Goal: Task Accomplishment & Management: Manage account settings

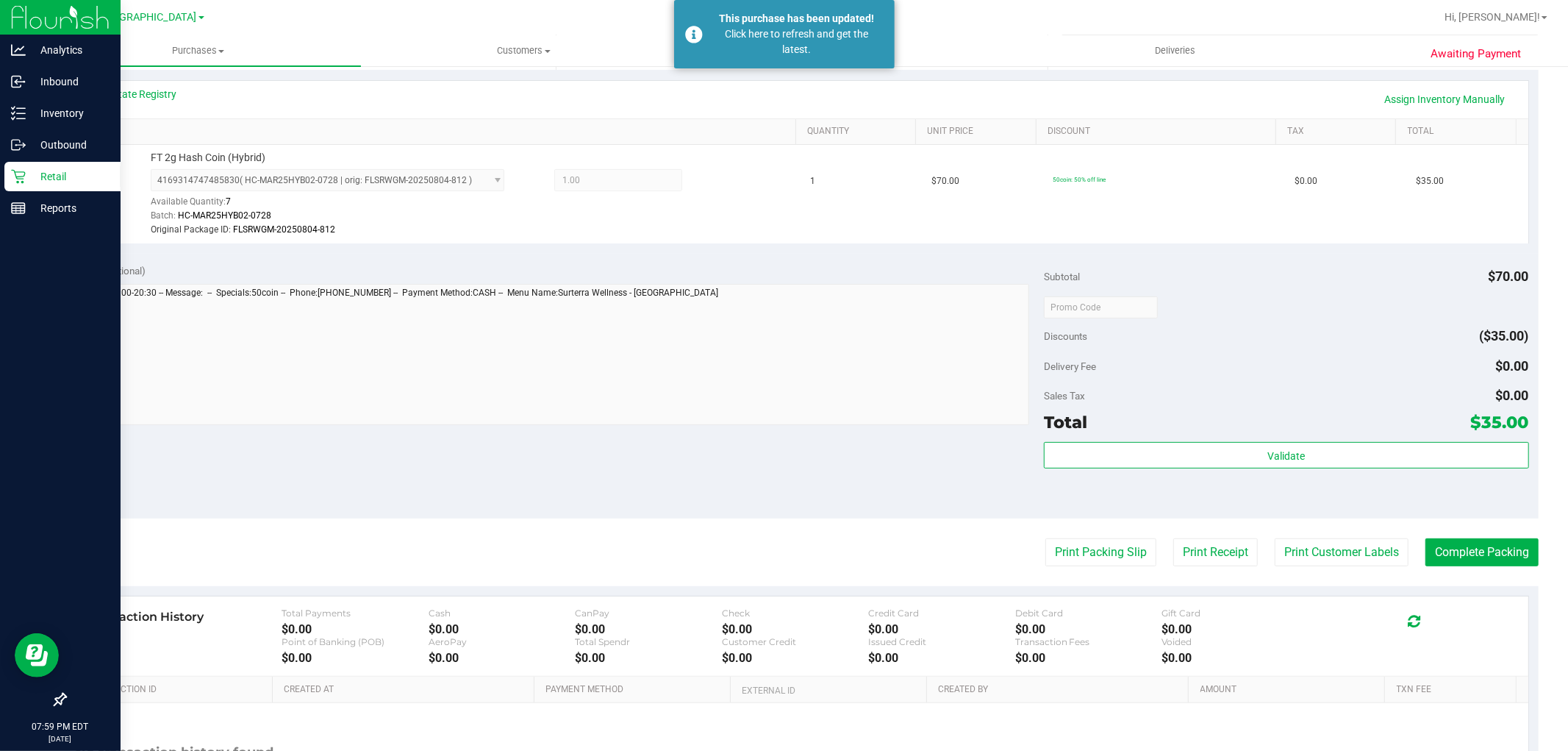
click at [45, 180] on p "Retail" at bounding box center [70, 176] width 88 height 18
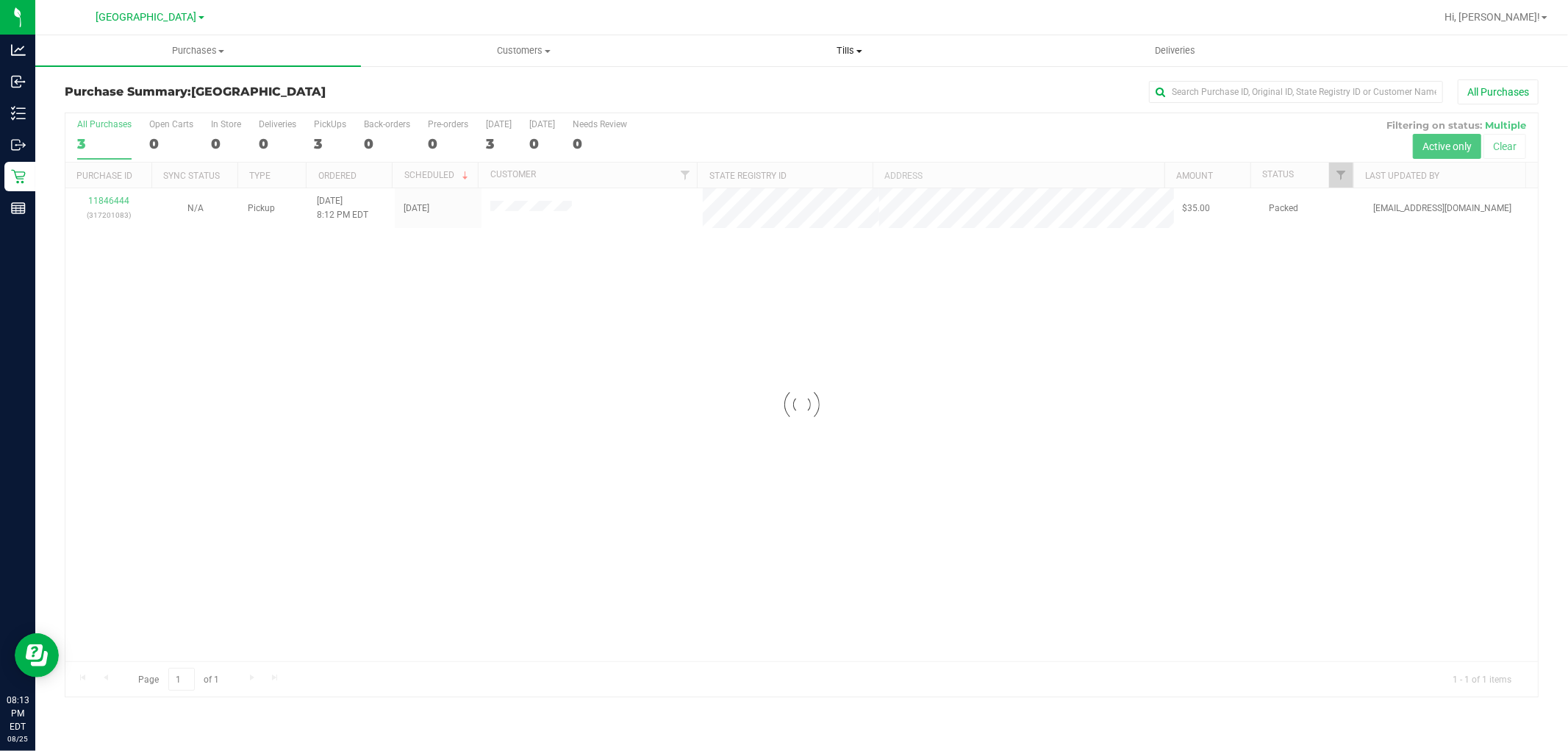
click at [813, 53] on span "Tills" at bounding box center [849, 51] width 324 height 13
click at [827, 55] on span "Tills" at bounding box center [849, 51] width 326 height 13
click at [849, 53] on span "Tills" at bounding box center [849, 51] width 326 height 13
click at [806, 112] on li "Reconcile e-payments" at bounding box center [849, 107] width 326 height 18
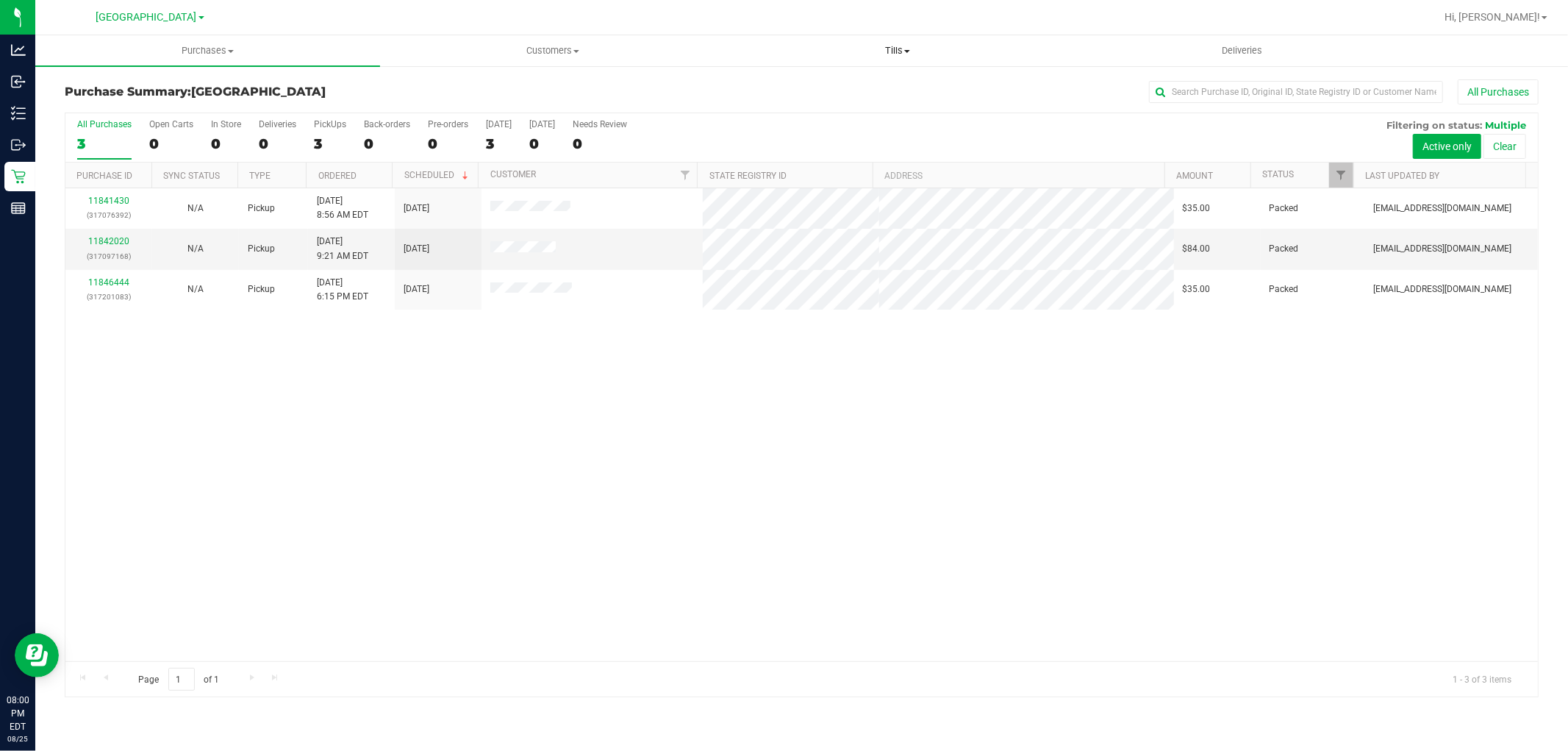
click at [903, 50] on span "Tills" at bounding box center [897, 51] width 343 height 13
click at [767, 109] on span "Reconcile e-payments" at bounding box center [798, 106] width 146 height 13
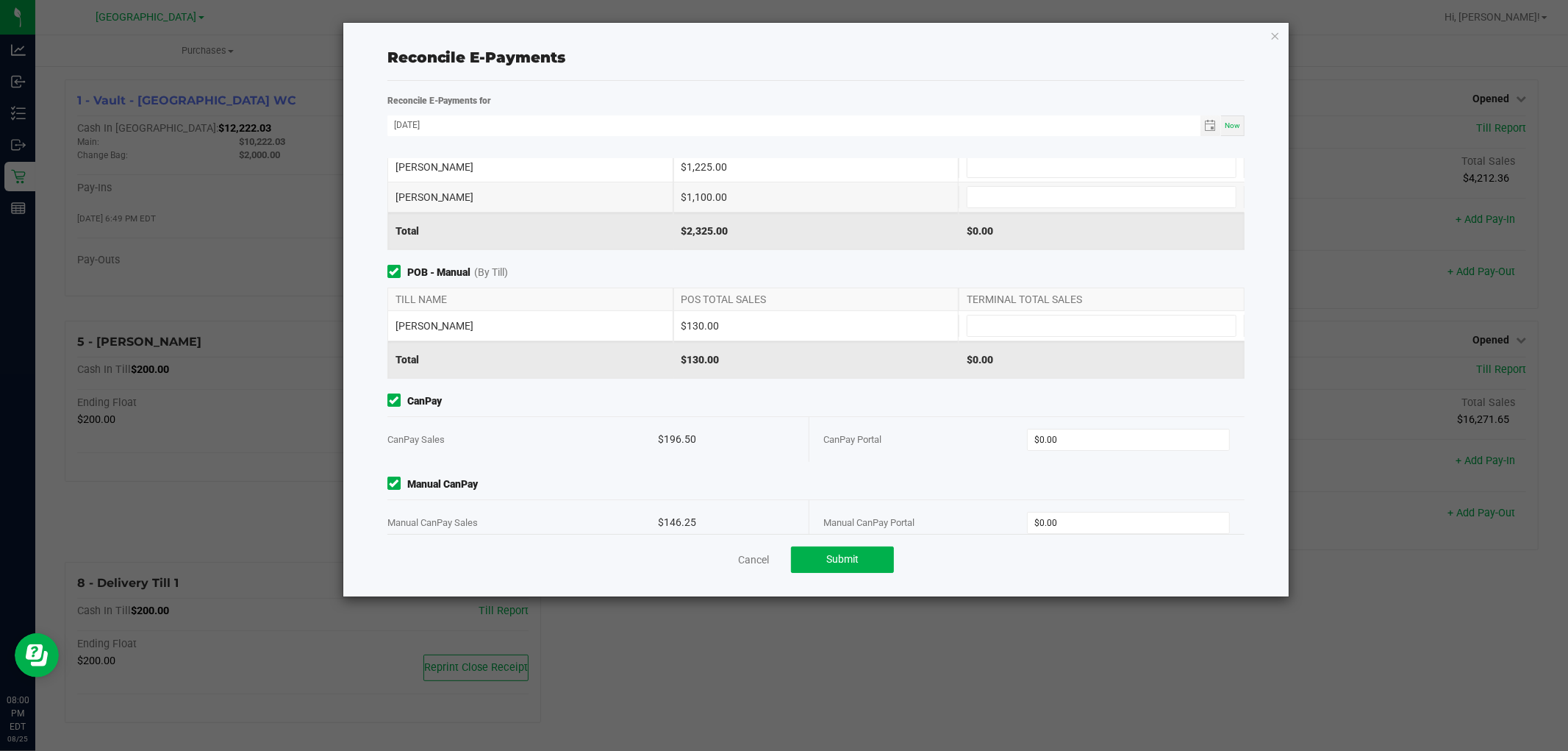
scroll to position [77, 0]
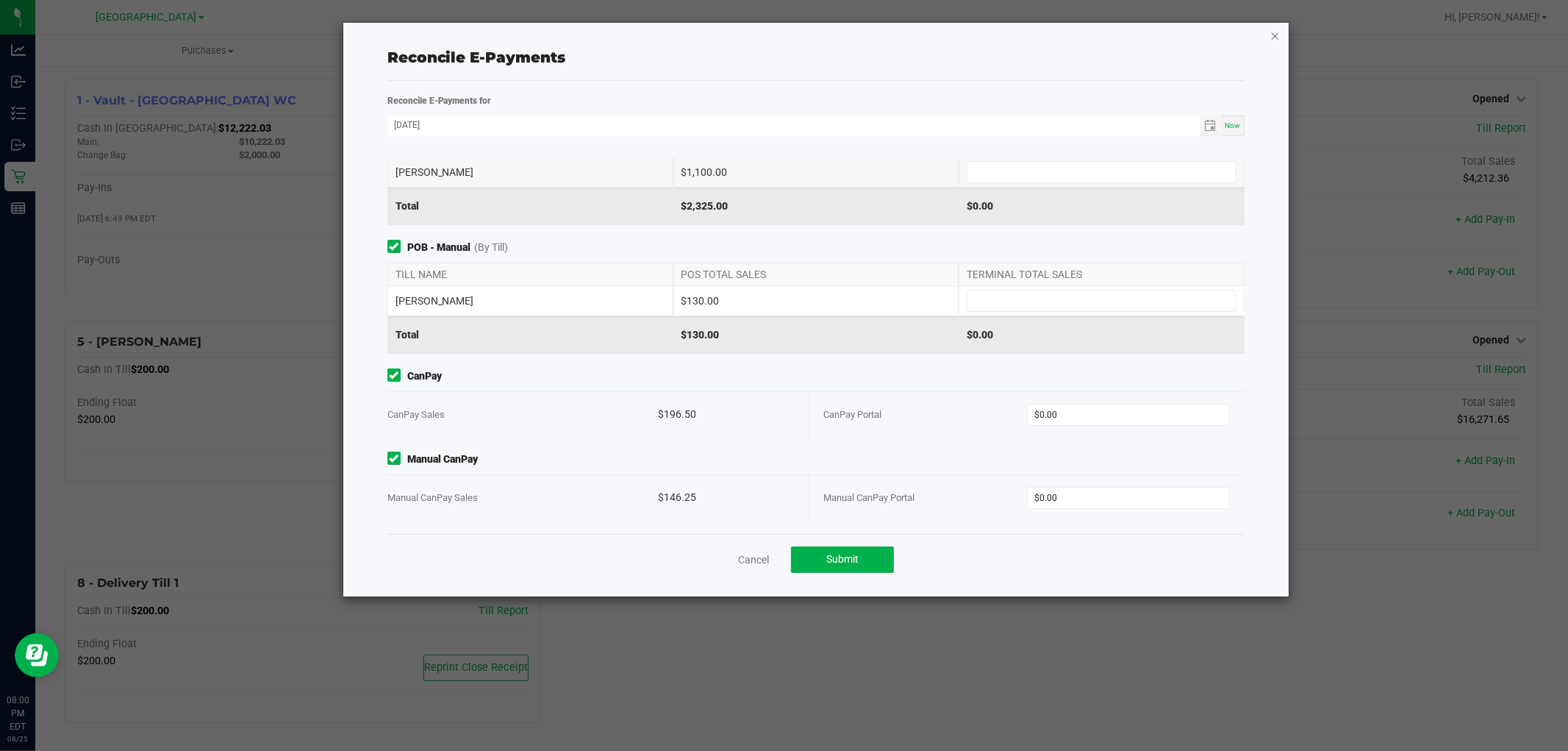
click at [1274, 28] on icon "button" at bounding box center [1275, 35] width 10 height 18
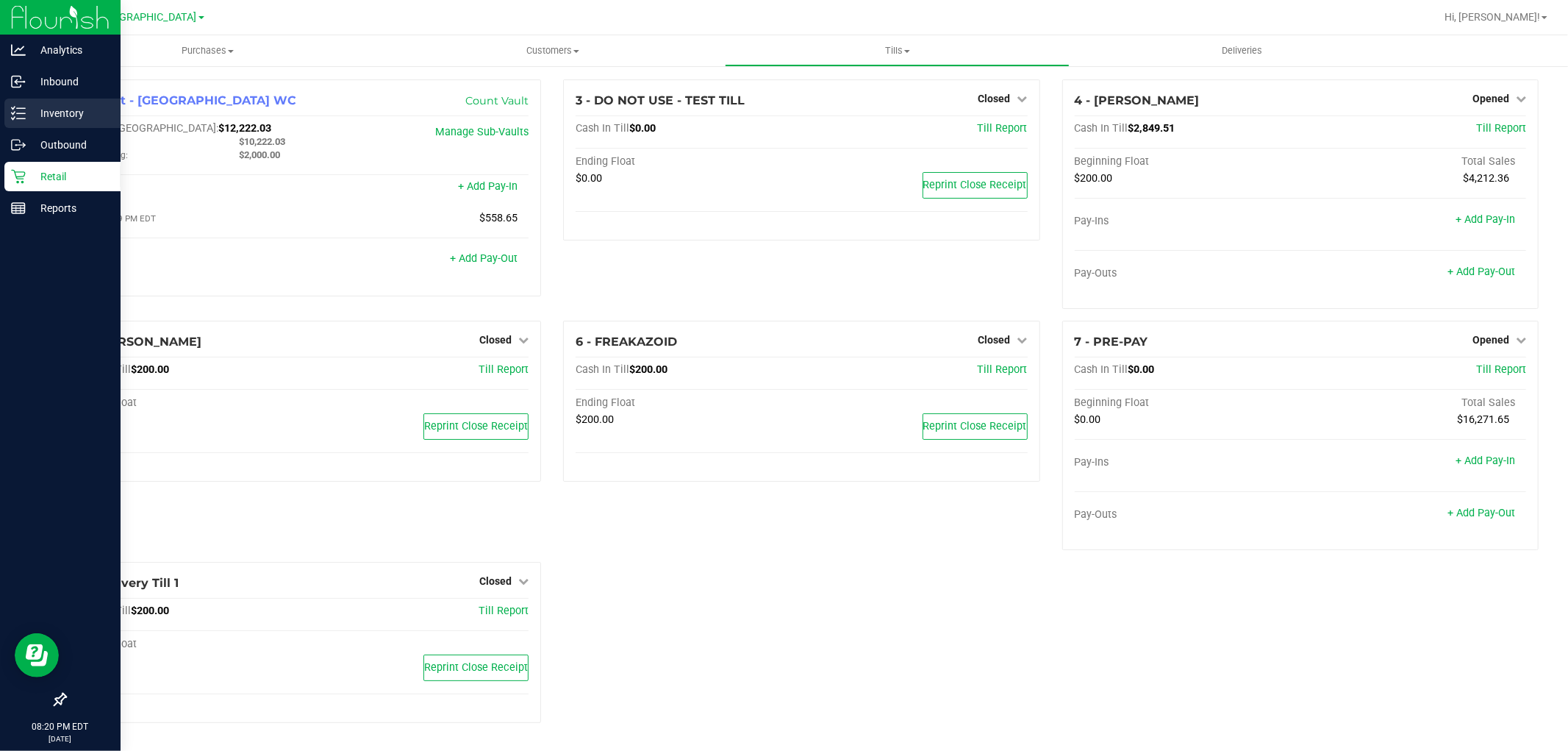
click at [53, 114] on p "Inventory" at bounding box center [70, 112] width 88 height 18
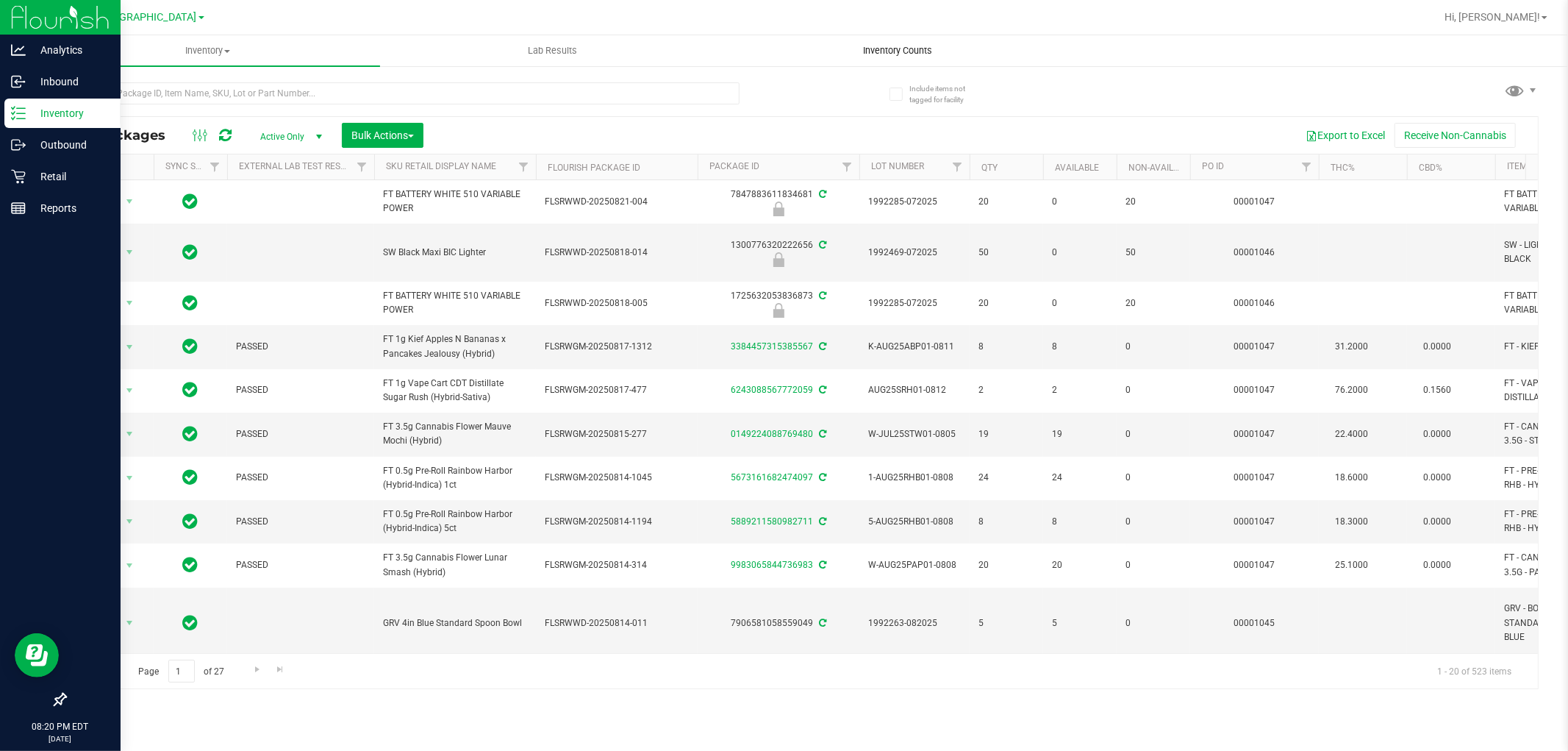
click at [910, 54] on span "Inventory Counts" at bounding box center [898, 51] width 109 height 13
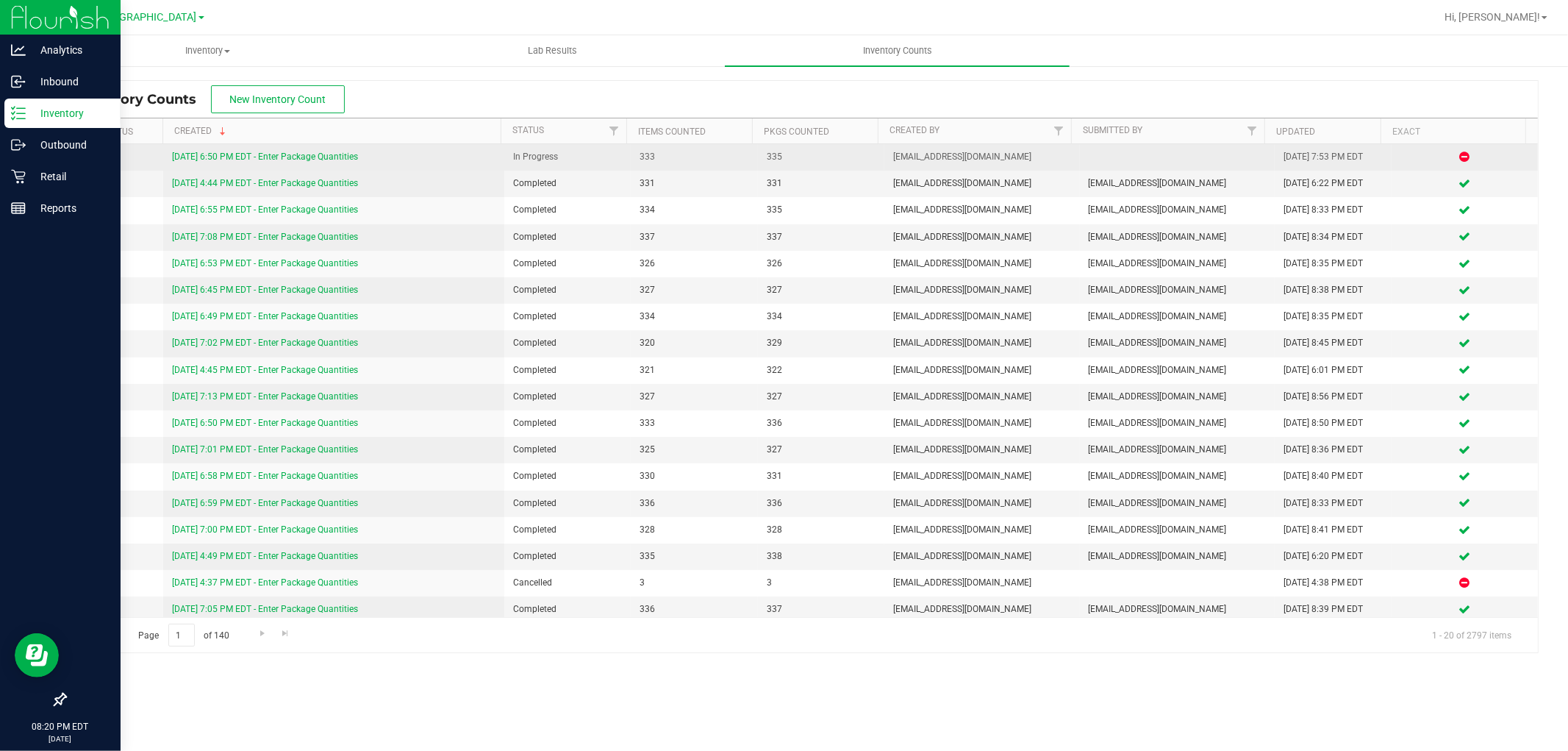
click at [205, 157] on link "8/25/25 6:50 PM EDT - Enter Package Quantities" at bounding box center [265, 156] width 186 height 10
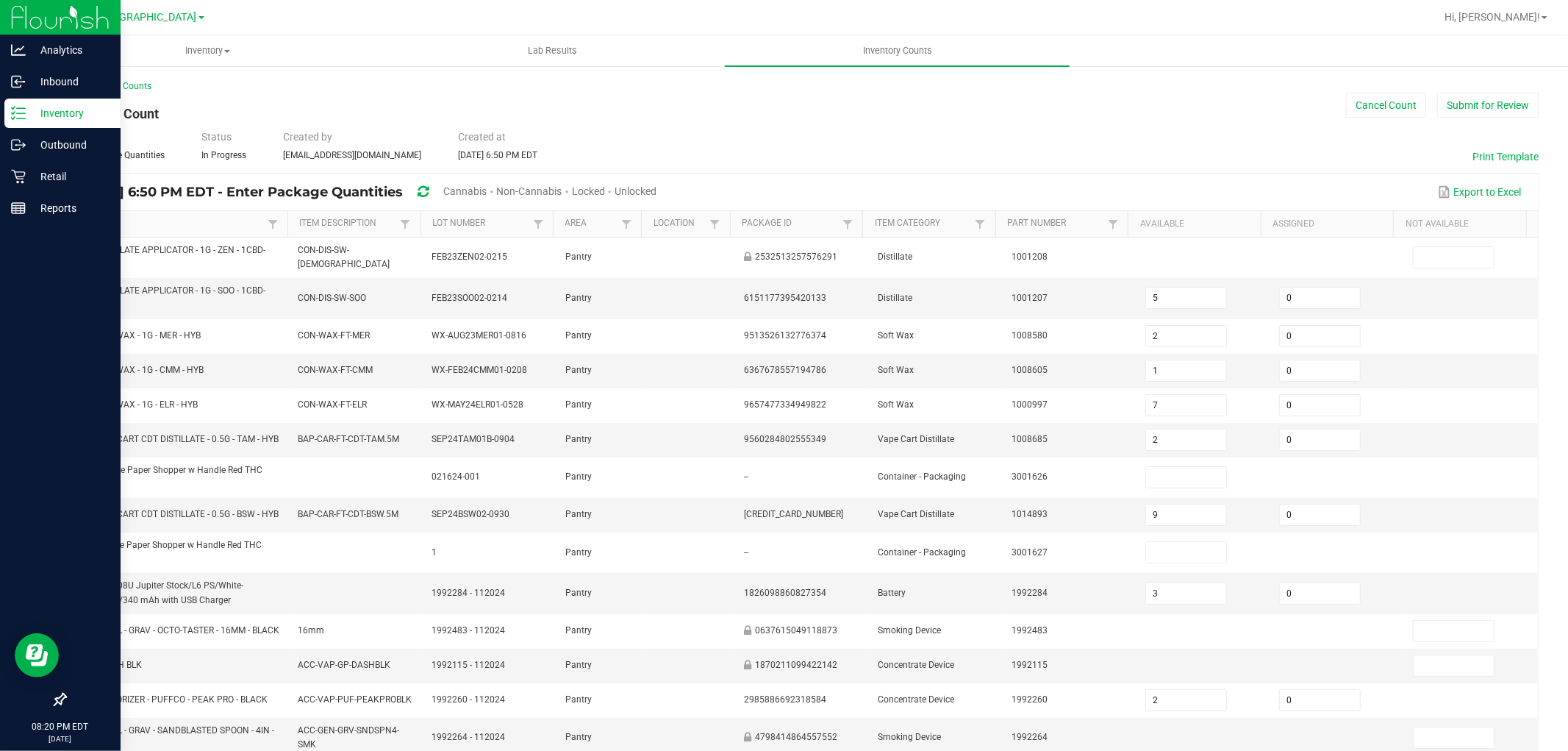
click at [92, 222] on link "Item" at bounding box center [171, 223] width 185 height 12
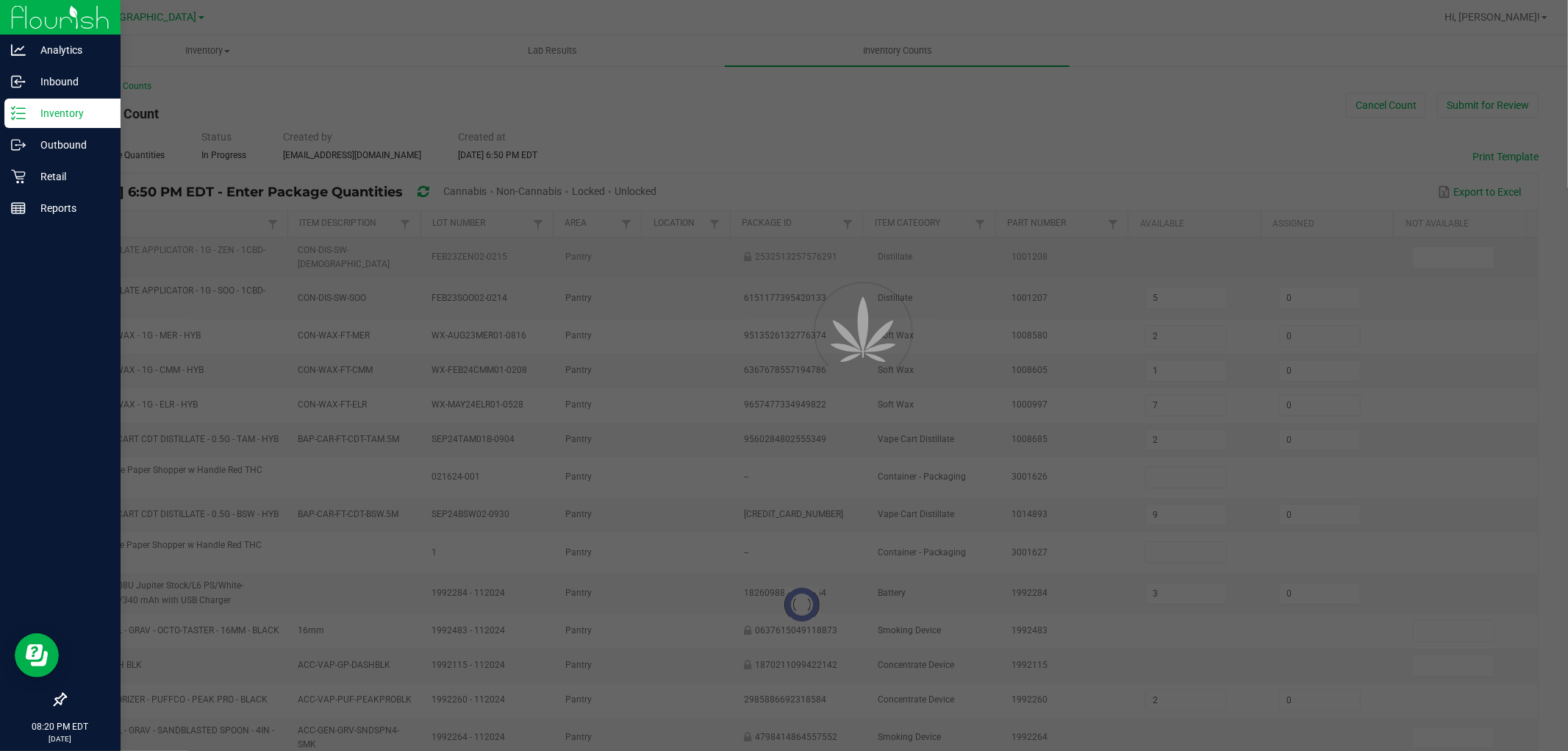
type input "3"
type input "13"
type input "7"
type input "12"
type input "5"
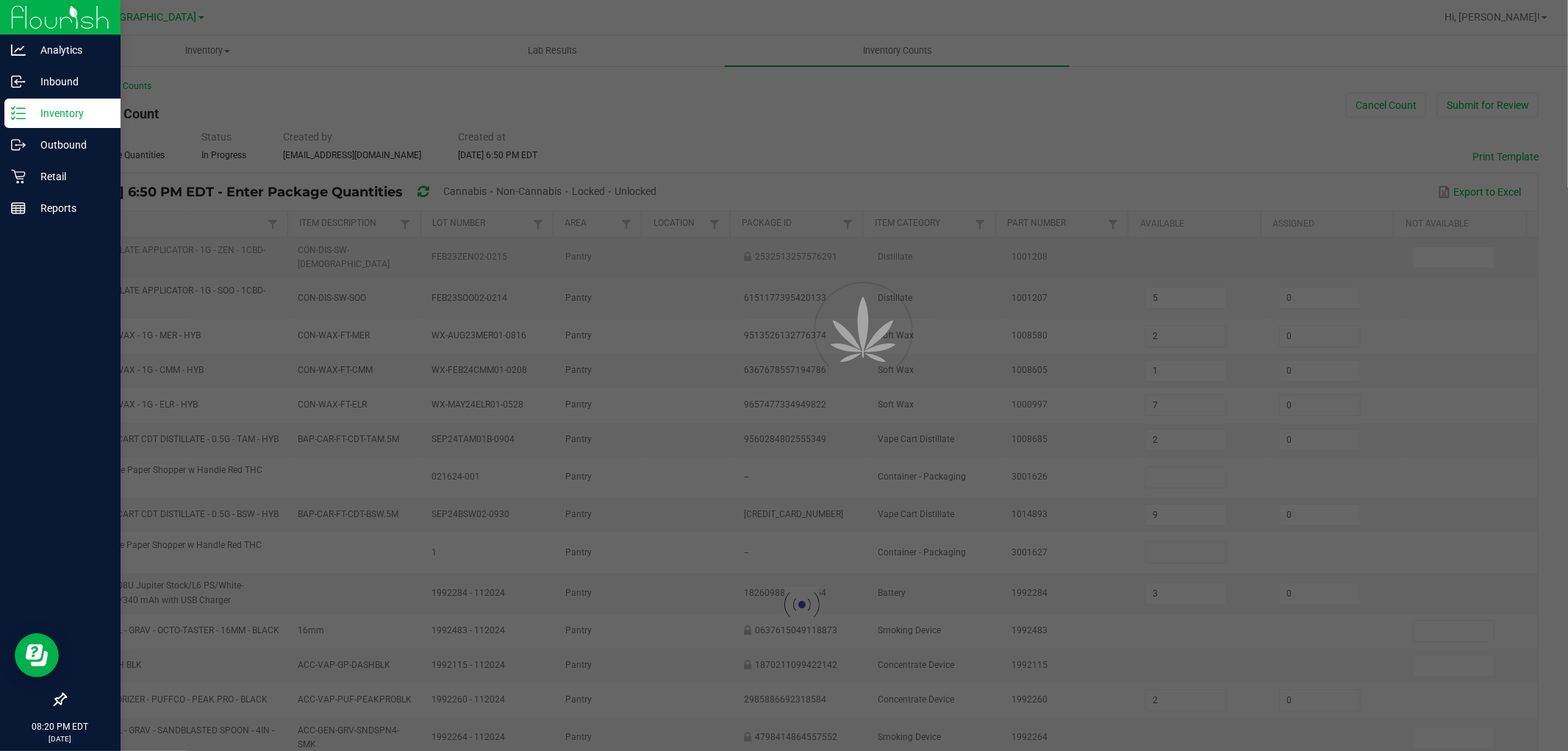
type input "6"
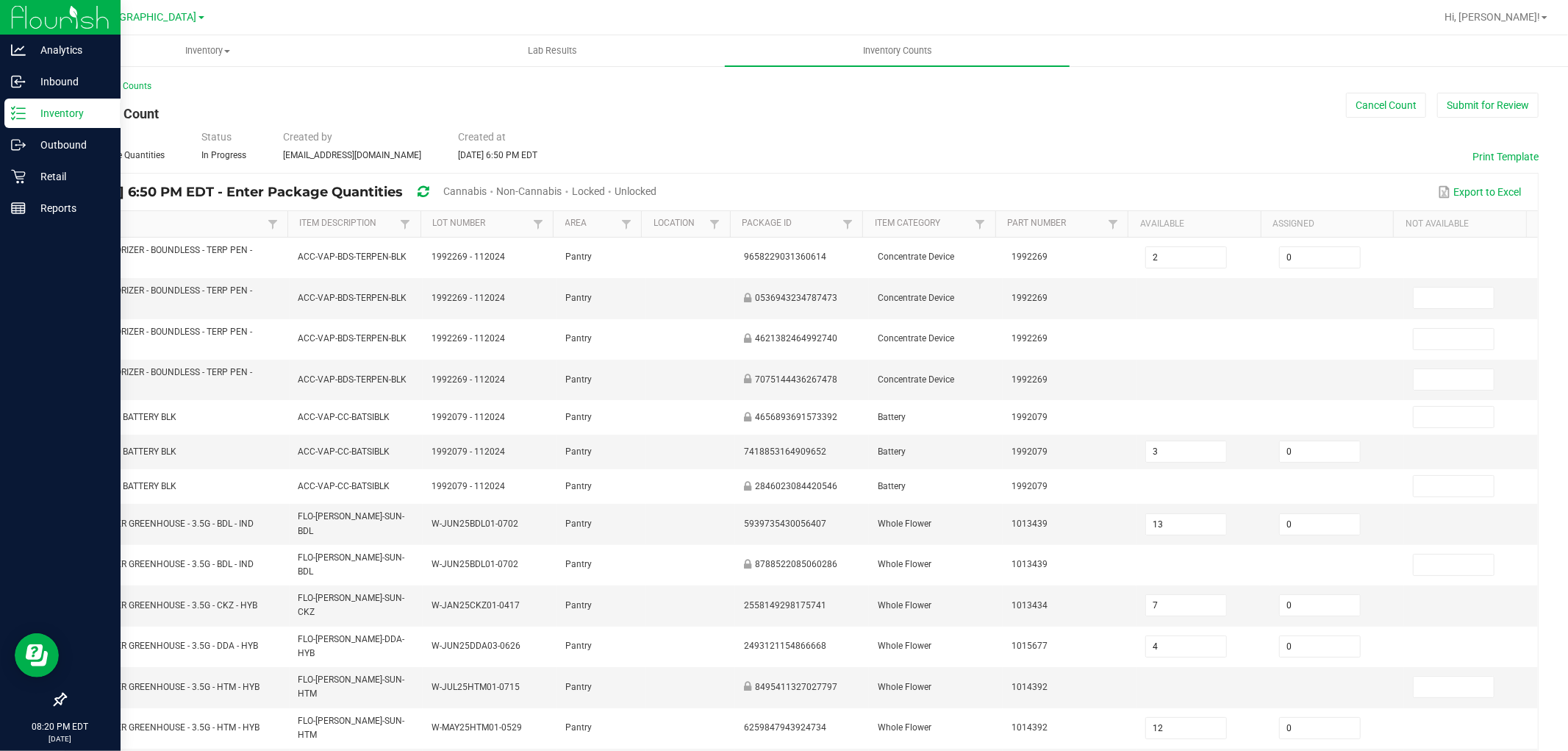
click at [487, 193] on span "Cannabis" at bounding box center [465, 191] width 44 height 12
click at [657, 185] on span "Unlocked" at bounding box center [636, 191] width 42 height 12
type input "12"
type input "5"
type input "2"
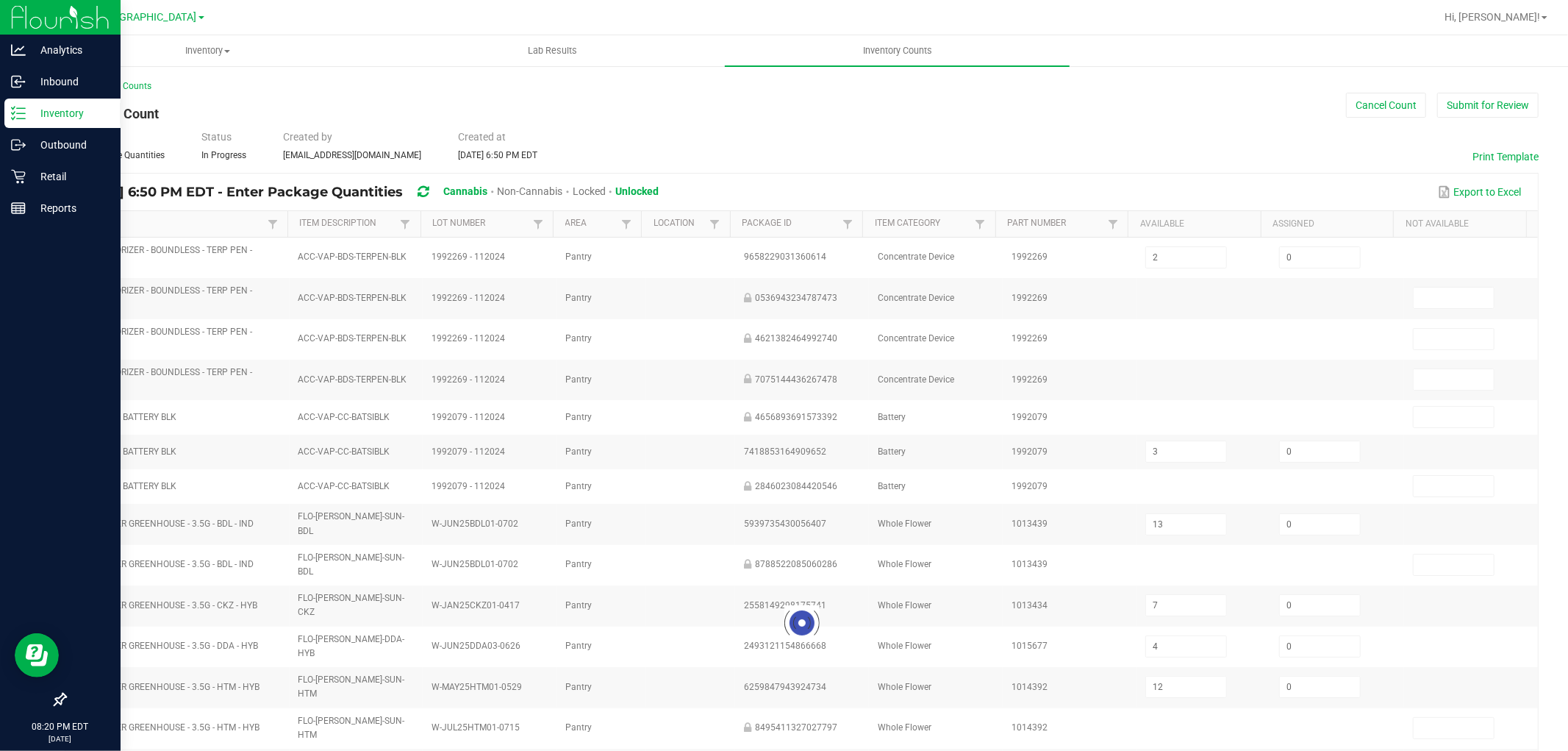
type input "16"
type input "10"
type input "3"
type input "18"
type input "10"
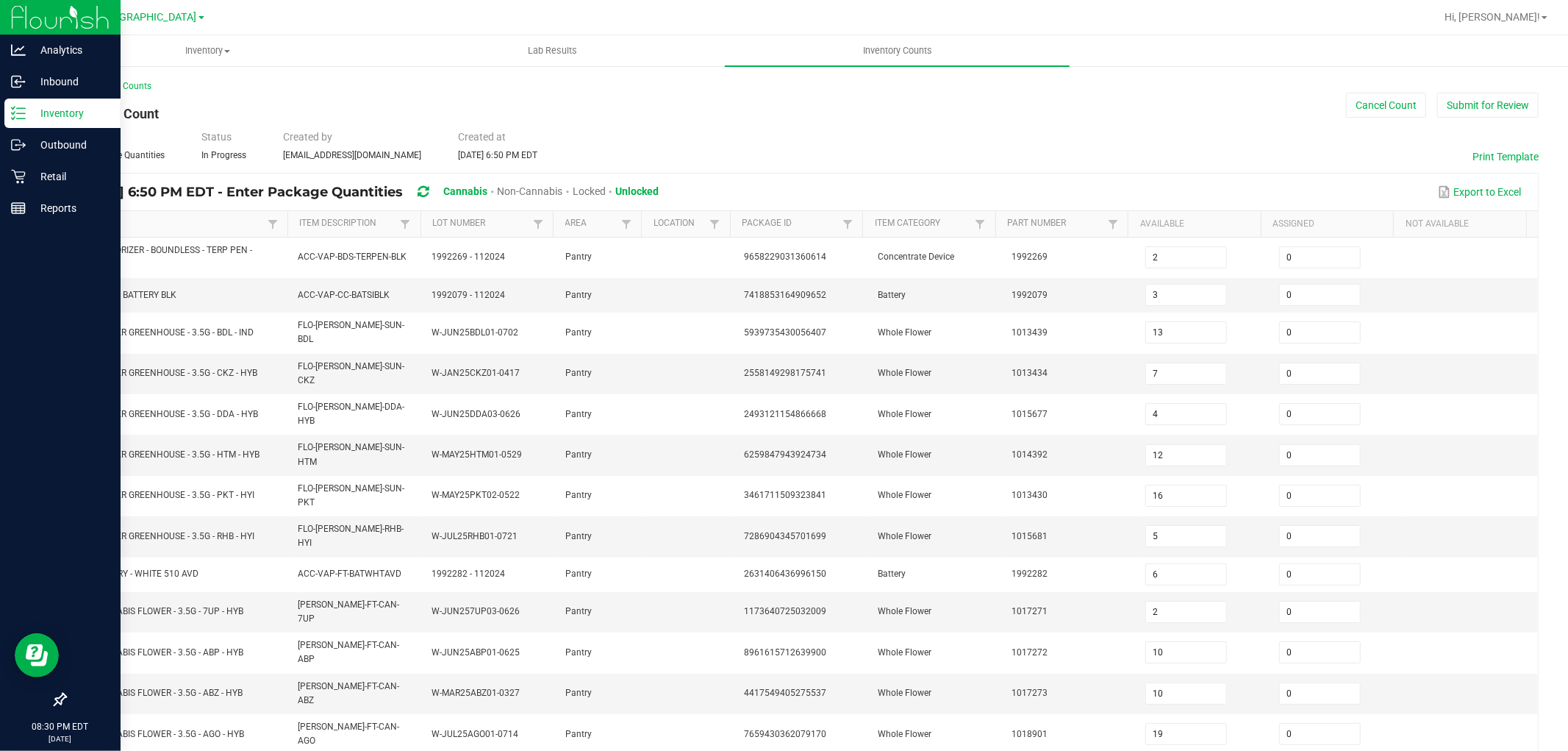
scroll to position [241, 0]
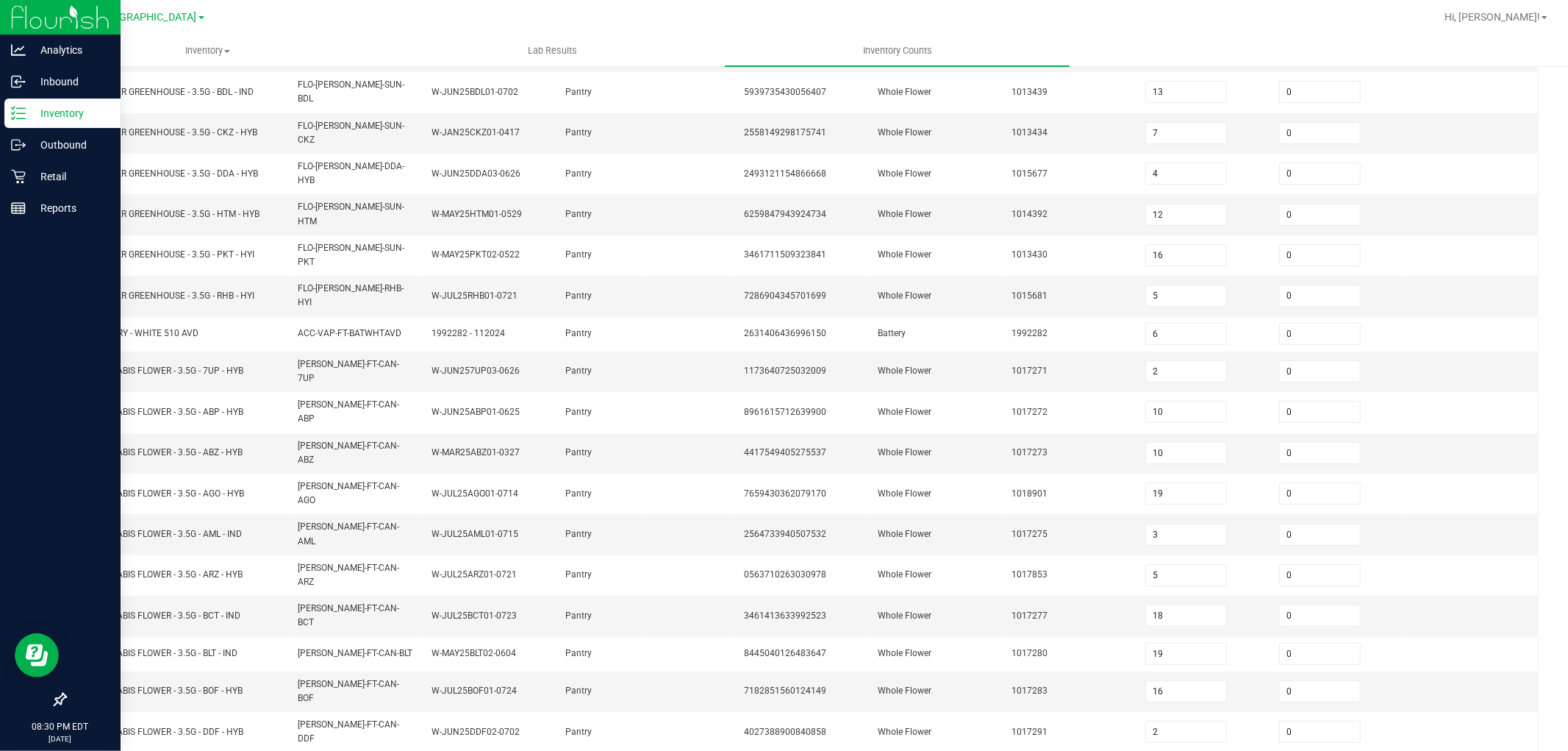
type input "16"
type input "14"
type input "7"
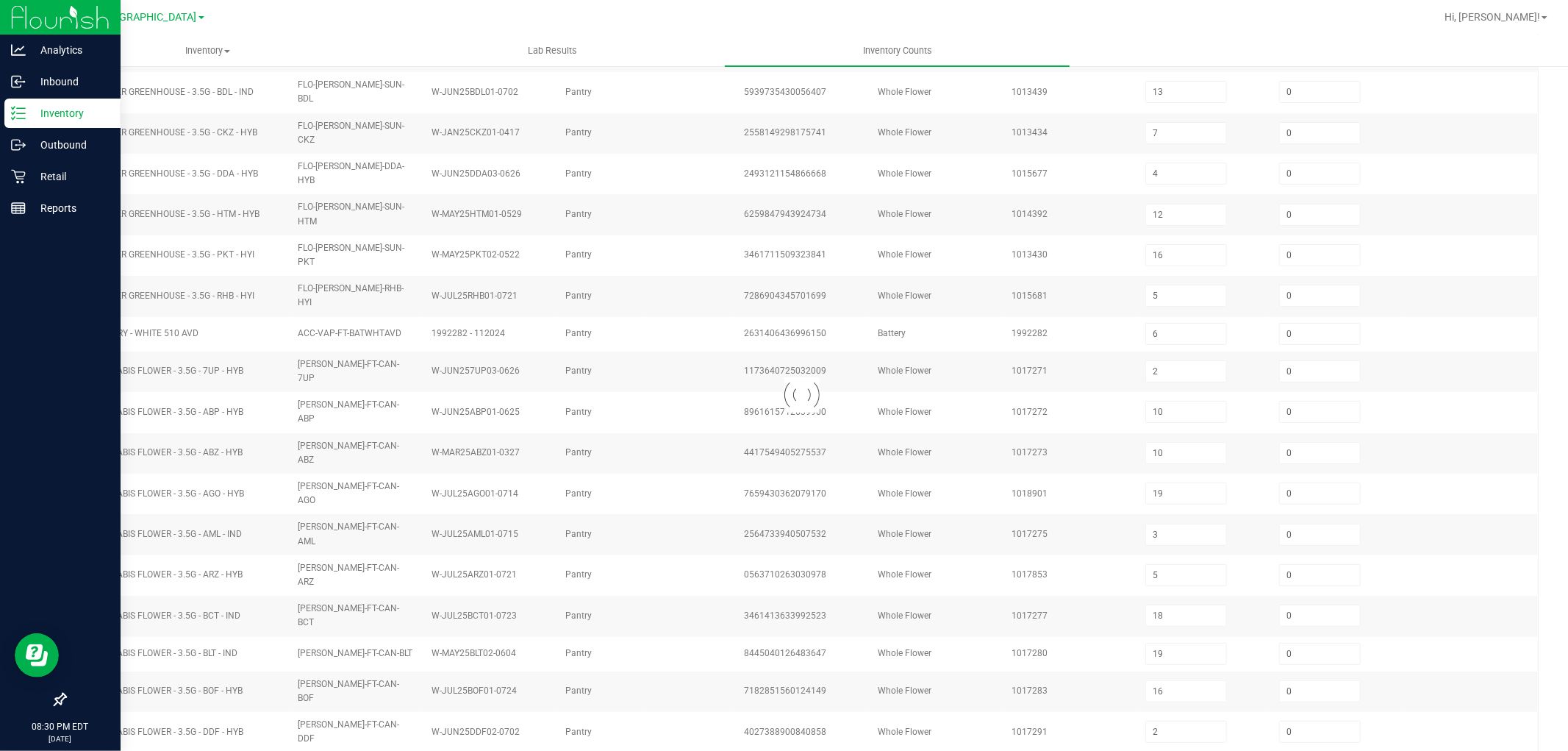
type input "15"
type input "19"
type input "6"
type input "19"
type input "17"
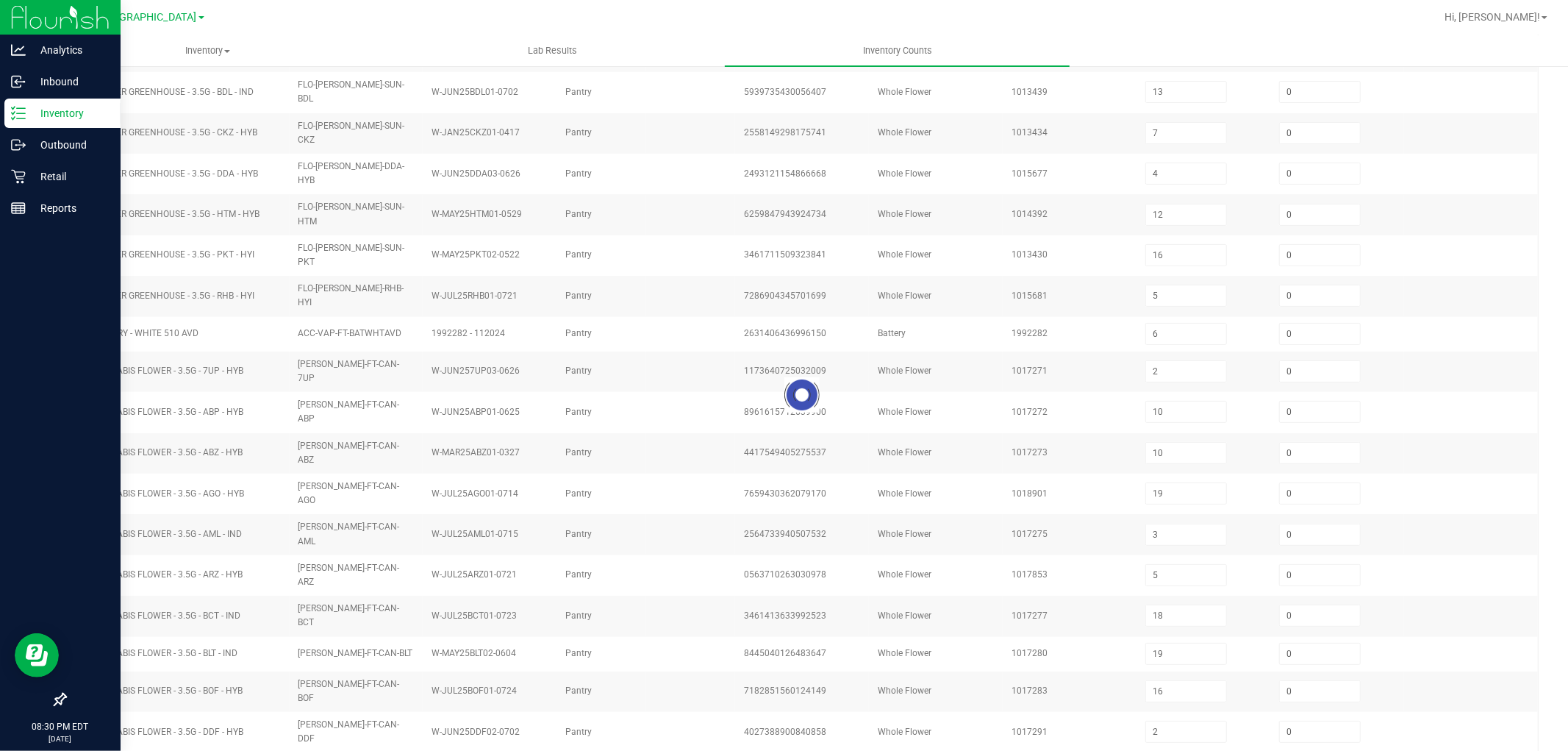
type input "19"
type input "11"
type input "3"
type input "10"
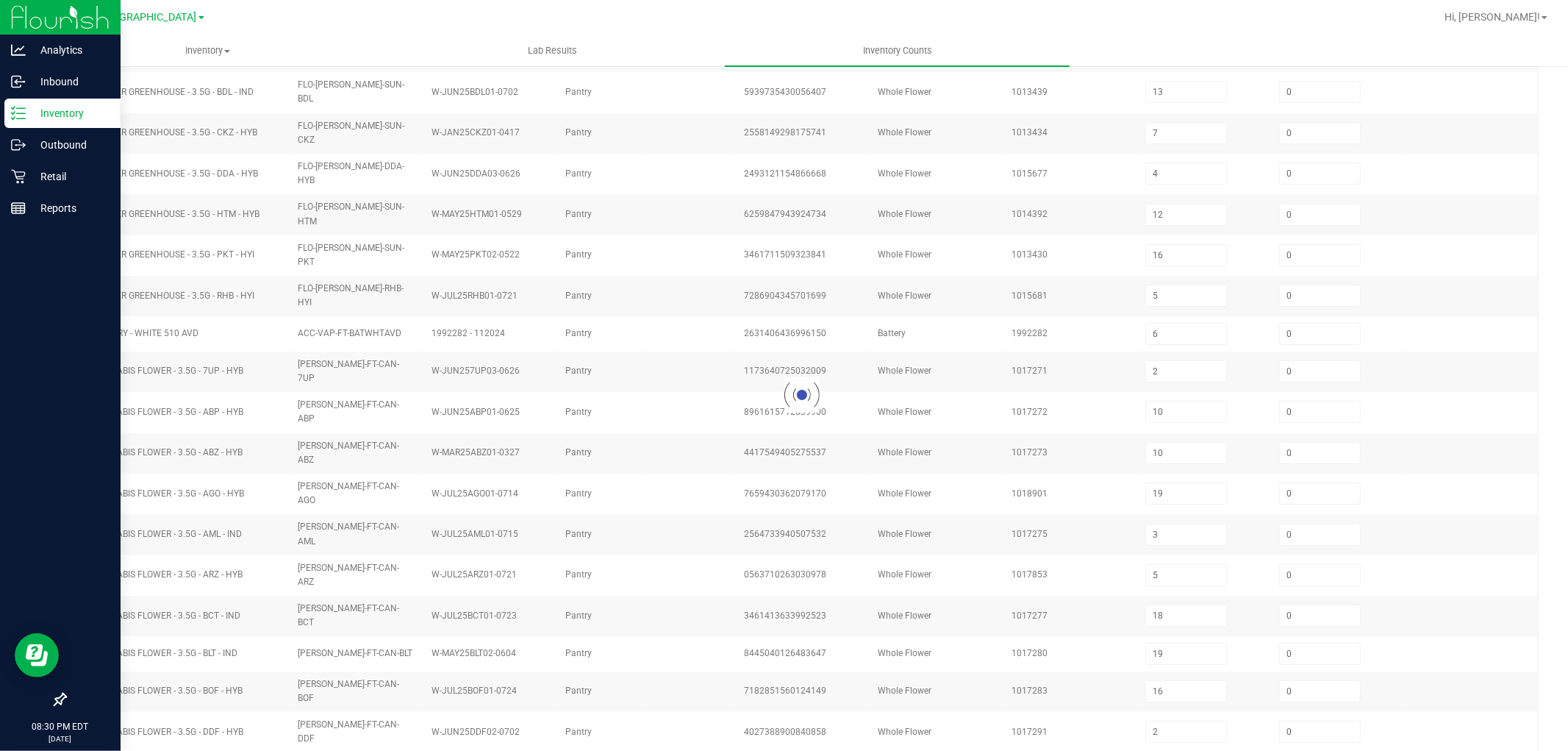
type input "18"
type input "20"
type input "13"
type input "16"
type input "3"
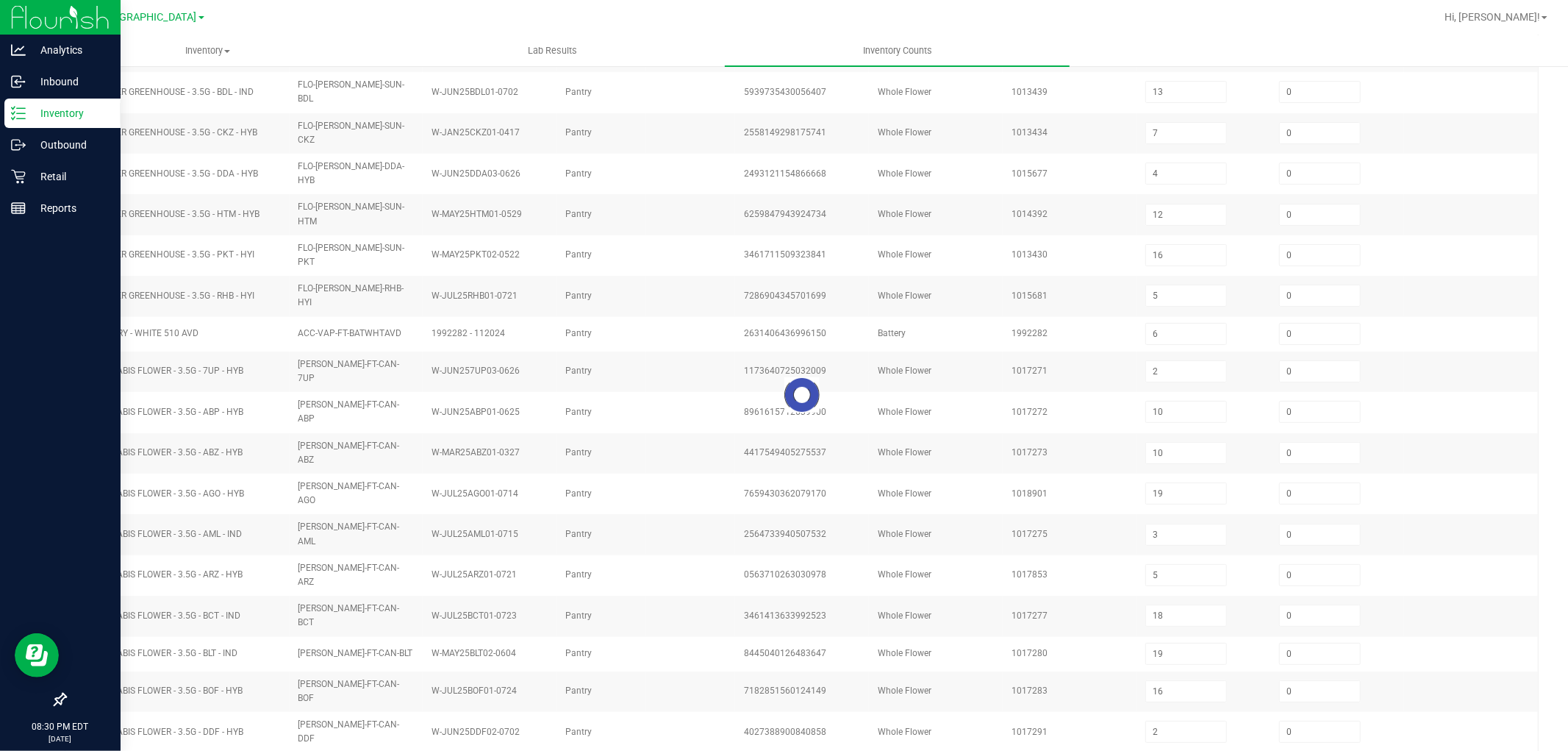
type input "12"
type input "16"
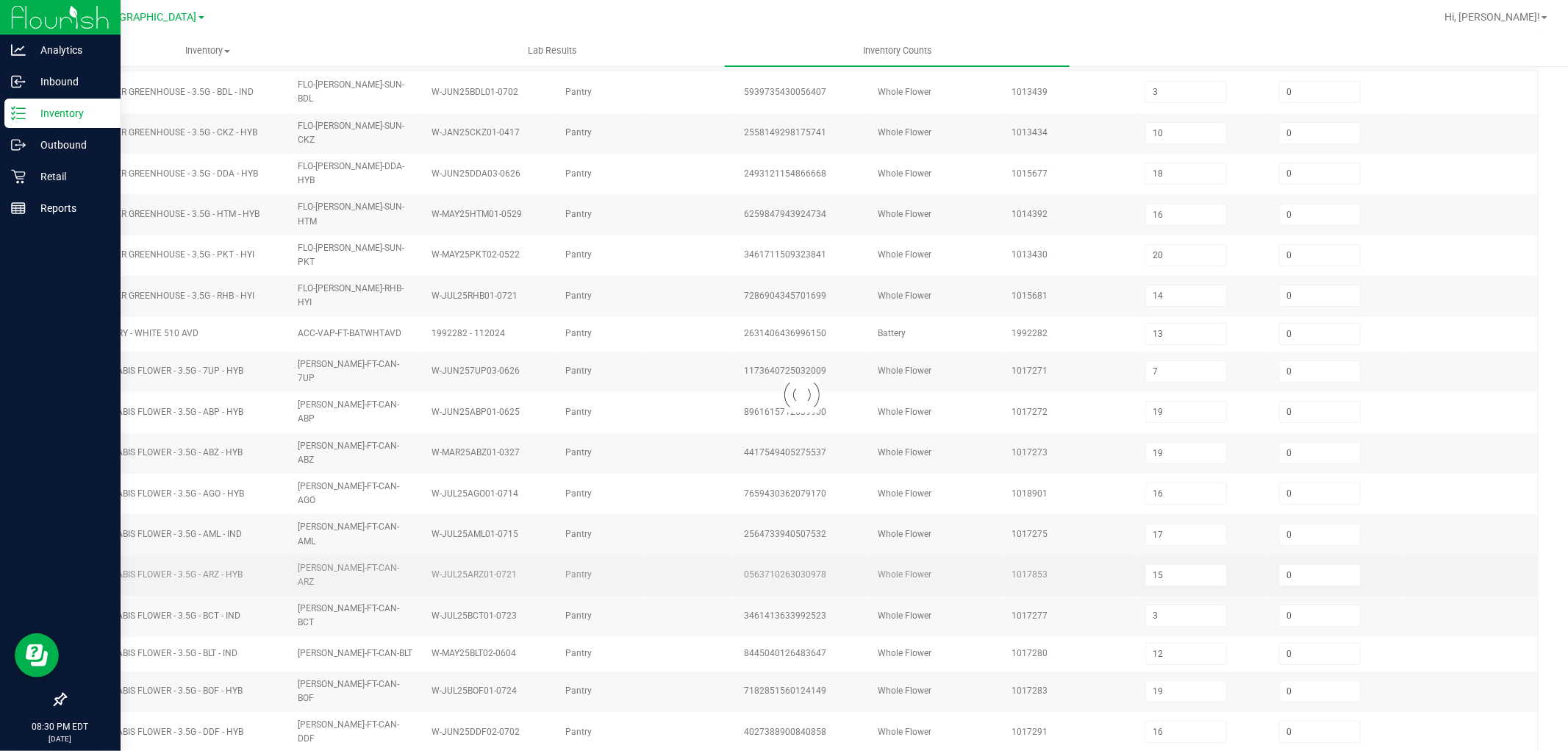
scroll to position [234, 0]
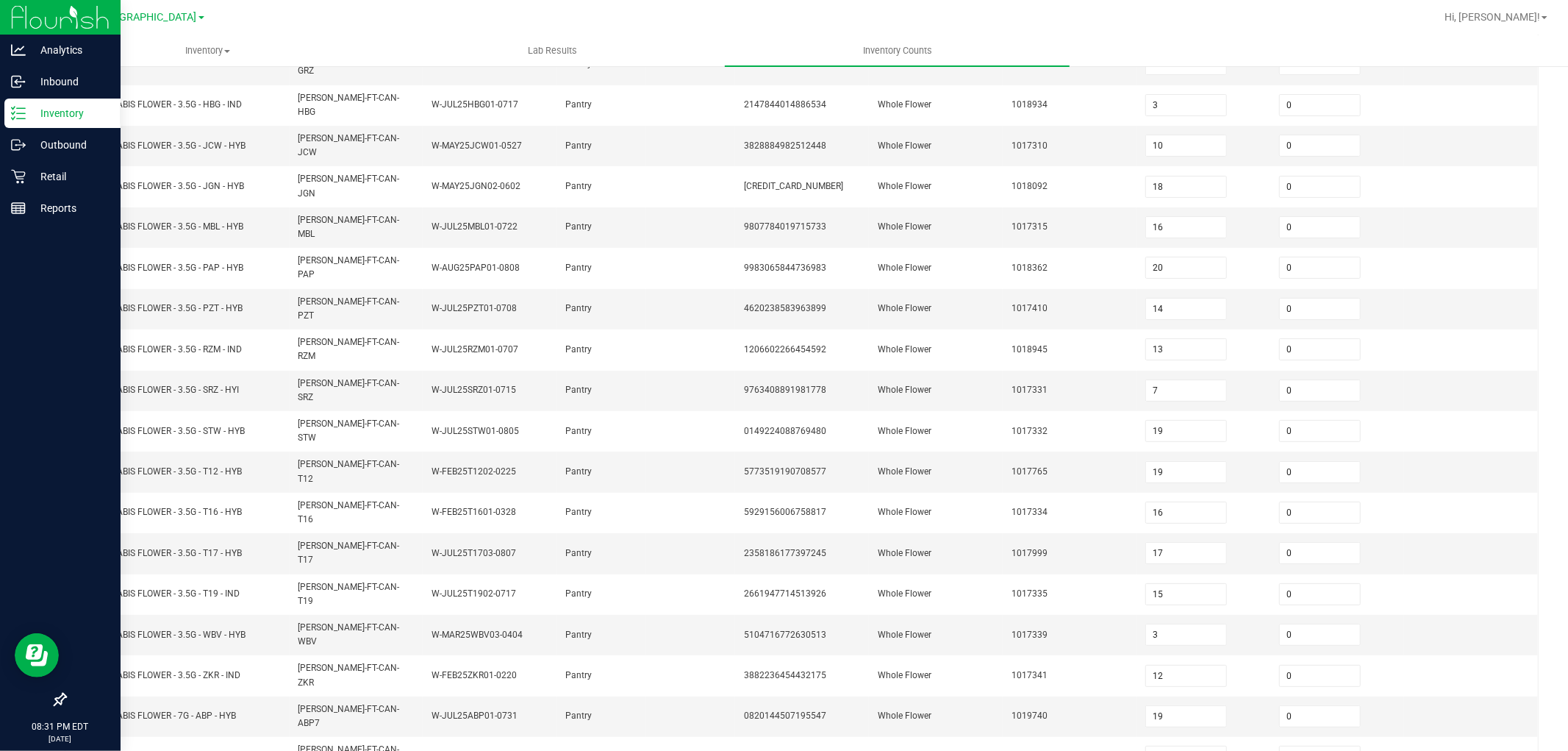
type input "4"
type input "5"
type input "8"
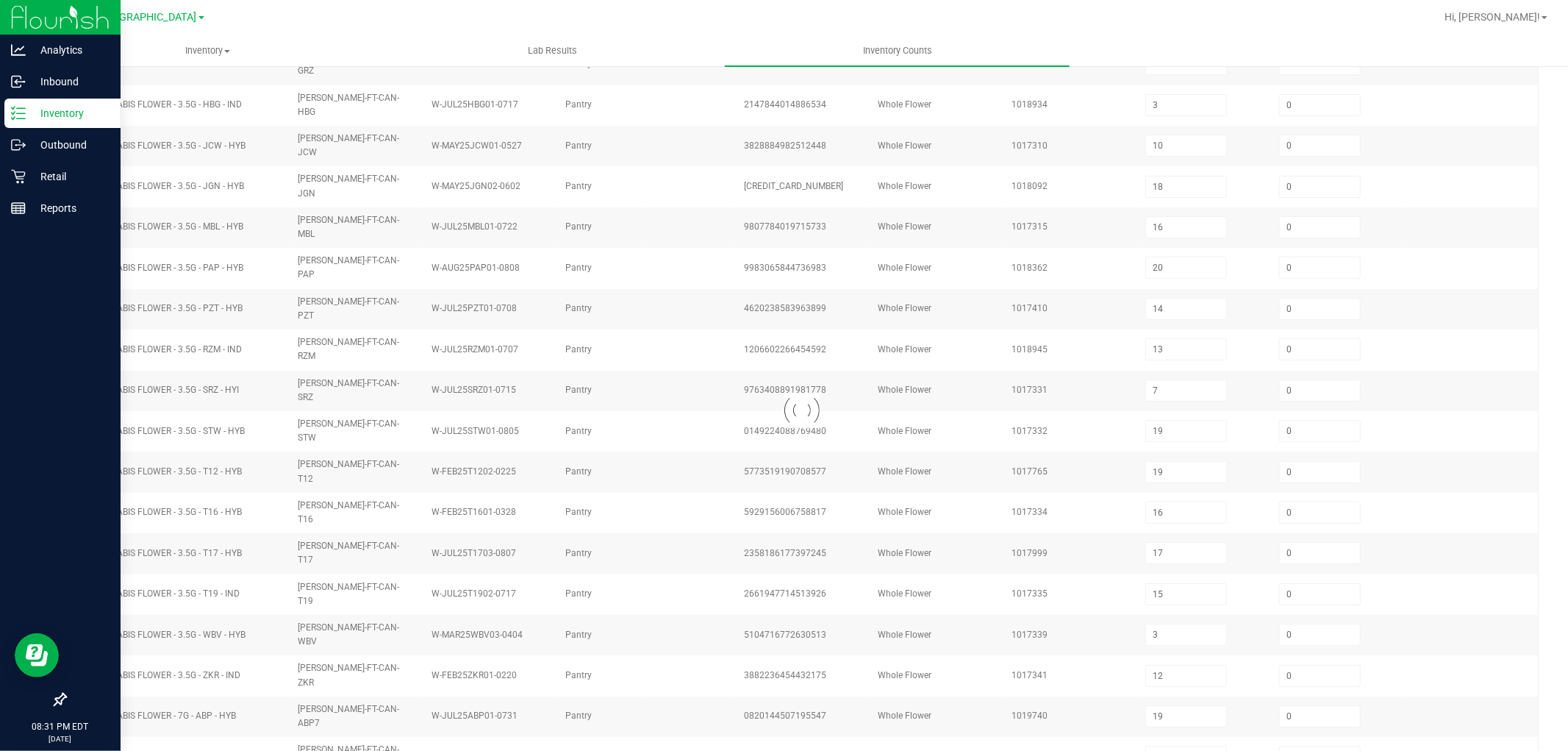
type input "4"
type input "2"
type input "7"
type input "12"
type input "9"
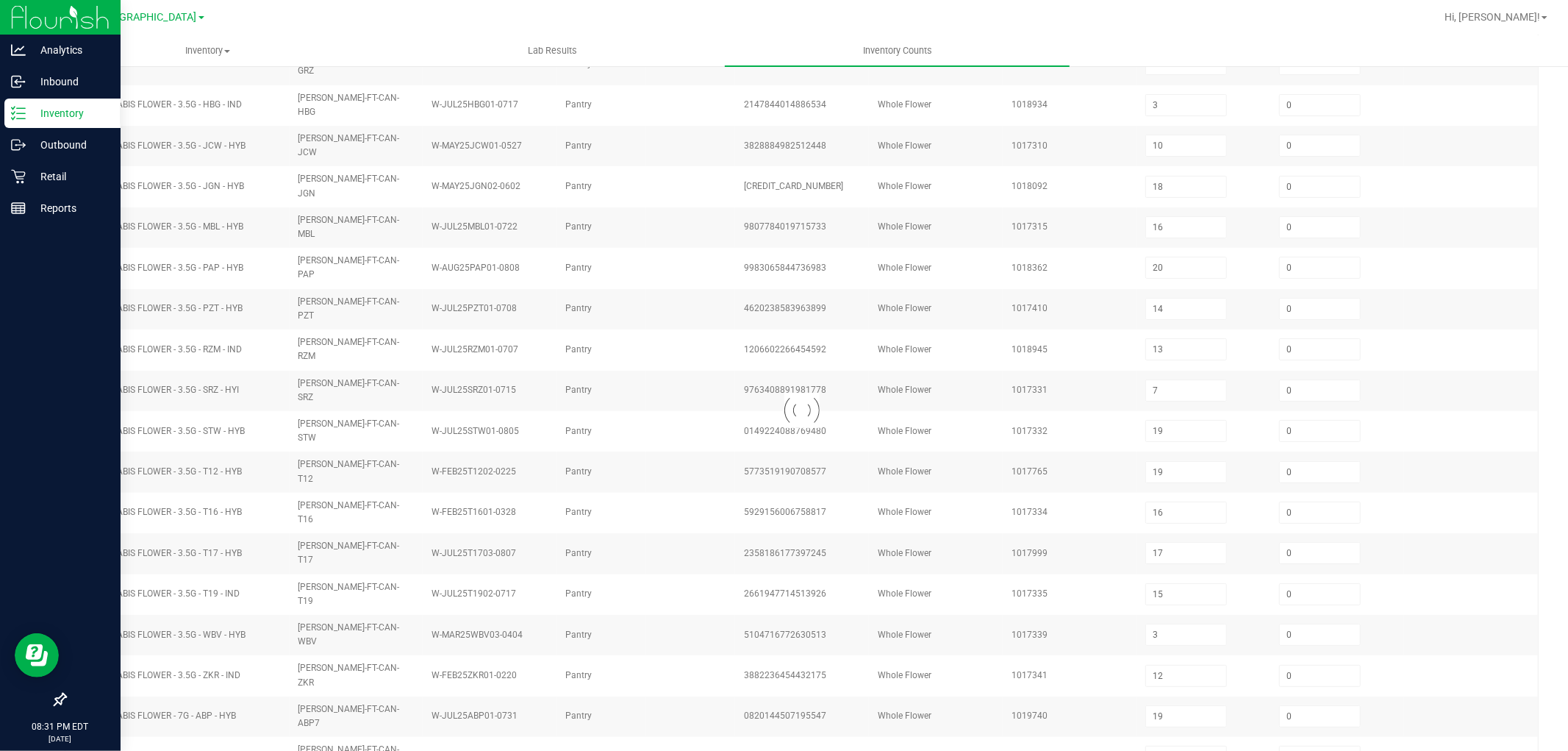
type input "1"
type input "8"
type input "6"
type input "3"
type input "8"
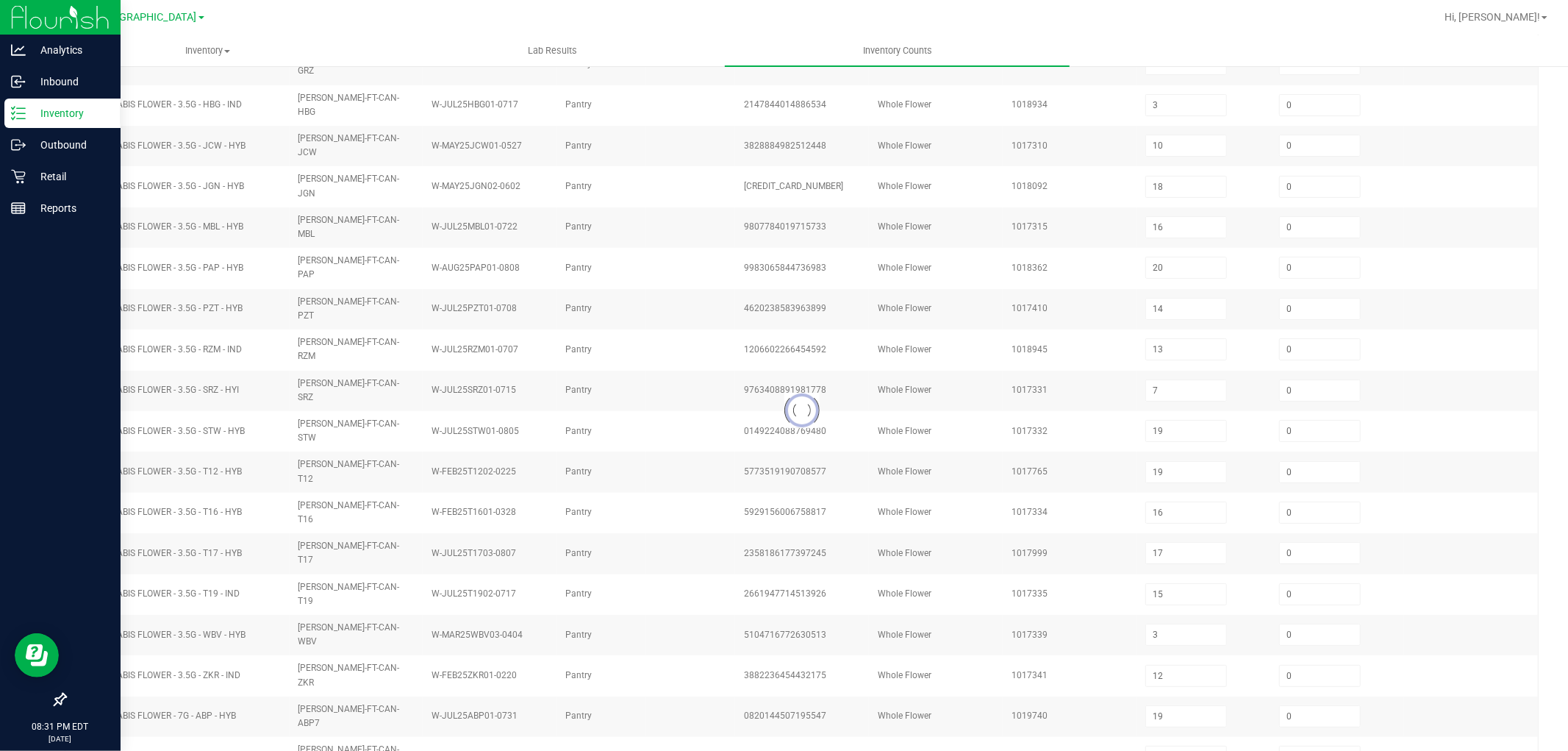
type input "7"
type input "3"
type input "10"
type input "6"
type input "10"
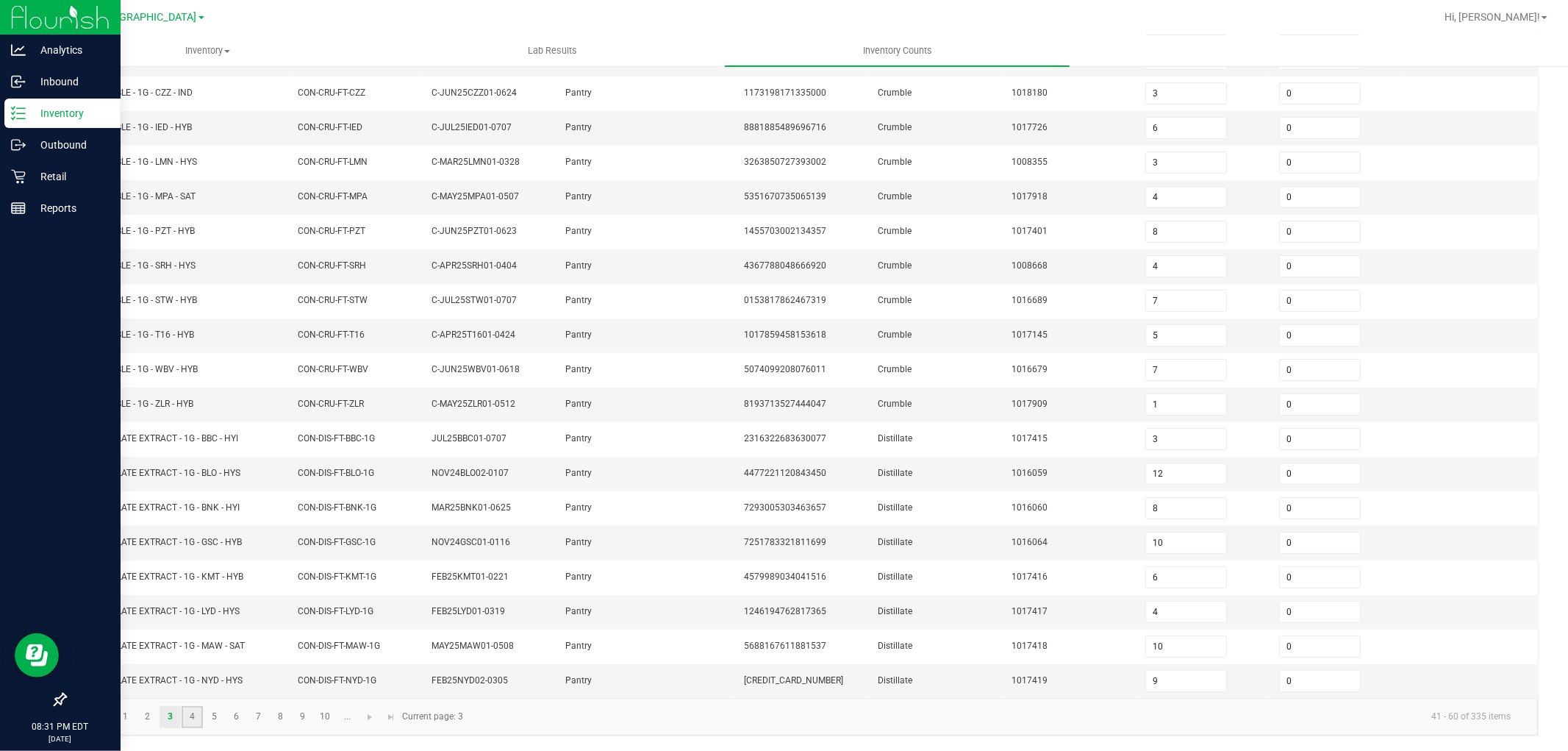
click at [193, 714] on link "4" at bounding box center [191, 717] width 21 height 22
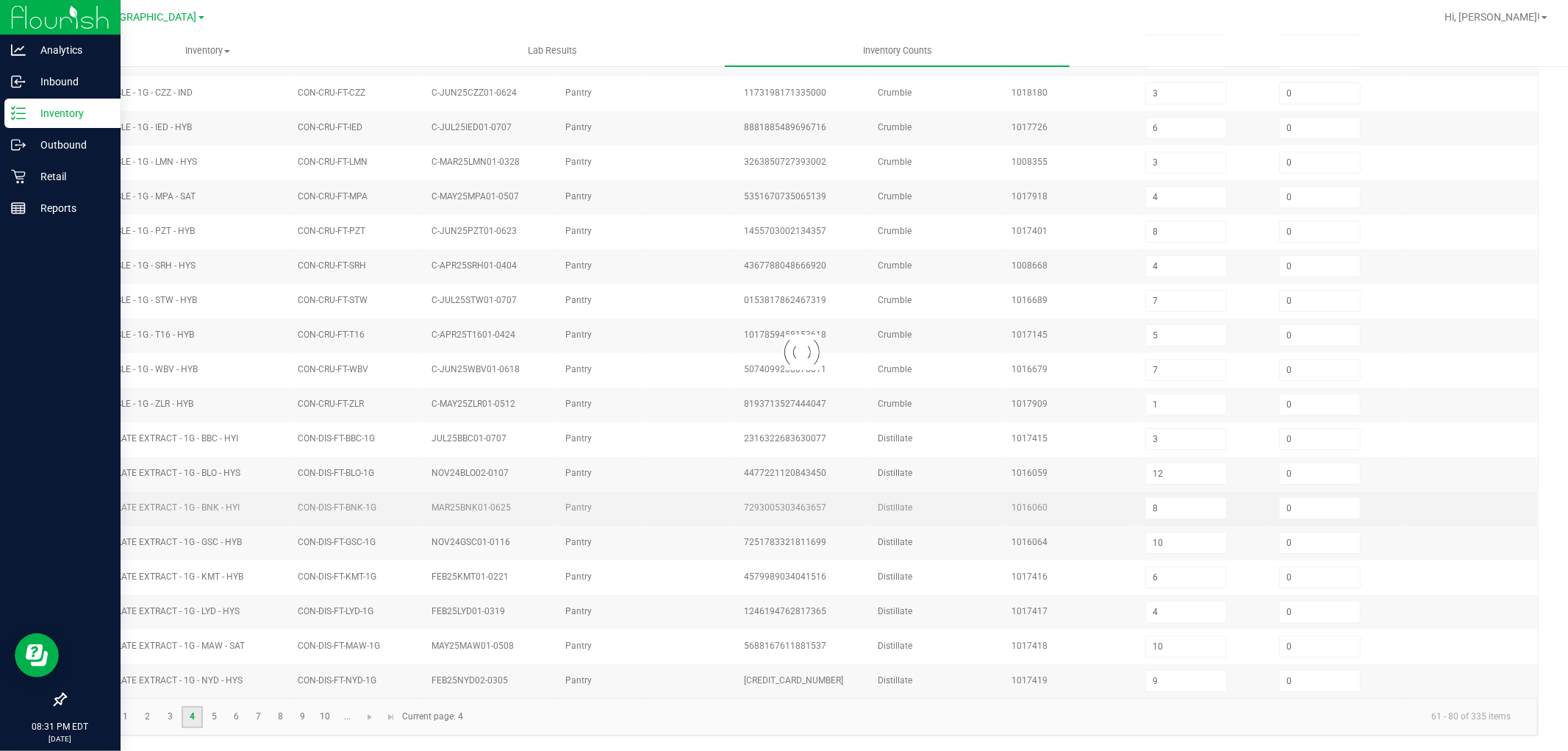
type input "7"
type input "1"
type input "0"
type input "7"
type input "3"
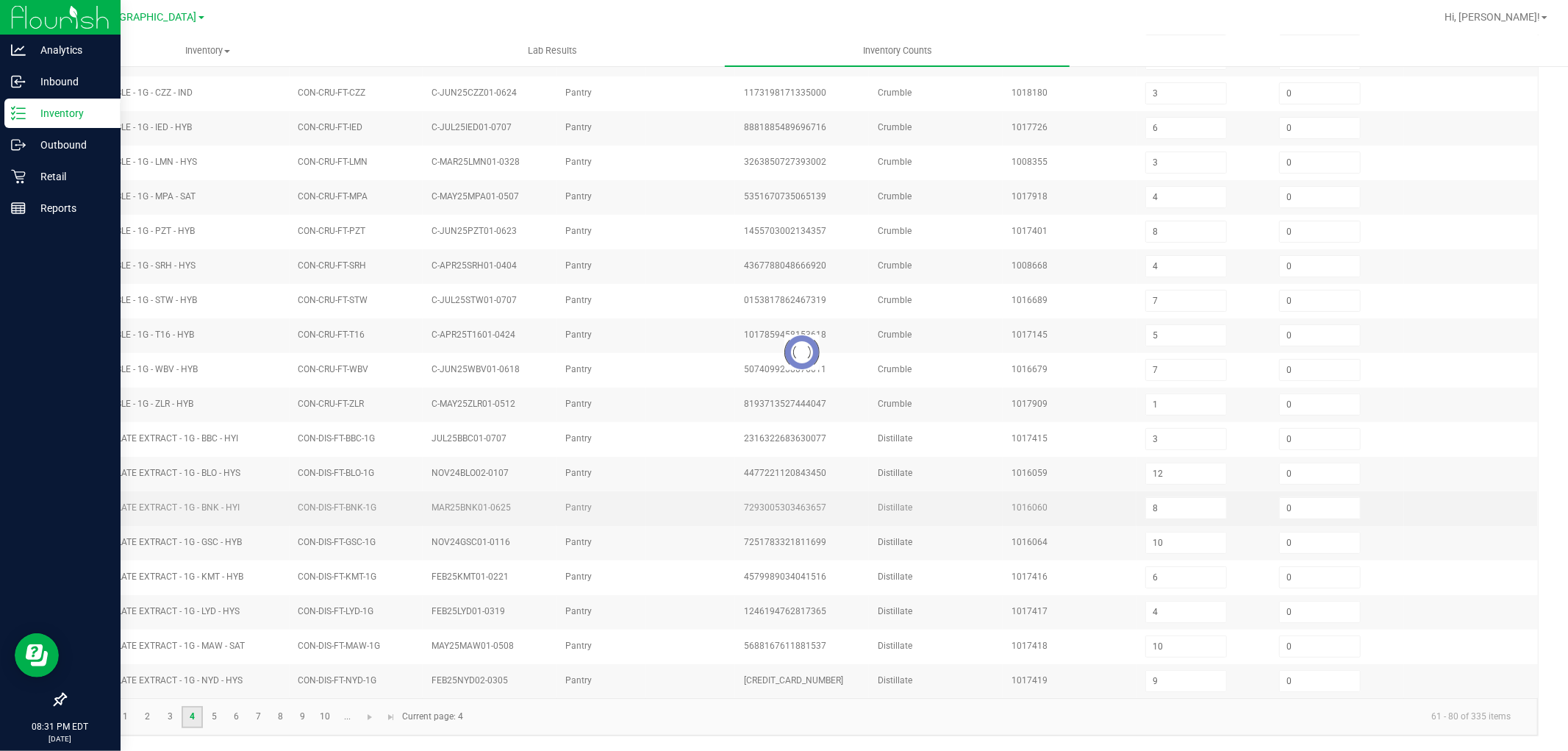
type input "8"
type input "0"
type input "8"
type input "5"
type input "7"
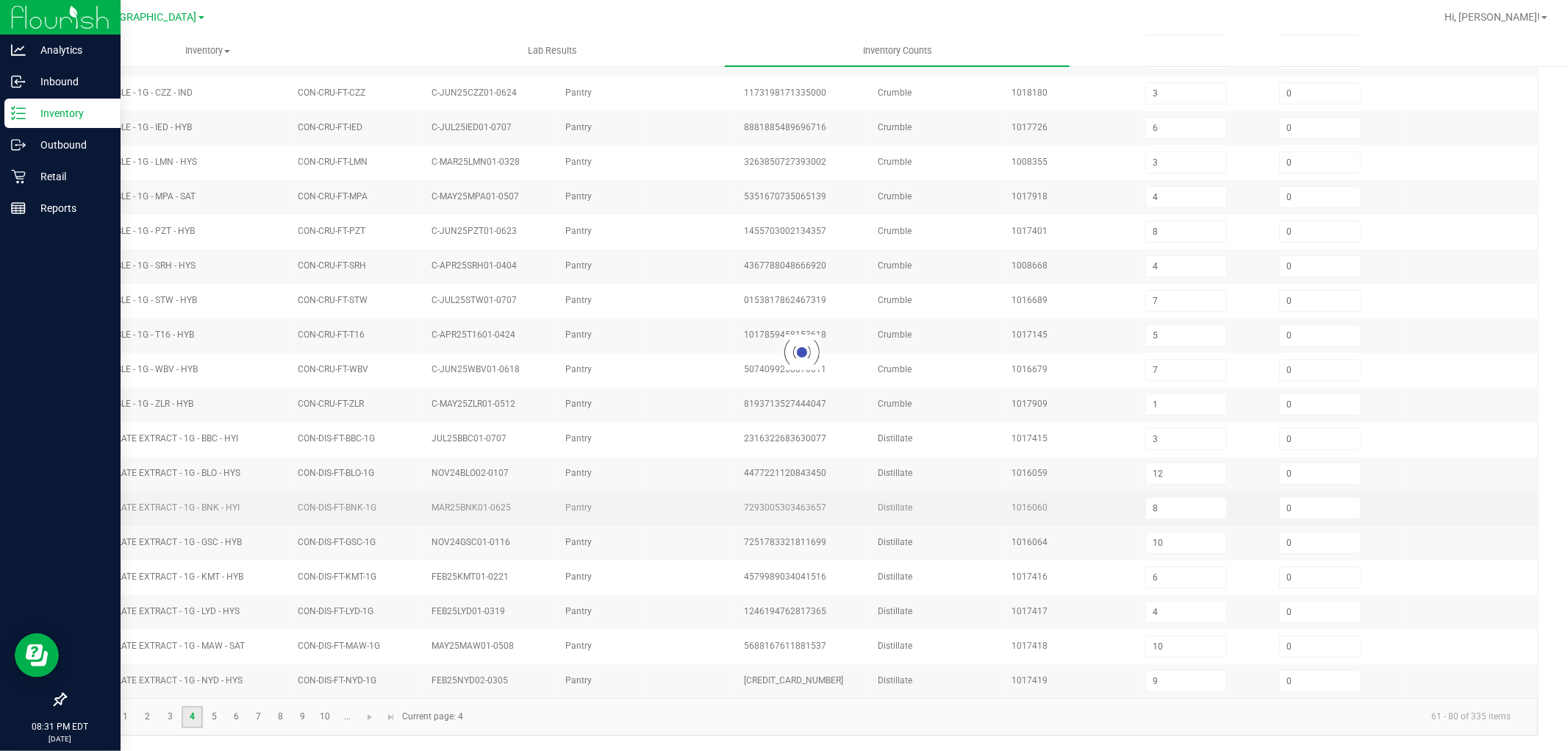
type input "5"
type input "11"
type input "4"
type input "14"
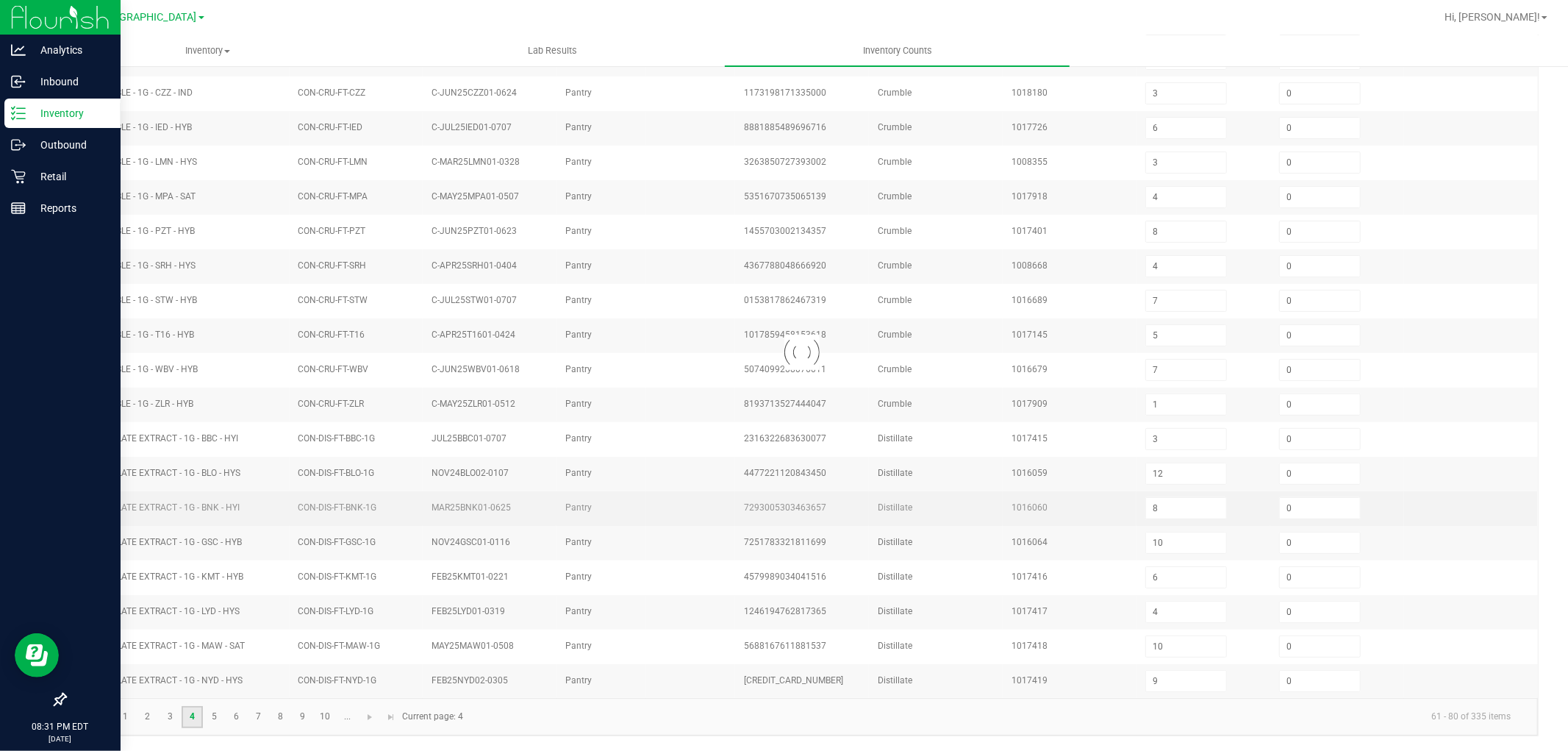
type input "7"
type input "2"
type input "8"
type input "5"
type input "2"
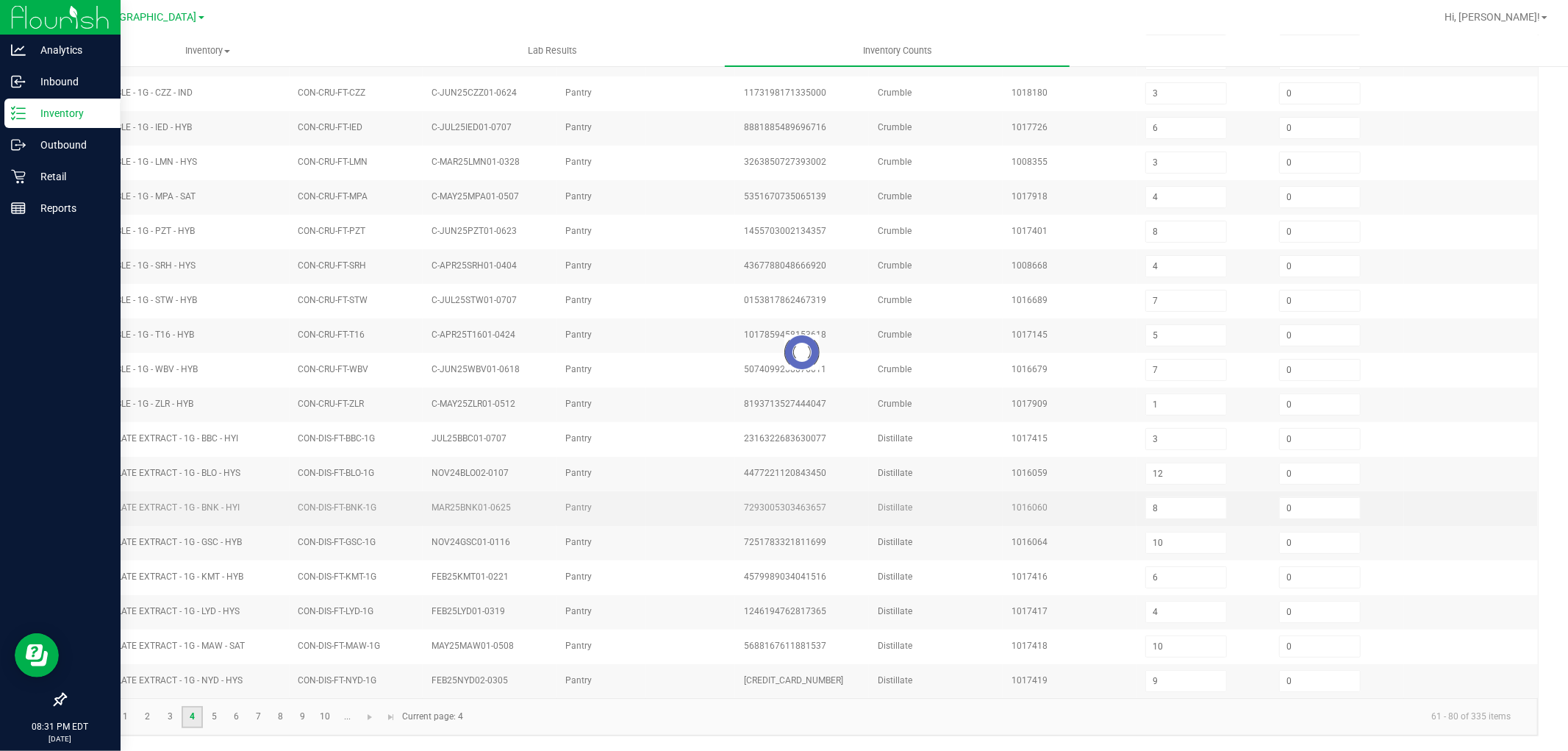
type input "4"
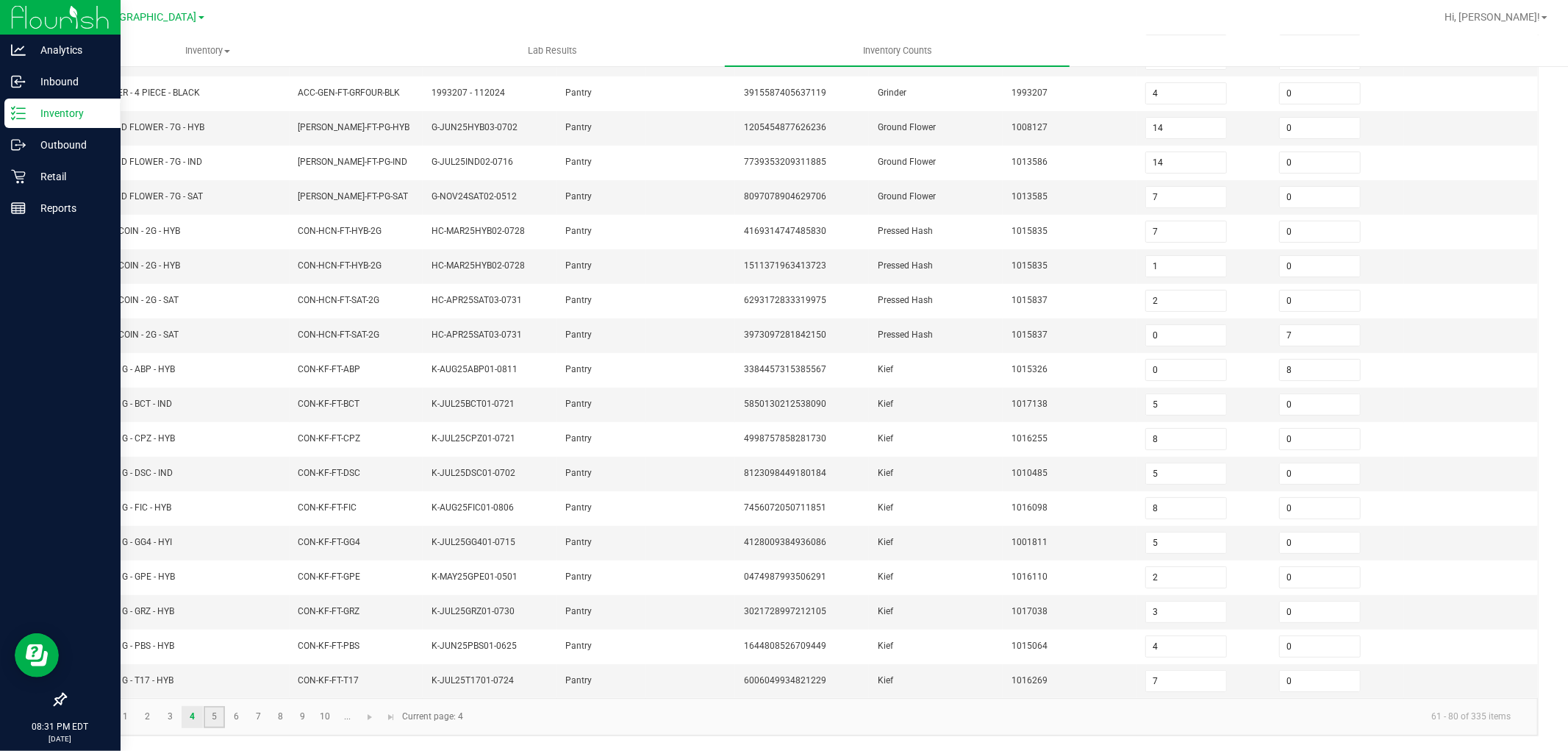
click at [219, 717] on link "5" at bounding box center [214, 717] width 21 height 22
type input "14"
type input "24"
type input "0"
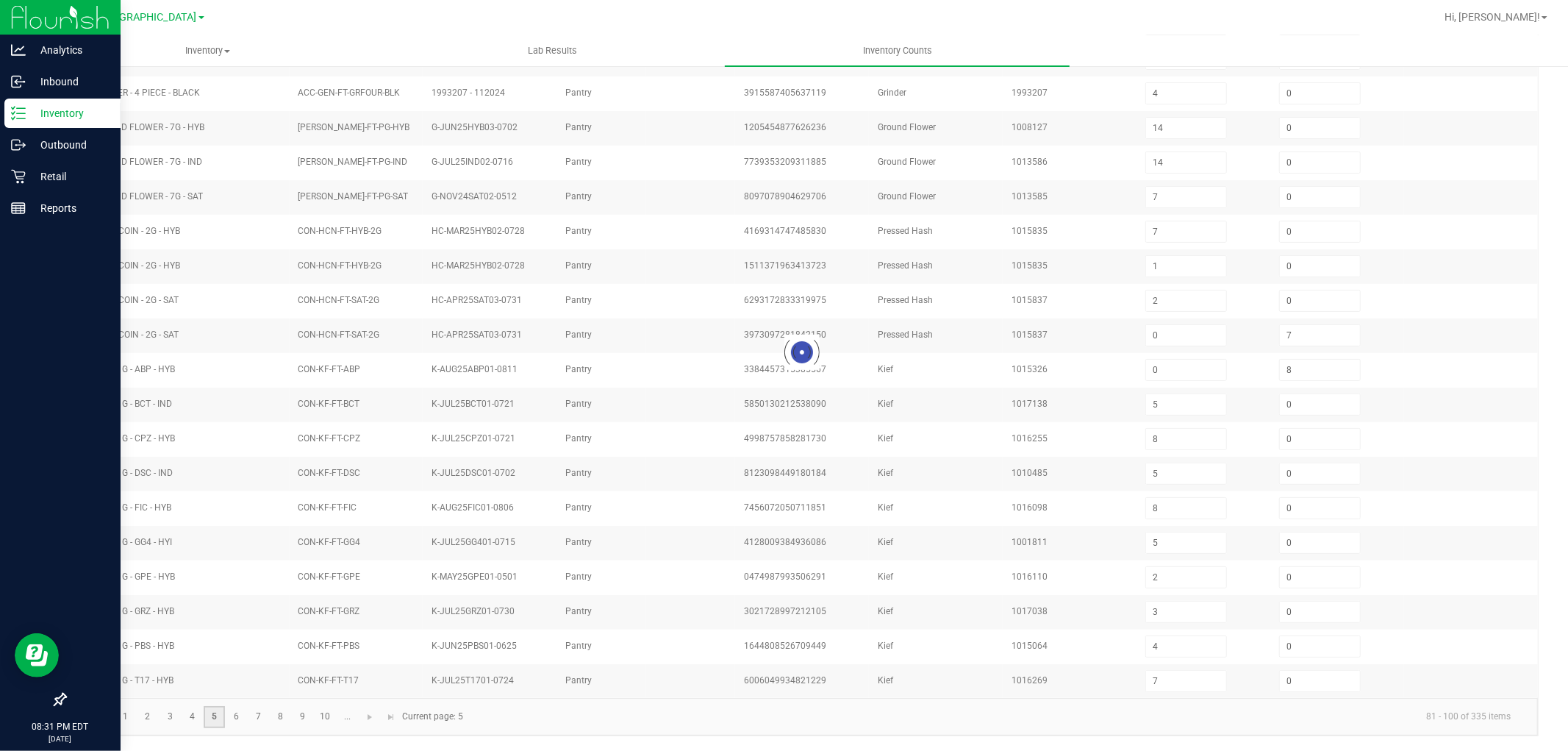
type input "20"
type input "6"
type input "2"
type input "4"
type input "0"
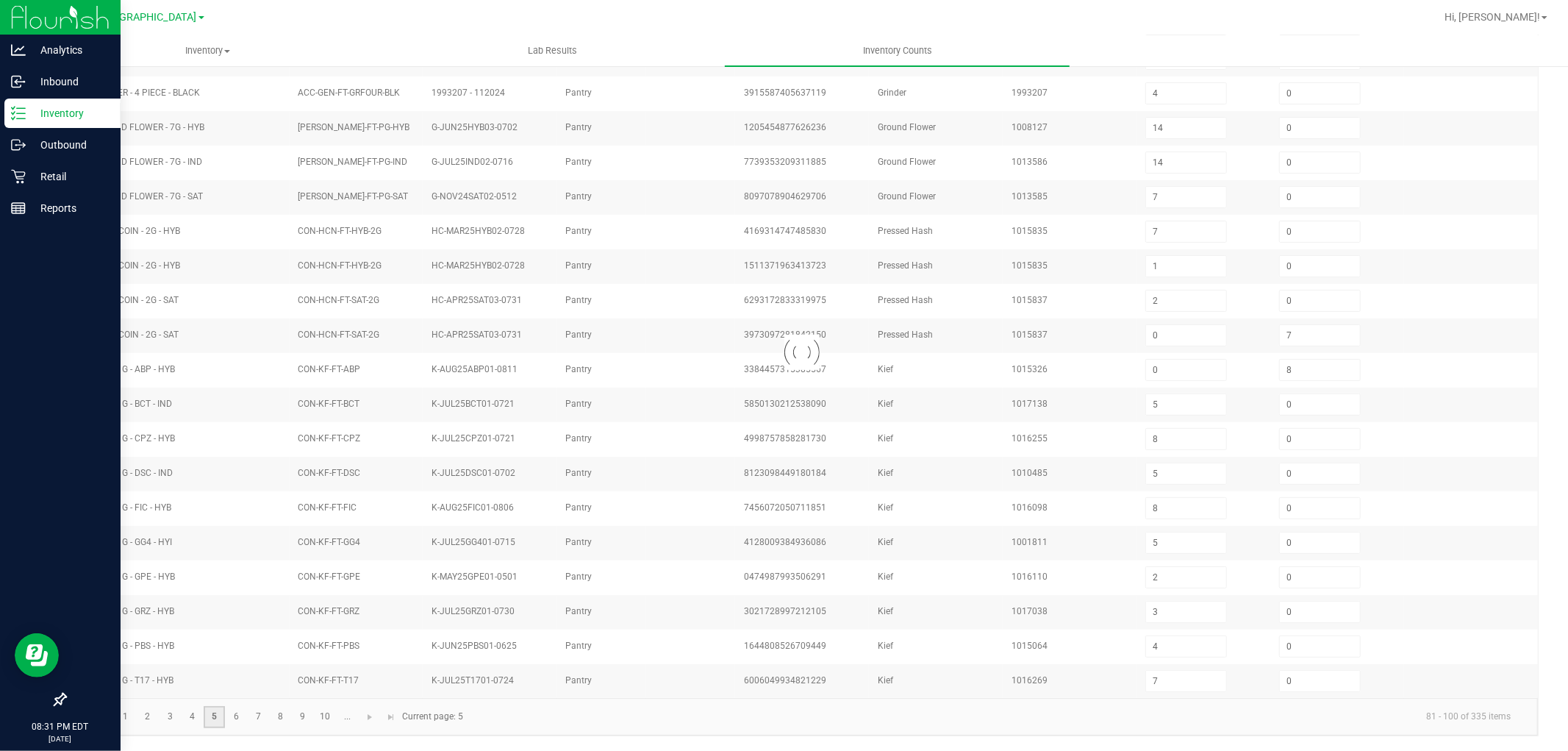
type input "8"
type input "4"
type input "24"
type input "5"
type input "15"
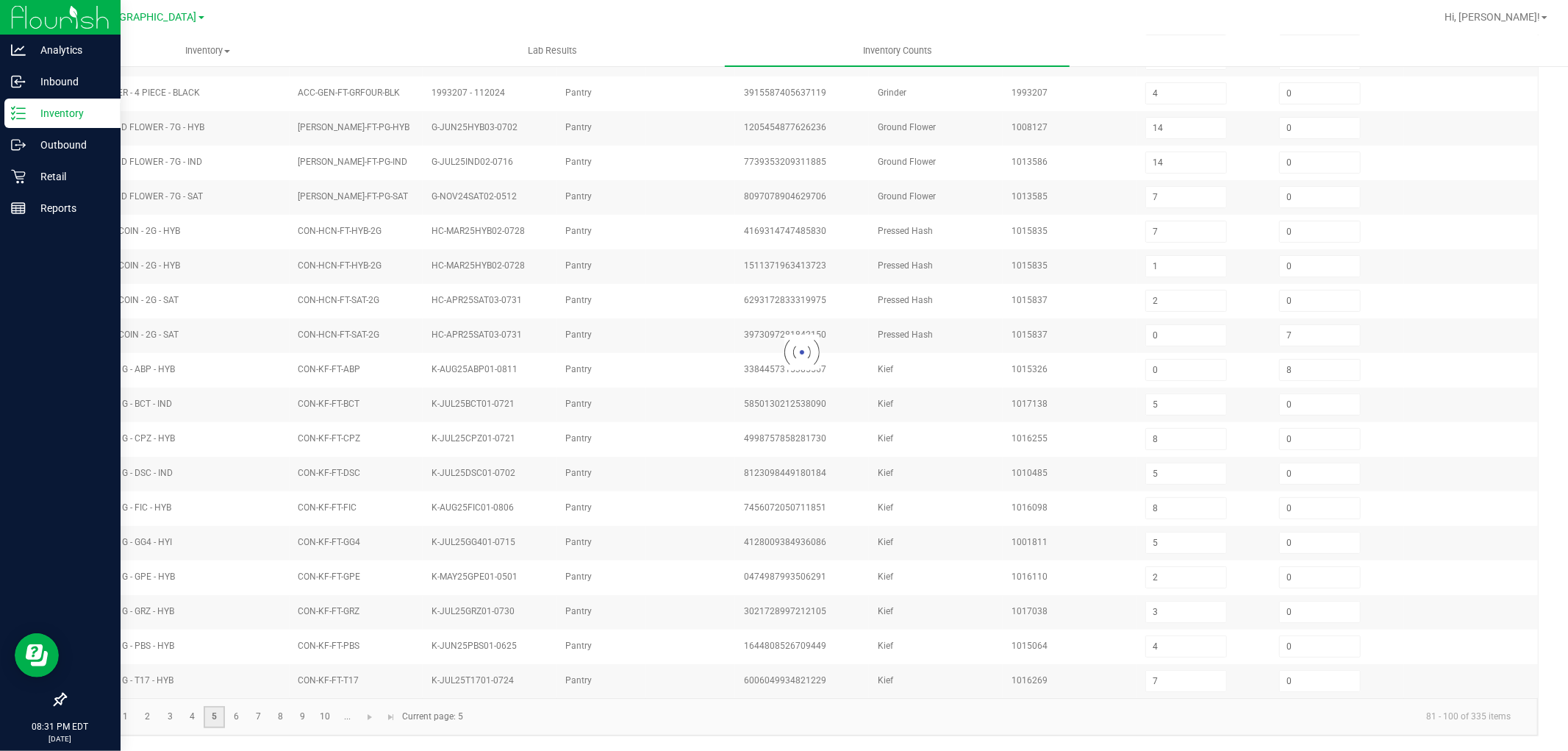
type input "6"
type input "11"
type input "5"
type input "4"
type input "10"
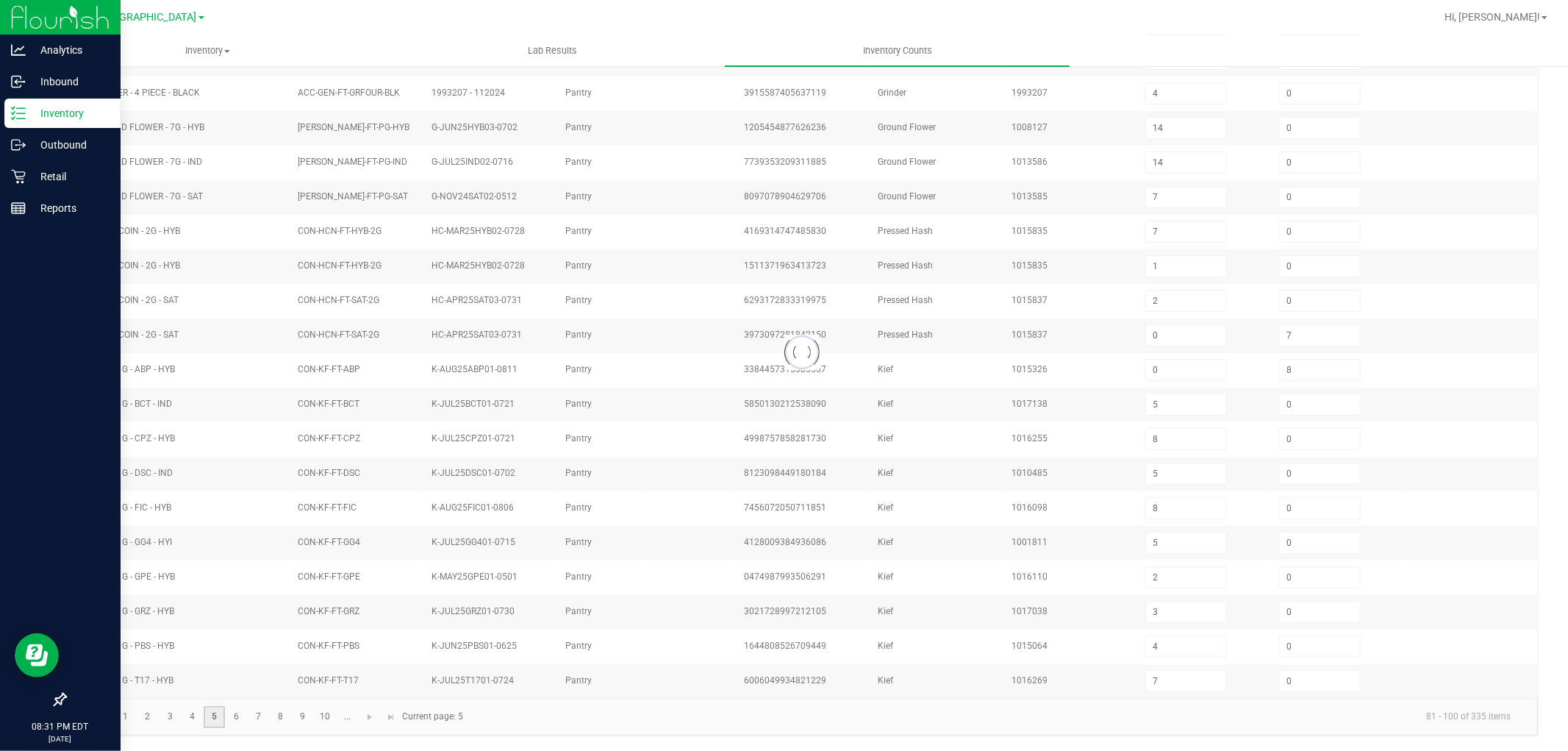
type input "22"
type input "10"
type input "5"
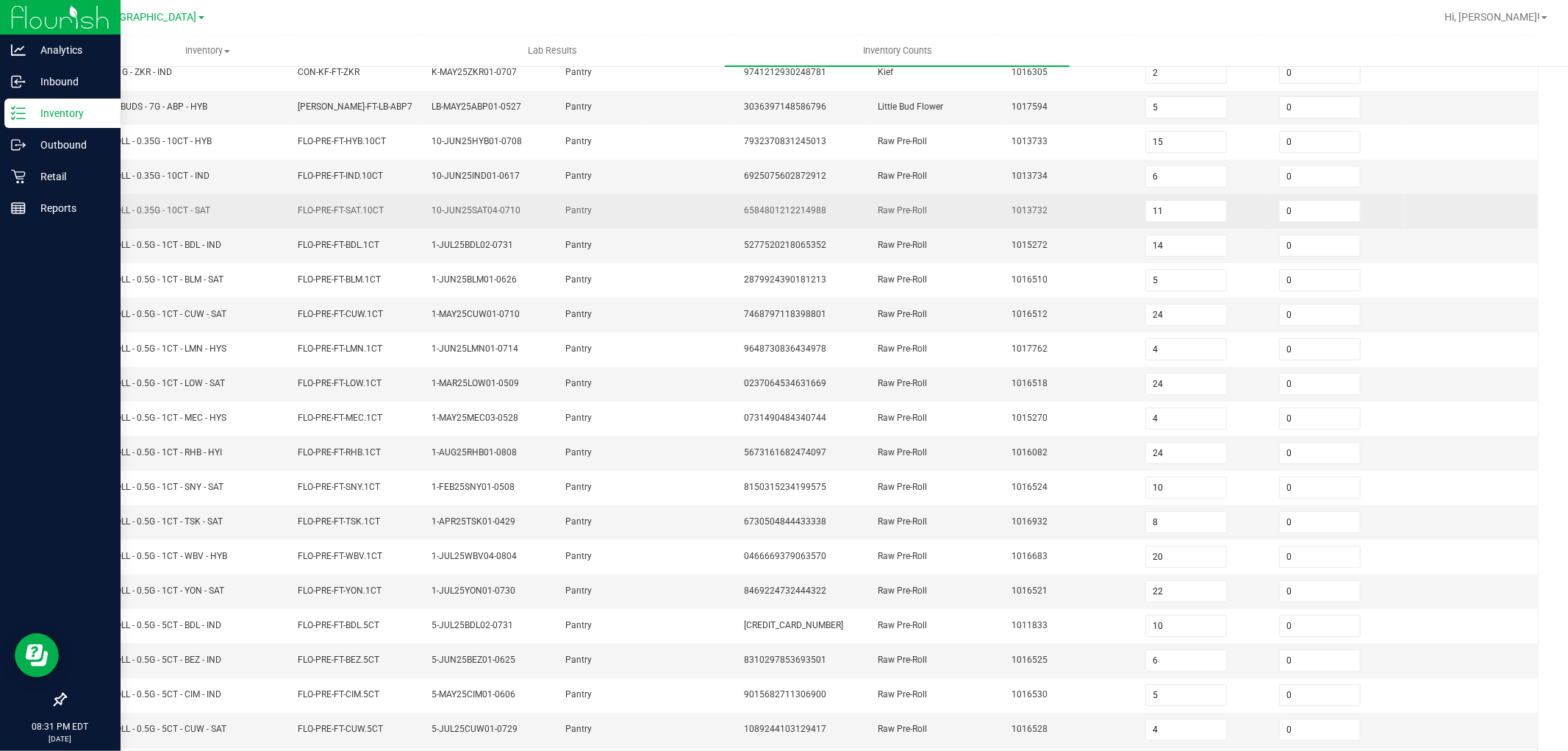
scroll to position [152, 0]
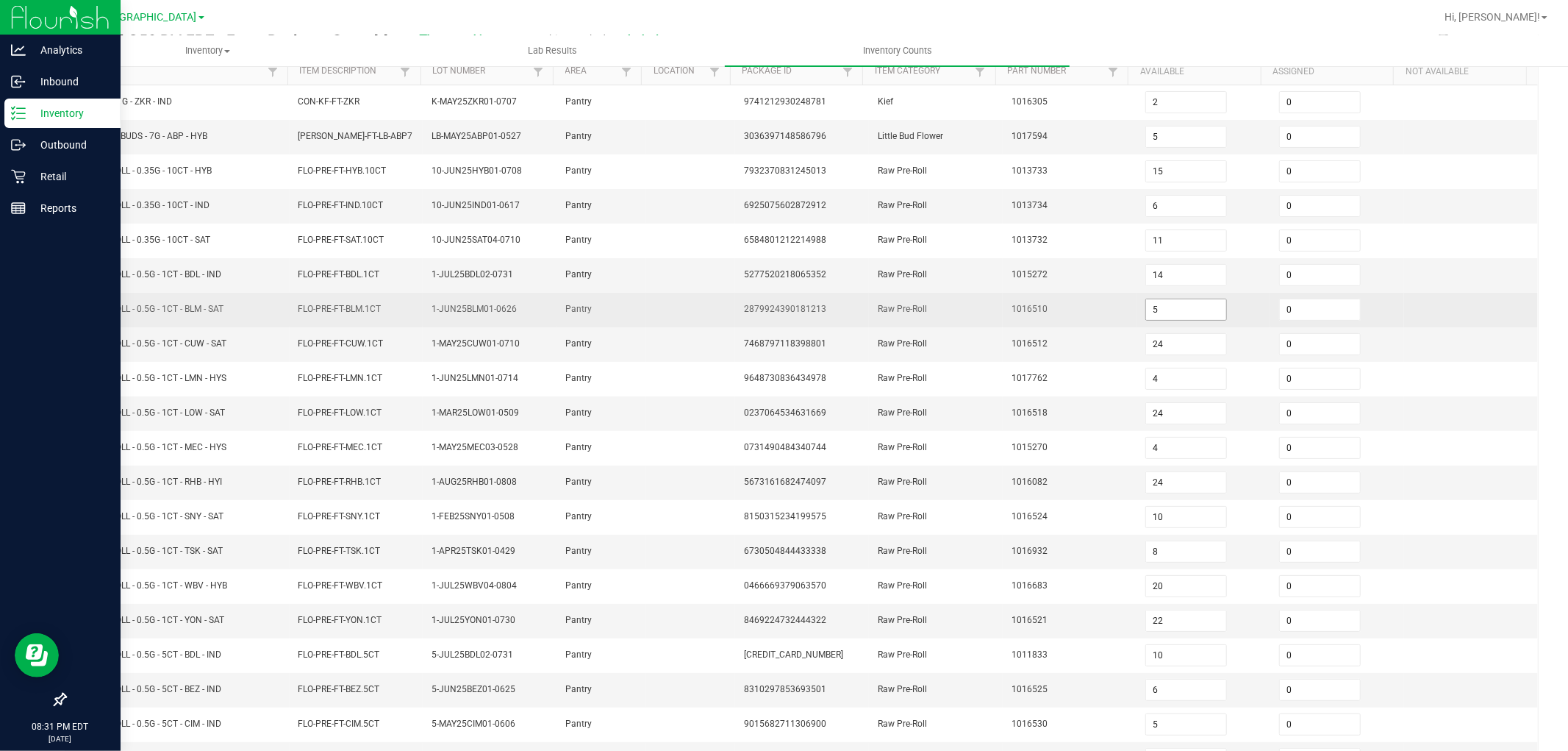
click at [1153, 306] on input "5" at bounding box center [1186, 310] width 81 height 21
type input "4"
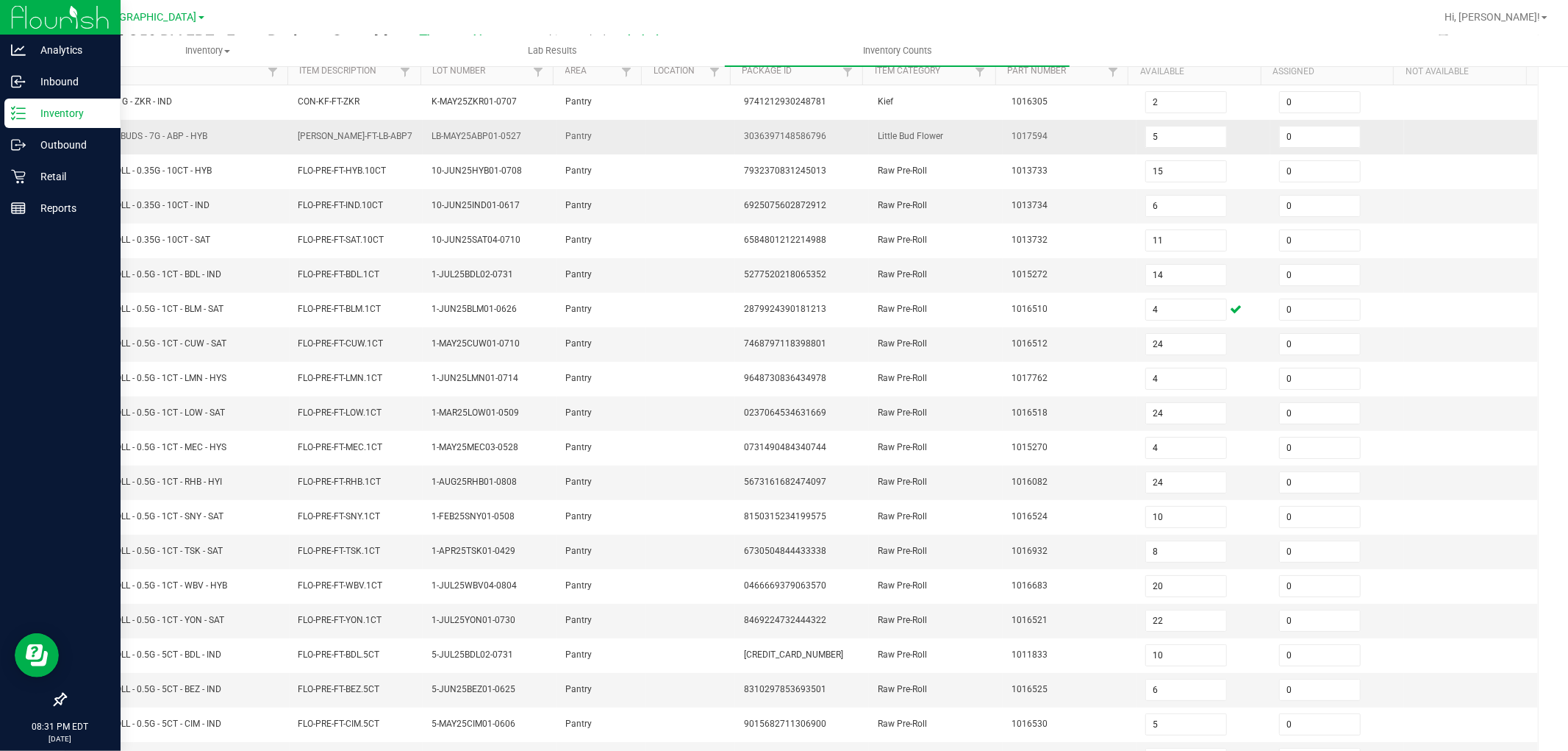
scroll to position [0, 0]
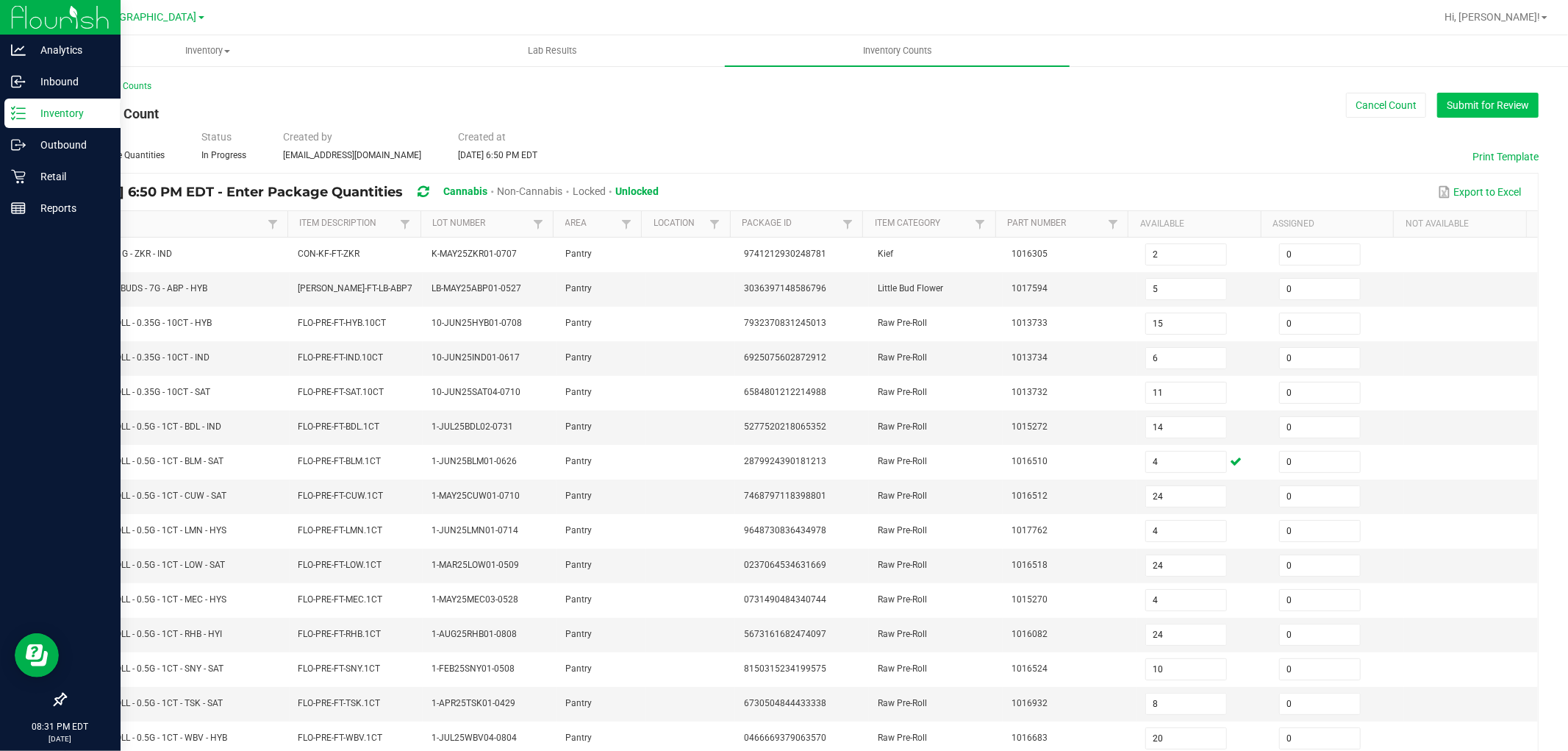
click at [1476, 112] on button "Submit for Review" at bounding box center [1487, 105] width 102 height 25
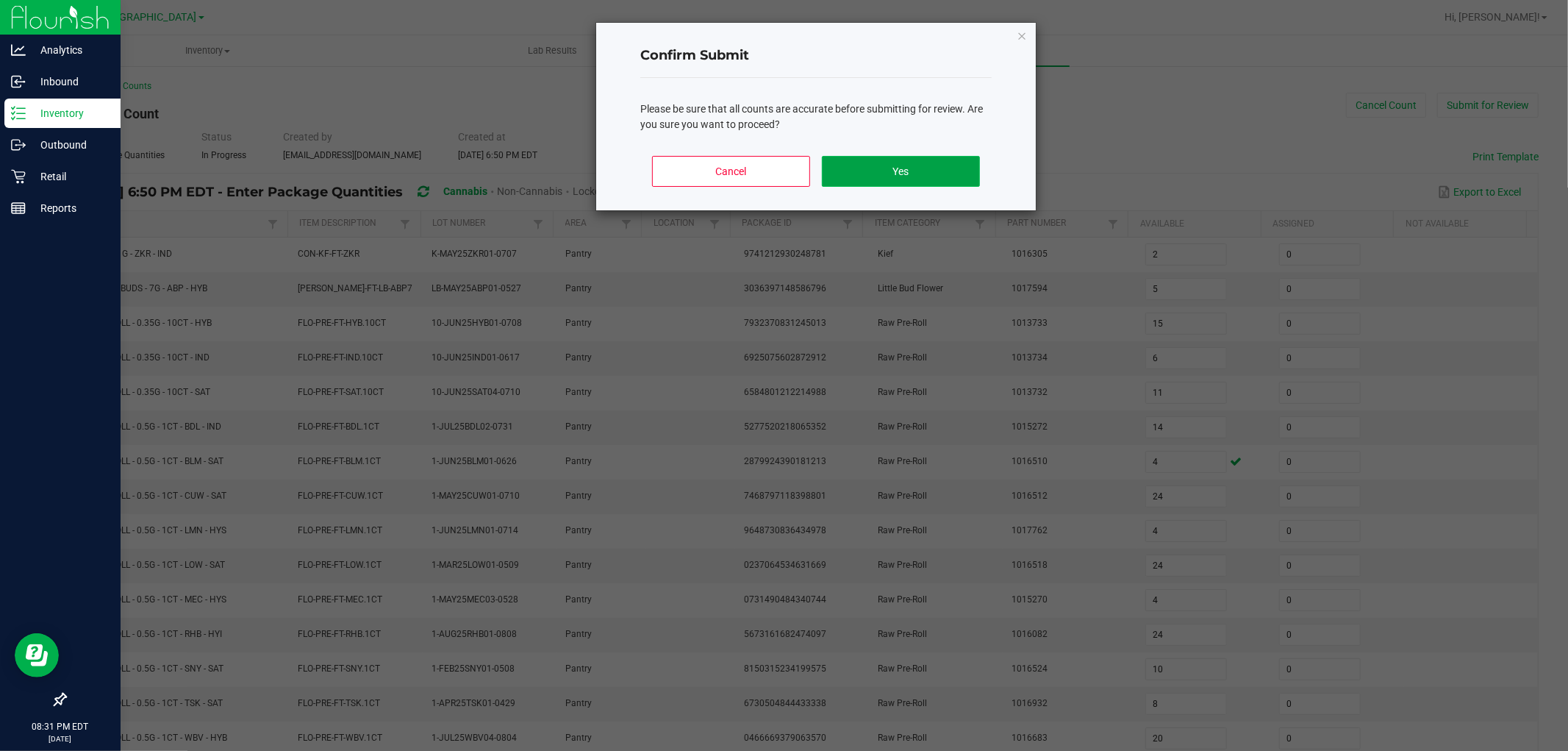
click at [964, 167] on button "Yes" at bounding box center [901, 171] width 158 height 31
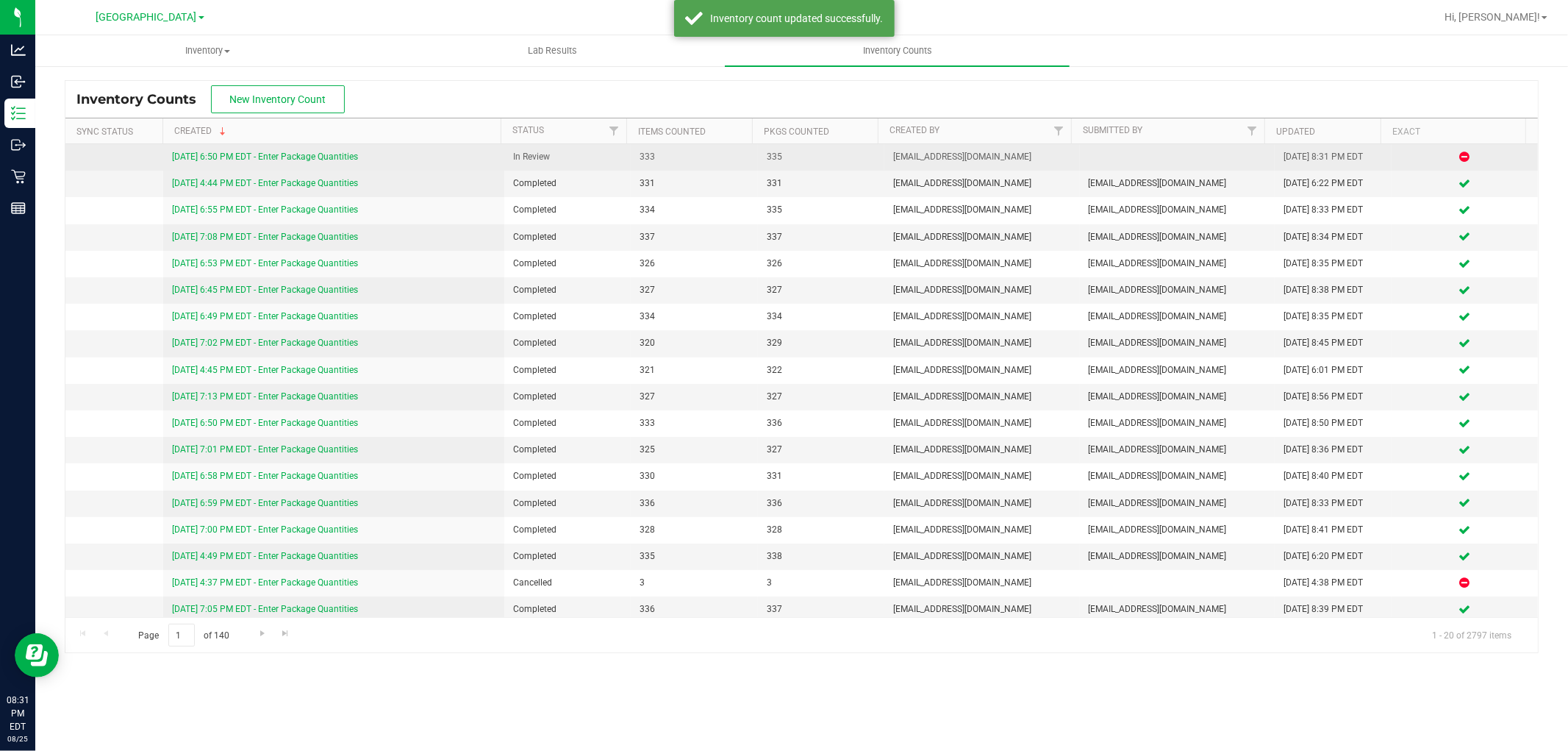
click at [231, 160] on link "8/25/25 6:50 PM EDT - Enter Package Quantities" at bounding box center [265, 156] width 186 height 10
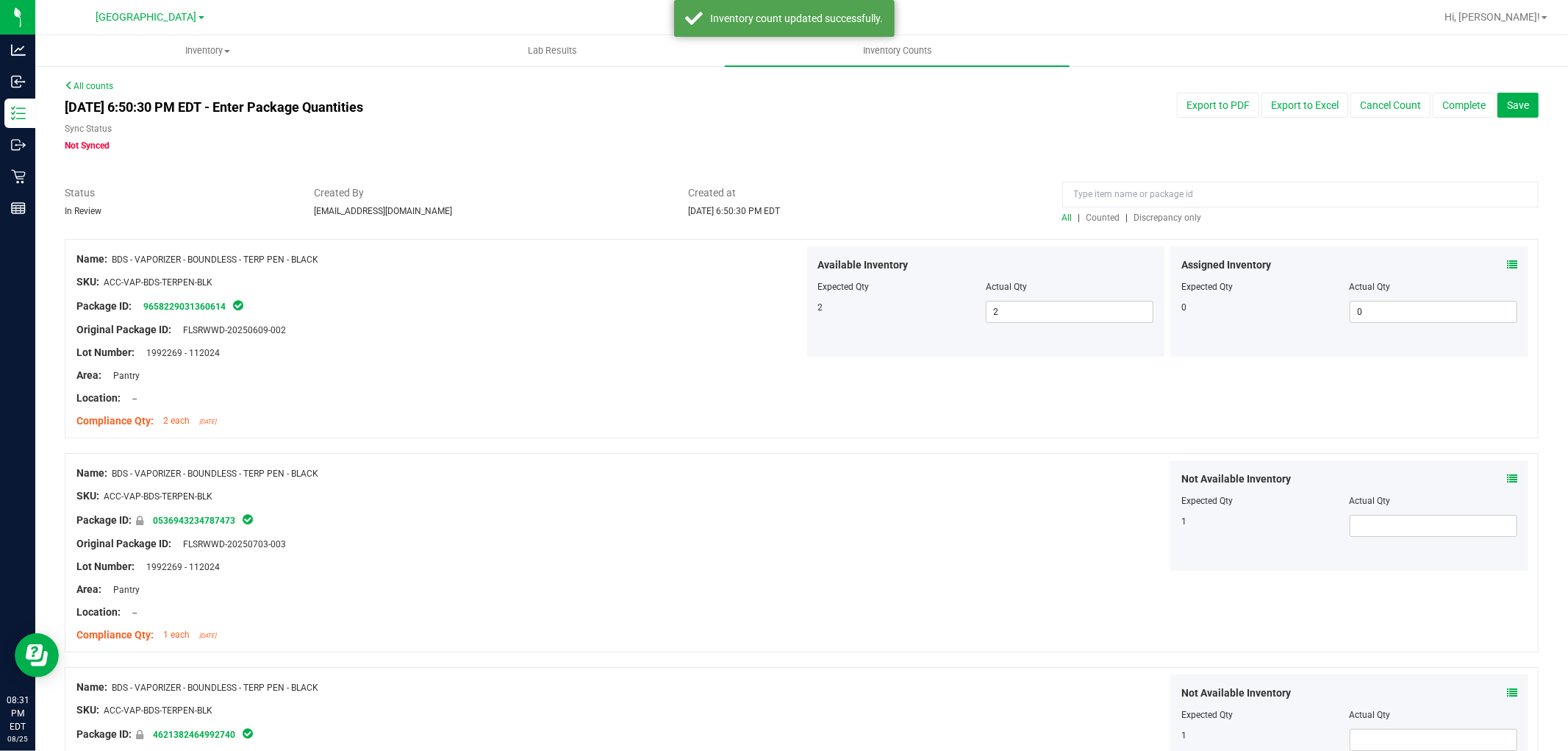
click at [1179, 216] on span "Discrepancy only" at bounding box center [1168, 217] width 68 height 10
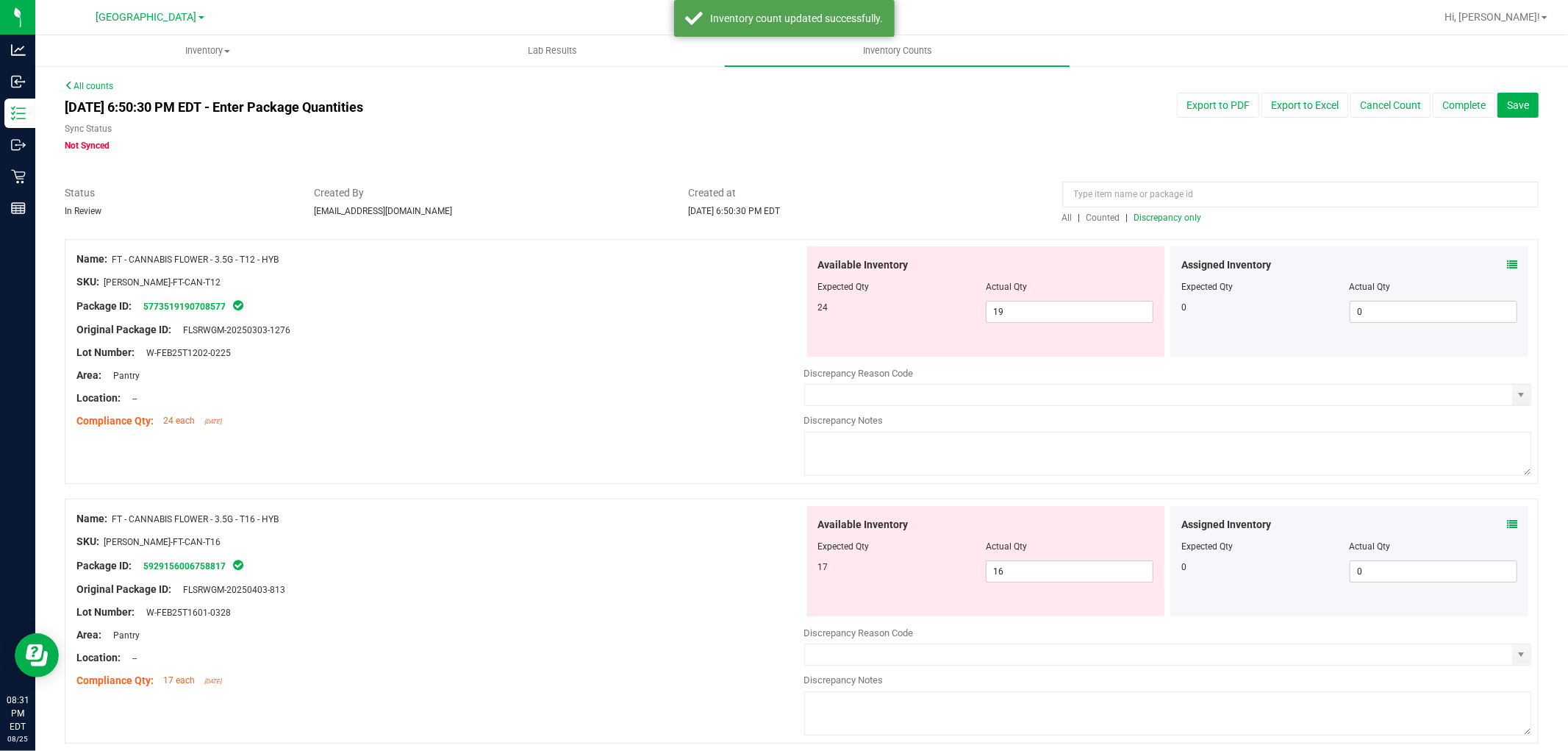
click at [1507, 266] on icon at bounding box center [1512, 264] width 10 height 10
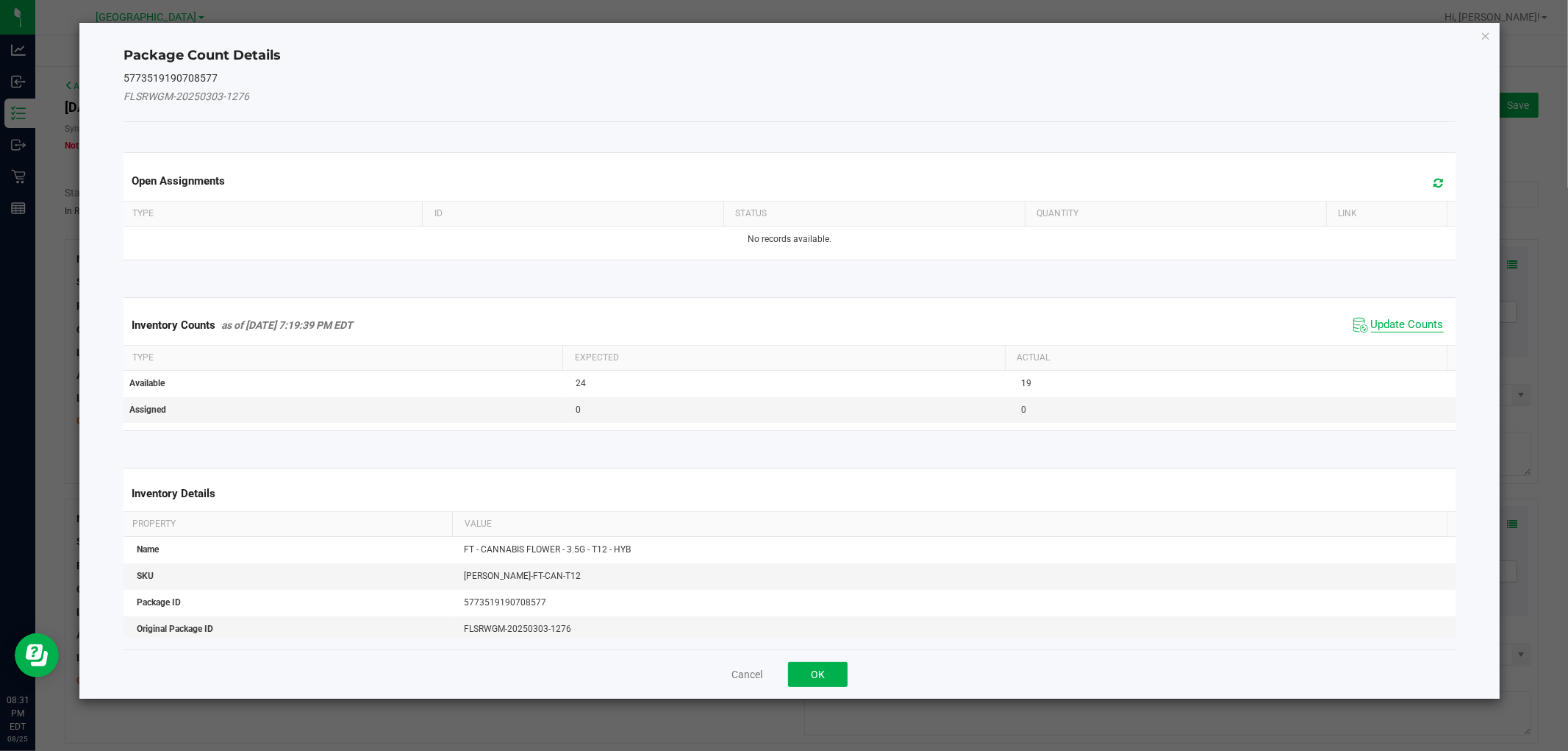
click at [1398, 325] on span "Update Counts" at bounding box center [1407, 326] width 73 height 15
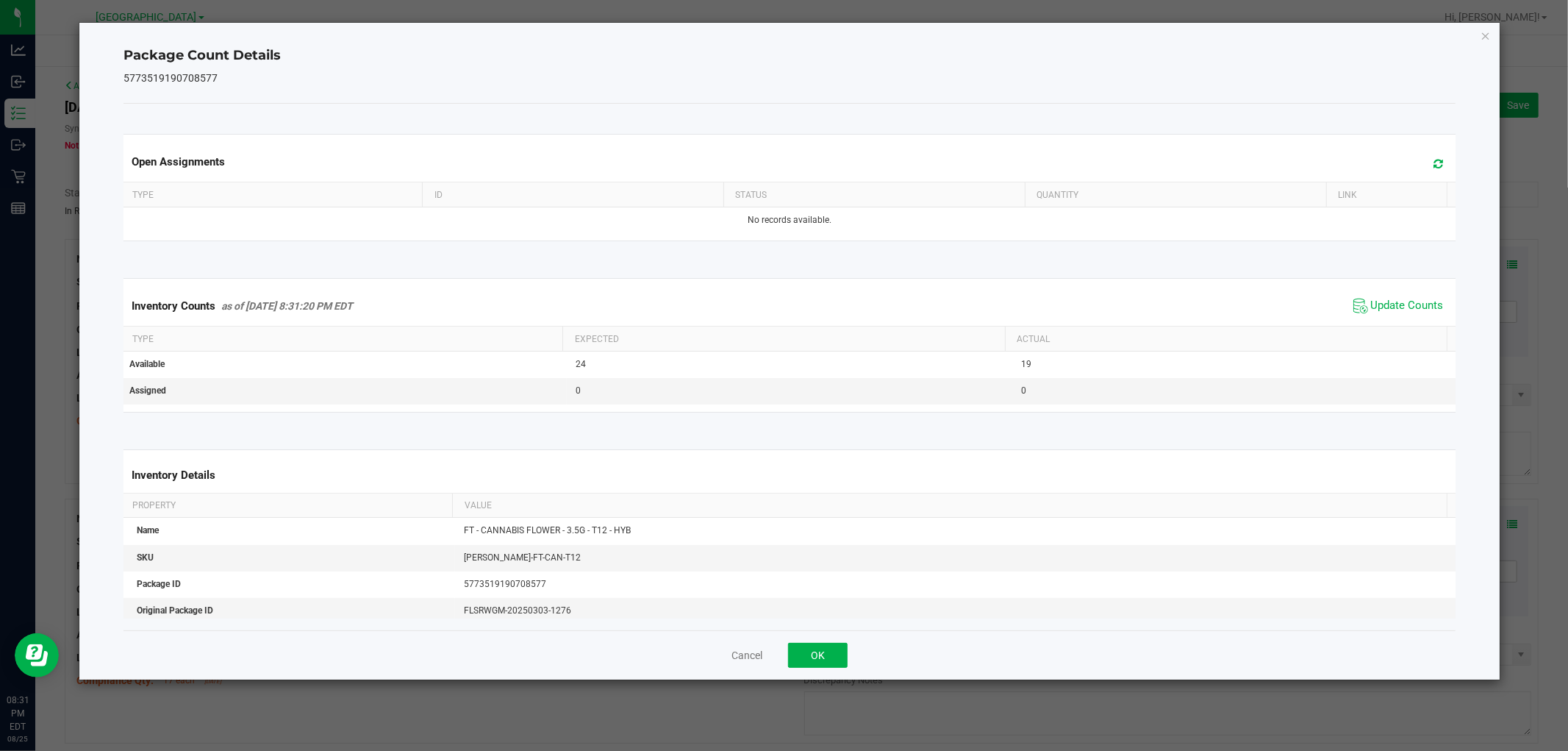
click at [1496, 32] on div "Package Count Details 5773519190708577 Open Assignments Type ID Status Quantity…" at bounding box center [789, 351] width 1420 height 656
click at [1475, 39] on div "Package Count Details 5773519190708577 Open Assignments Type ID Status Quantity…" at bounding box center [789, 351] width 1420 height 656
click at [1483, 35] on icon "Close" at bounding box center [1486, 35] width 10 height 18
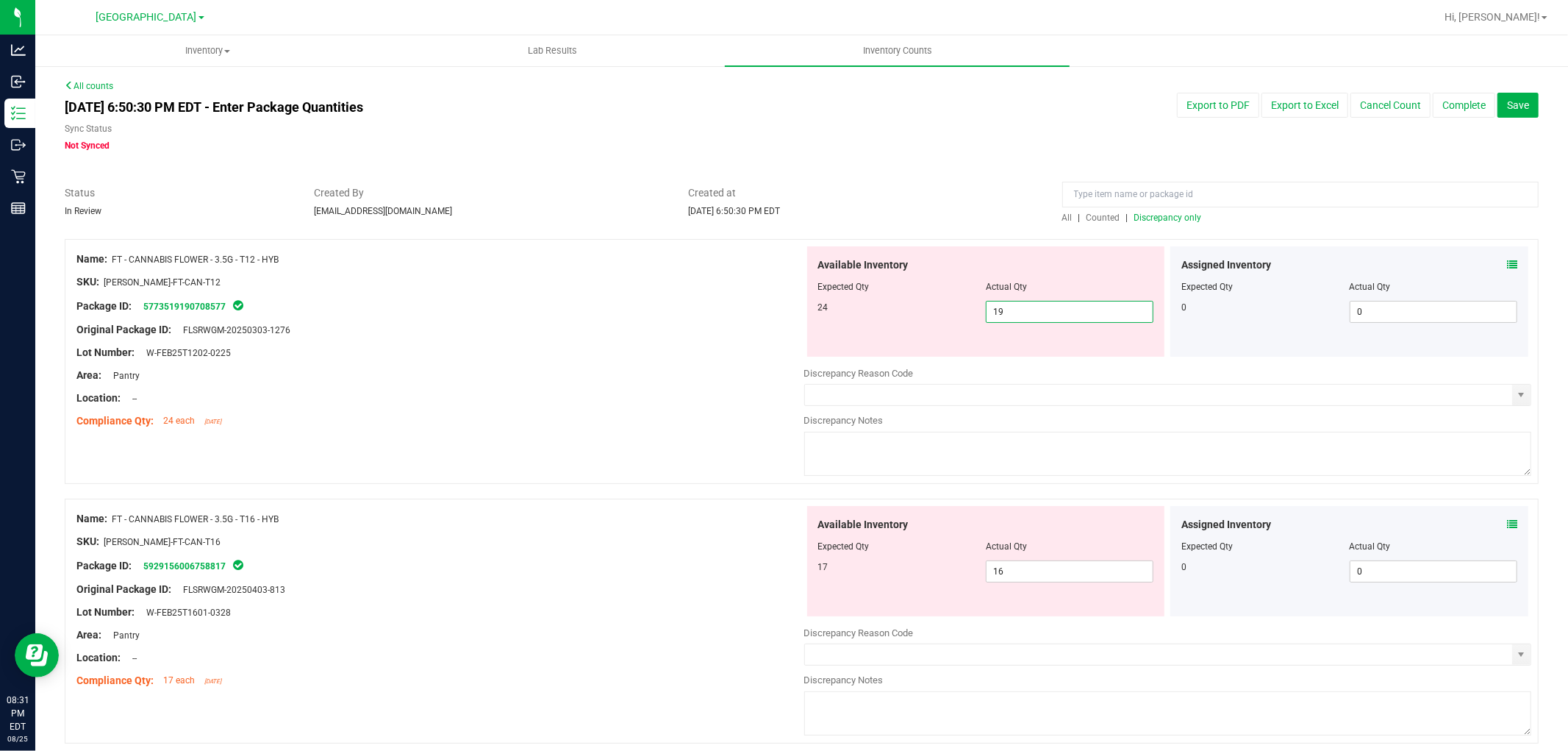
drag, startPoint x: 1089, startPoint y: 310, endPoint x: 729, endPoint y: 217, distance: 371.8
click at [604, 291] on div "Name: FT - CANNABIS FLOWER - 3.5G - T12 - HYB SKU: FLO-BUD-FT-CAN-T12 Package I…" at bounding box center [801, 362] width 1474 height 245
type input "2"
type input "24"
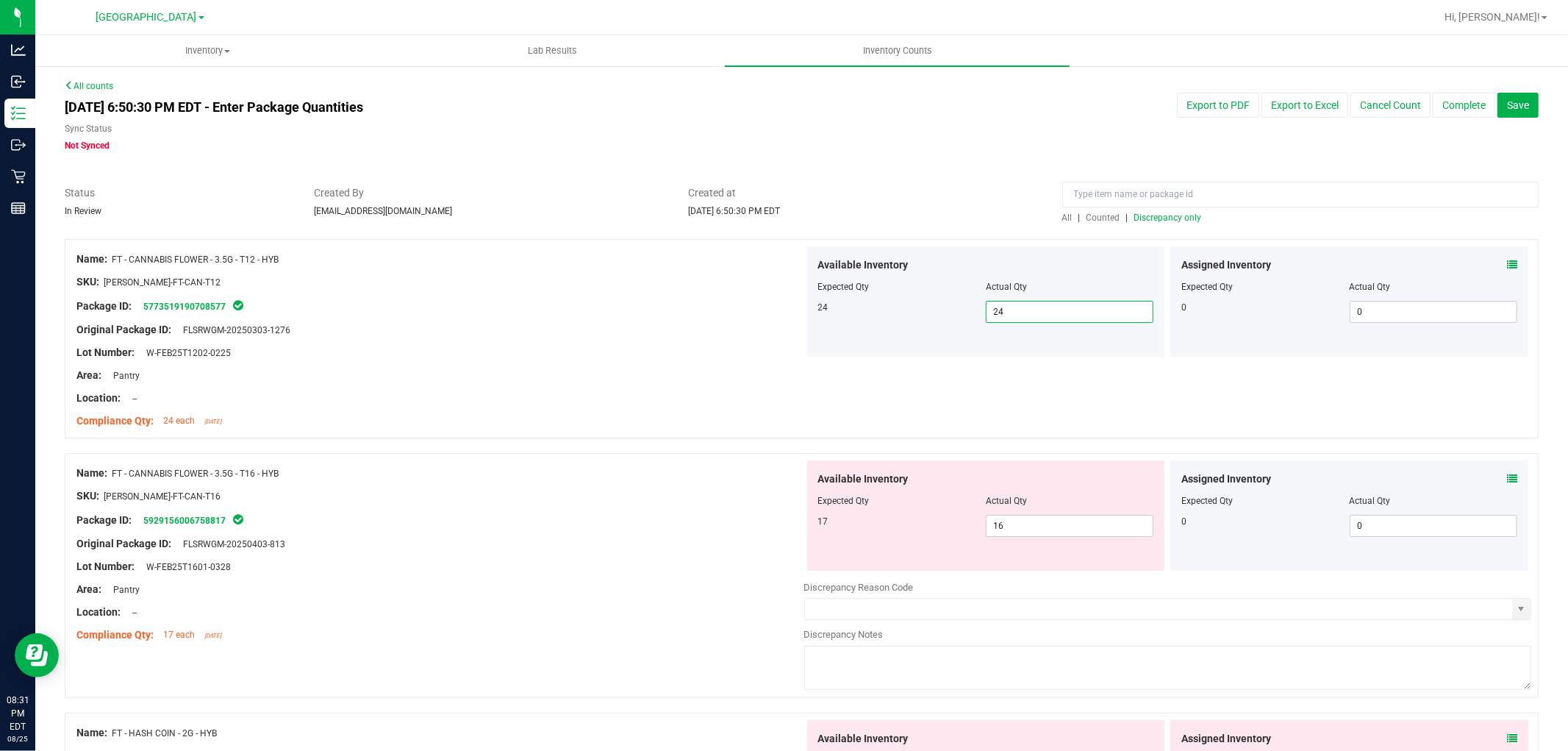
click at [1507, 478] on icon at bounding box center [1512, 478] width 10 height 10
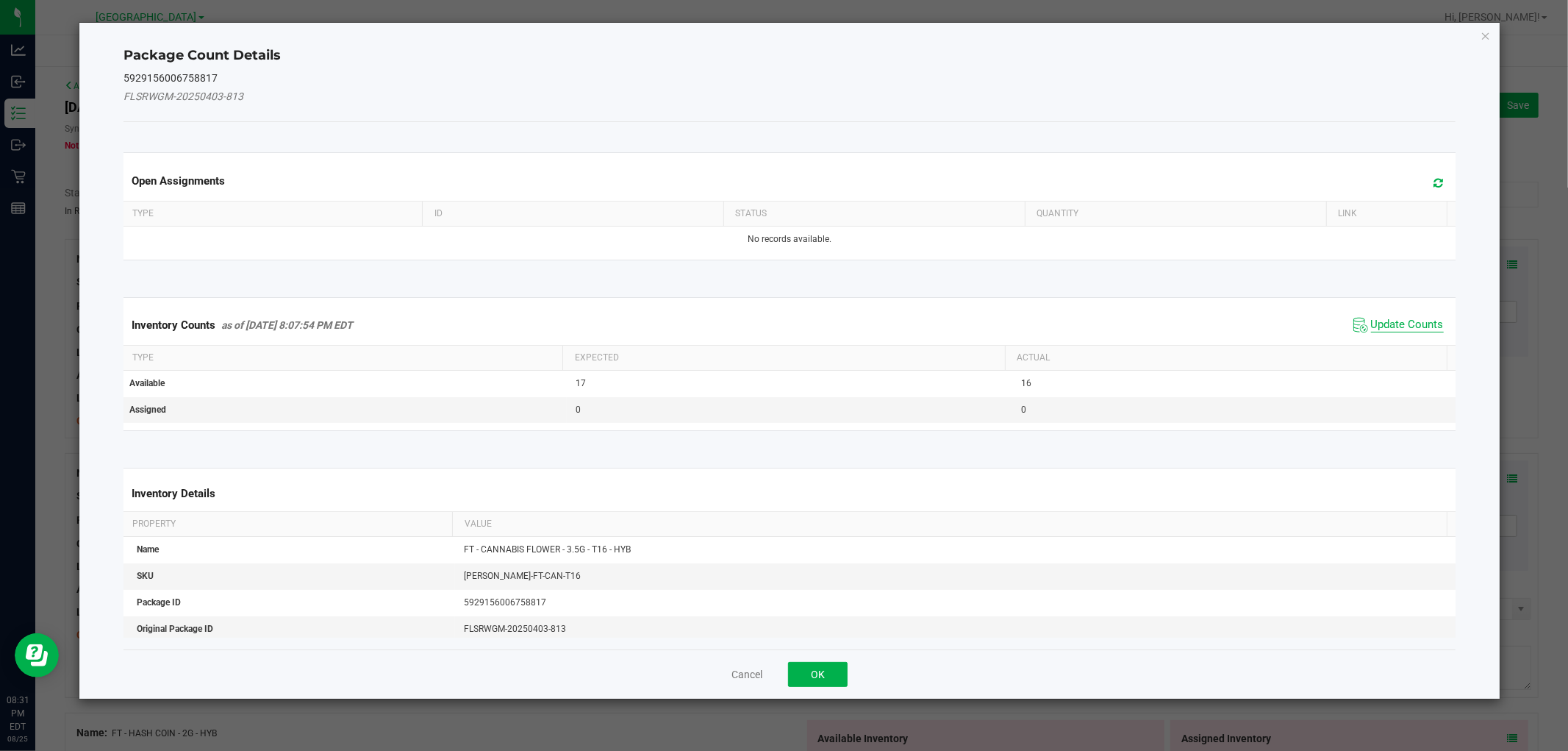
click at [1399, 327] on span "Update Counts" at bounding box center [1407, 326] width 73 height 15
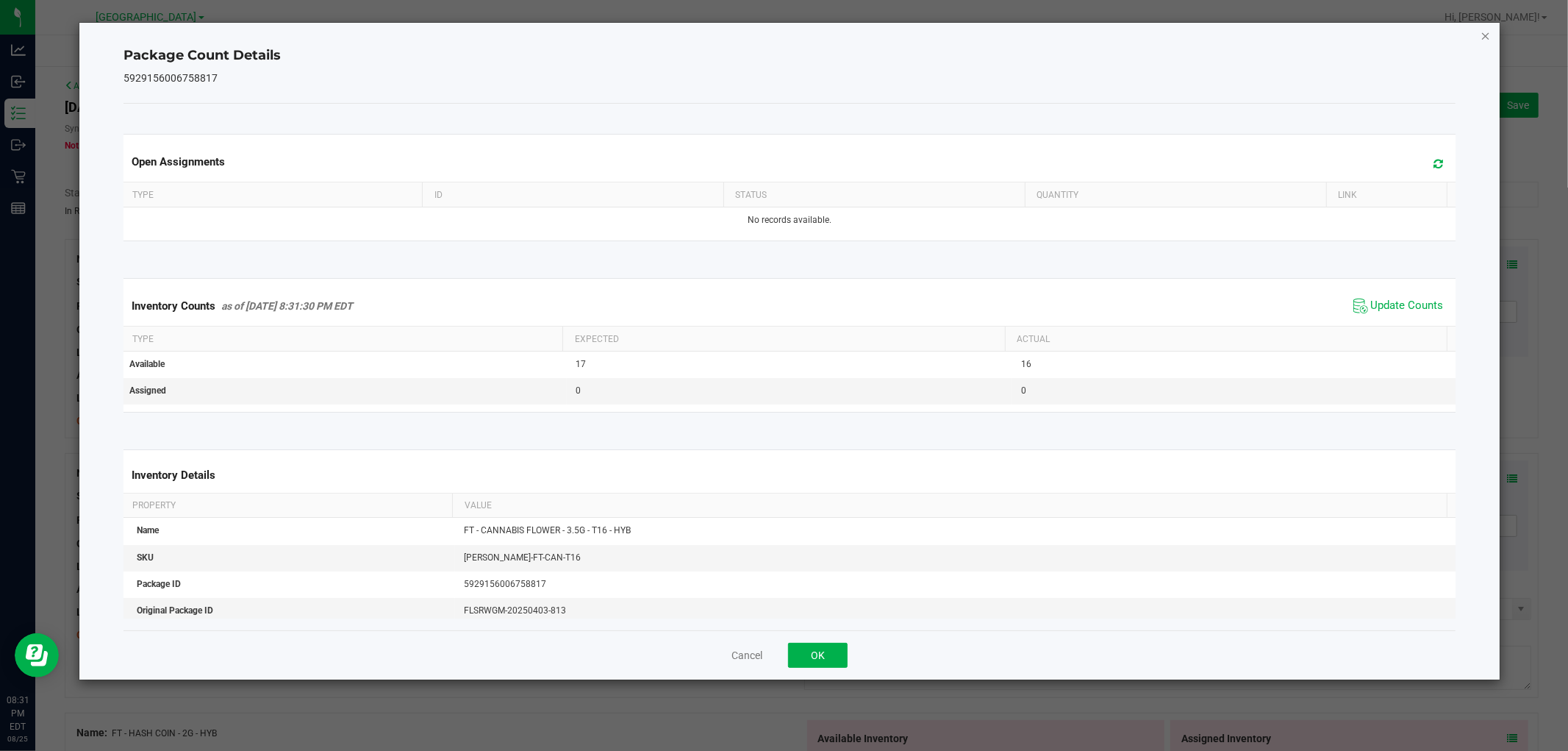
click at [1485, 27] on icon "Close" at bounding box center [1486, 35] width 10 height 18
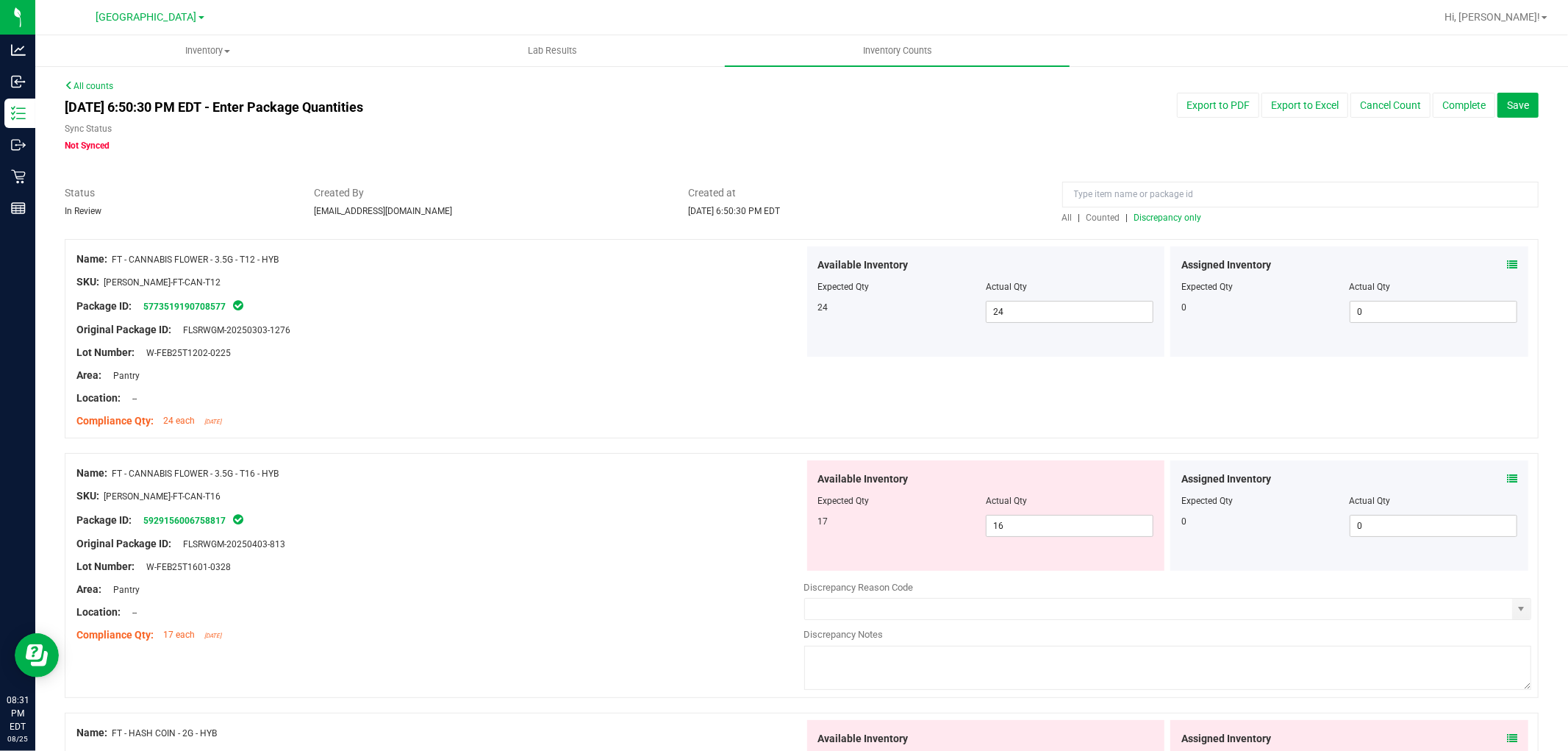
click at [1145, 225] on div at bounding box center [801, 232] width 1474 height 15
click at [1156, 210] on div at bounding box center [1300, 198] width 477 height 26
click at [1157, 222] on span "Discrepancy only" at bounding box center [1168, 217] width 68 height 10
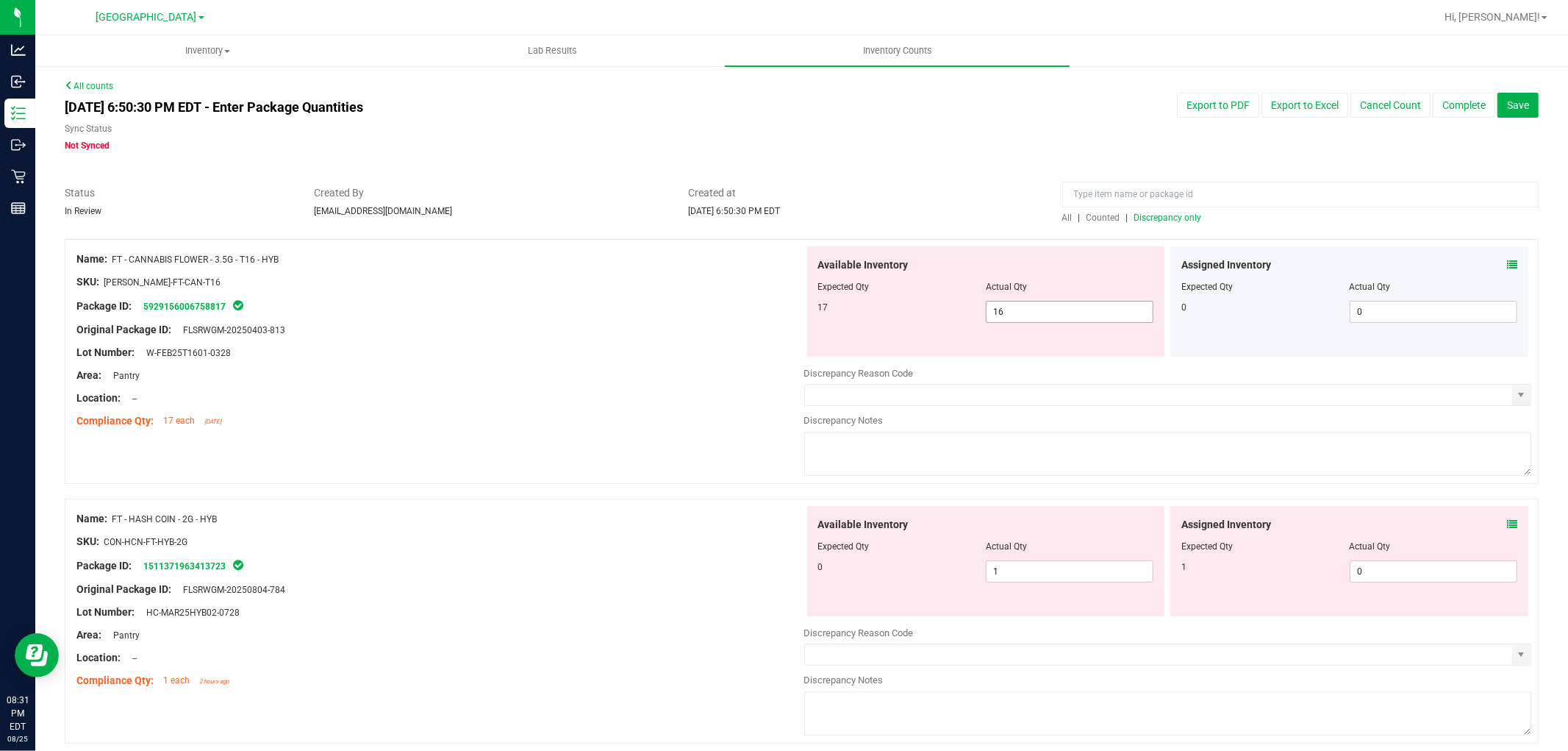
drag, startPoint x: 1034, startPoint y: 312, endPoint x: 664, endPoint y: 253, distance: 374.7
click at [676, 259] on div "Name: FT - CANNABIS FLOWER - 3.5G - T16 - HYB SKU: FLO-BUD-FT-CAN-T16 Package I…" at bounding box center [801, 362] width 1474 height 245
type input "17"
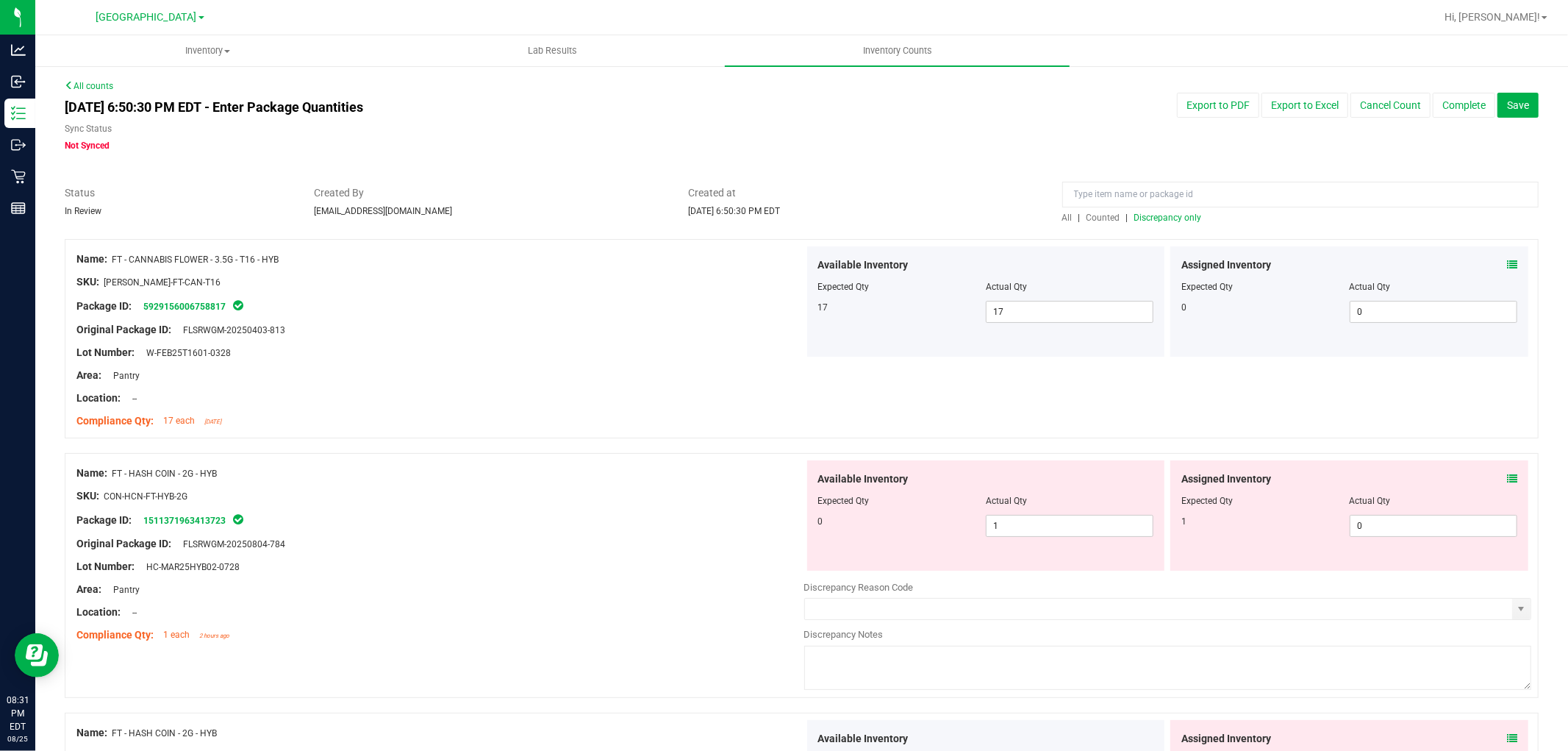
click at [1507, 477] on icon at bounding box center [1512, 478] width 10 height 10
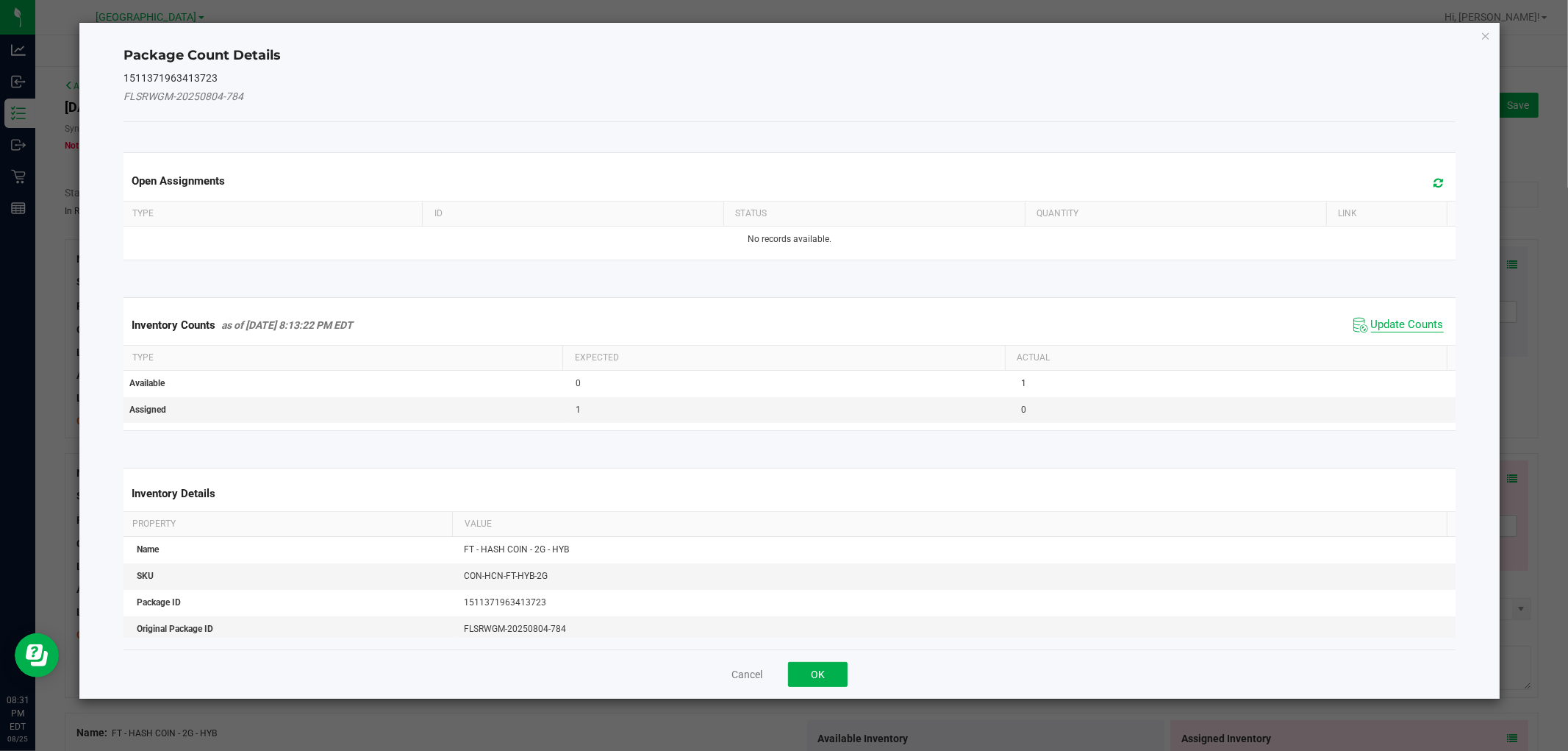
click at [1423, 324] on span "Update Counts" at bounding box center [1407, 326] width 73 height 15
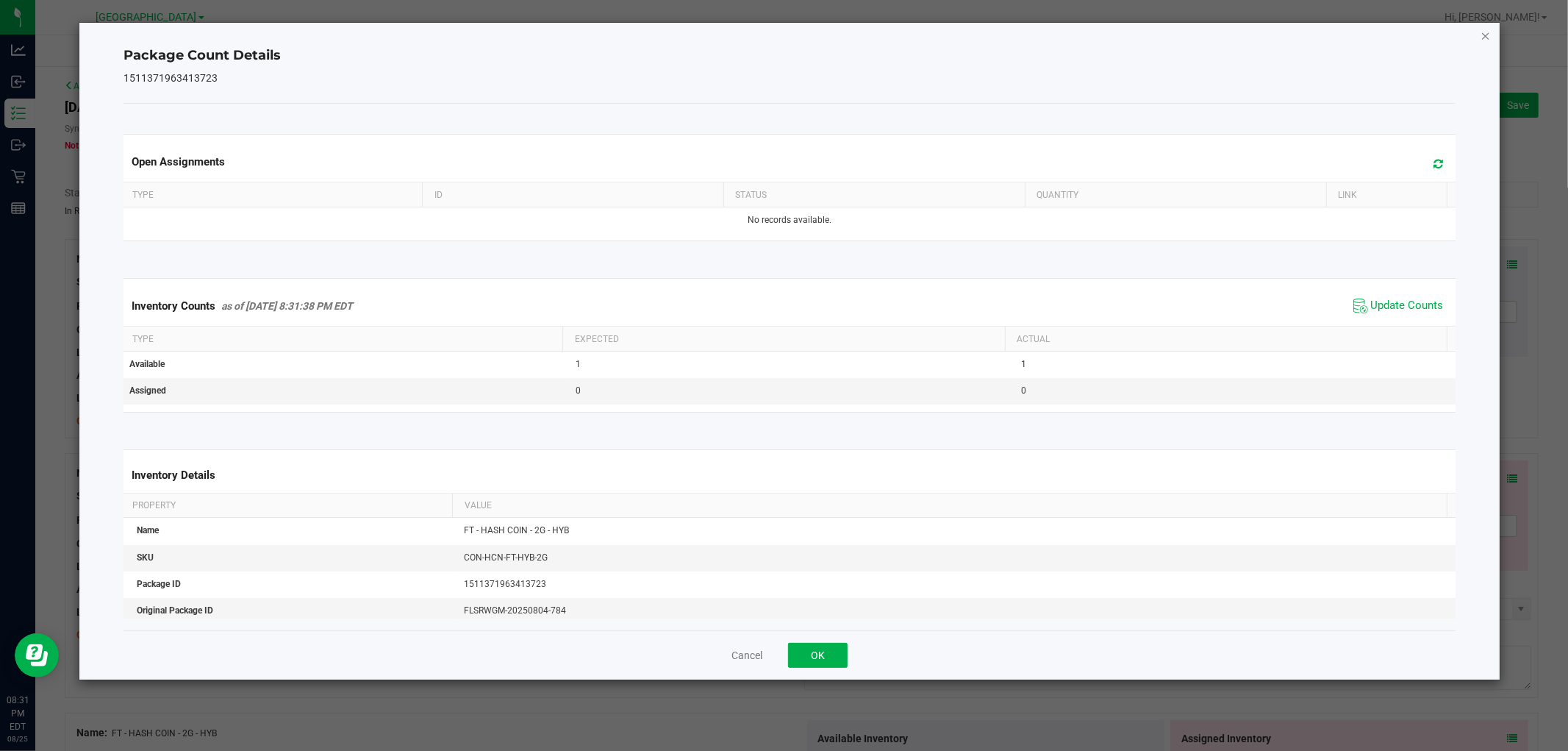
click at [1482, 28] on icon "Close" at bounding box center [1486, 35] width 10 height 18
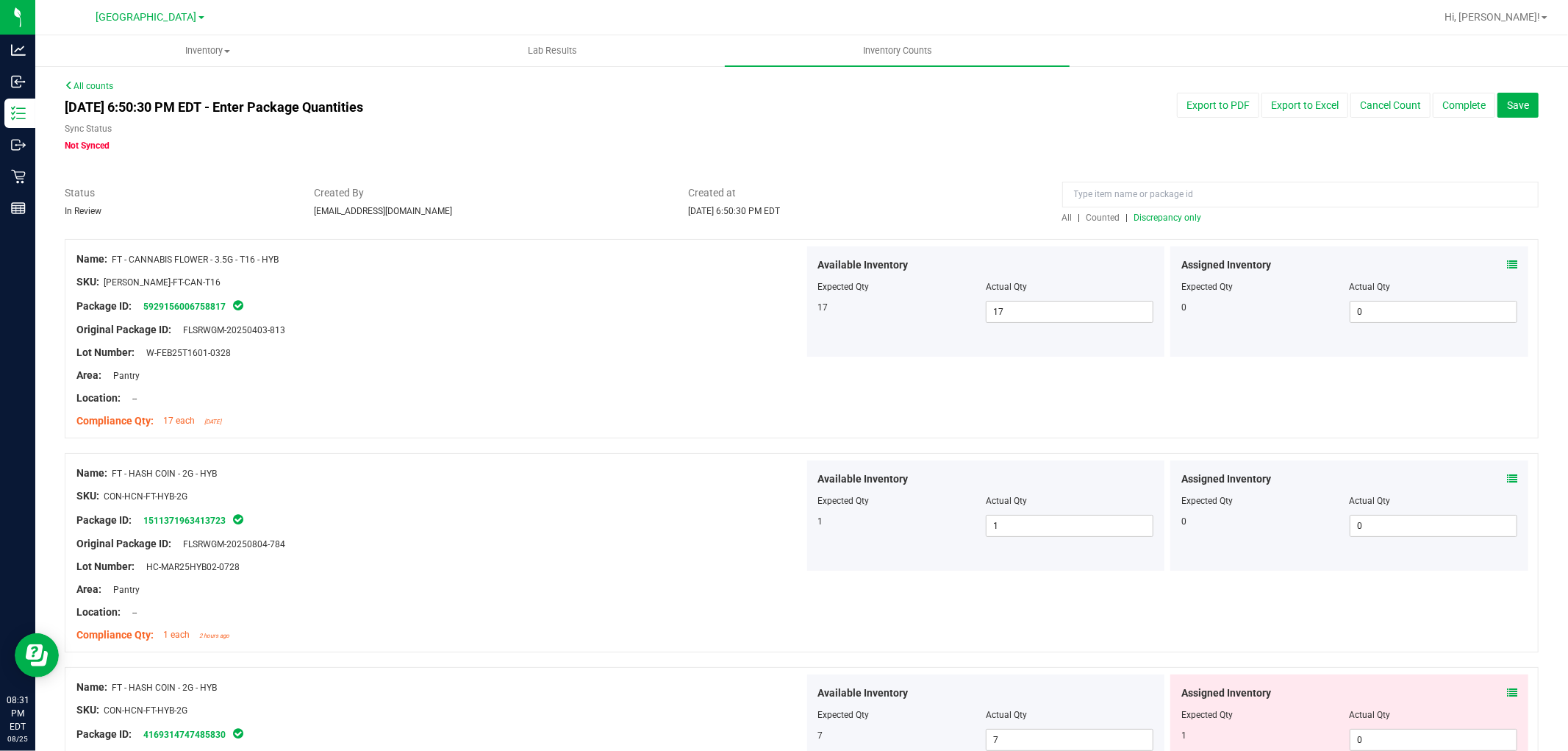
click at [1160, 222] on span "Discrepancy only" at bounding box center [1168, 217] width 68 height 10
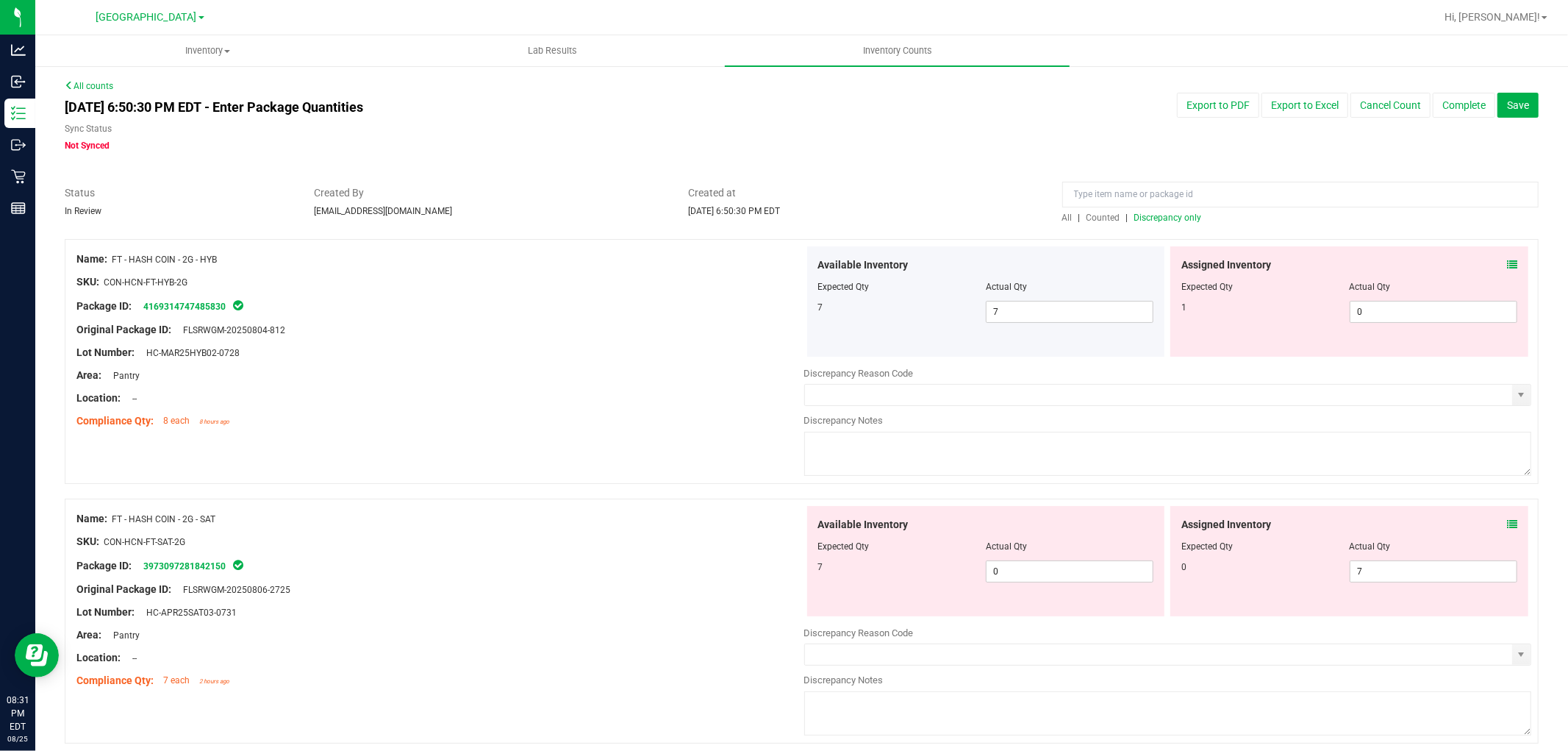
click at [1507, 258] on span at bounding box center [1512, 265] width 10 height 15
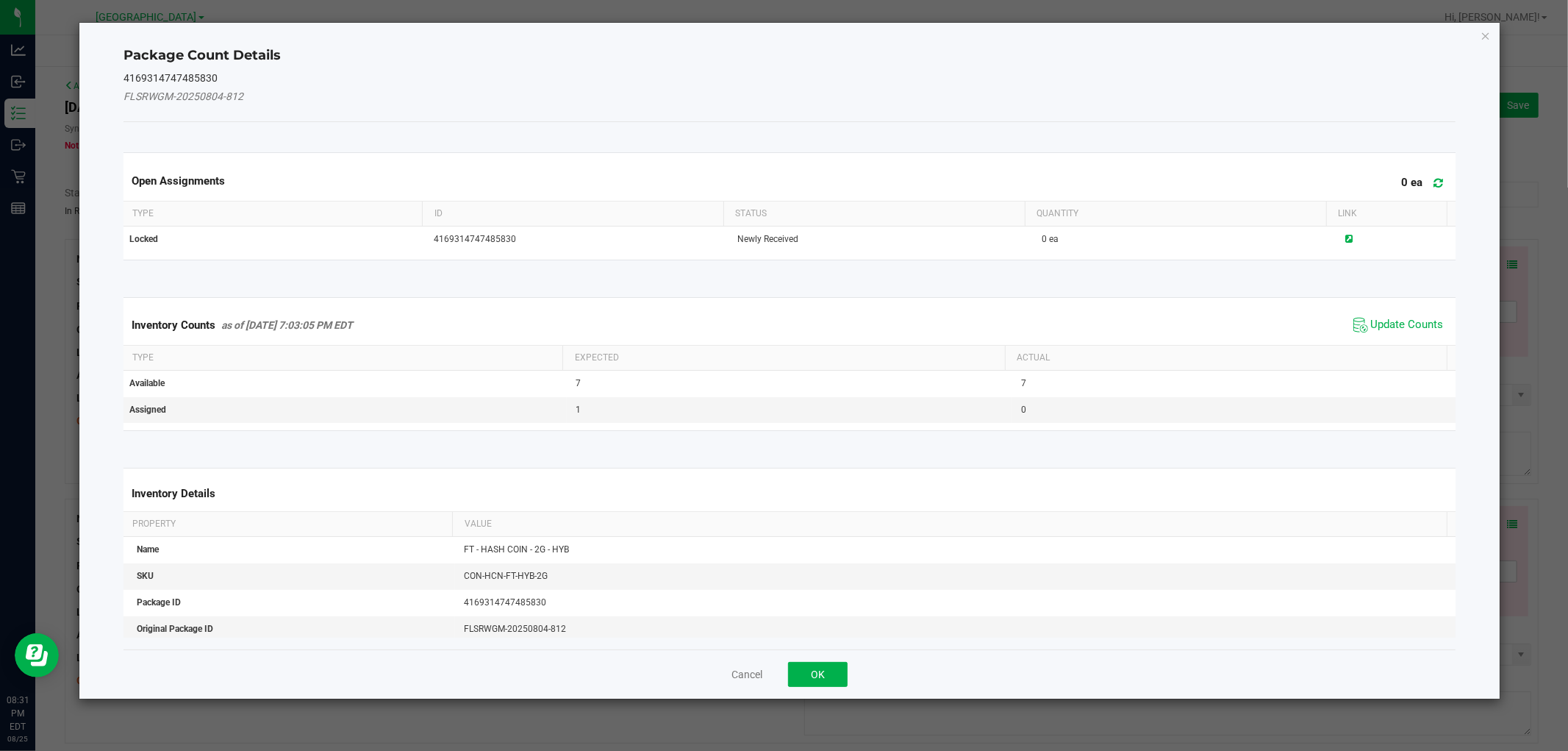
click at [1408, 309] on div "Inventory Counts as of Aug 25, 2025 7:03:05 PM EDT Update Counts" at bounding box center [789, 325] width 1337 height 39
click at [1404, 322] on span "Update Counts" at bounding box center [1407, 326] width 73 height 15
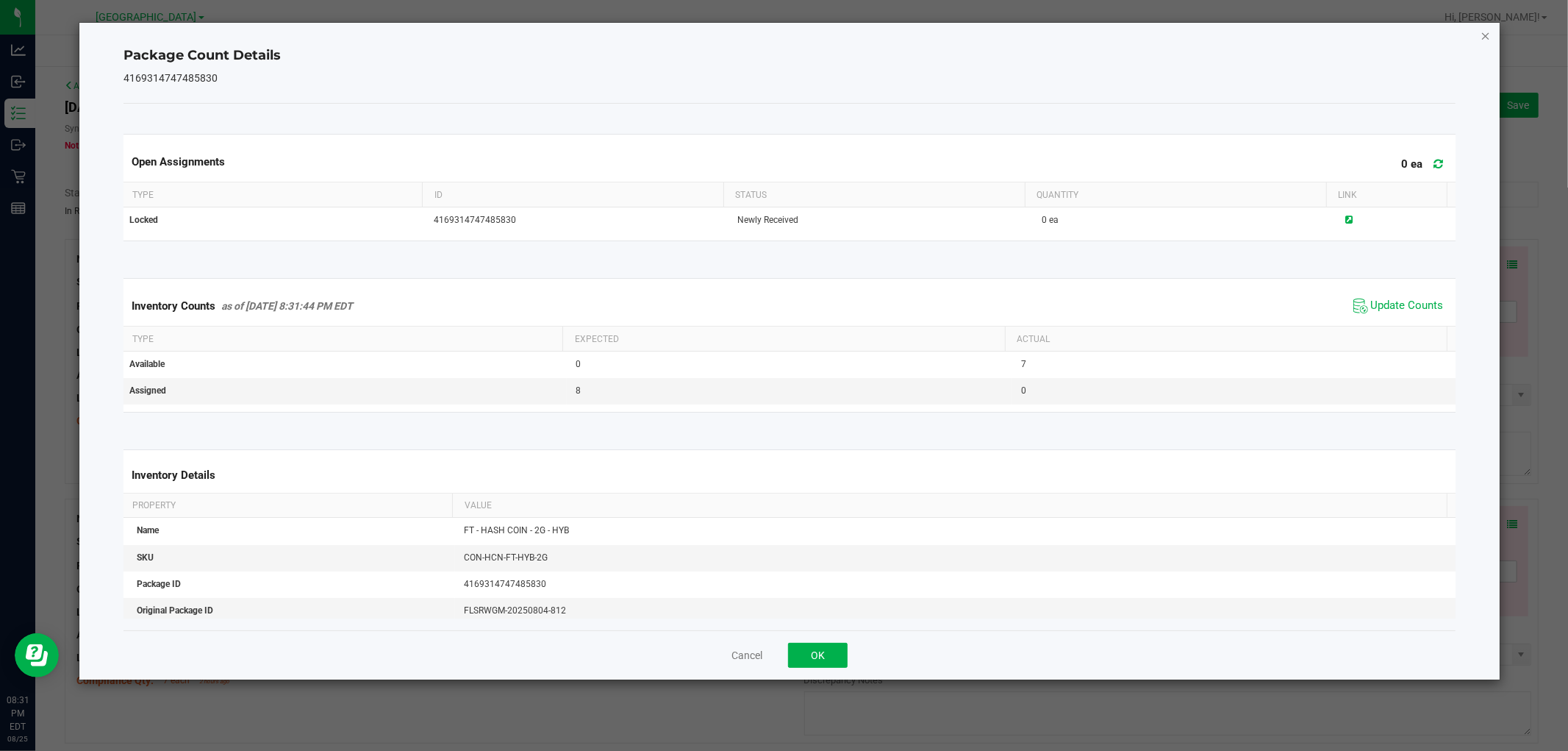
click at [1487, 38] on icon "Close" at bounding box center [1486, 35] width 10 height 18
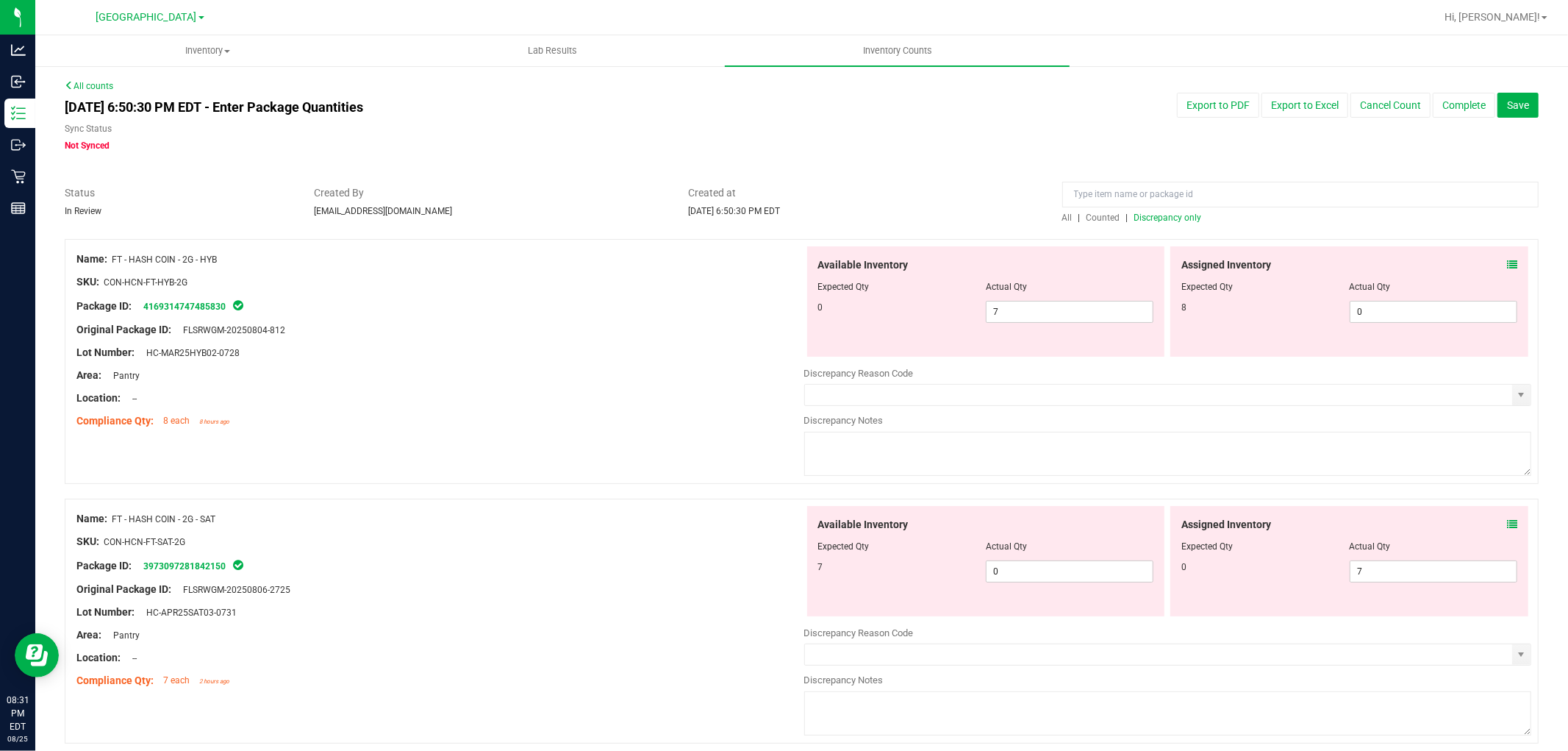
click at [1507, 258] on span at bounding box center [1512, 265] width 10 height 15
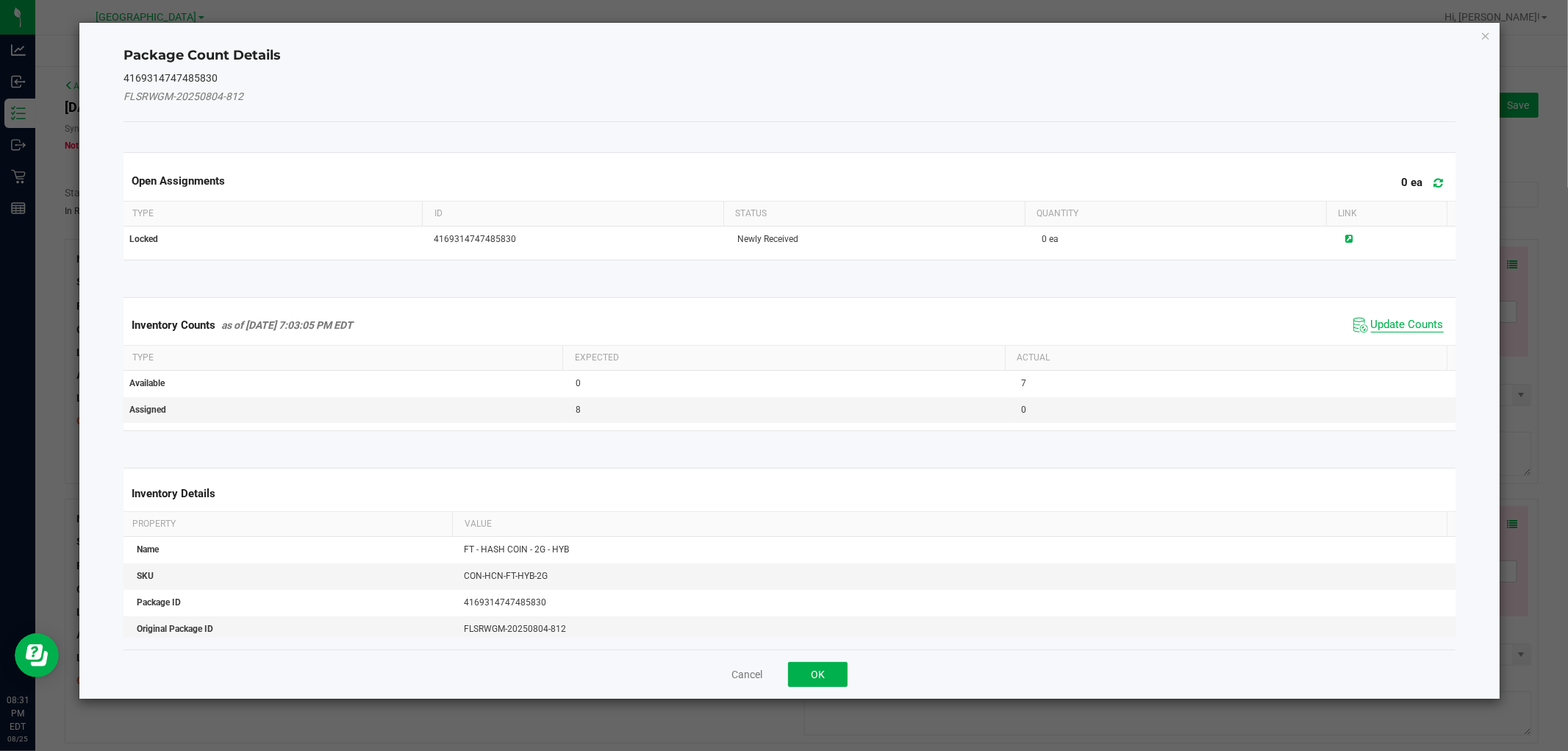
click at [1387, 318] on span "Update Counts" at bounding box center [1407, 326] width 73 height 15
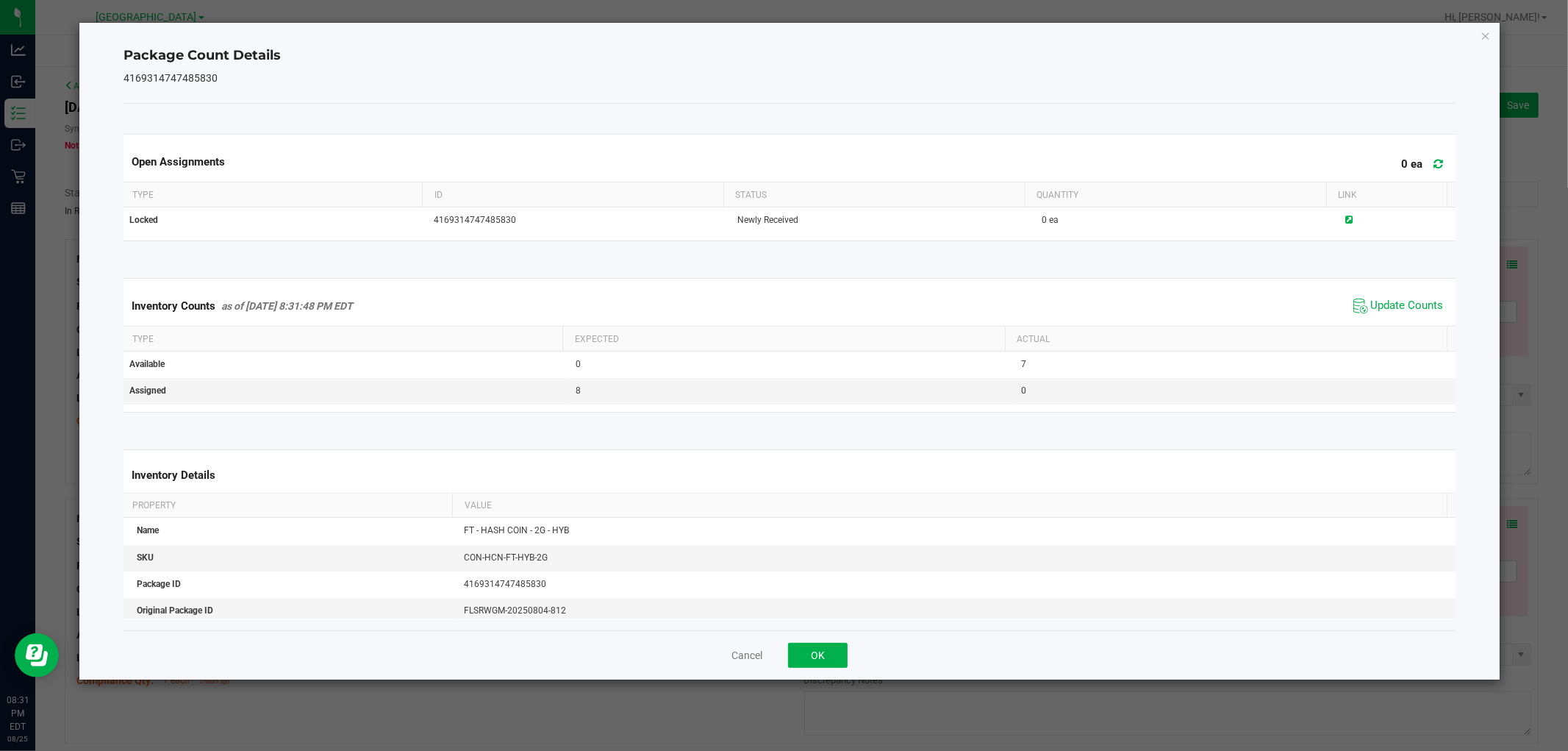
click at [1487, 37] on icon "Close" at bounding box center [1486, 35] width 10 height 18
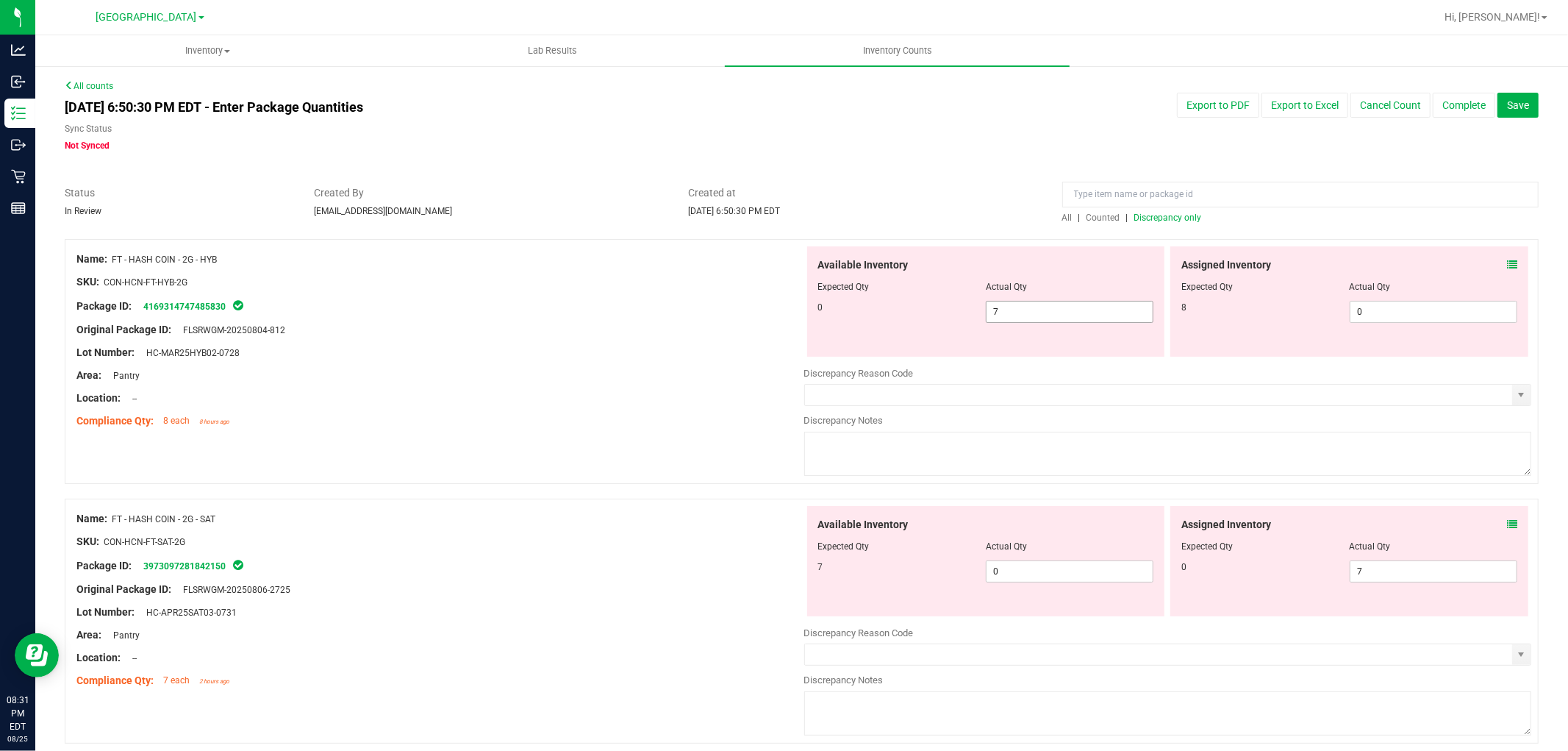
drag, startPoint x: 1060, startPoint y: 307, endPoint x: 721, endPoint y: 283, distance: 339.8
click at [721, 291] on div "Name: FT - HASH COIN - 2G - HYB SKU: CON-HCN-FT-HYB-2G Package ID: 416931474748…" at bounding box center [801, 362] width 1474 height 245
type input "0"
click at [988, 239] on div "Name: FT - HASH COIN - 2G - HYB SKU: CON-HCN-FT-HYB-2G Package ID: 416931474748…" at bounding box center [801, 362] width 1474 height 245
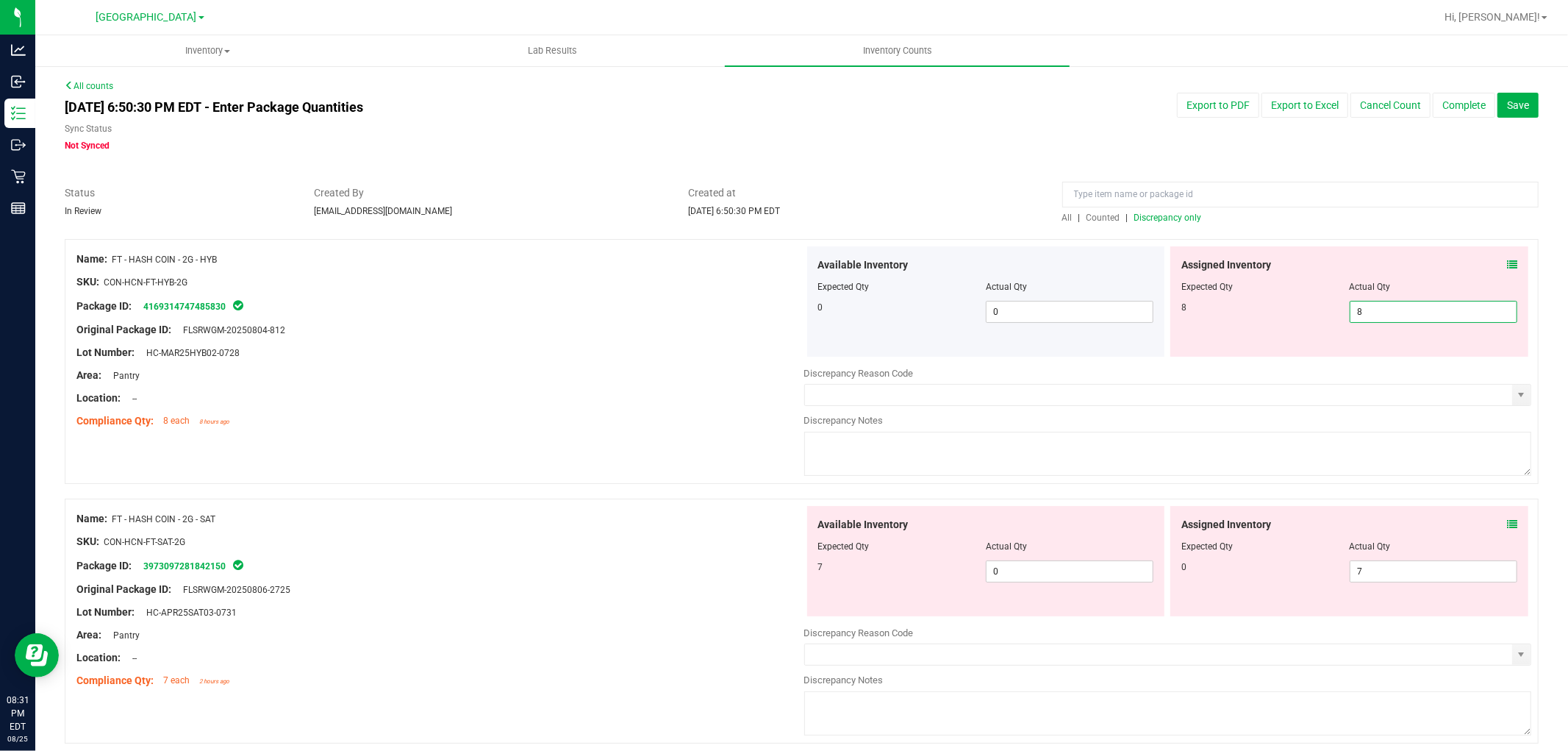
type input "8"
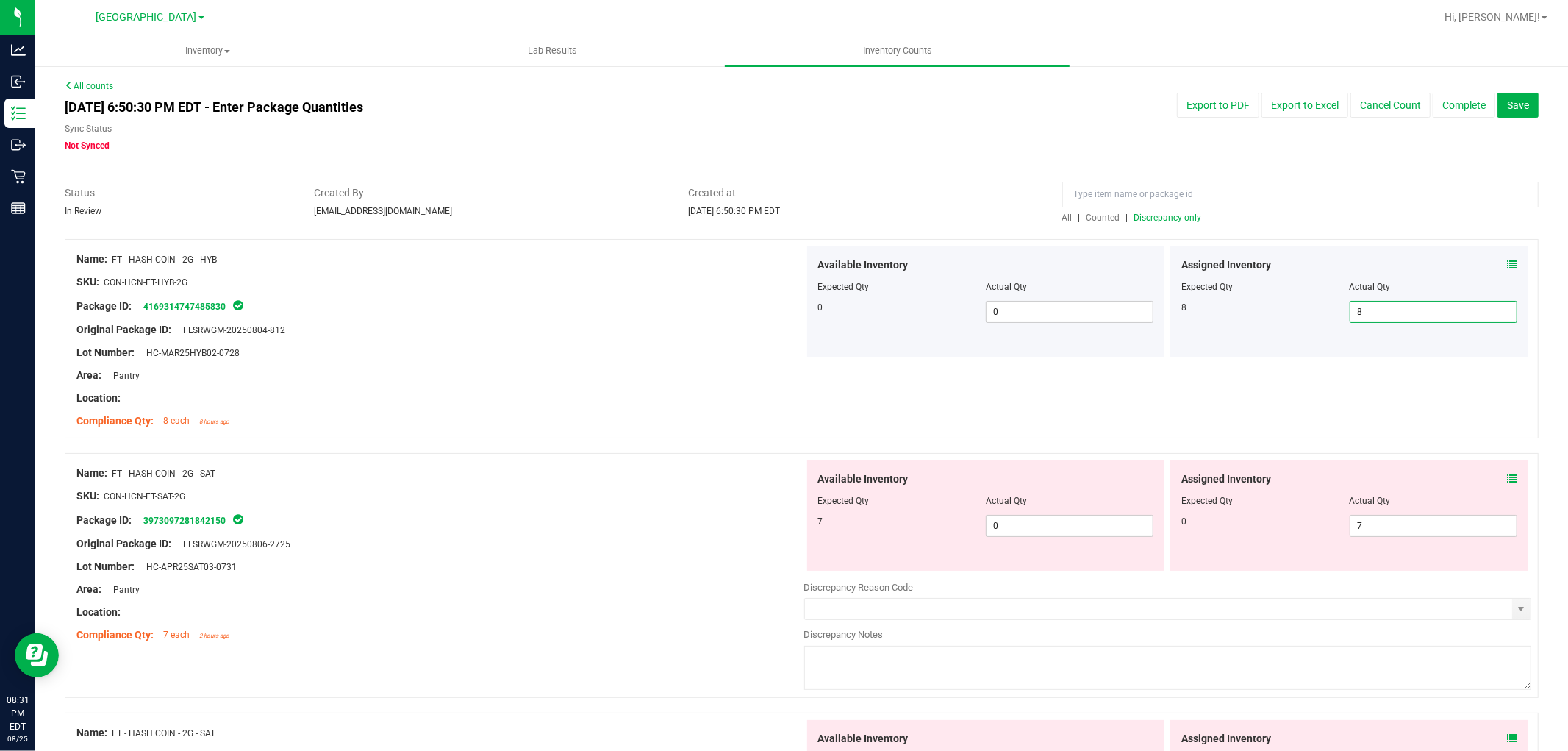
click at [1184, 221] on span "Discrepancy only" at bounding box center [1168, 217] width 68 height 10
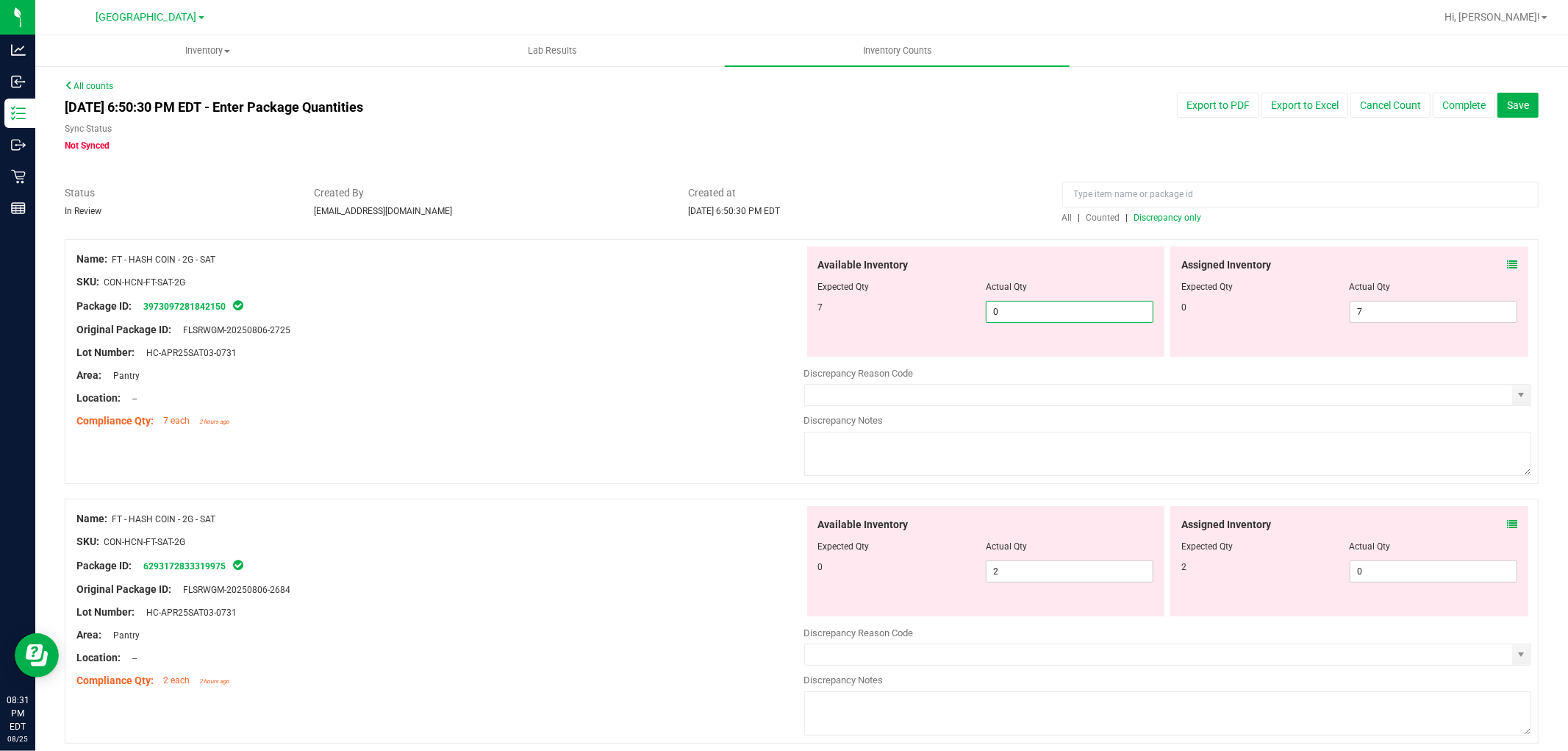
drag, startPoint x: 1042, startPoint y: 310, endPoint x: 680, endPoint y: 270, distance: 364.2
click at [680, 273] on div "Name: FT - HASH COIN - 2G - SAT SKU: CON-HCN-FT-SAT-2G Package ID: 397309728184…" at bounding box center [801, 362] width 1474 height 245
type input "7"
type input "07"
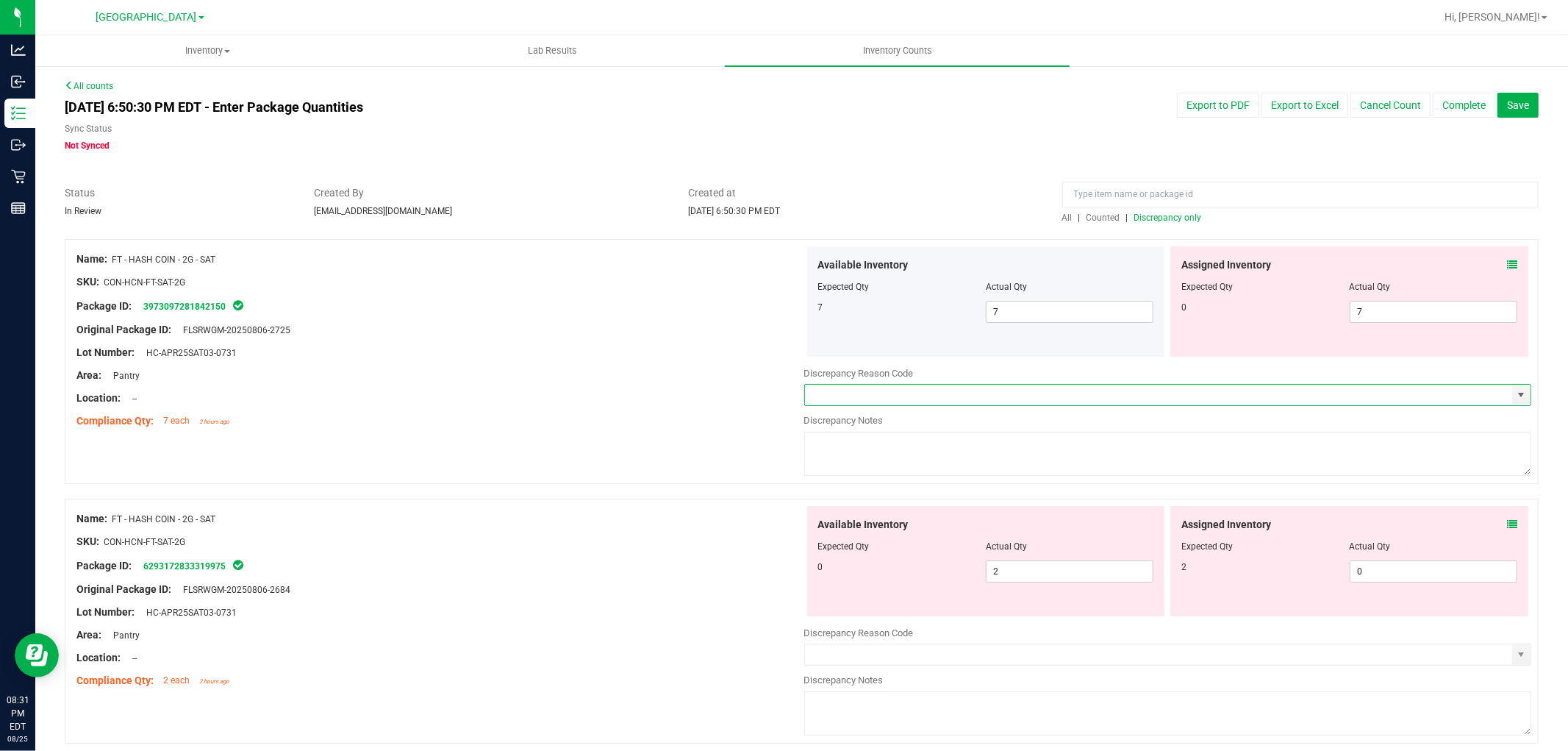
click at [1507, 526] on icon at bounding box center [1512, 524] width 10 height 10
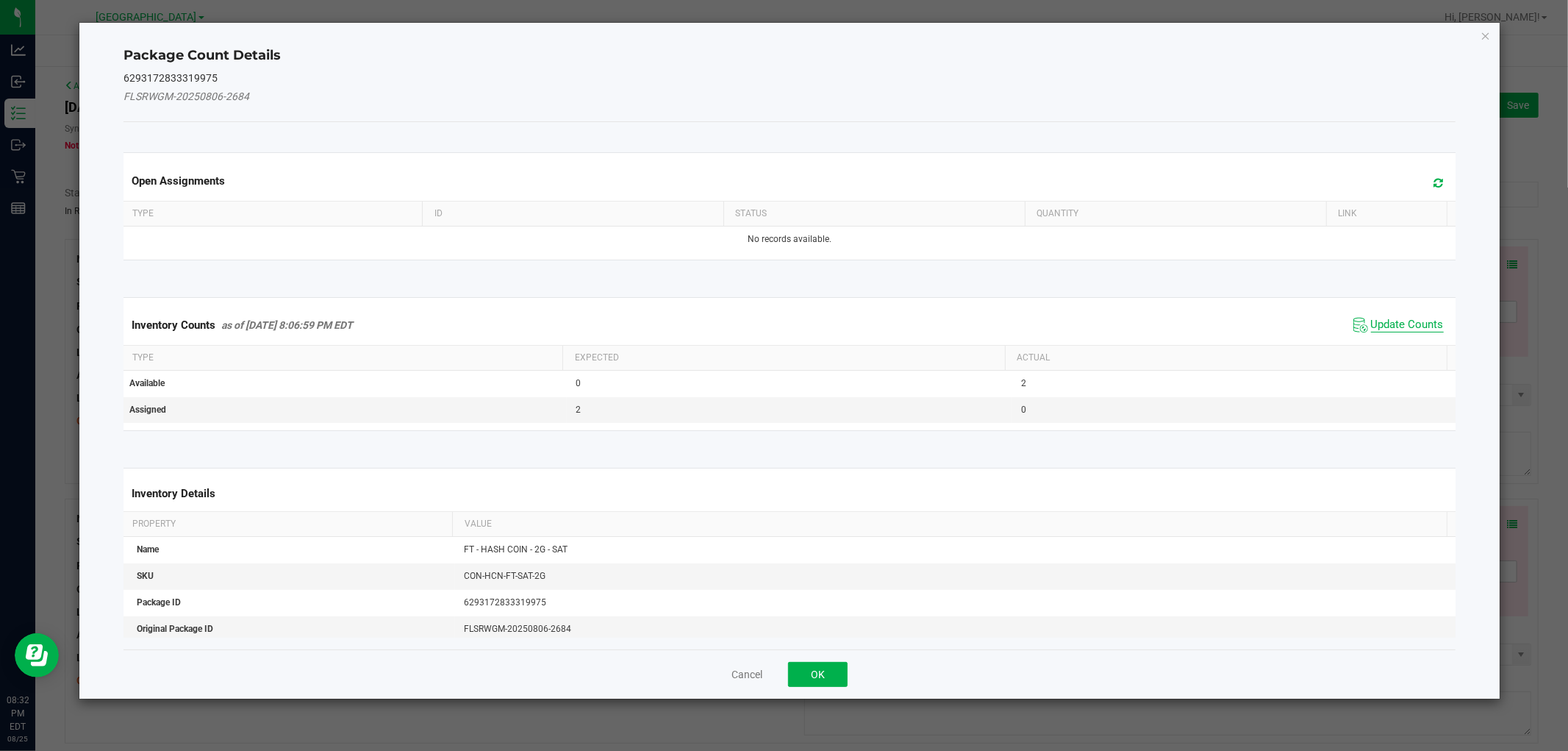
click at [1399, 321] on span "Update Counts" at bounding box center [1407, 326] width 73 height 15
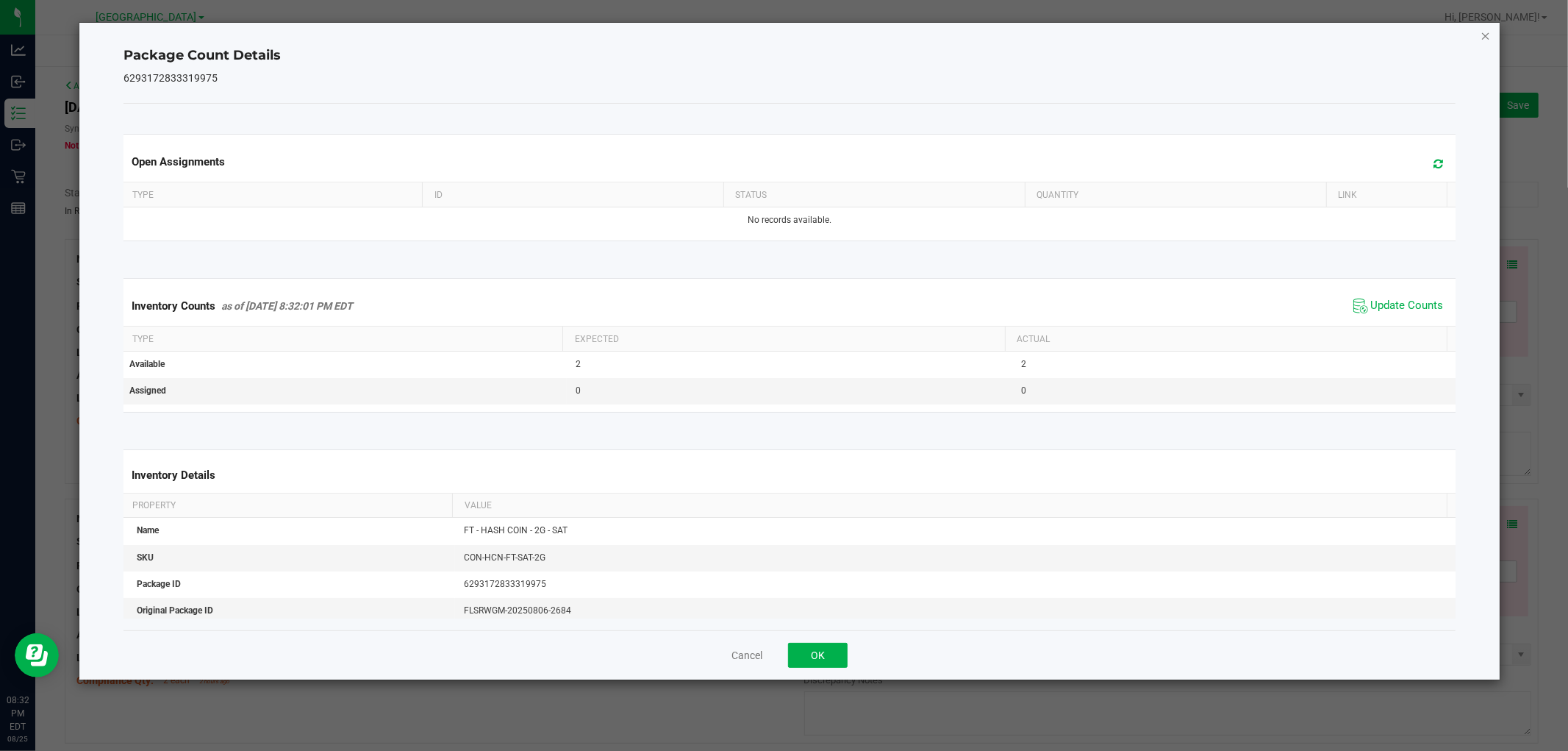
click at [1483, 34] on icon "Close" at bounding box center [1486, 35] width 10 height 18
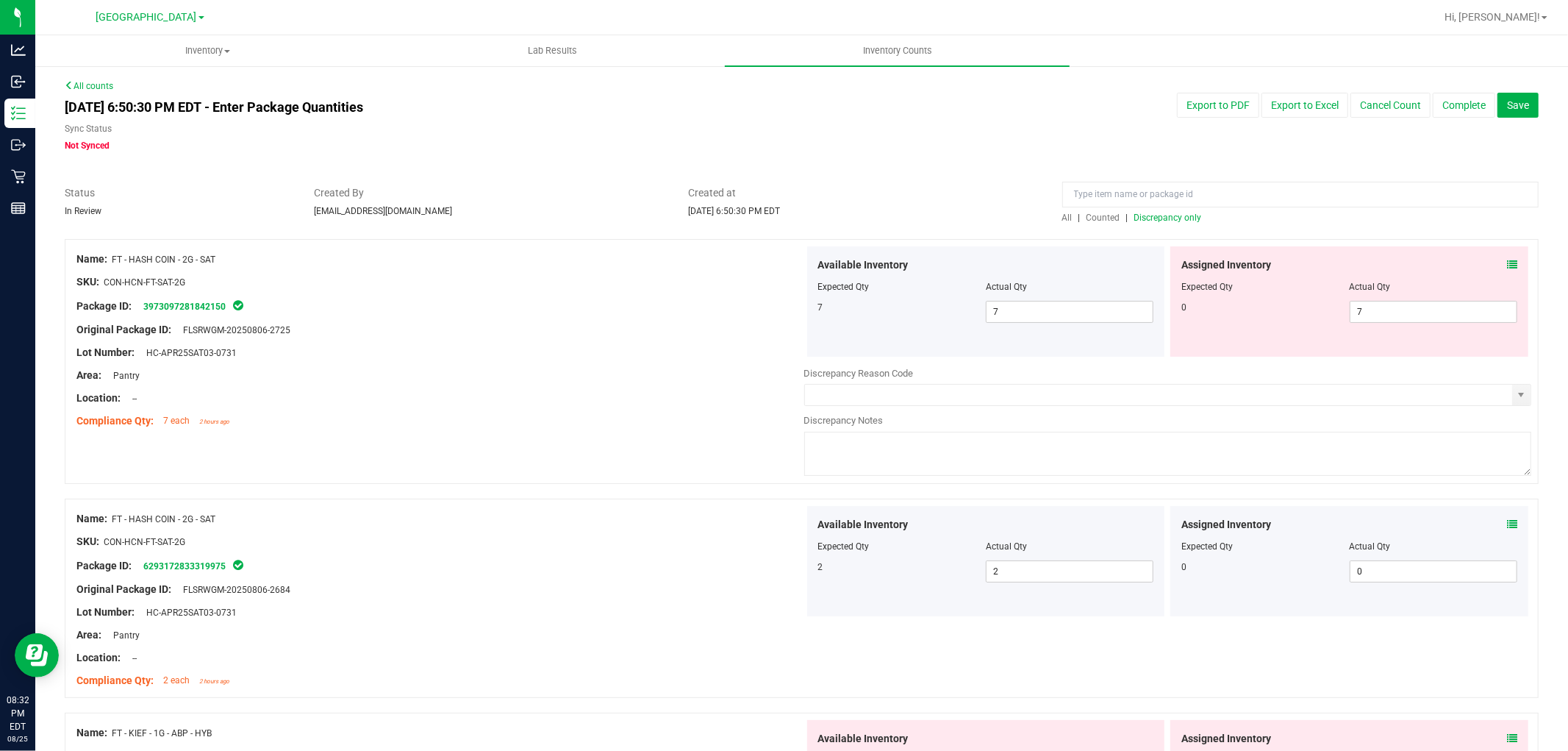
click at [1507, 258] on span at bounding box center [1512, 265] width 10 height 15
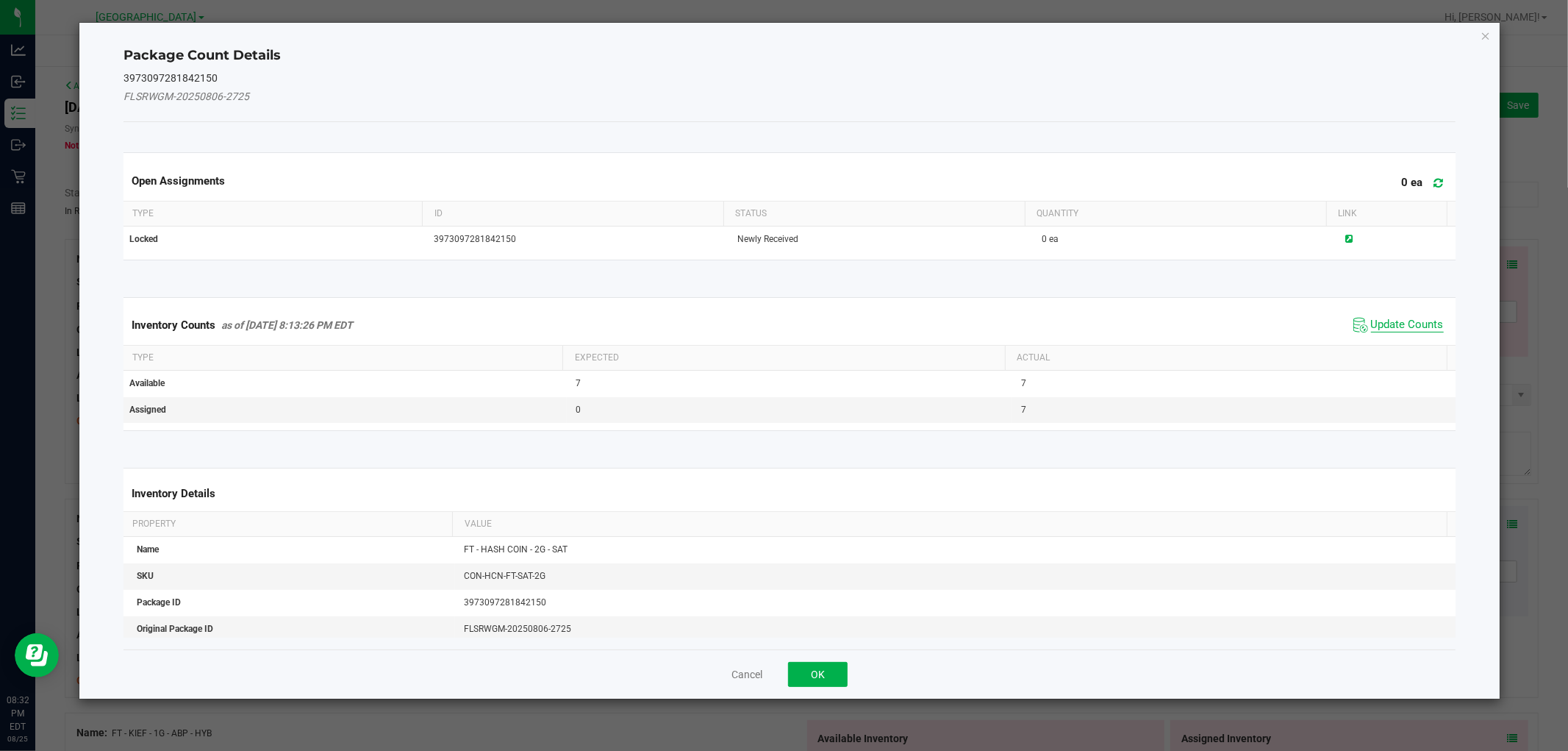
click at [1388, 318] on span "Update Counts" at bounding box center [1407, 326] width 73 height 15
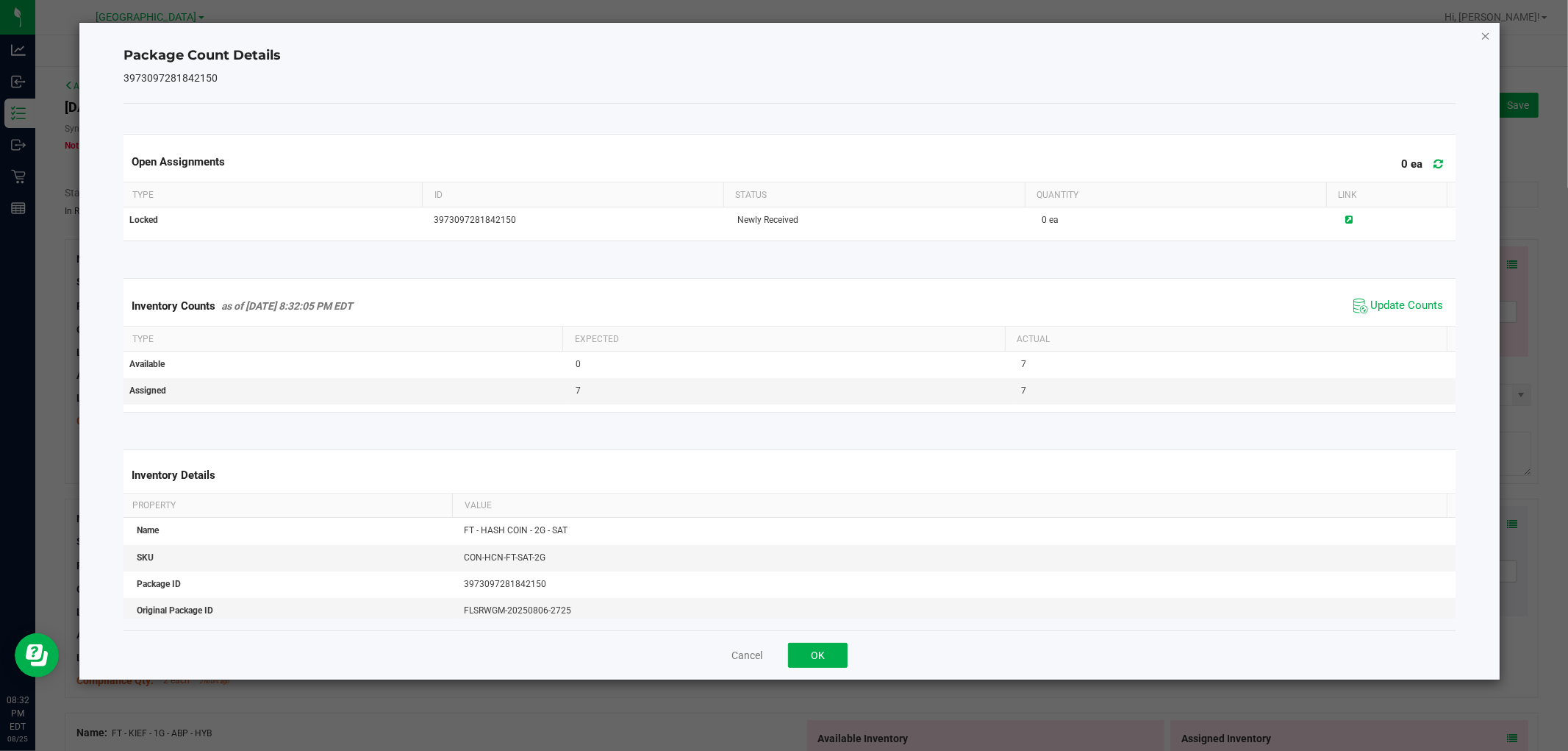
click at [1481, 29] on icon "Close" at bounding box center [1486, 35] width 10 height 18
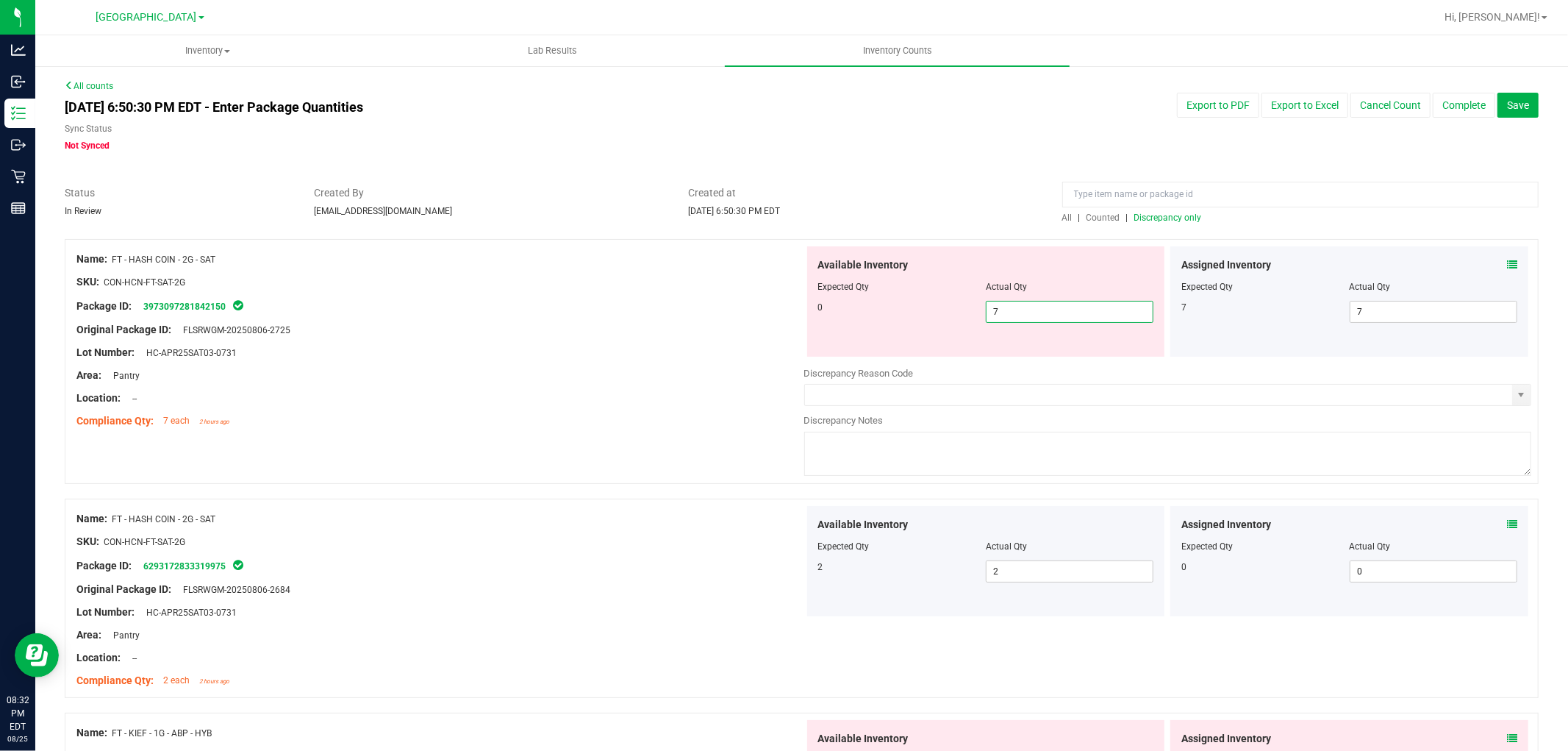
drag, startPoint x: 1038, startPoint y: 311, endPoint x: 764, endPoint y: 304, distance: 274.1
click at [765, 305] on div "Name: FT - HASH COIN - 2G - SAT SKU: CON-HCN-FT-SAT-2G Package ID: 397309728184…" at bounding box center [801, 362] width 1474 height 245
type input "0"
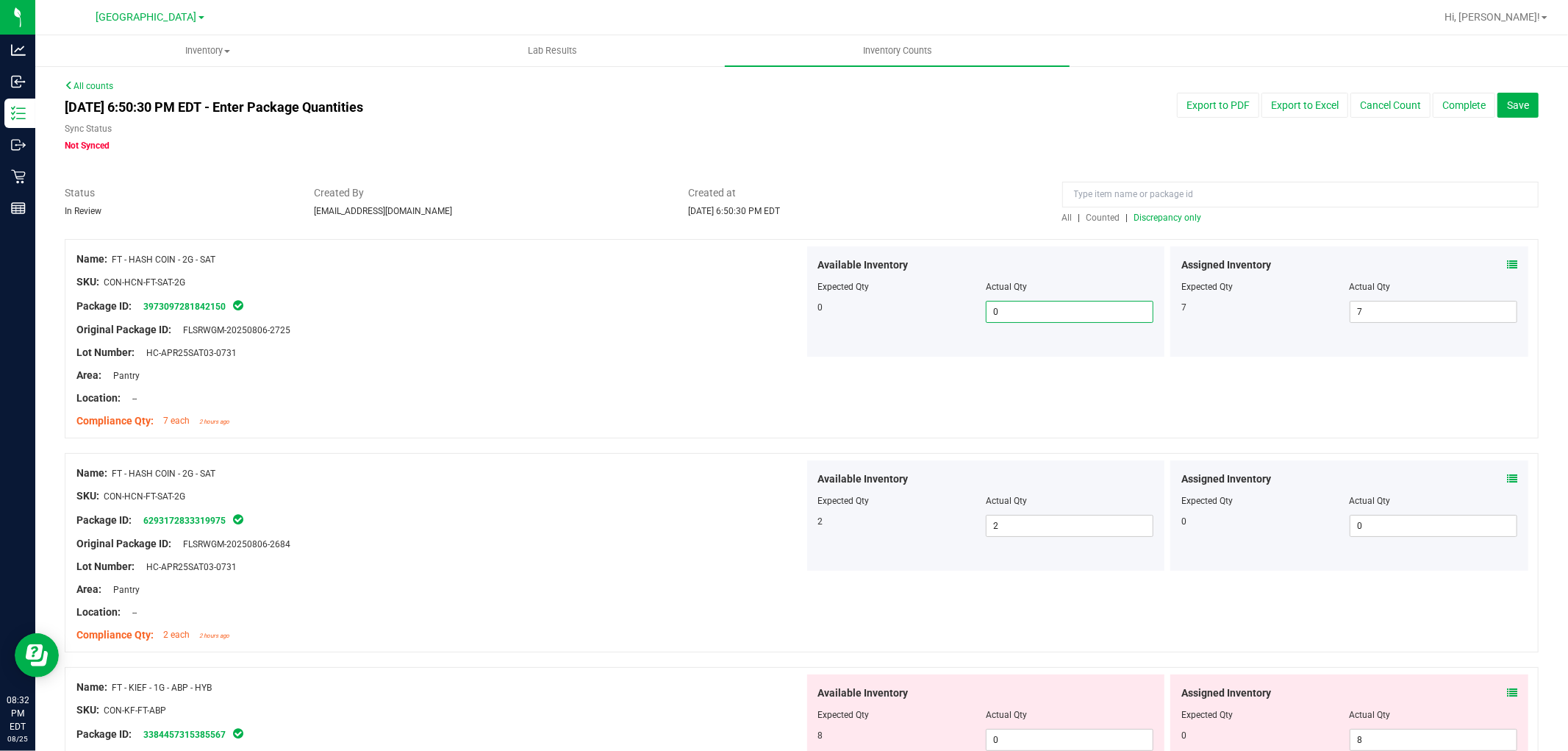
click at [1179, 222] on span "Discrepancy only" at bounding box center [1168, 217] width 68 height 10
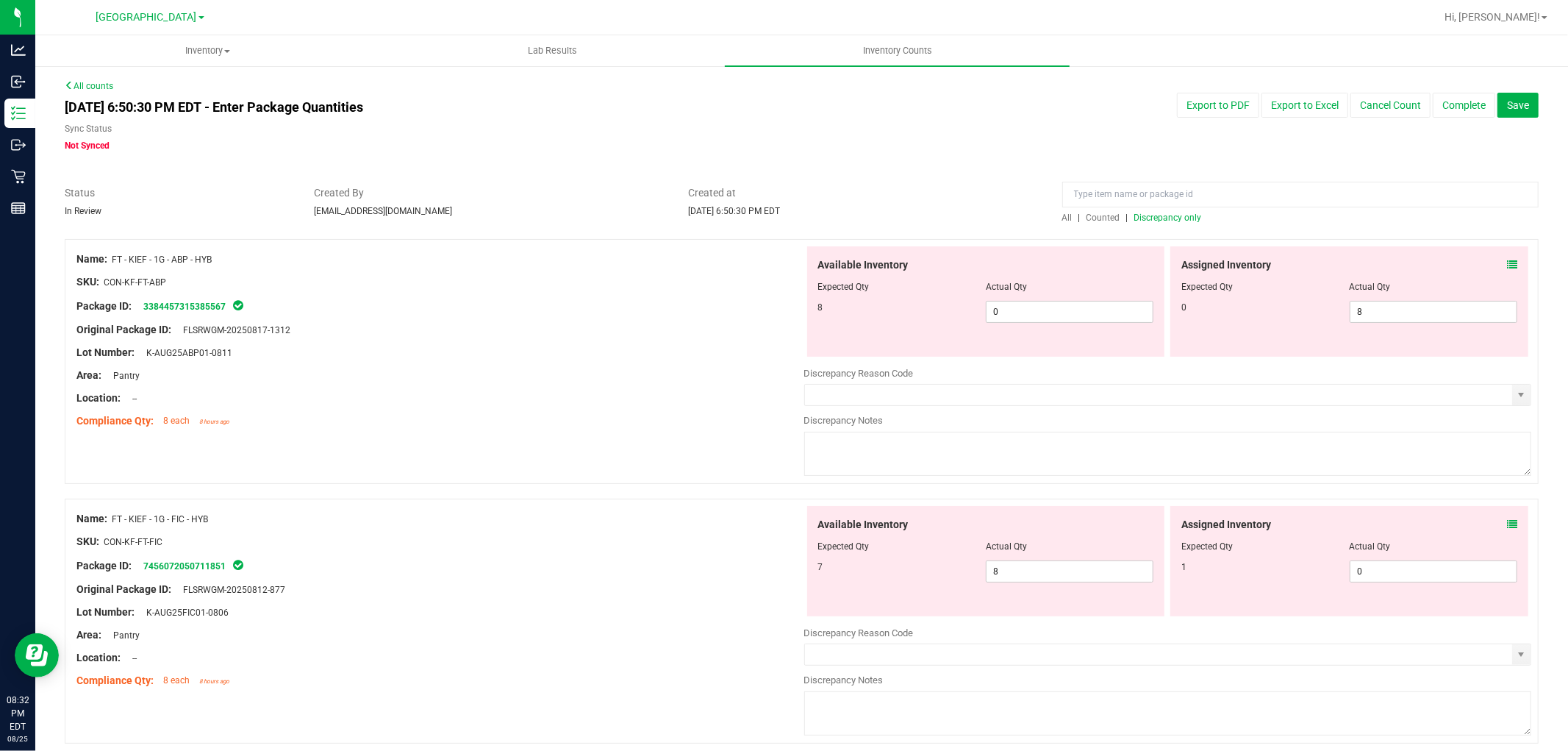
click at [1507, 266] on icon at bounding box center [1512, 264] width 10 height 10
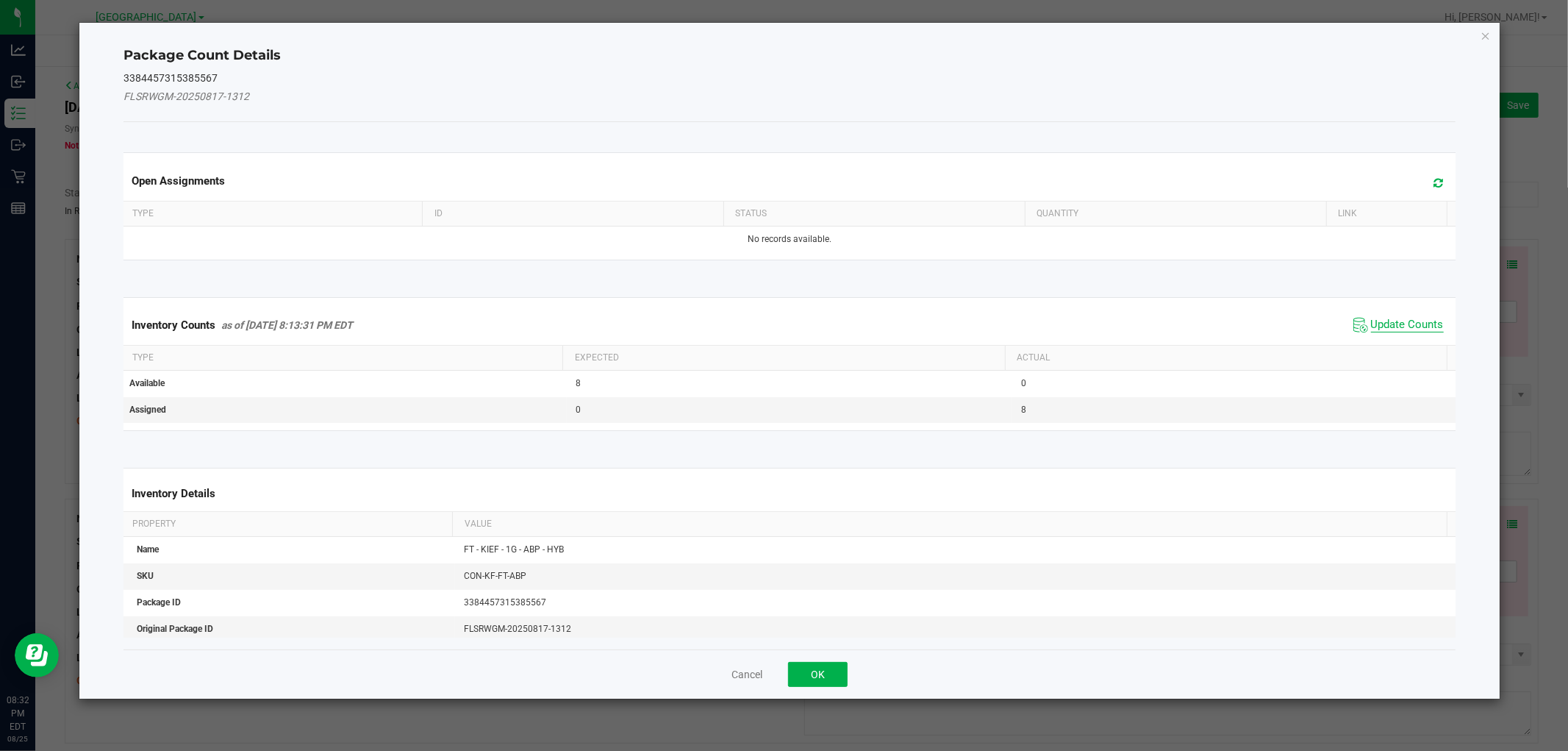
click at [1388, 326] on span "Update Counts" at bounding box center [1407, 326] width 73 height 15
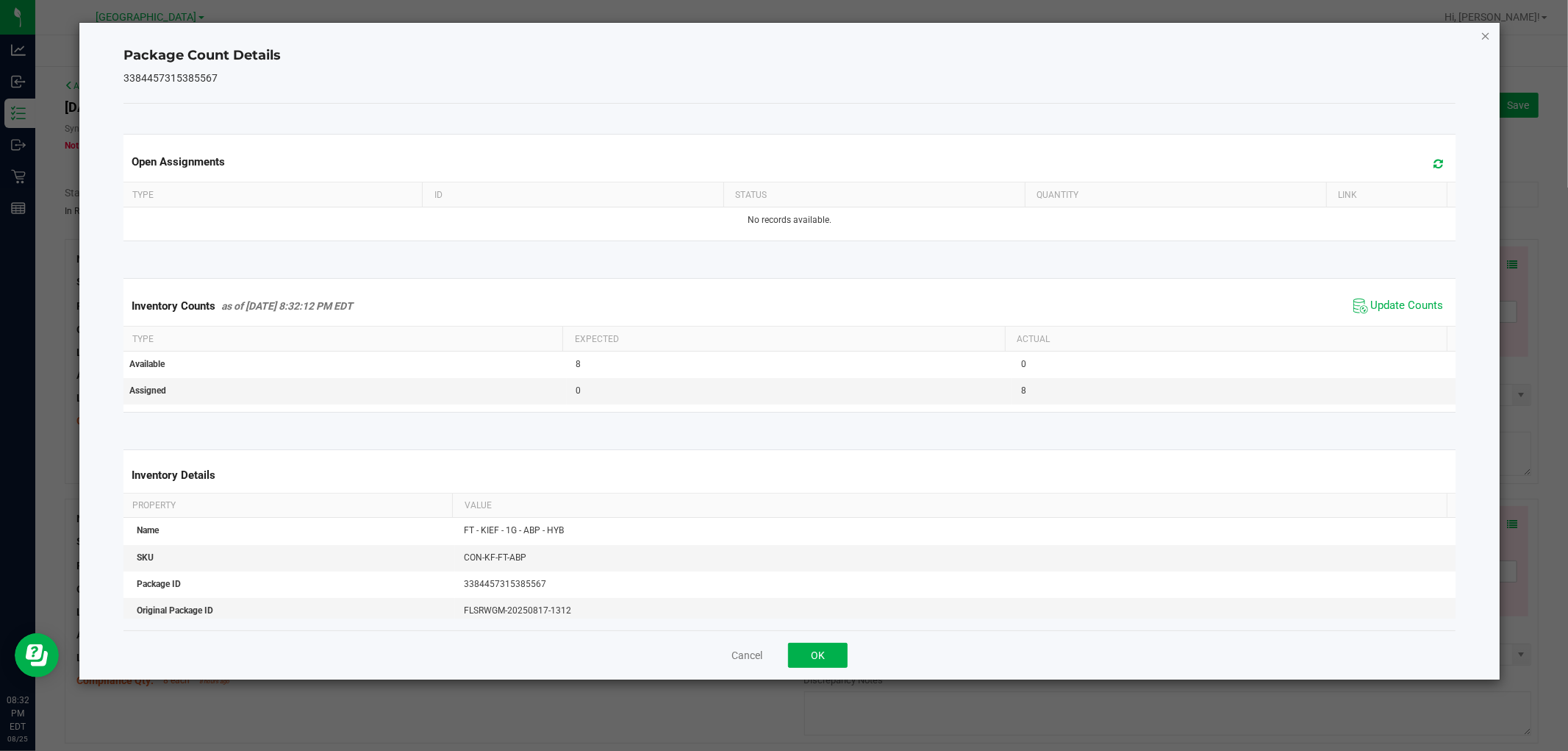
click at [1486, 37] on icon "Close" at bounding box center [1486, 35] width 10 height 18
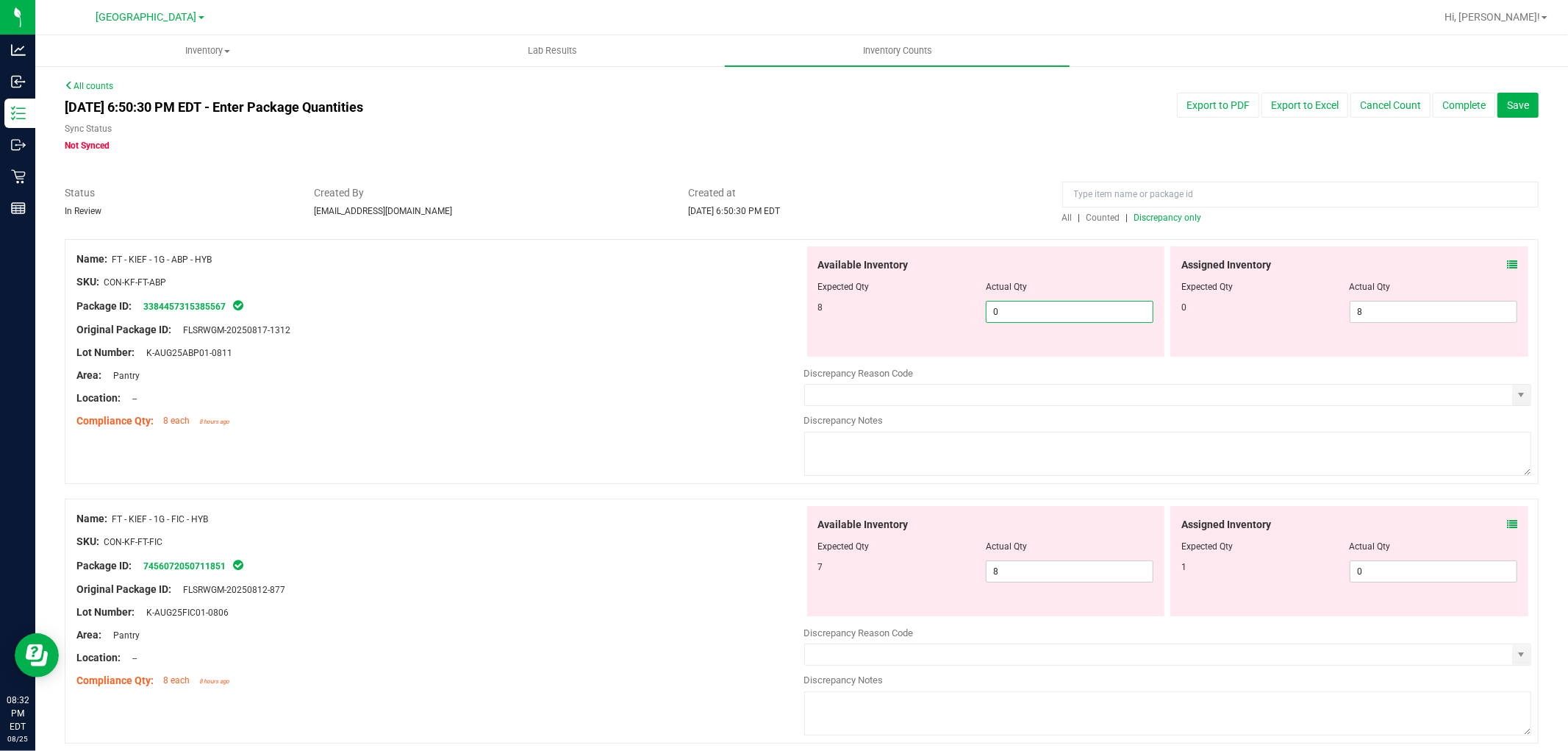
drag, startPoint x: 1114, startPoint y: 318, endPoint x: 990, endPoint y: 272, distance: 132.3
click at [937, 289] on div "Available Inventory Expected Qty Actual Qty 8 0 0" at bounding box center [986, 301] width 358 height 110
type input "8"
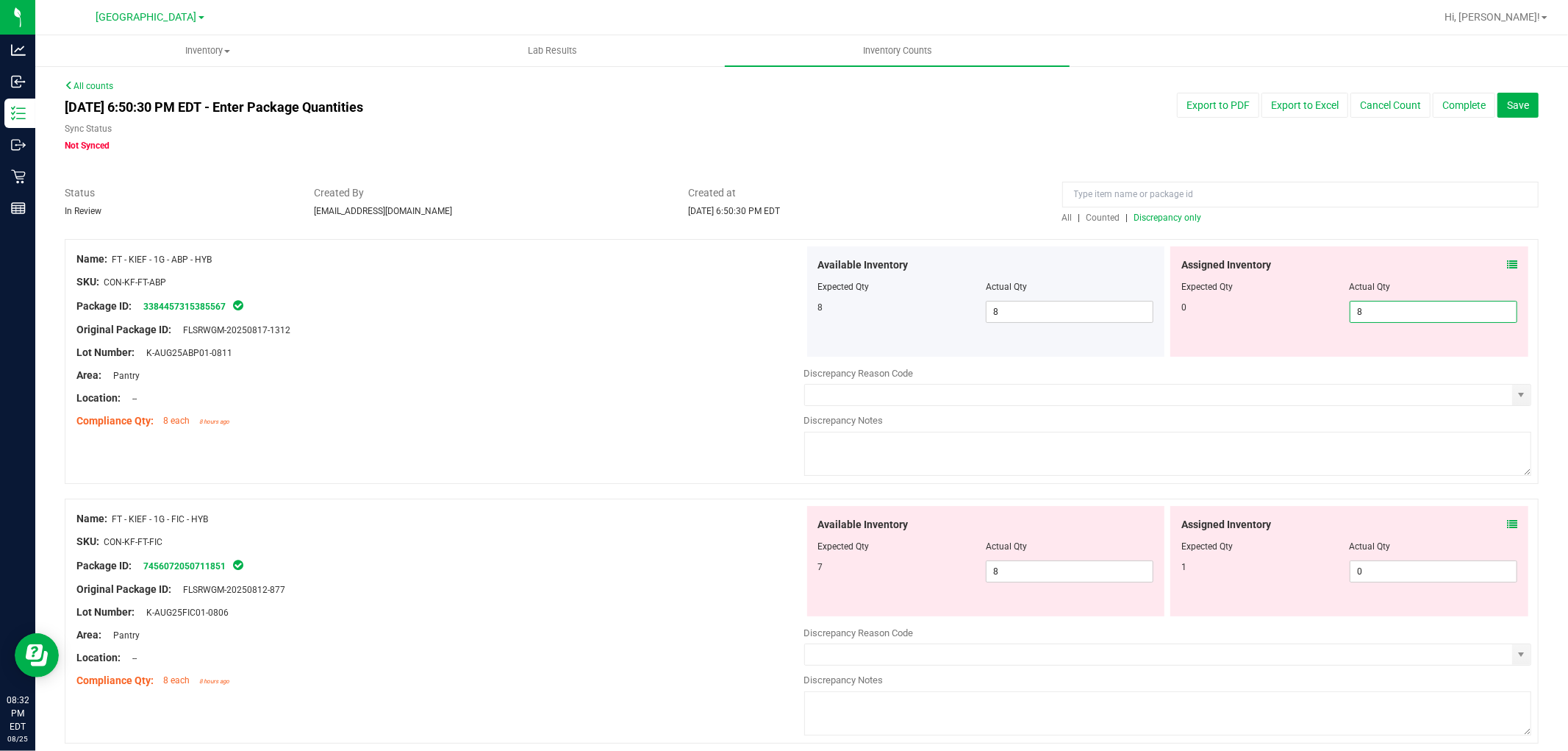
drag, startPoint x: 1424, startPoint y: 312, endPoint x: 1040, endPoint y: 237, distance: 391.3
click at [1098, 258] on div "Available Inventory Expected Qty Actual Qty 8 8 8 8 8" at bounding box center [1168, 301] width 727 height 110
type input "0"
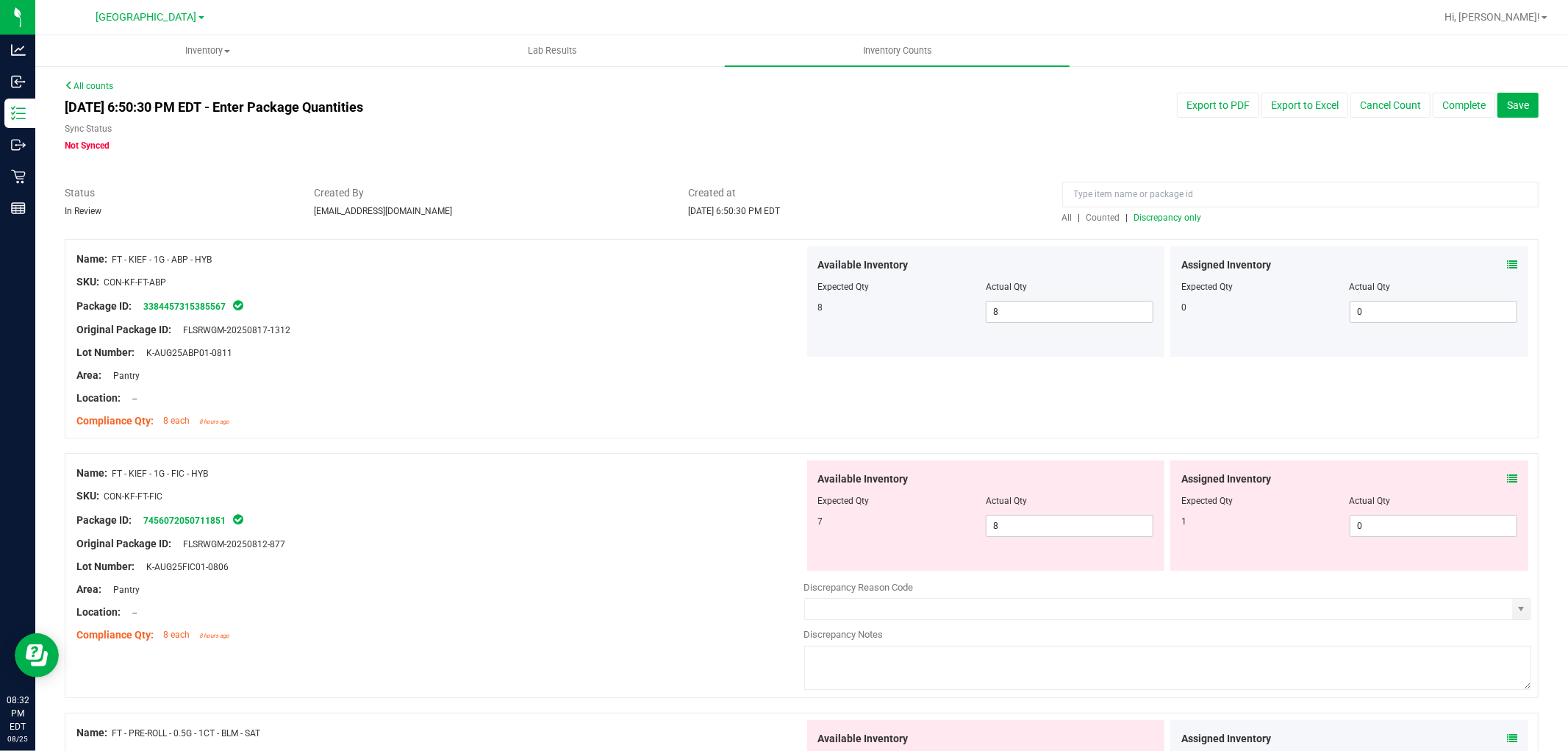
click at [1134, 222] on span "Discrepancy only" at bounding box center [1168, 217] width 68 height 10
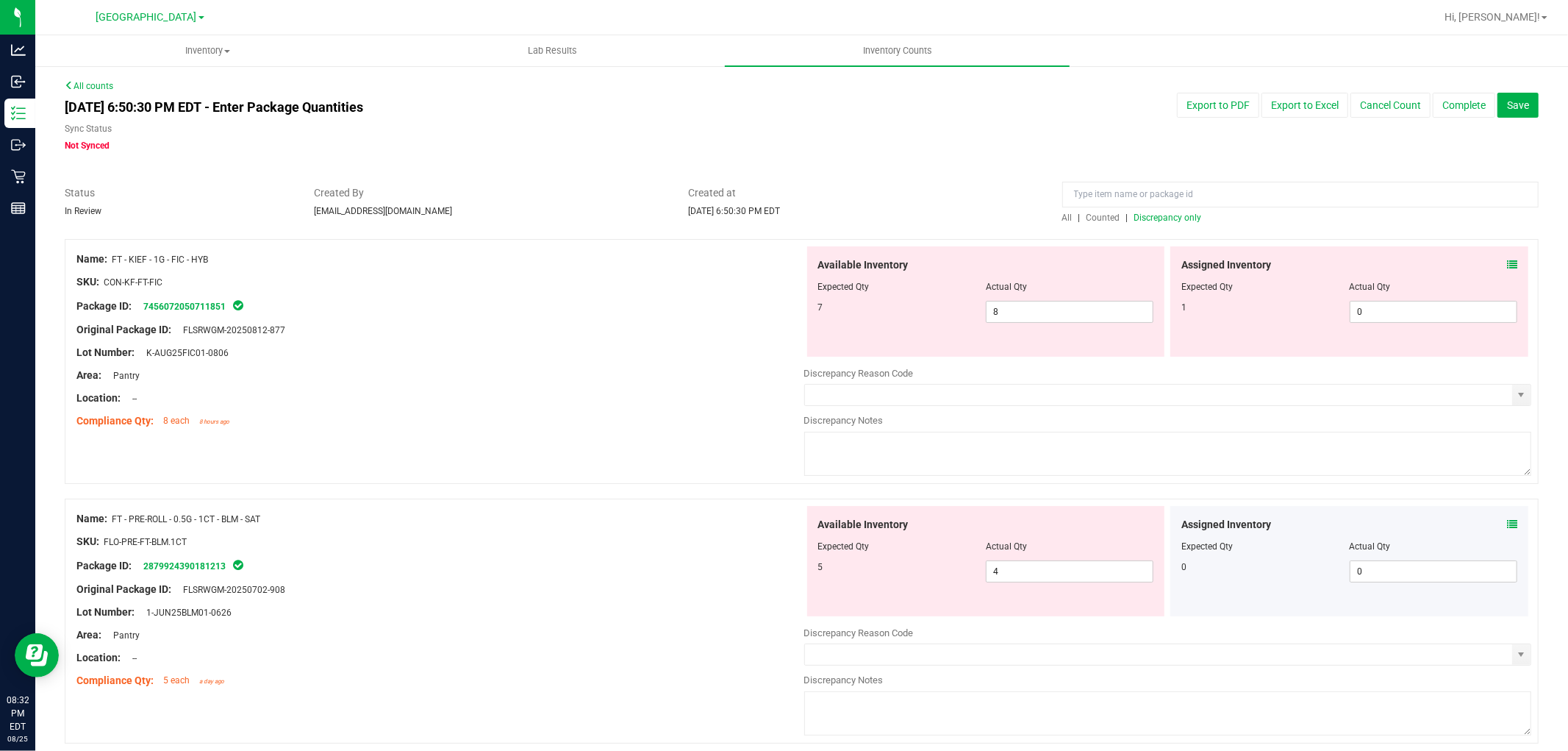
click at [1508, 263] on div "Assigned Inventory Expected Qty Actual Qty 1 0 0" at bounding box center [1349, 301] width 358 height 110
click at [1507, 268] on icon at bounding box center [1512, 264] width 10 height 10
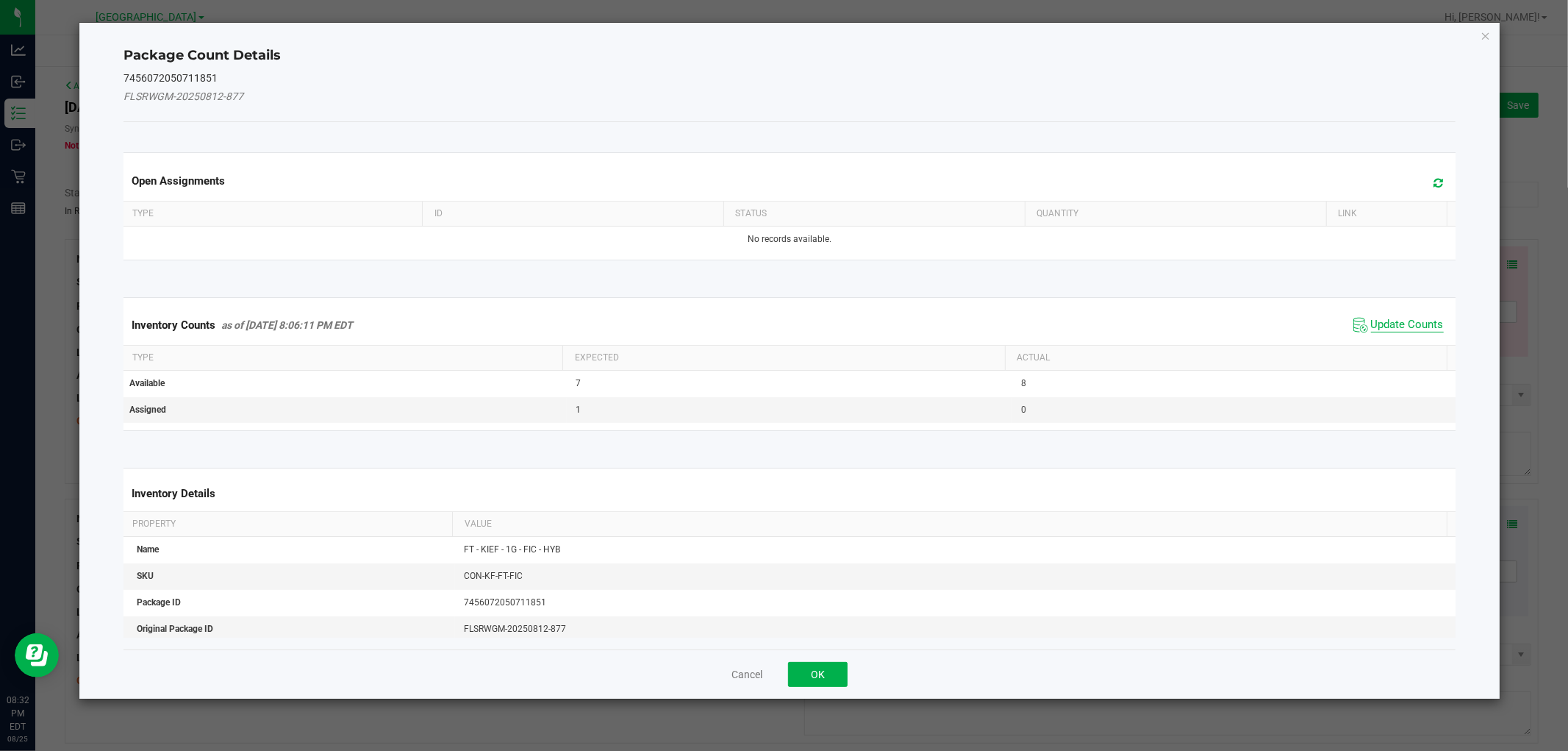
click at [1426, 325] on span "Update Counts" at bounding box center [1407, 326] width 73 height 15
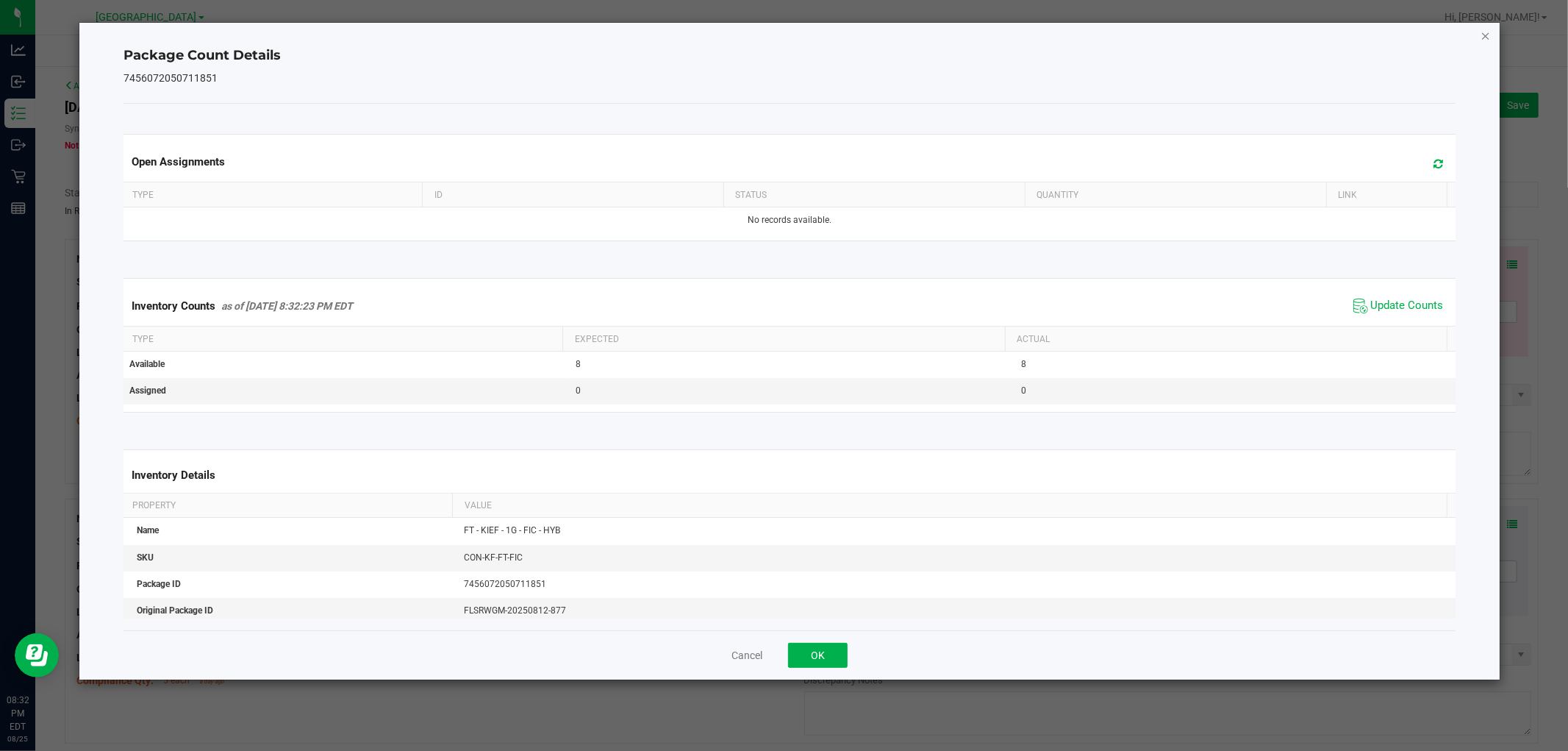
click at [1481, 34] on icon "Close" at bounding box center [1486, 35] width 10 height 18
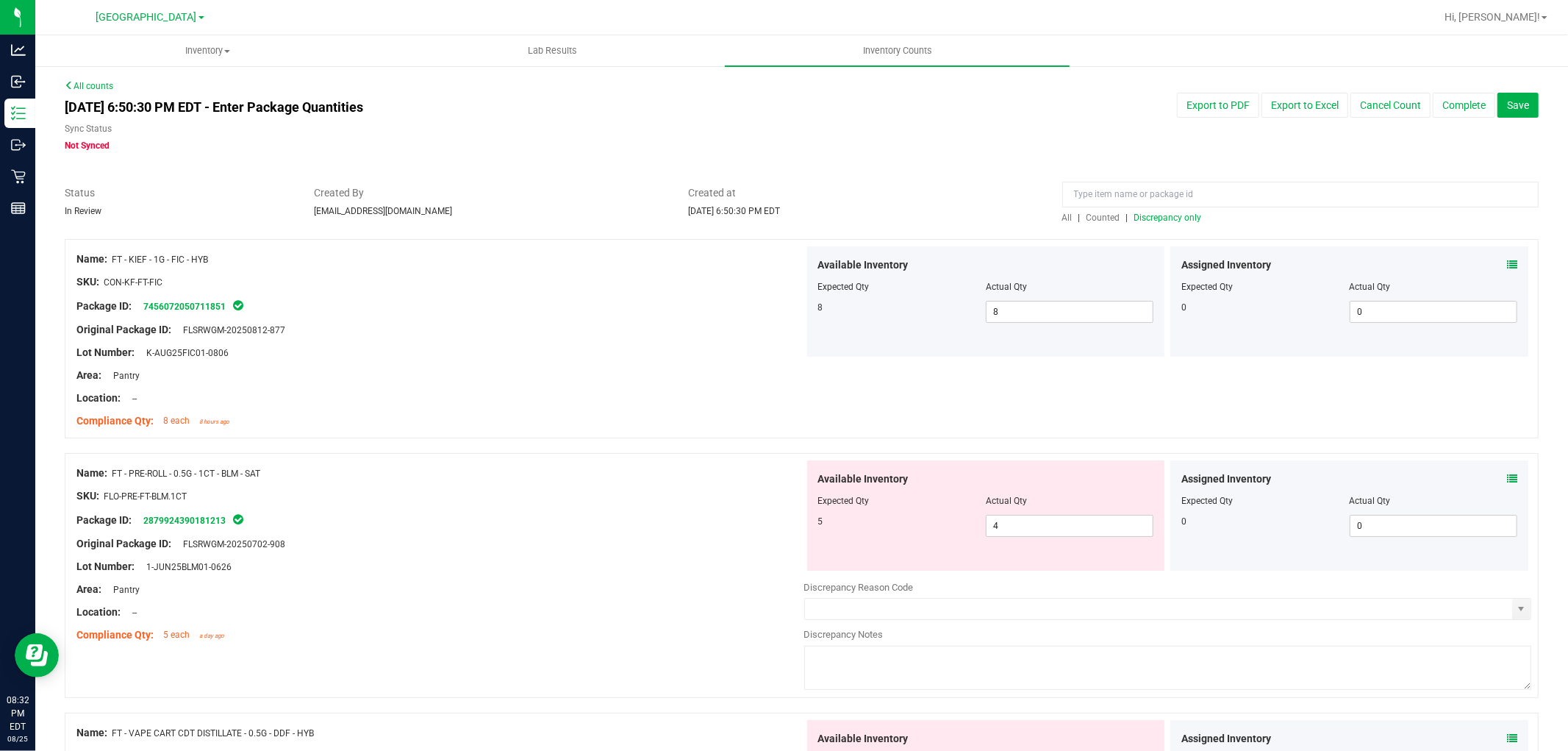
click at [1164, 221] on span "Discrepancy only" at bounding box center [1168, 217] width 68 height 10
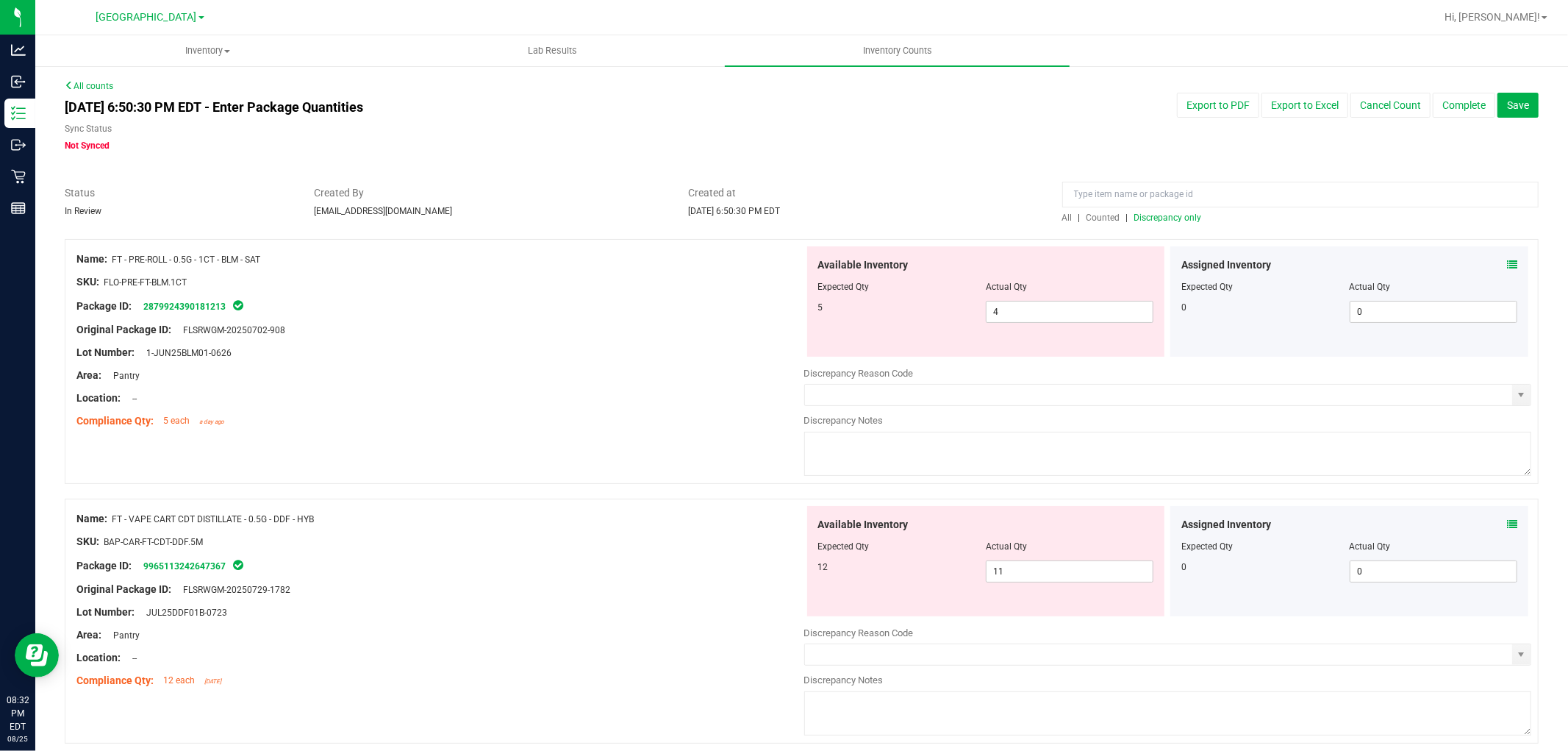
click at [1507, 264] on icon at bounding box center [1512, 264] width 10 height 10
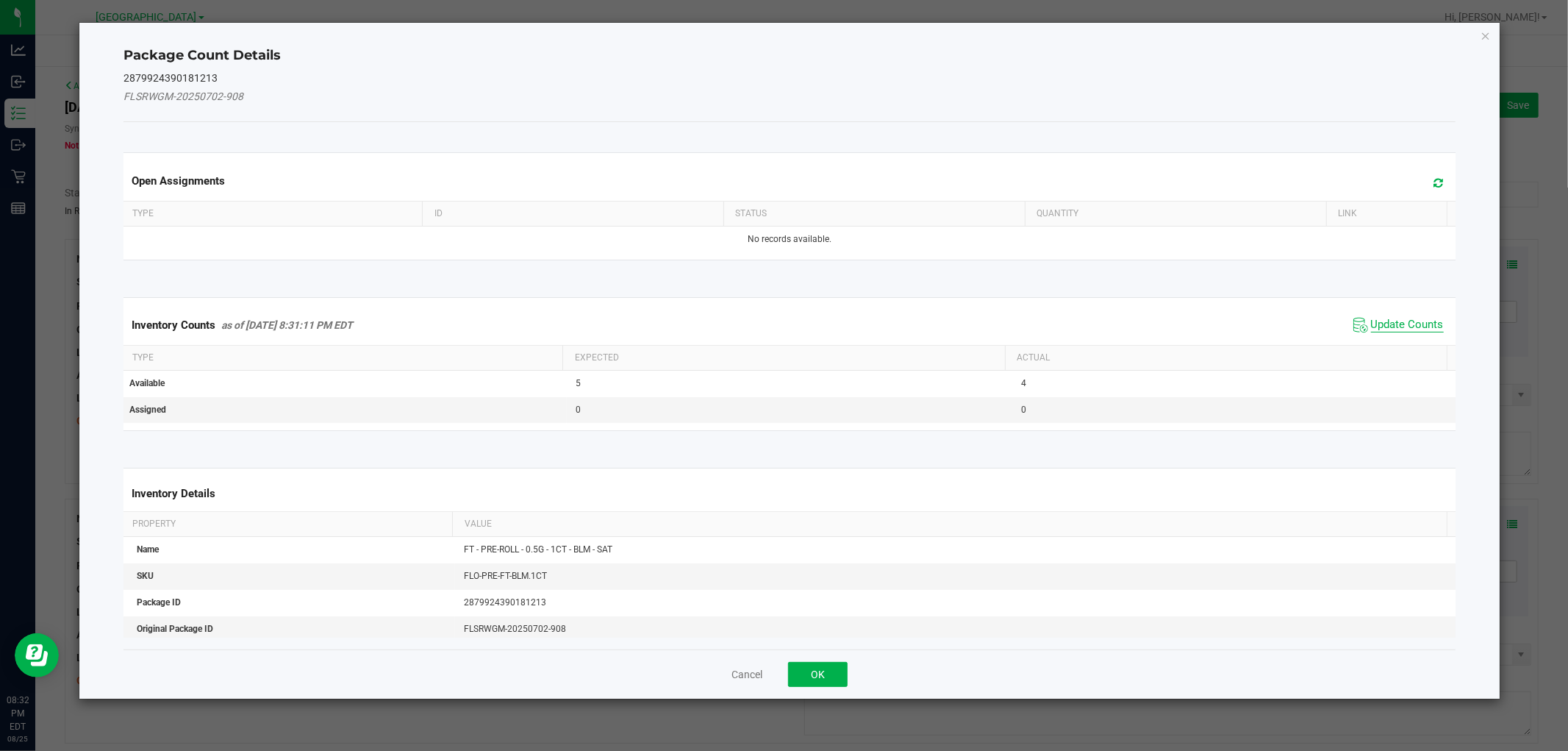
drag, startPoint x: 1401, startPoint y: 311, endPoint x: 1399, endPoint y: 321, distance: 10.2
click at [1400, 313] on div "Inventory Counts as of Aug 25, 2025 8:31:11 PM EDT Update Counts" at bounding box center [789, 325] width 1337 height 39
click at [1401, 319] on span "Update Counts" at bounding box center [1407, 326] width 73 height 15
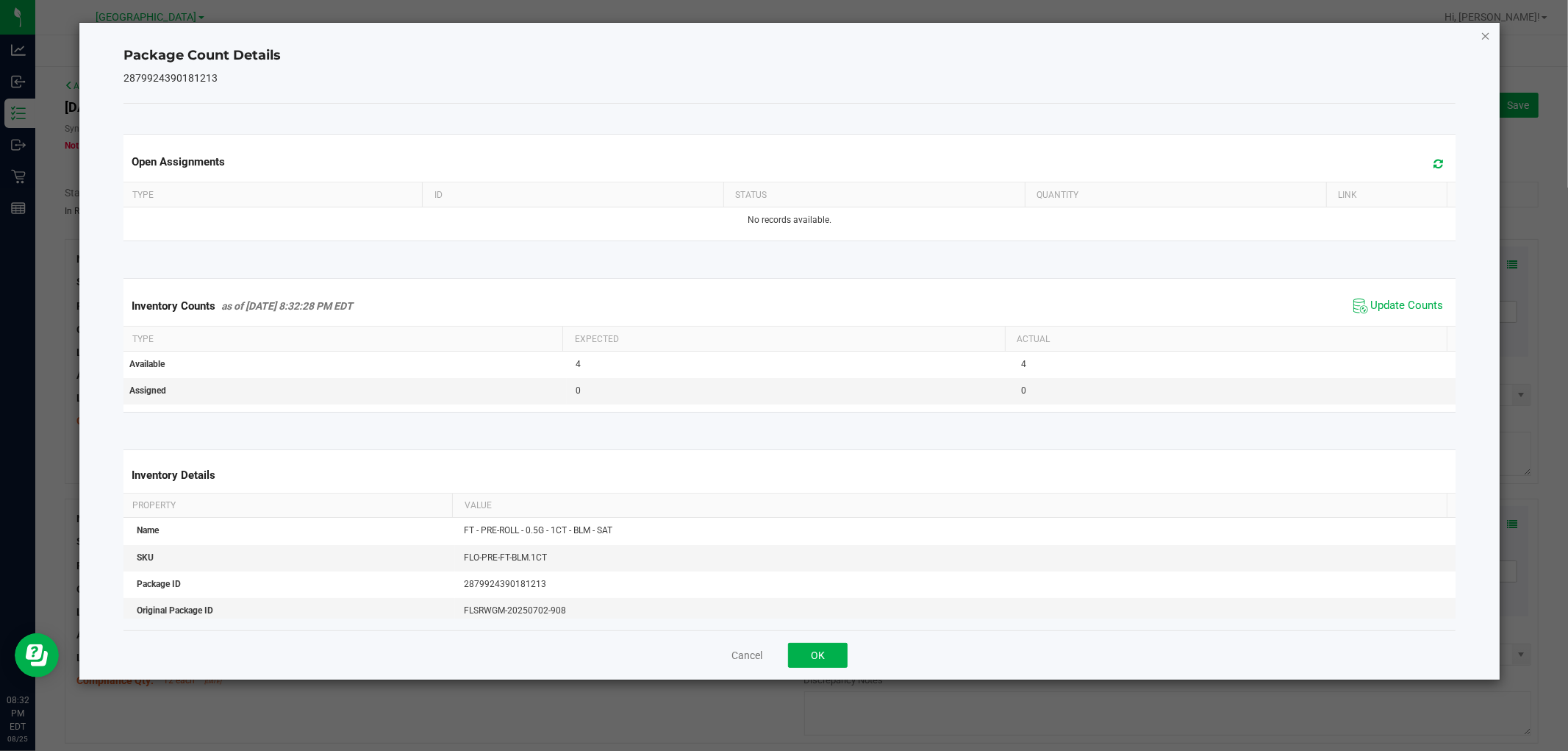
click at [1487, 33] on icon "Close" at bounding box center [1486, 35] width 10 height 18
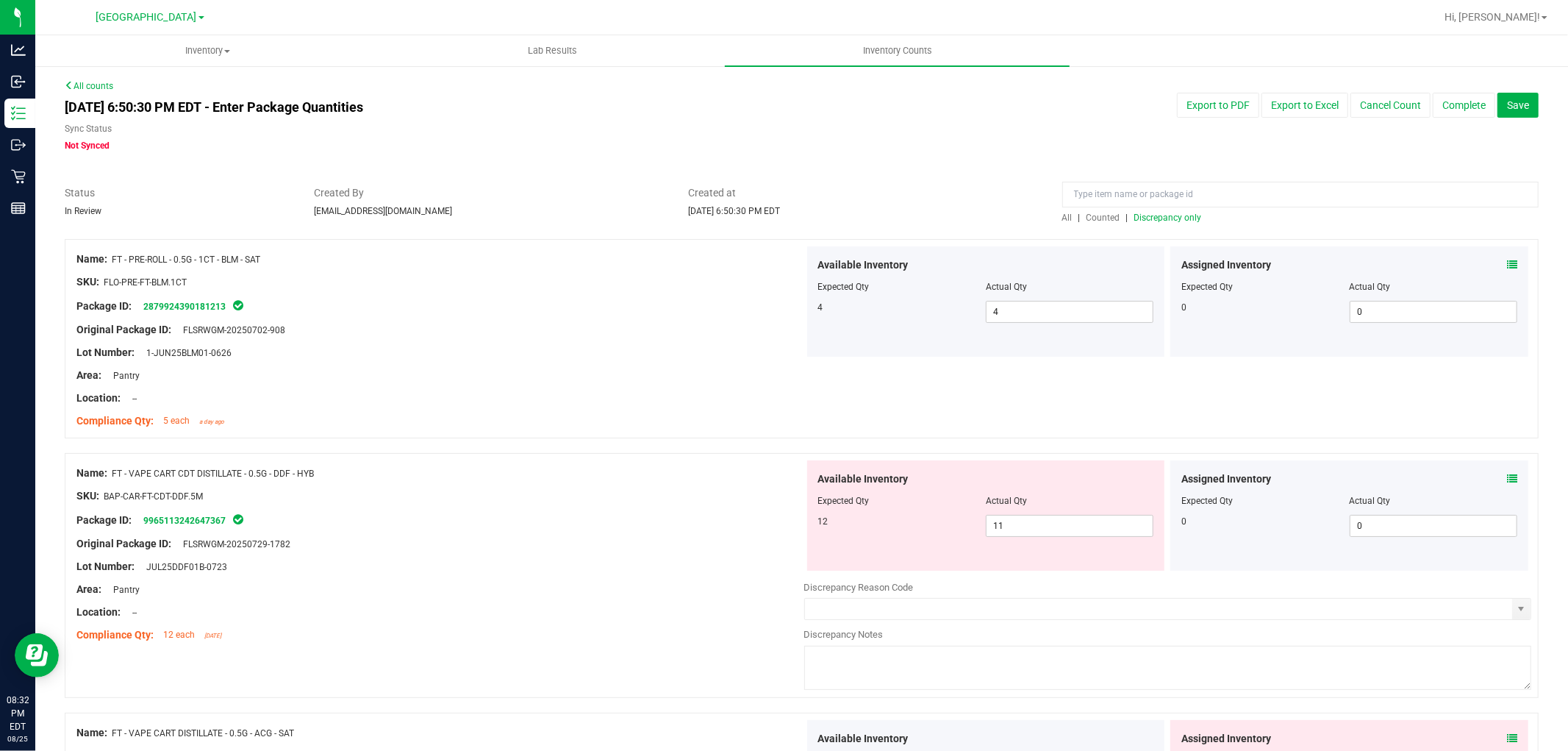
click at [1507, 478] on icon at bounding box center [1512, 478] width 10 height 10
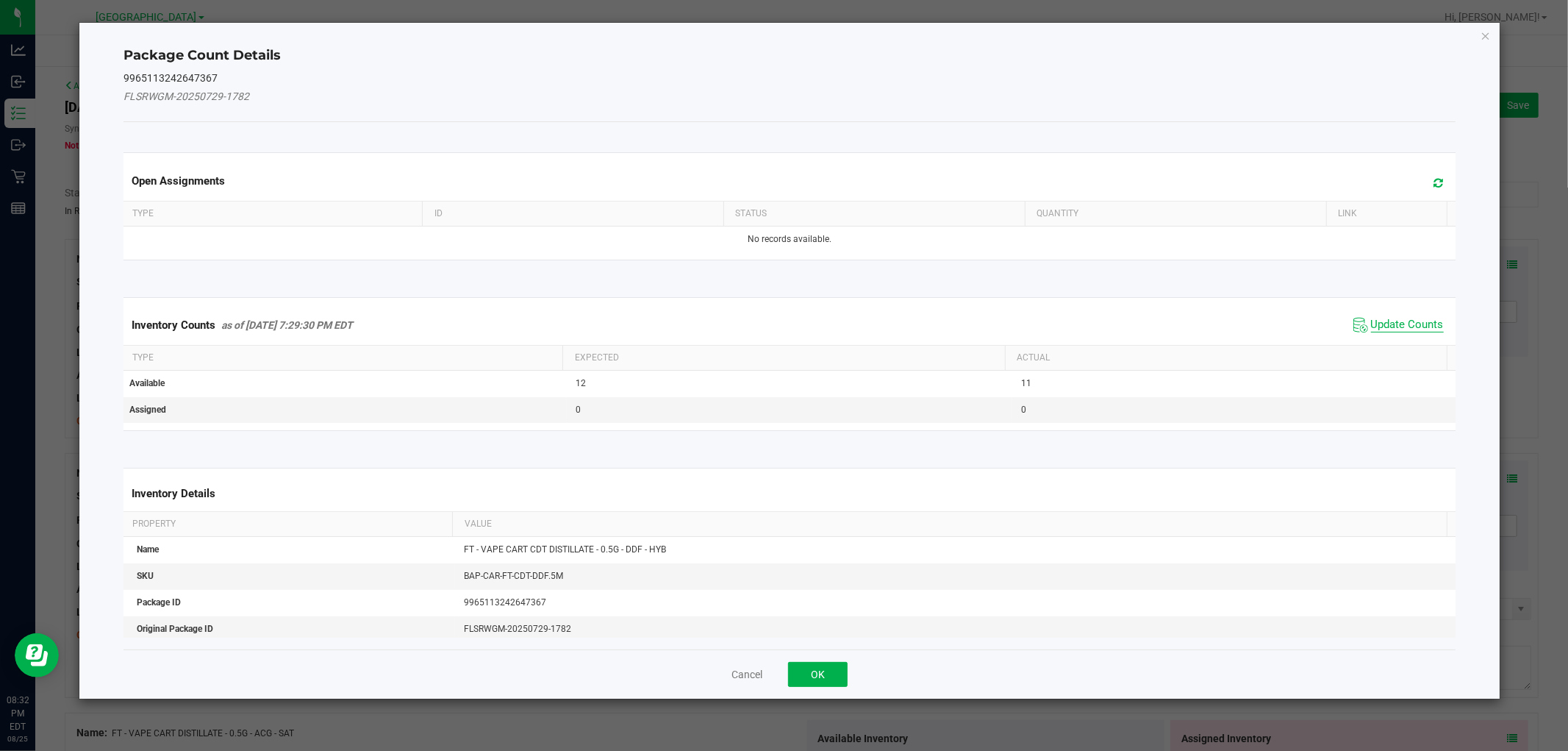
click at [1408, 318] on span "Update Counts" at bounding box center [1407, 326] width 73 height 15
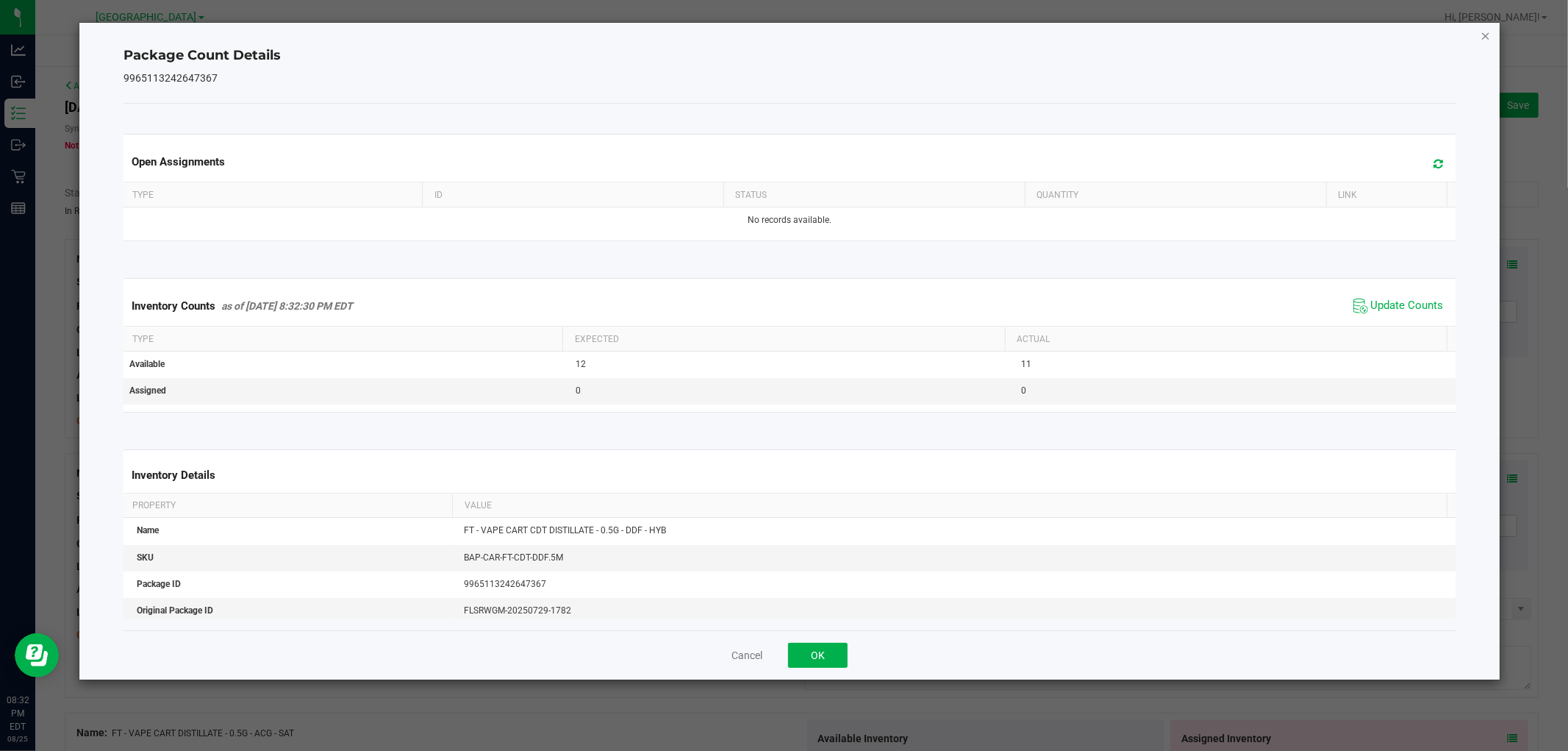
click at [1481, 33] on icon "Close" at bounding box center [1486, 35] width 10 height 18
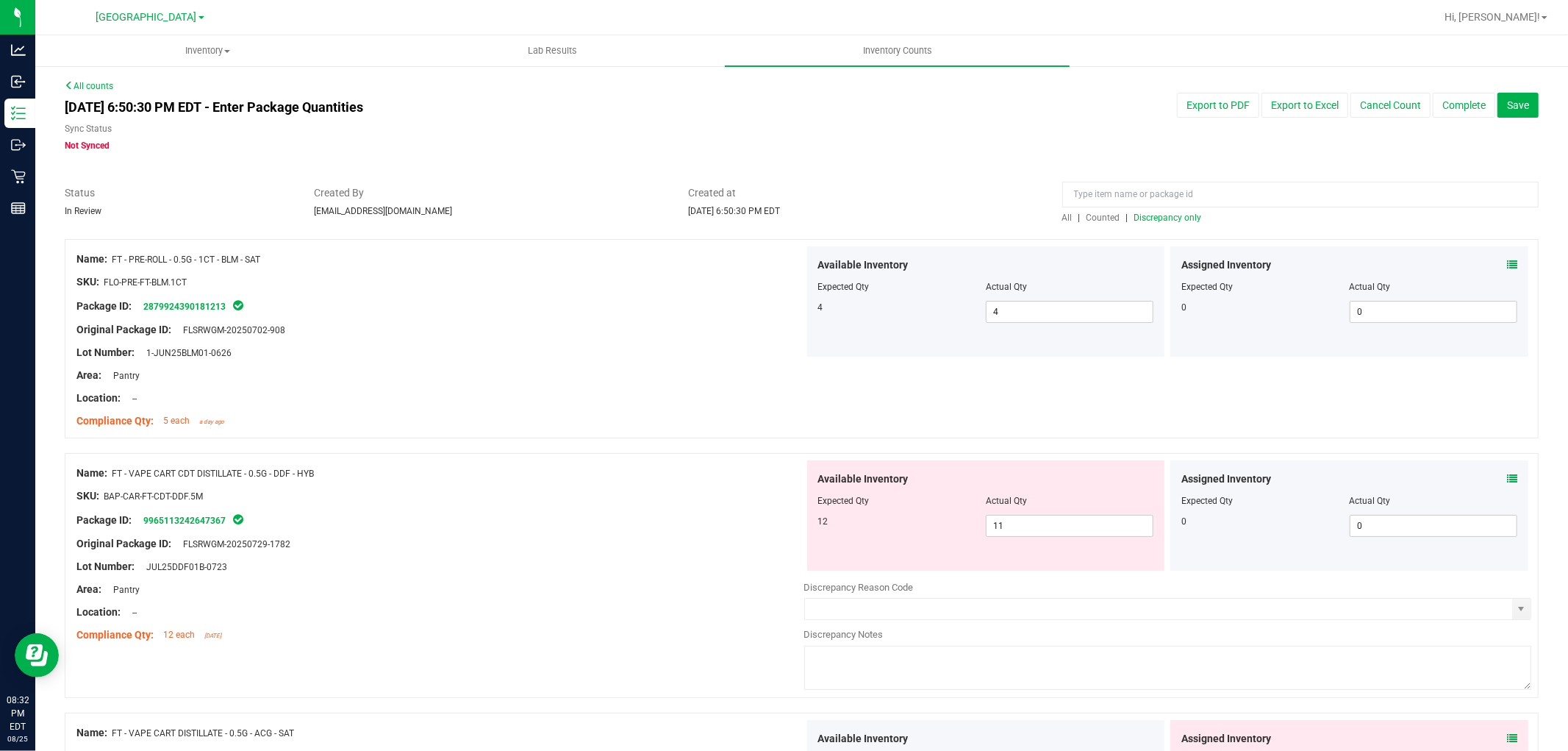
click at [1180, 222] on span "Discrepancy only" at bounding box center [1168, 217] width 68 height 10
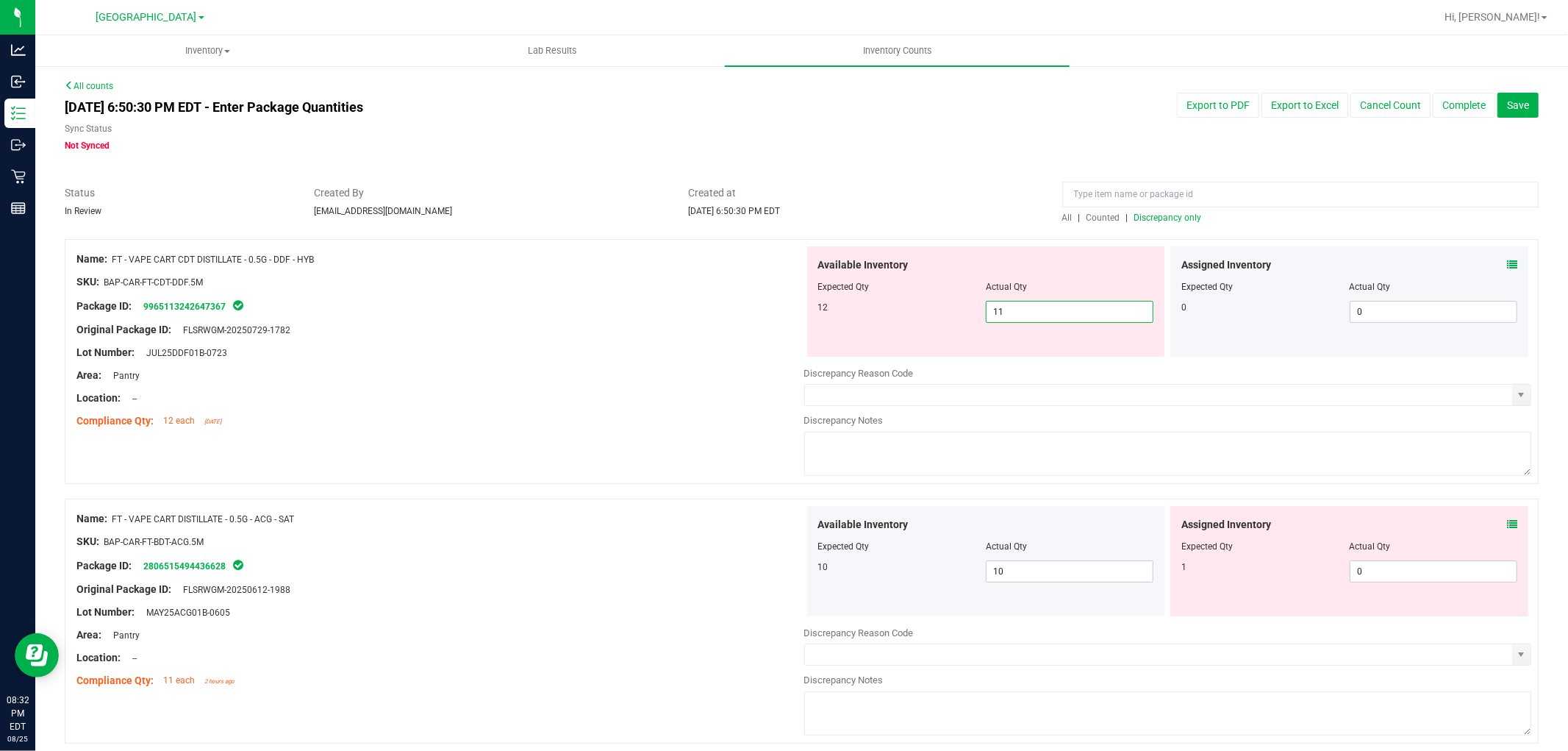
drag, startPoint x: 1025, startPoint y: 324, endPoint x: 847, endPoint y: 333, distance: 178.2
click at [847, 333] on div "Available Inventory Expected Qty Actual Qty 12 11 11" at bounding box center [986, 301] width 358 height 110
type input "12"
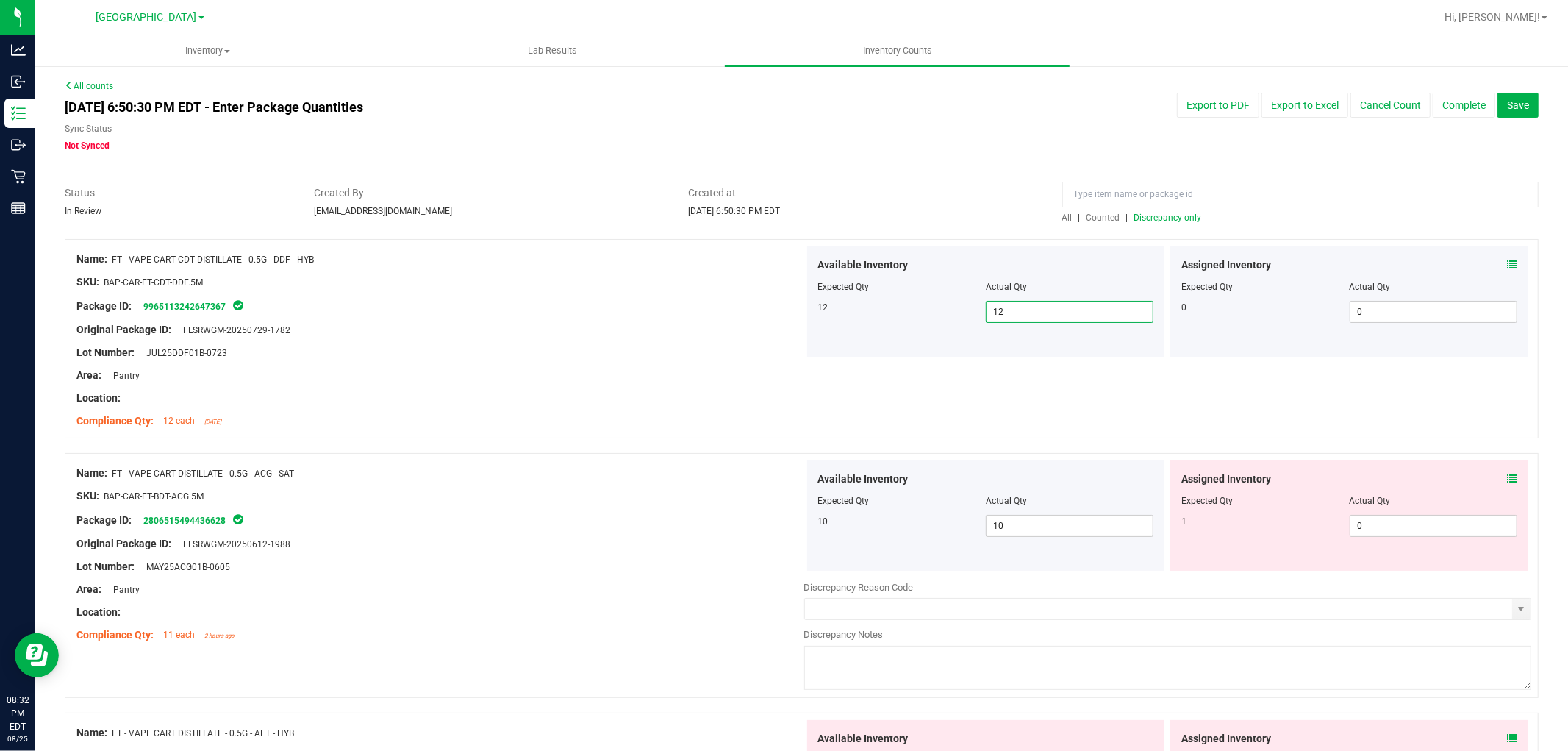
click at [1507, 478] on icon at bounding box center [1512, 478] width 10 height 10
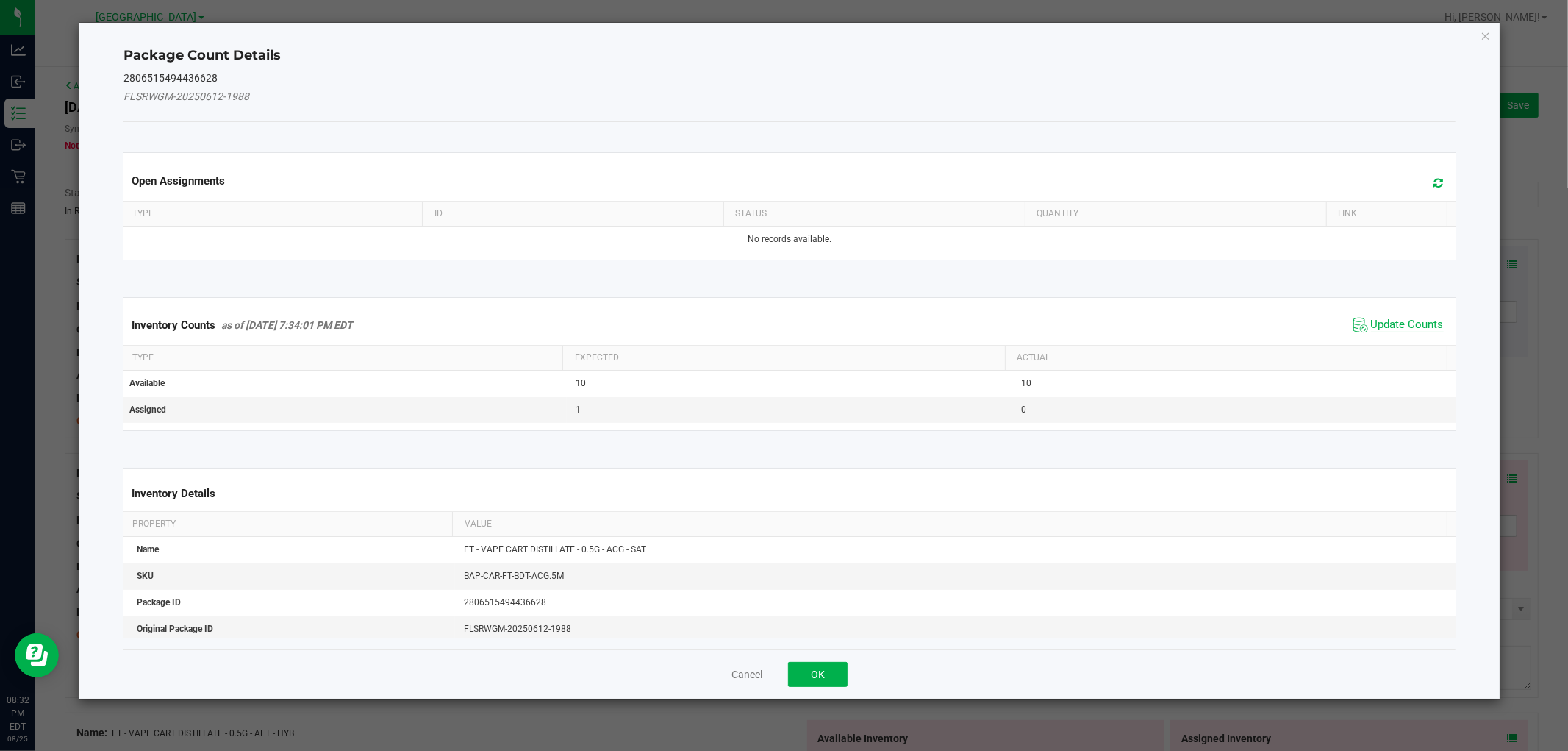
click at [1390, 329] on span "Update Counts" at bounding box center [1407, 326] width 73 height 15
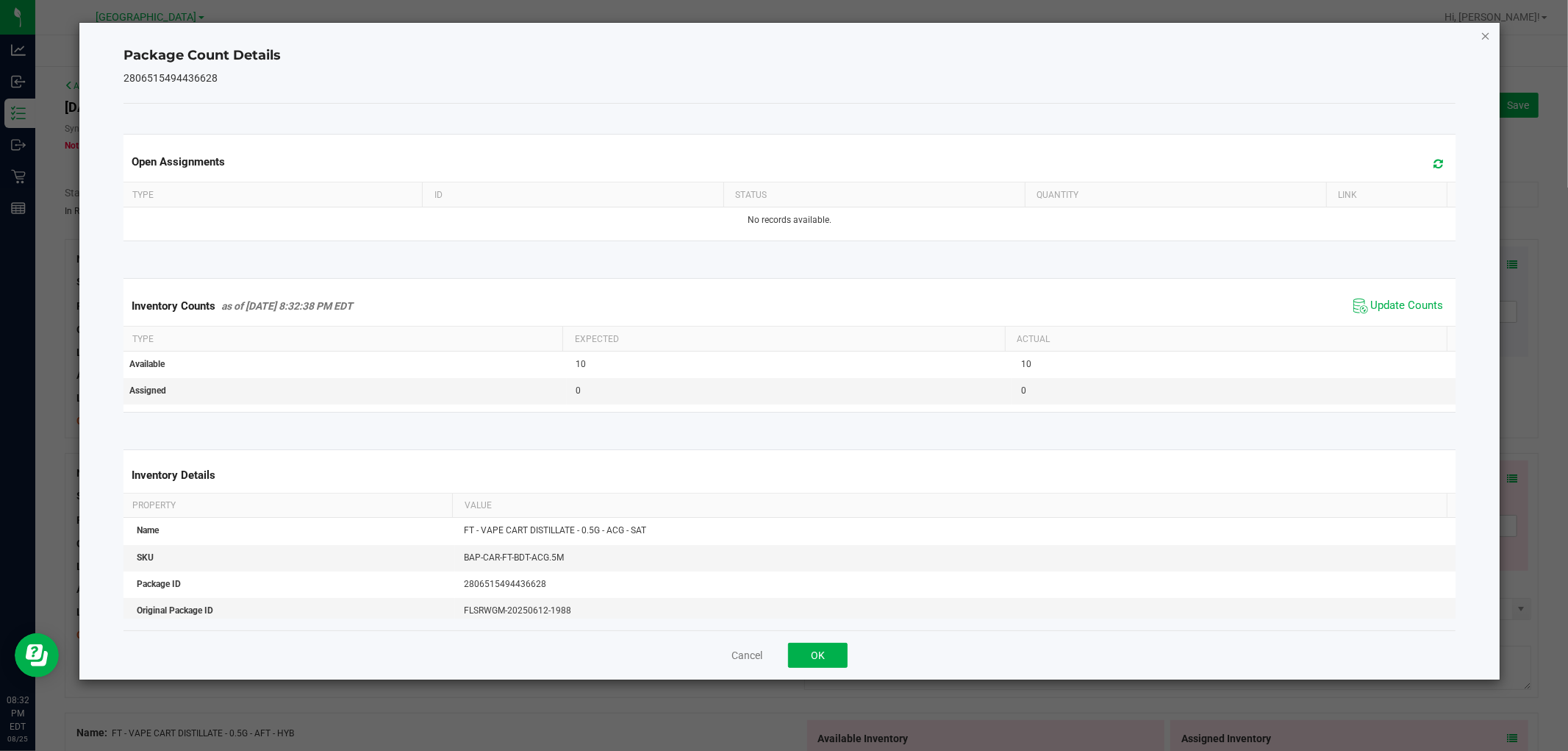
click at [1481, 35] on icon "Close" at bounding box center [1486, 35] width 10 height 18
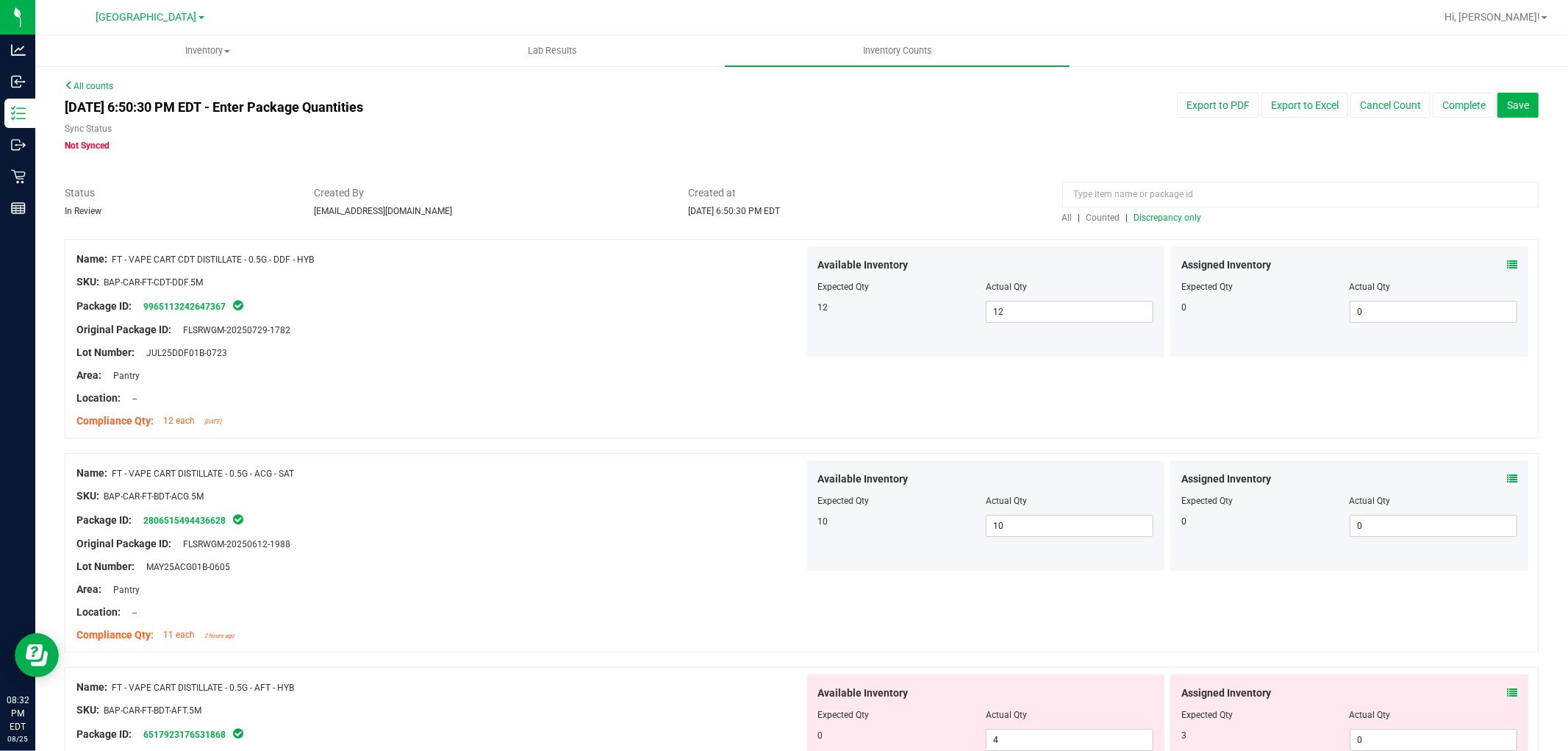
click at [1170, 222] on span "Discrepancy only" at bounding box center [1168, 217] width 68 height 10
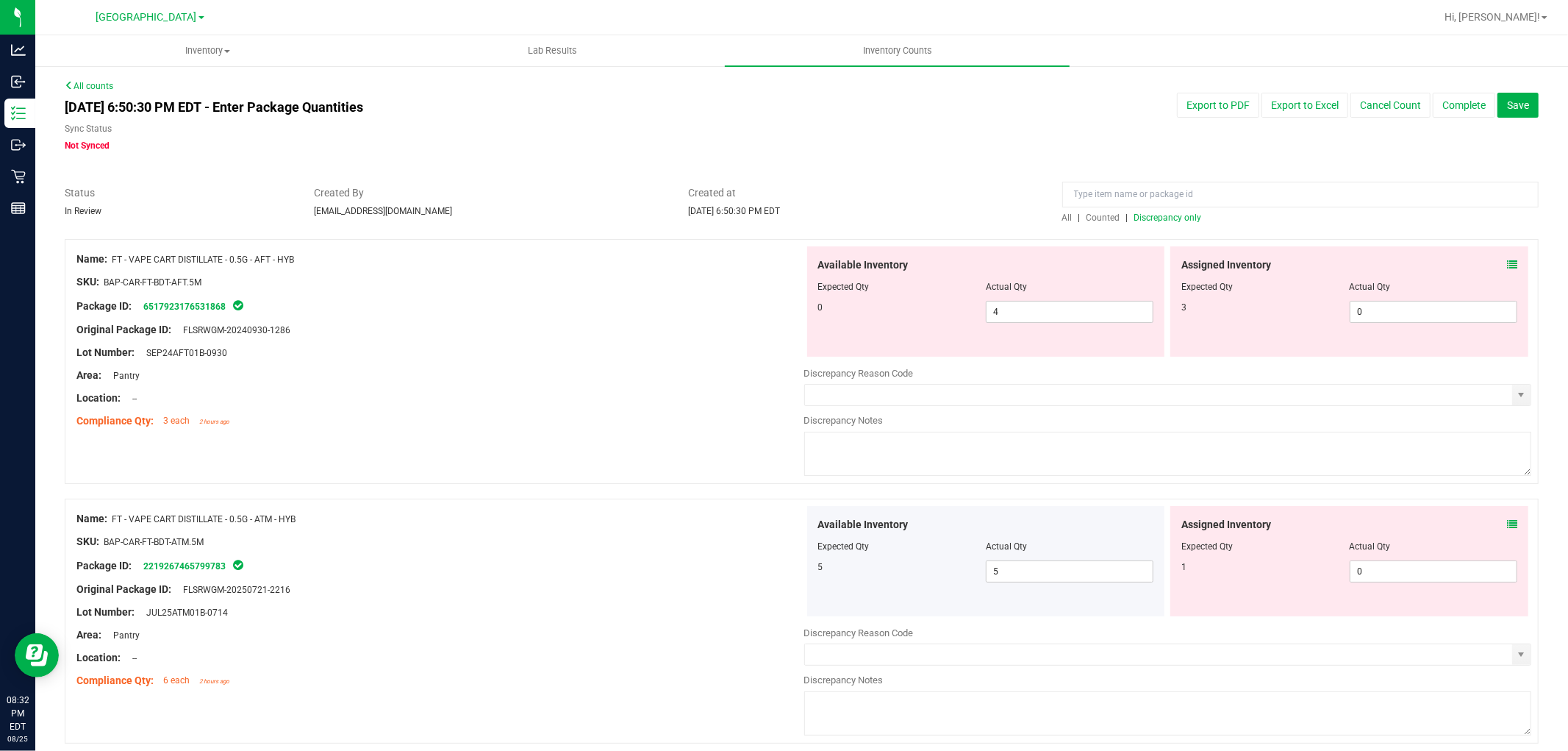
click at [1507, 264] on icon at bounding box center [1512, 264] width 10 height 10
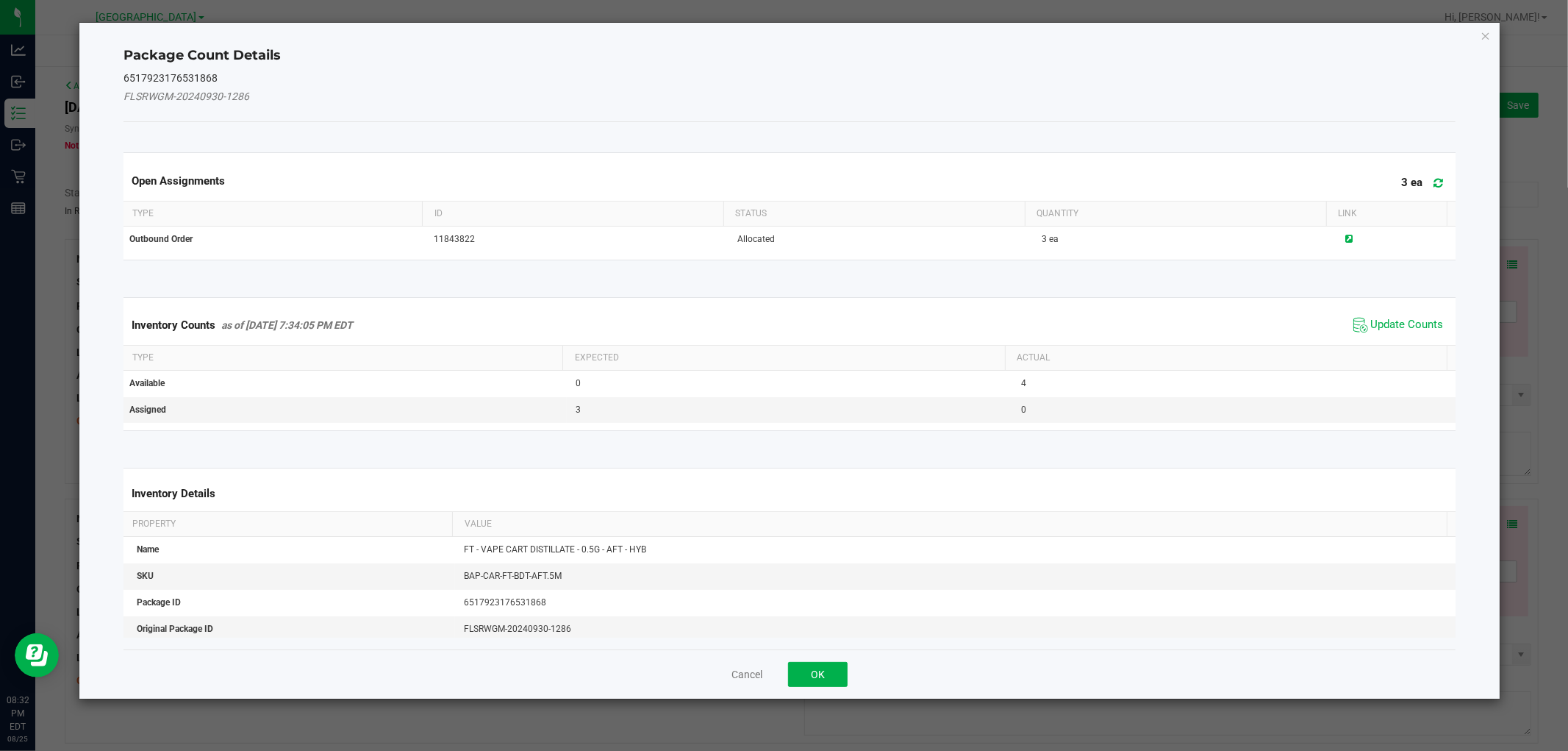
drag, startPoint x: 1408, startPoint y: 318, endPoint x: 1456, endPoint y: 244, distance: 88.2
click at [1409, 318] on span "Update Counts" at bounding box center [1407, 326] width 73 height 15
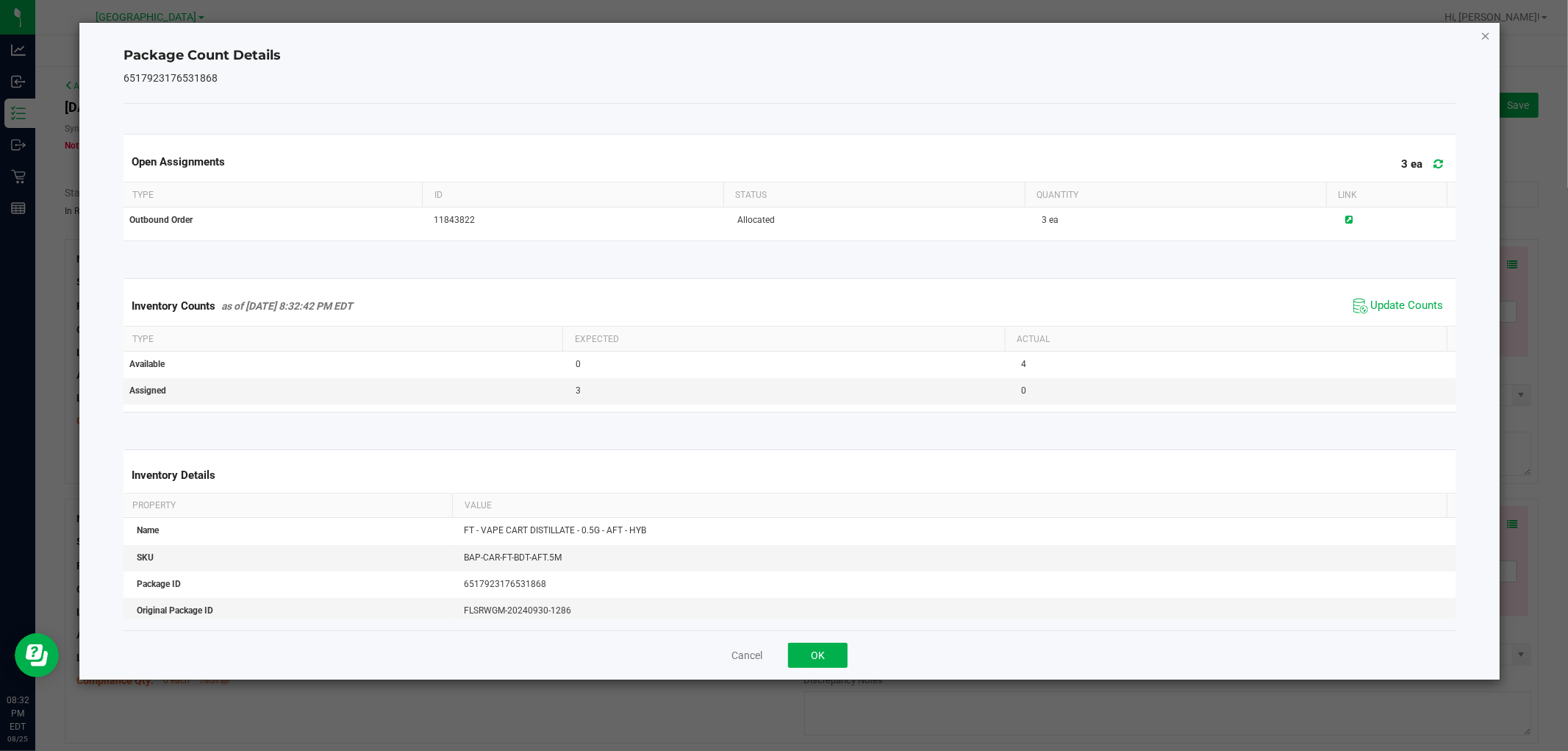
click at [1481, 39] on icon "Close" at bounding box center [1486, 35] width 10 height 18
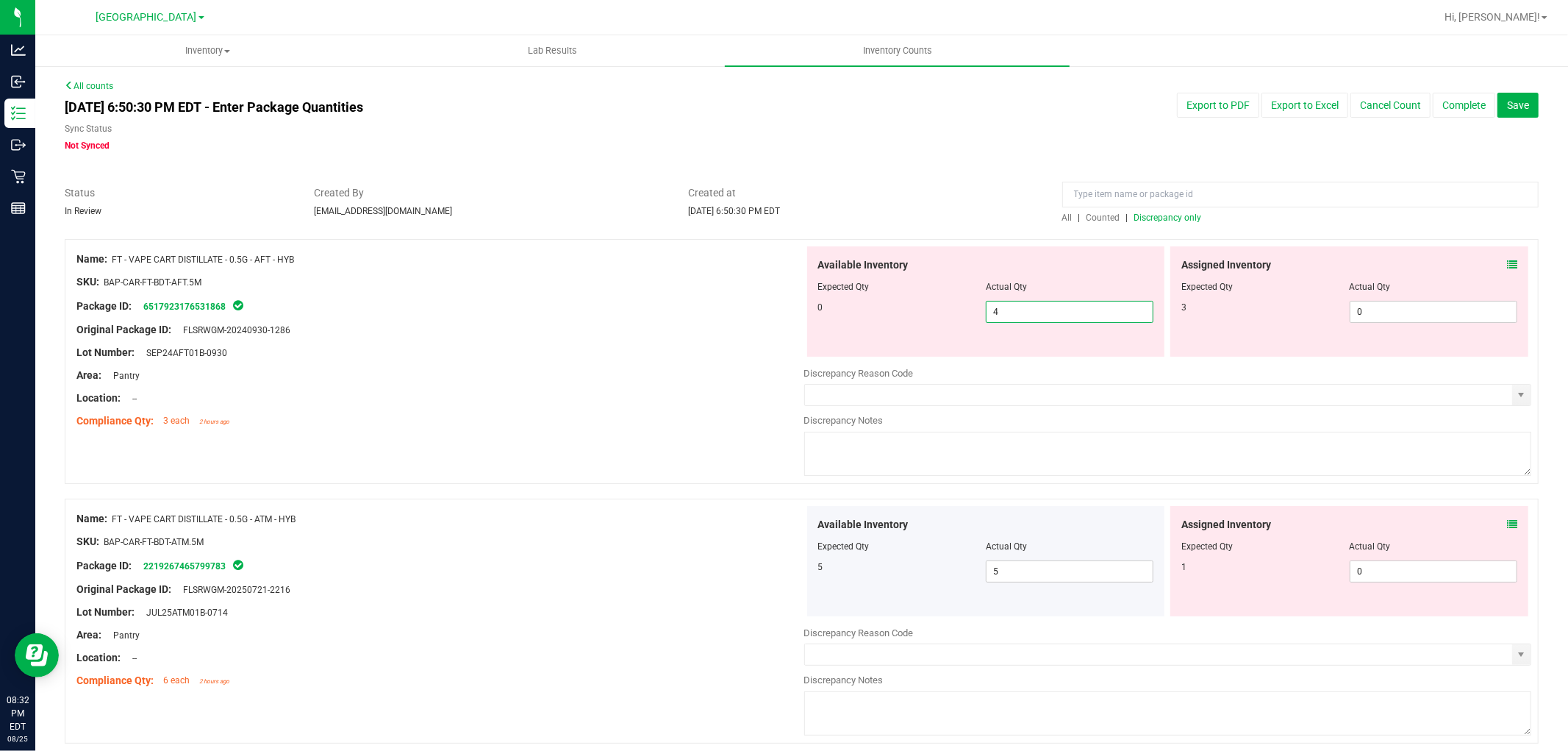
drag, startPoint x: 1090, startPoint y: 307, endPoint x: 977, endPoint y: 302, distance: 113.1
click at [977, 302] on div "0 4 4" at bounding box center [986, 311] width 336 height 22
type input "0"
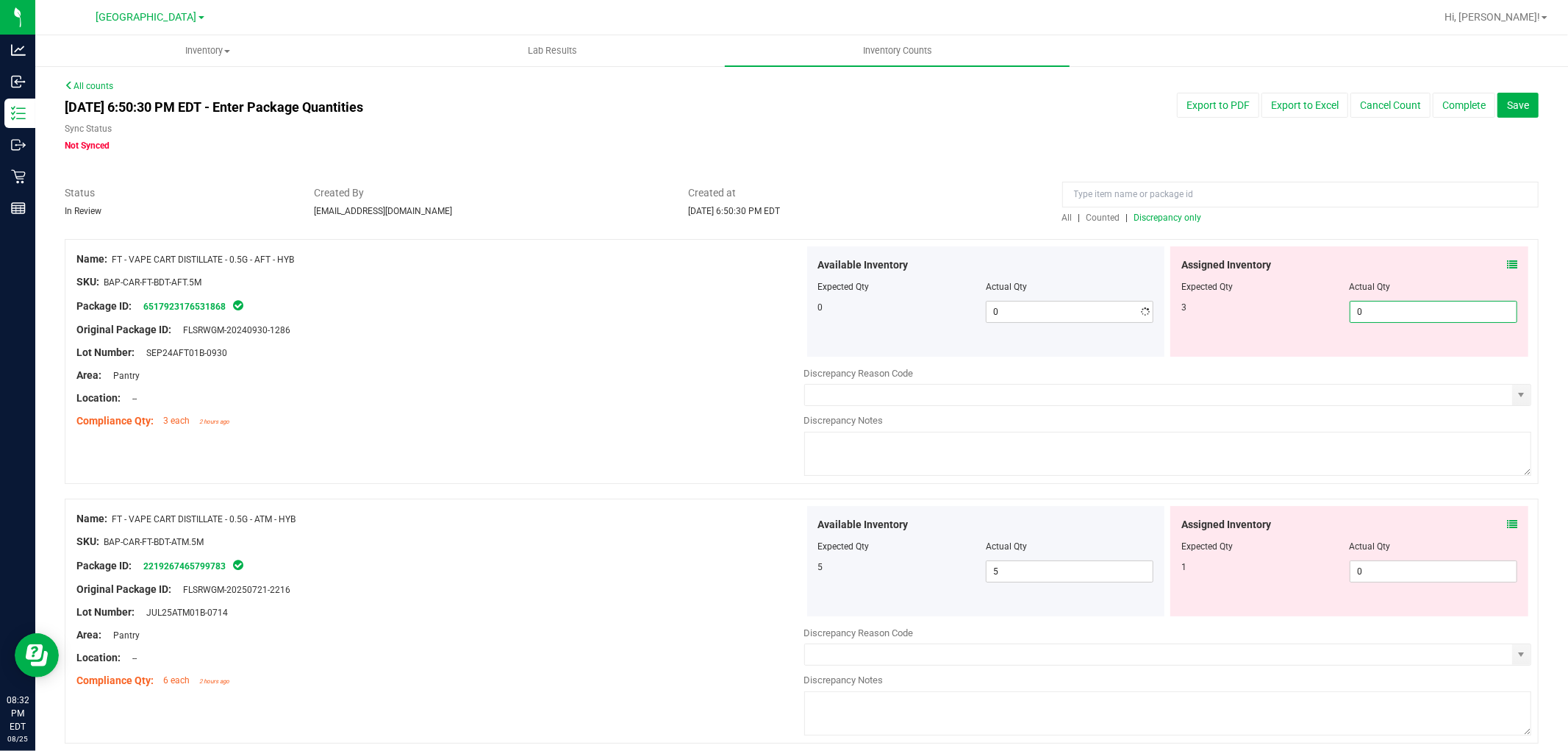
type input "30"
type input "0"
drag, startPoint x: 1398, startPoint y: 310, endPoint x: 617, endPoint y: 284, distance: 781.4
click at [652, 290] on div "Name: FT - VAPE CART DISTILLATE - 0.5G - AFT - HYB SKU: BAP-CAR-FT-BDT-AFT.5M P…" at bounding box center [801, 362] width 1474 height 245
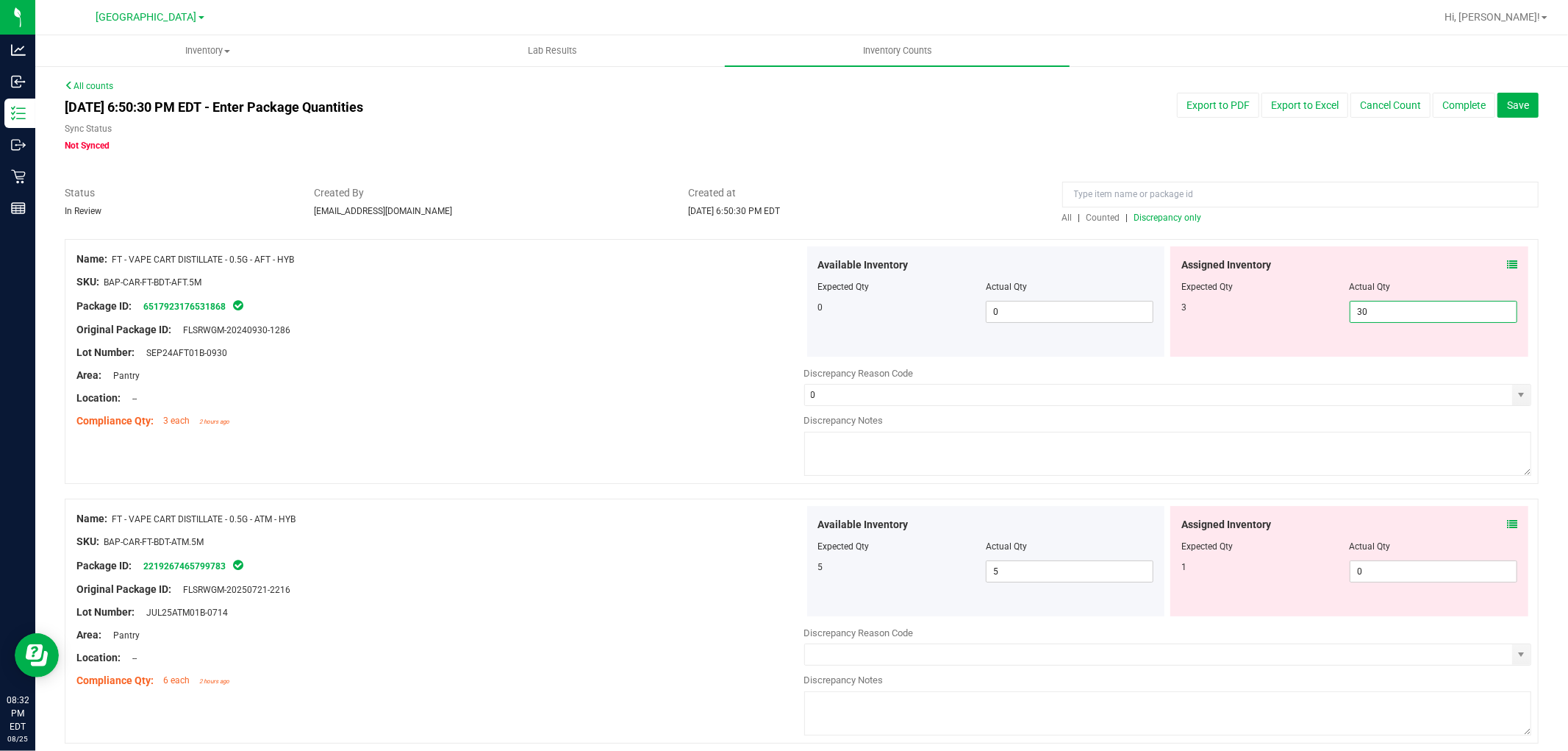
type input "3"
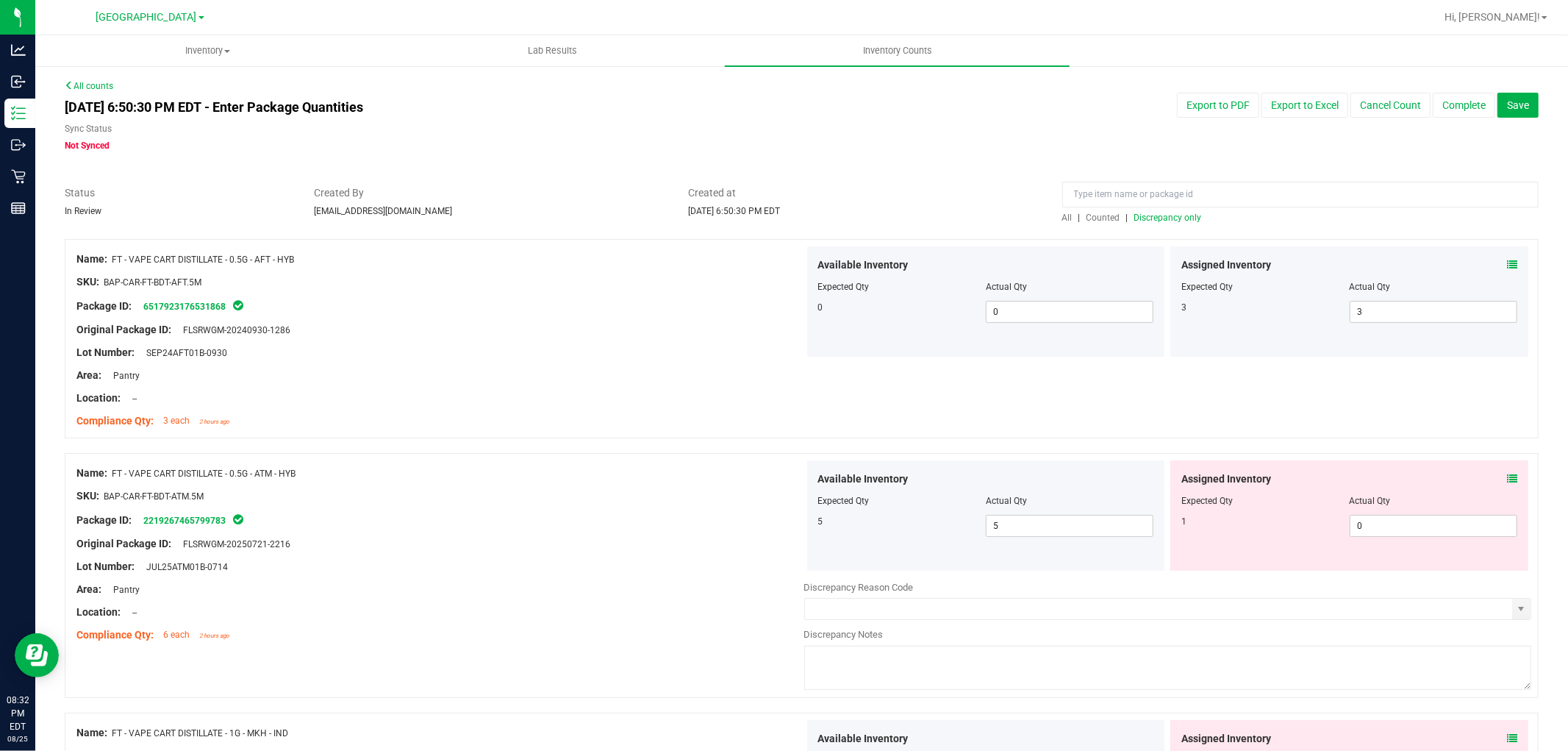
click at [1503, 462] on div "Assigned Inventory Expected Qty Actual Qty 1 0 0" at bounding box center [1349, 514] width 358 height 110
click at [1487, 479] on div "Assigned Inventory" at bounding box center [1349, 479] width 336 height 15
click at [1507, 478] on icon at bounding box center [1512, 478] width 10 height 10
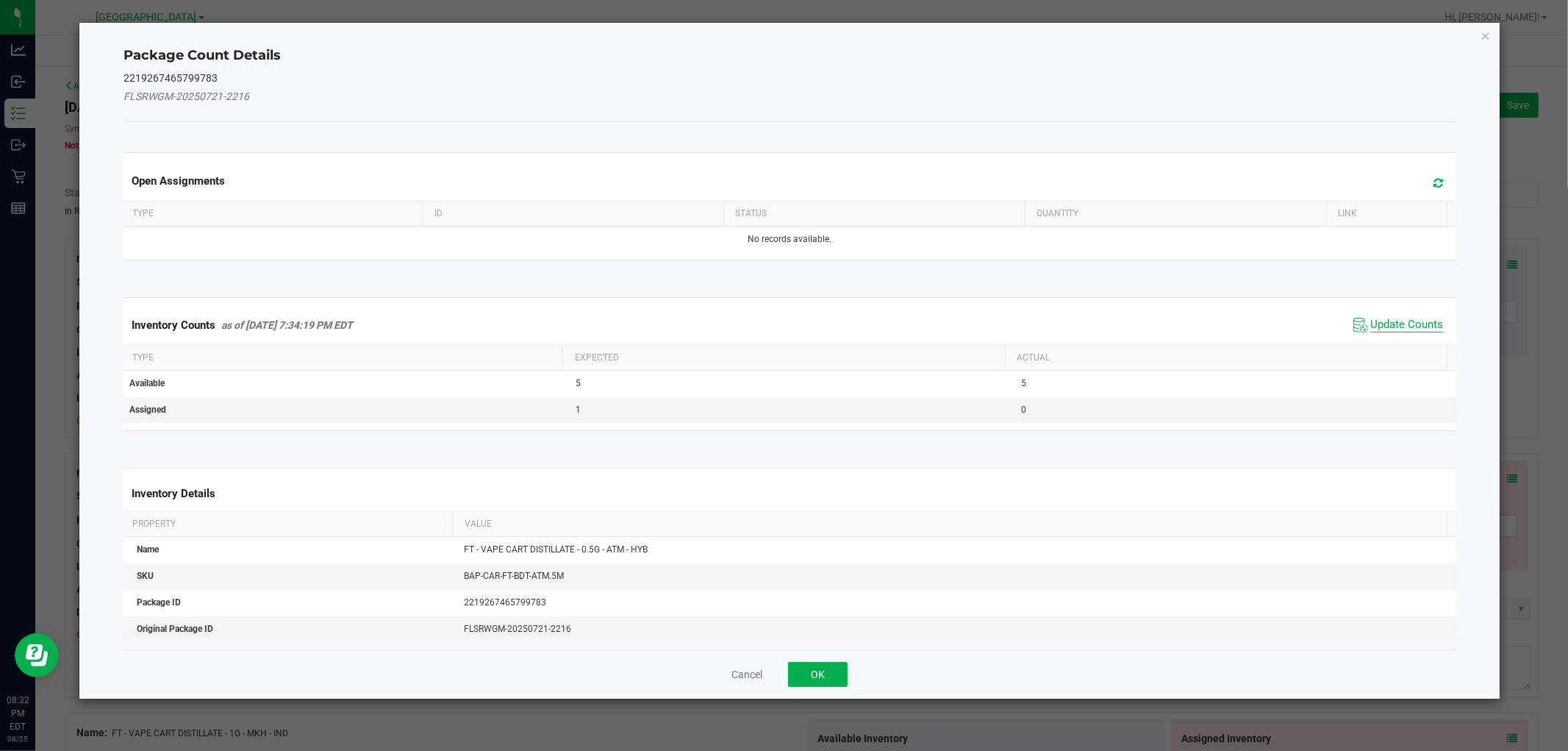
click at [1375, 331] on span "Update Counts" at bounding box center [1407, 326] width 73 height 15
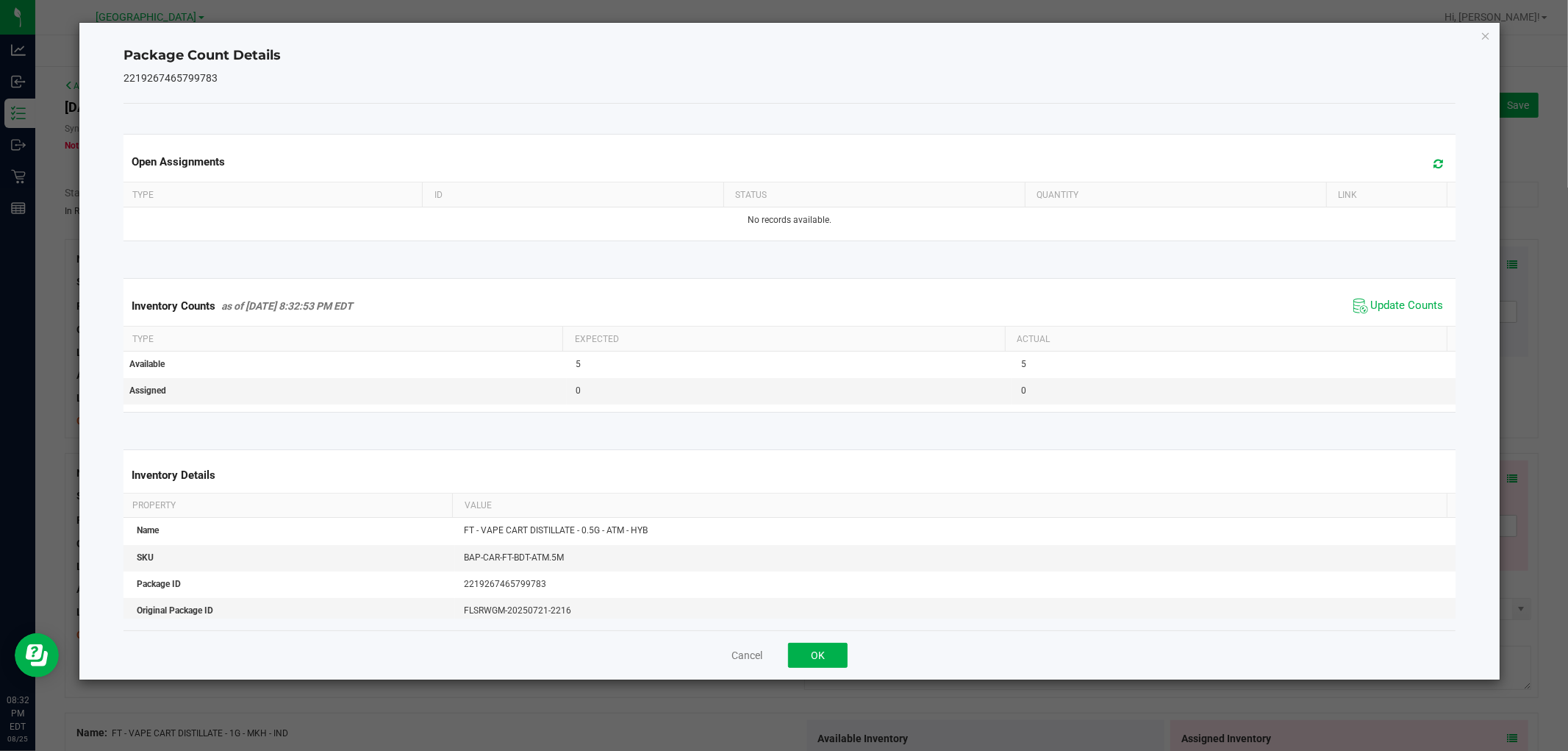
click at [1481, 39] on icon "Close" at bounding box center [1486, 35] width 10 height 18
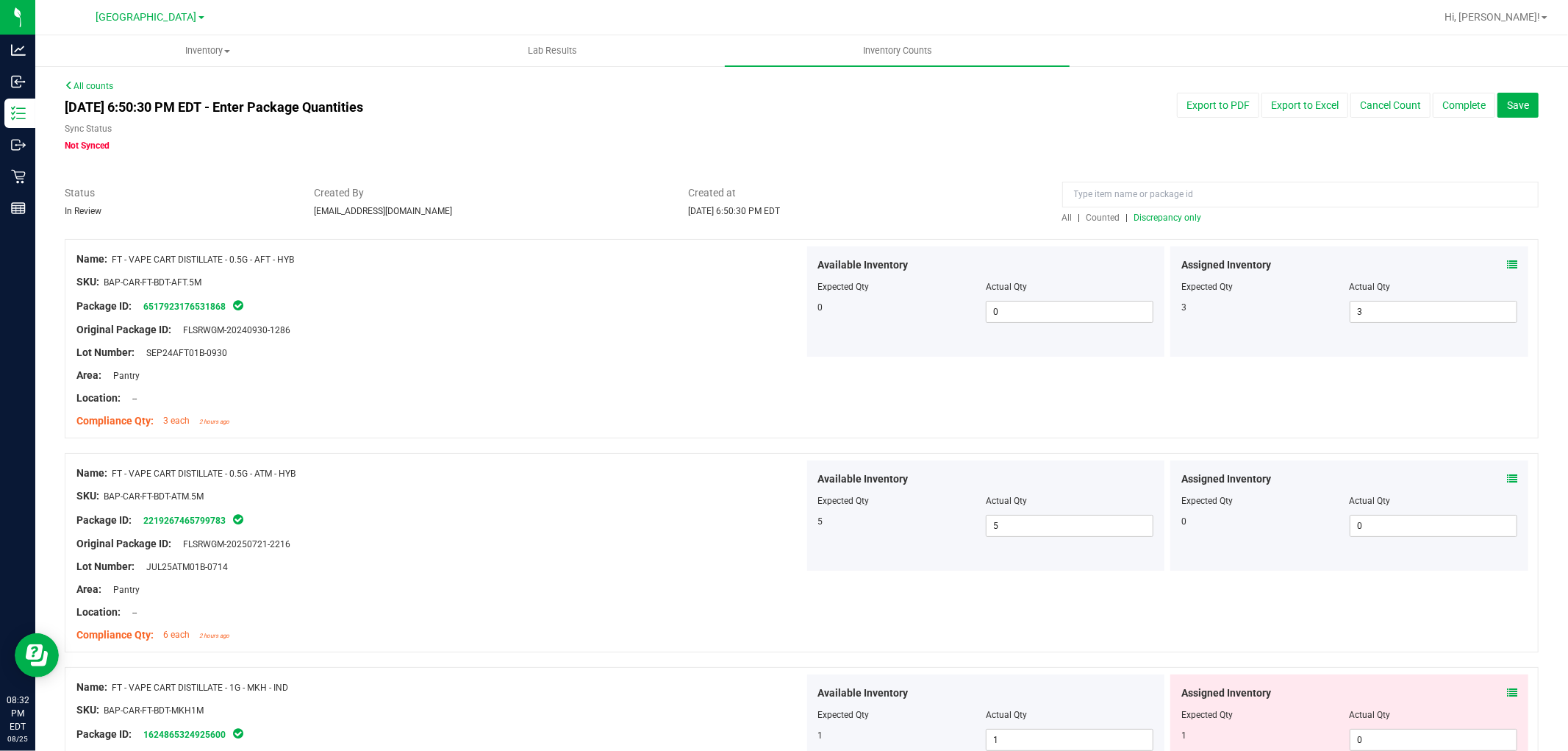
click at [1172, 213] on span "Discrepancy only" at bounding box center [1168, 217] width 68 height 10
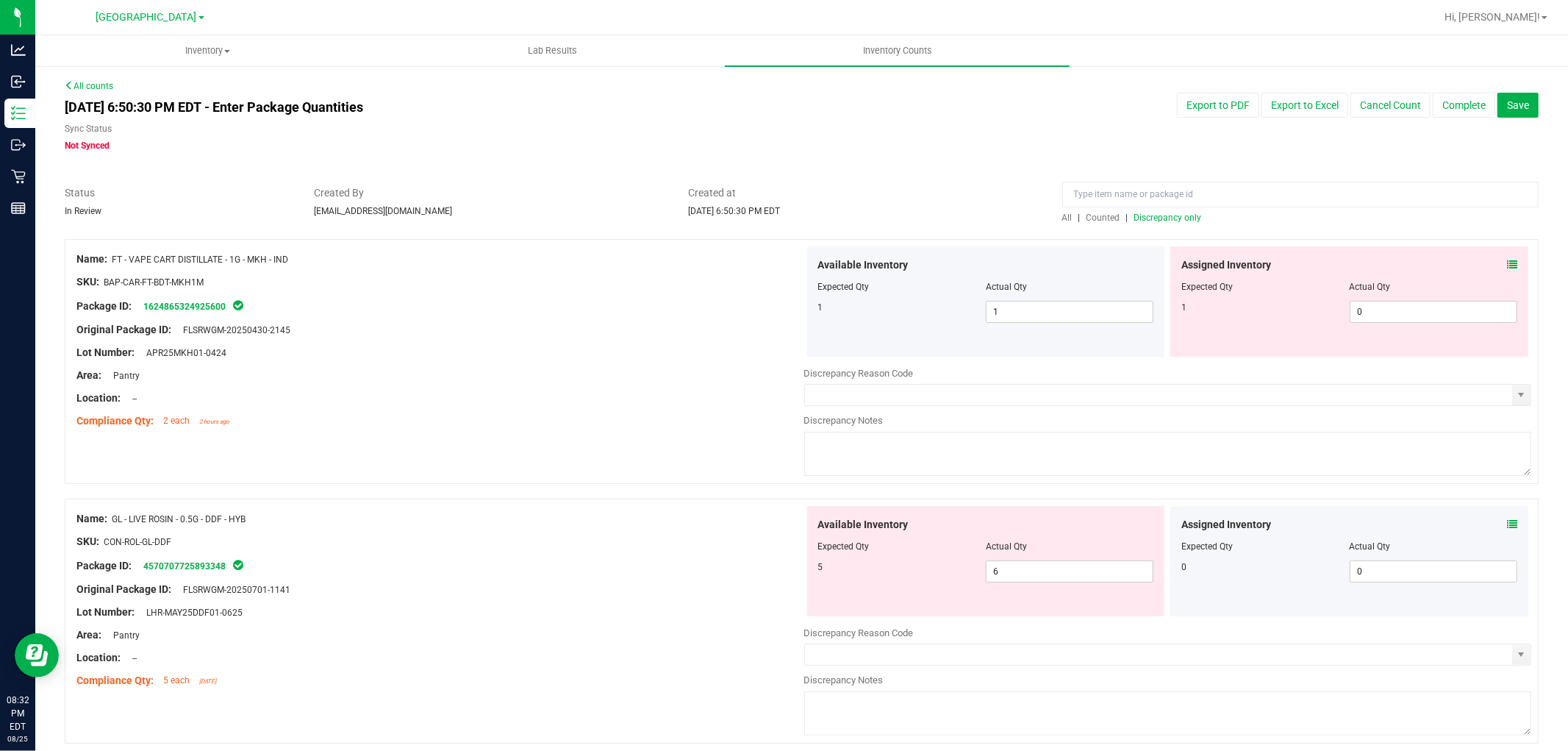
click at [1507, 266] on icon at bounding box center [1512, 264] width 10 height 10
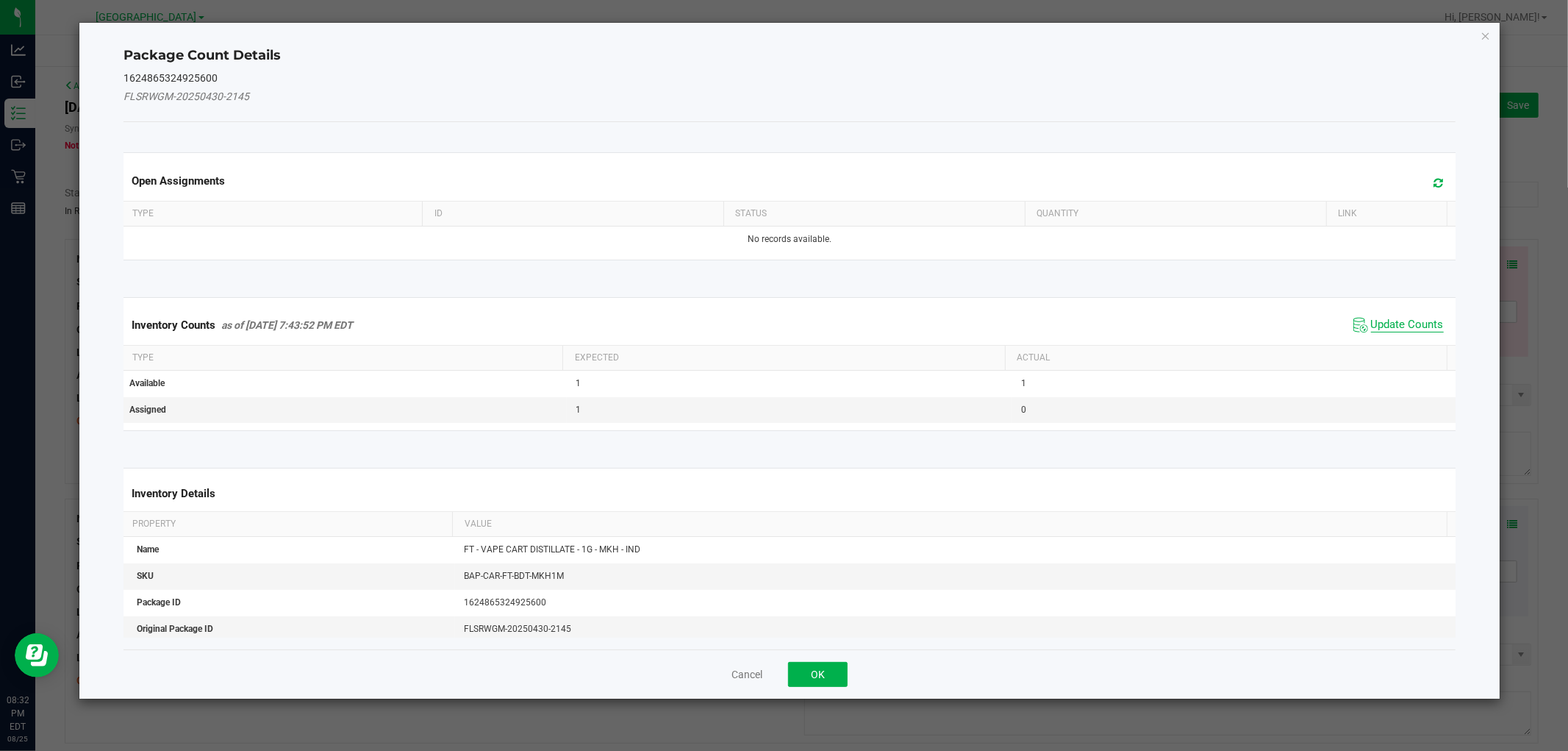
click at [1411, 329] on span "Update Counts" at bounding box center [1407, 326] width 73 height 15
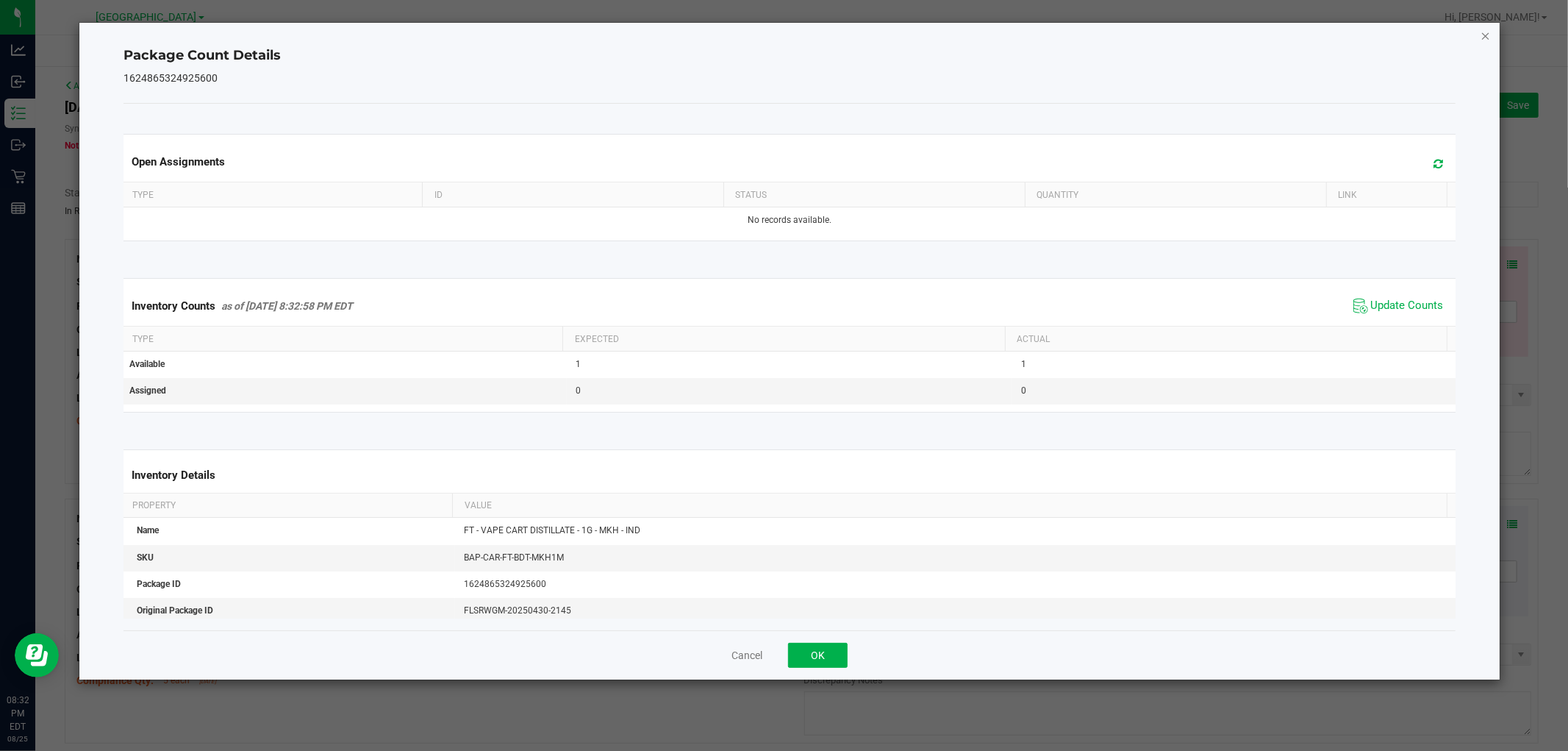
click at [1488, 38] on icon "Close" at bounding box center [1486, 35] width 10 height 18
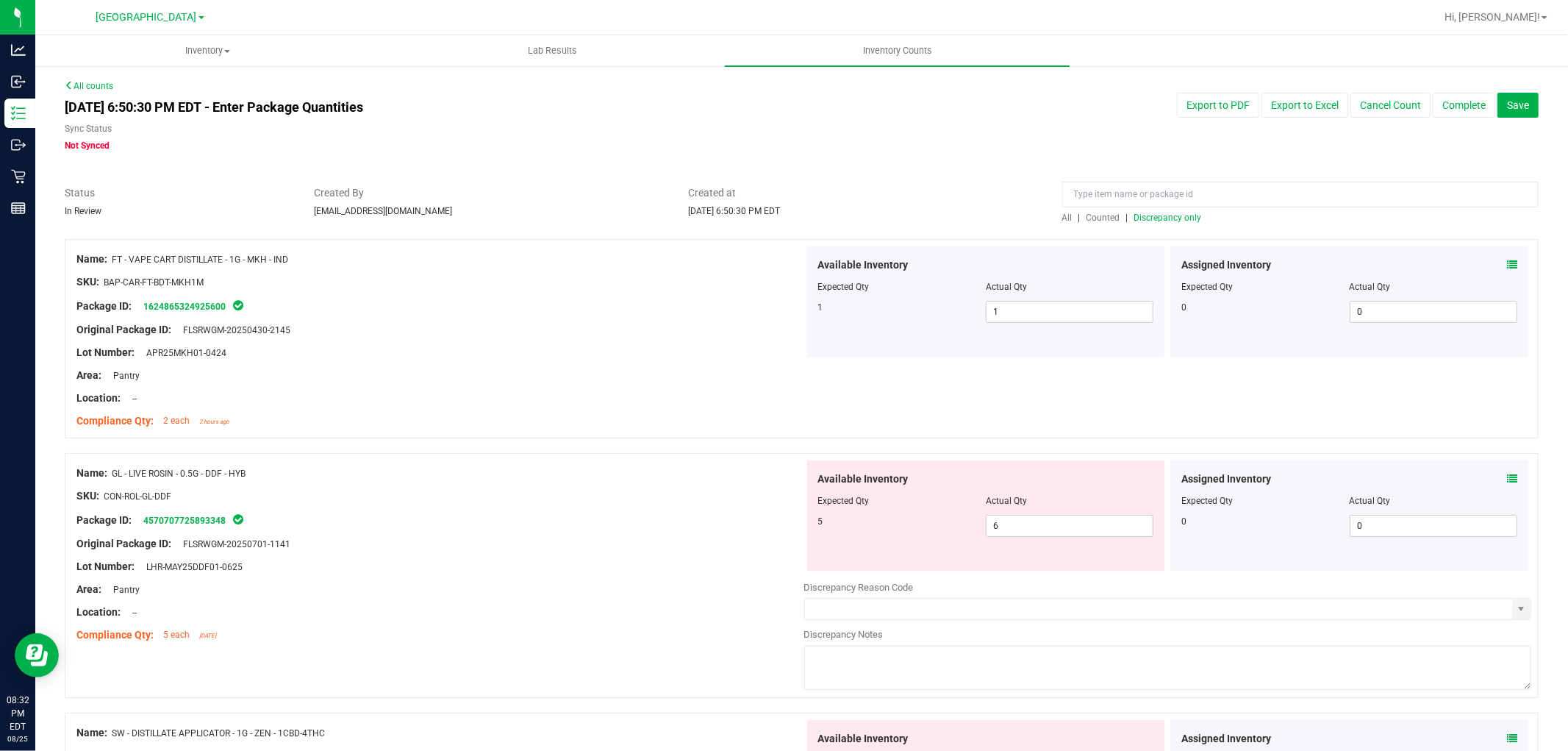
click at [1505, 472] on div "Assigned Inventory Expected Qty Actual Qty 0 0 0" at bounding box center [1349, 514] width 358 height 110
click at [1507, 473] on icon at bounding box center [1512, 478] width 10 height 10
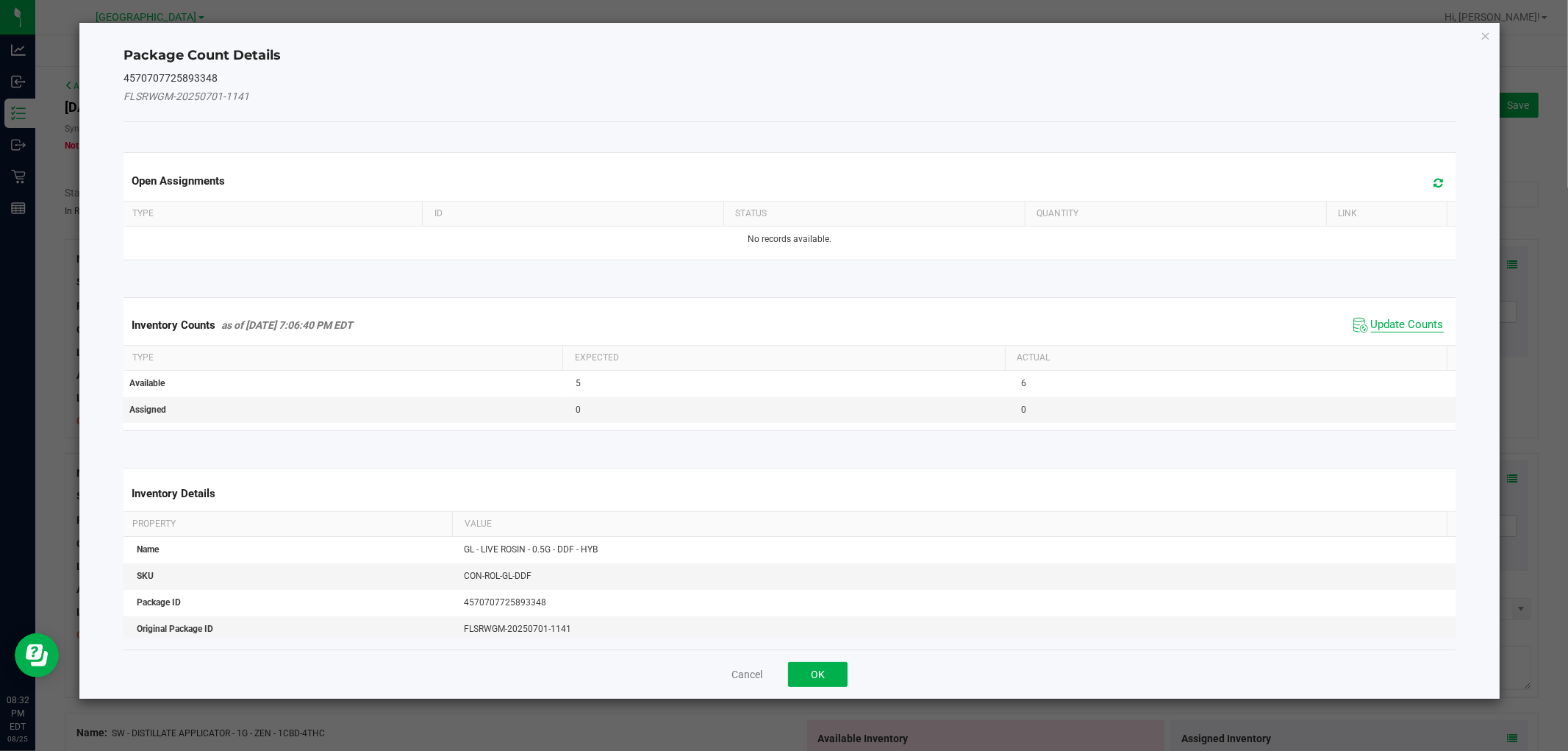
click at [1420, 326] on span "Update Counts" at bounding box center [1407, 326] width 73 height 15
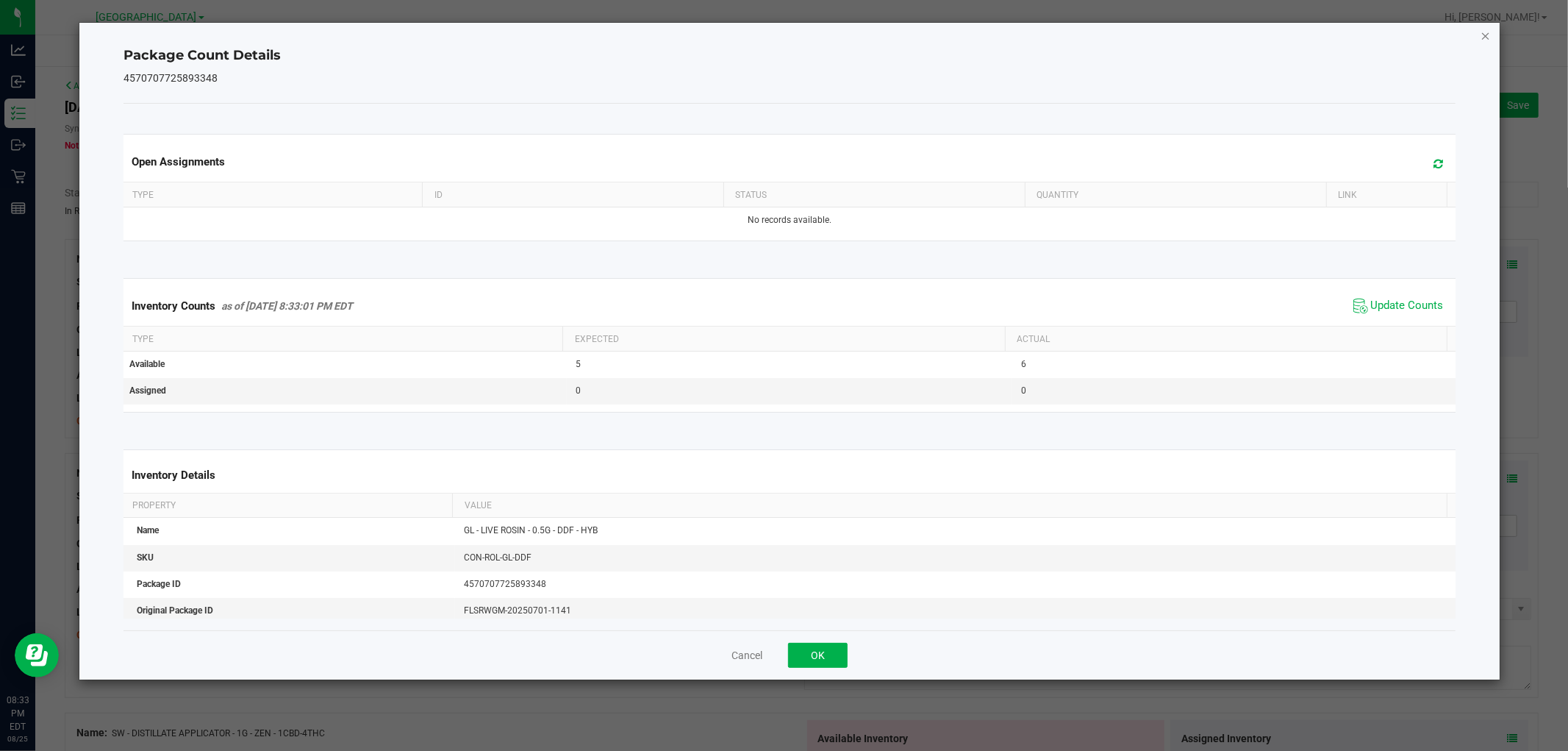
click at [1482, 32] on icon "Close" at bounding box center [1486, 35] width 10 height 18
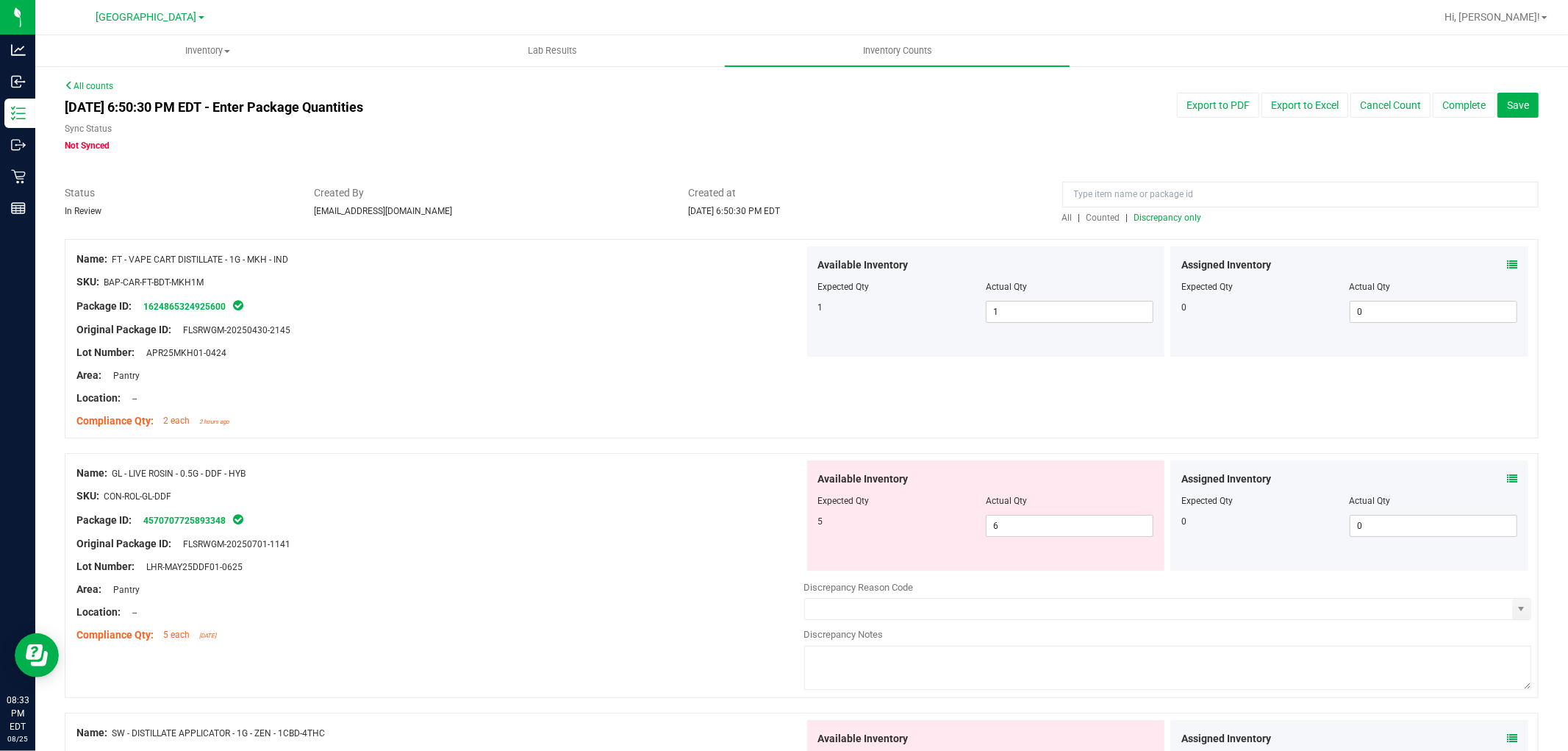
click at [1174, 216] on span "Discrepancy only" at bounding box center [1168, 217] width 68 height 10
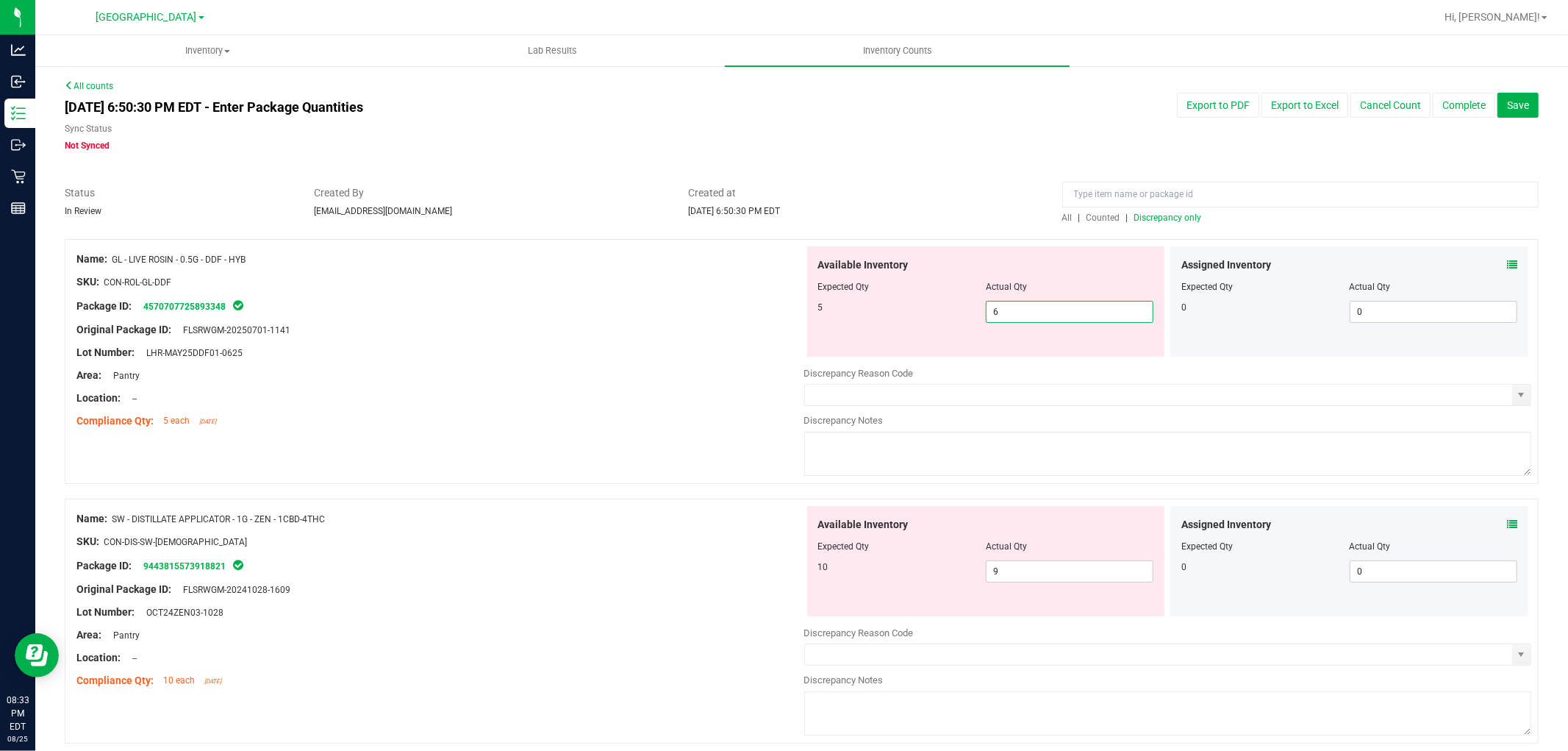
drag, startPoint x: 1067, startPoint y: 301, endPoint x: 674, endPoint y: 228, distance: 399.7
type input "5"
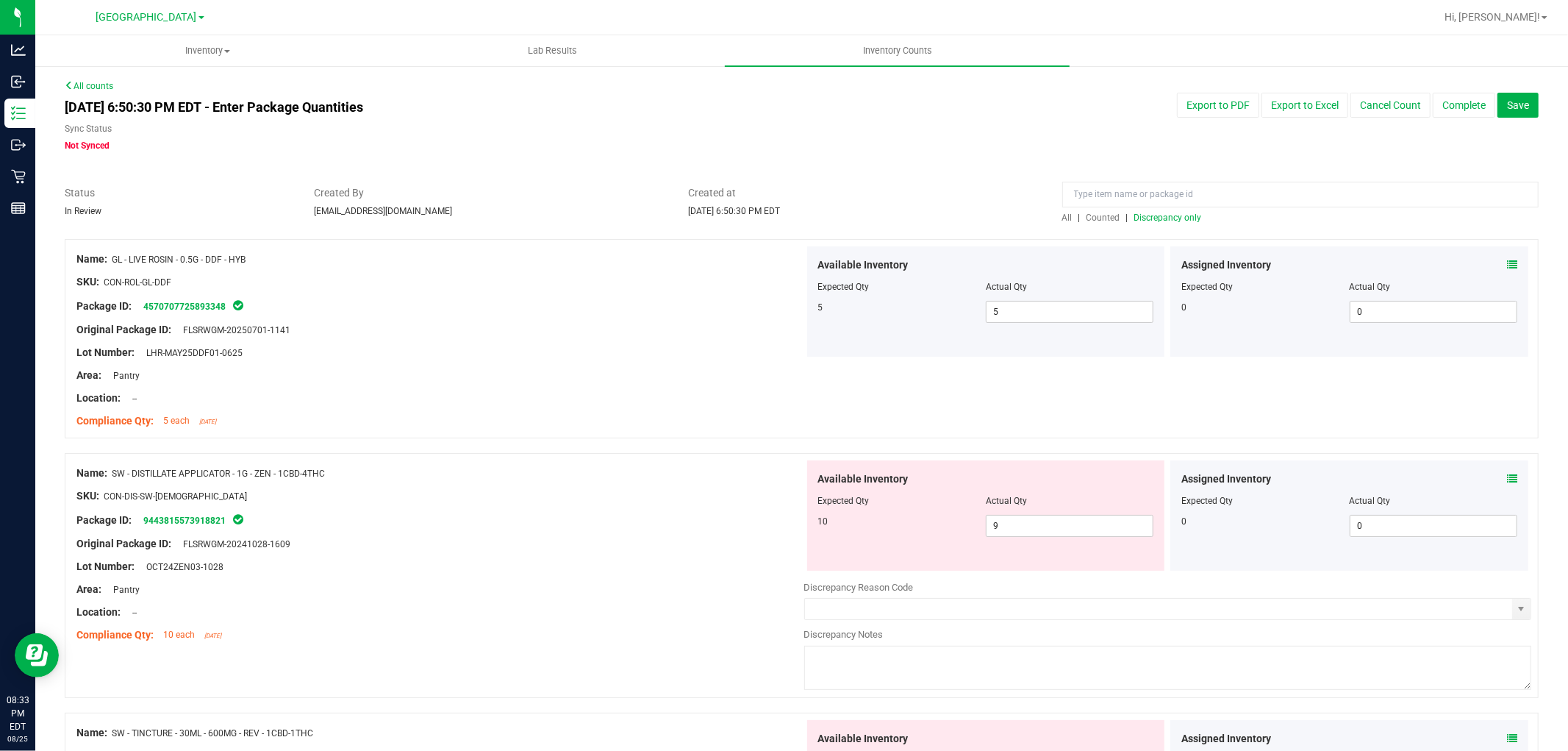
click at [1505, 479] on div "Assigned Inventory Expected Qty Actual Qty 0 0 0" at bounding box center [1349, 514] width 358 height 110
click at [1507, 474] on icon at bounding box center [1512, 478] width 10 height 10
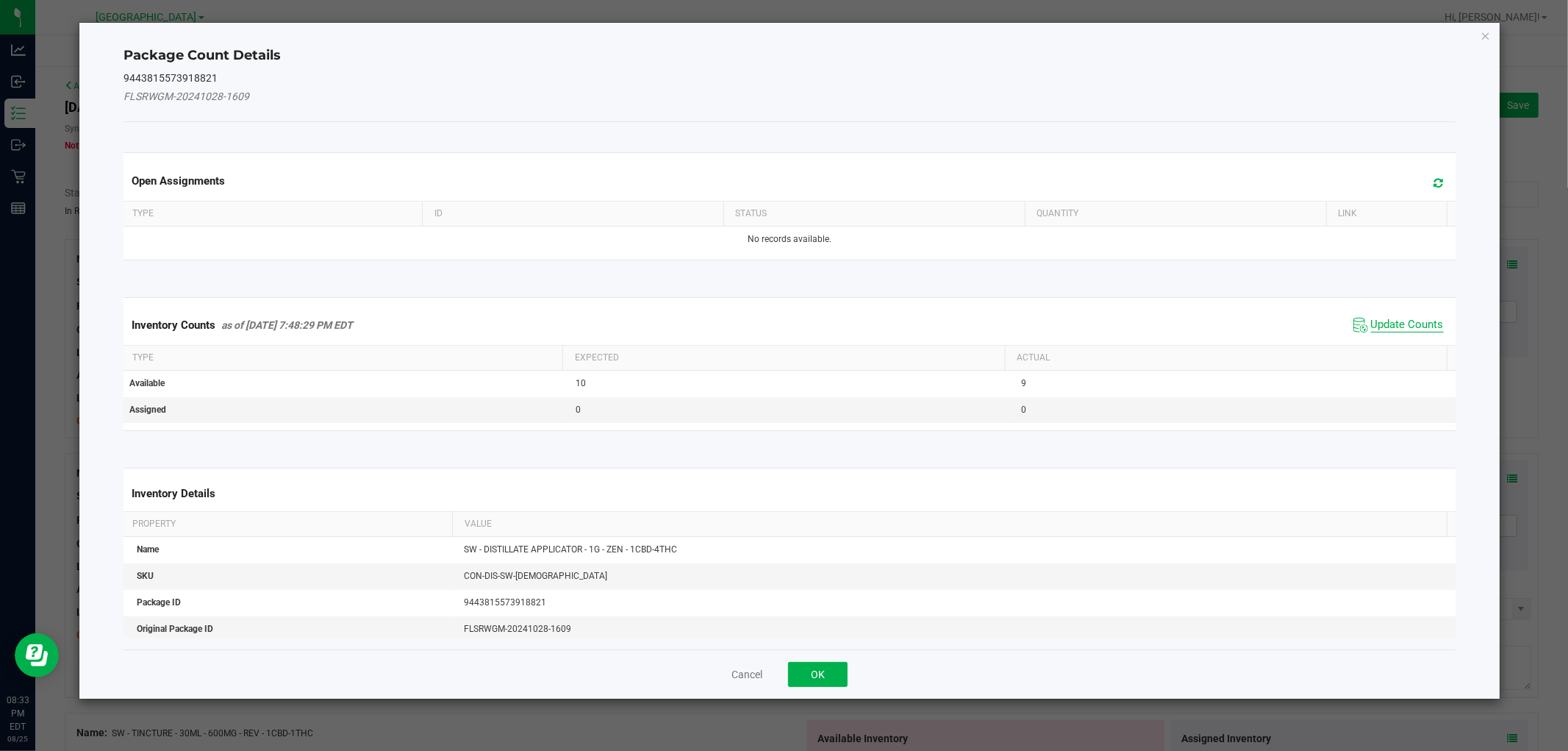
click at [1413, 329] on span "Update Counts" at bounding box center [1407, 326] width 73 height 15
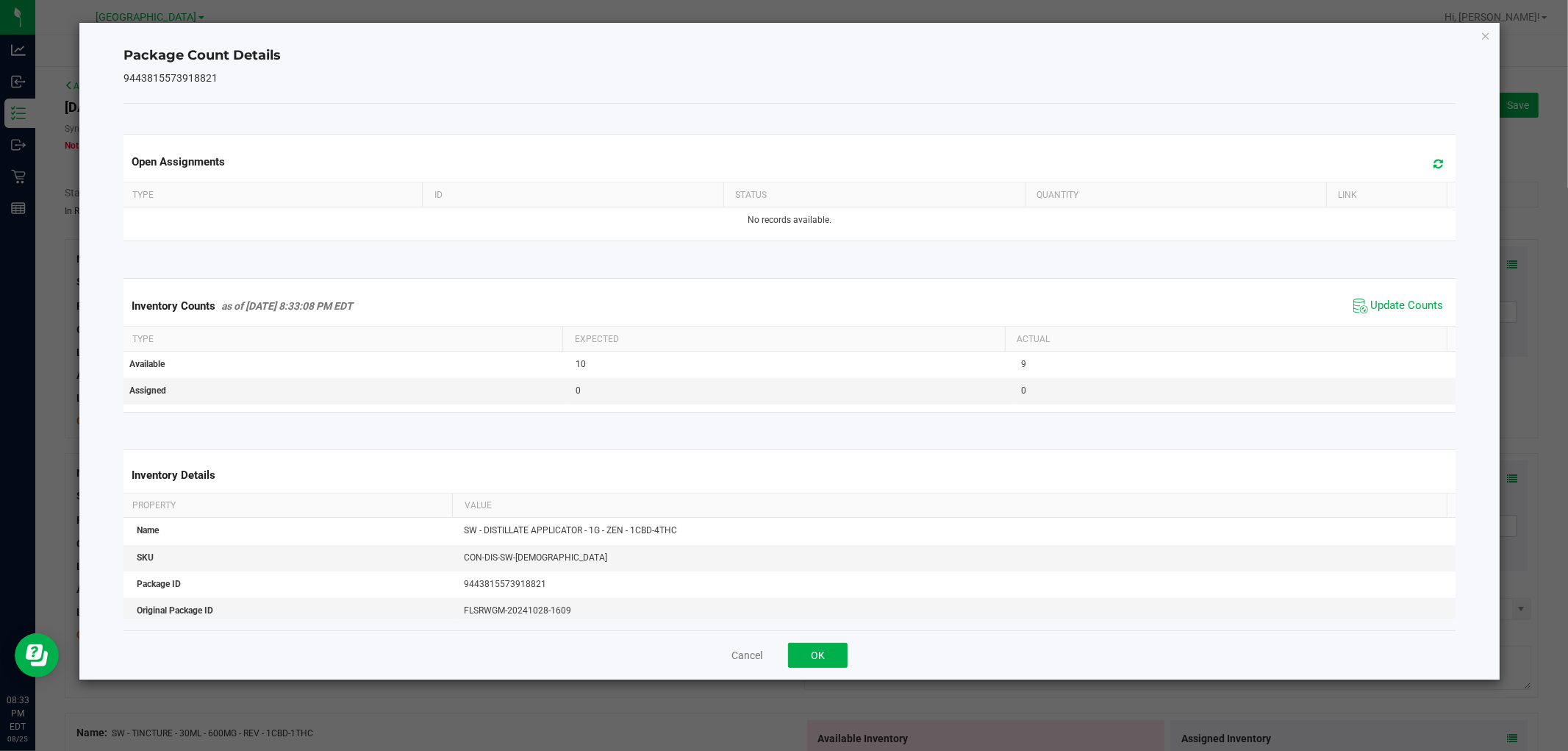
click at [1483, 24] on div "Package Count Details 9443815573918821 Open Assignments Type ID Status Quantity…" at bounding box center [789, 351] width 1420 height 656
click at [1483, 28] on icon "Close" at bounding box center [1486, 35] width 10 height 18
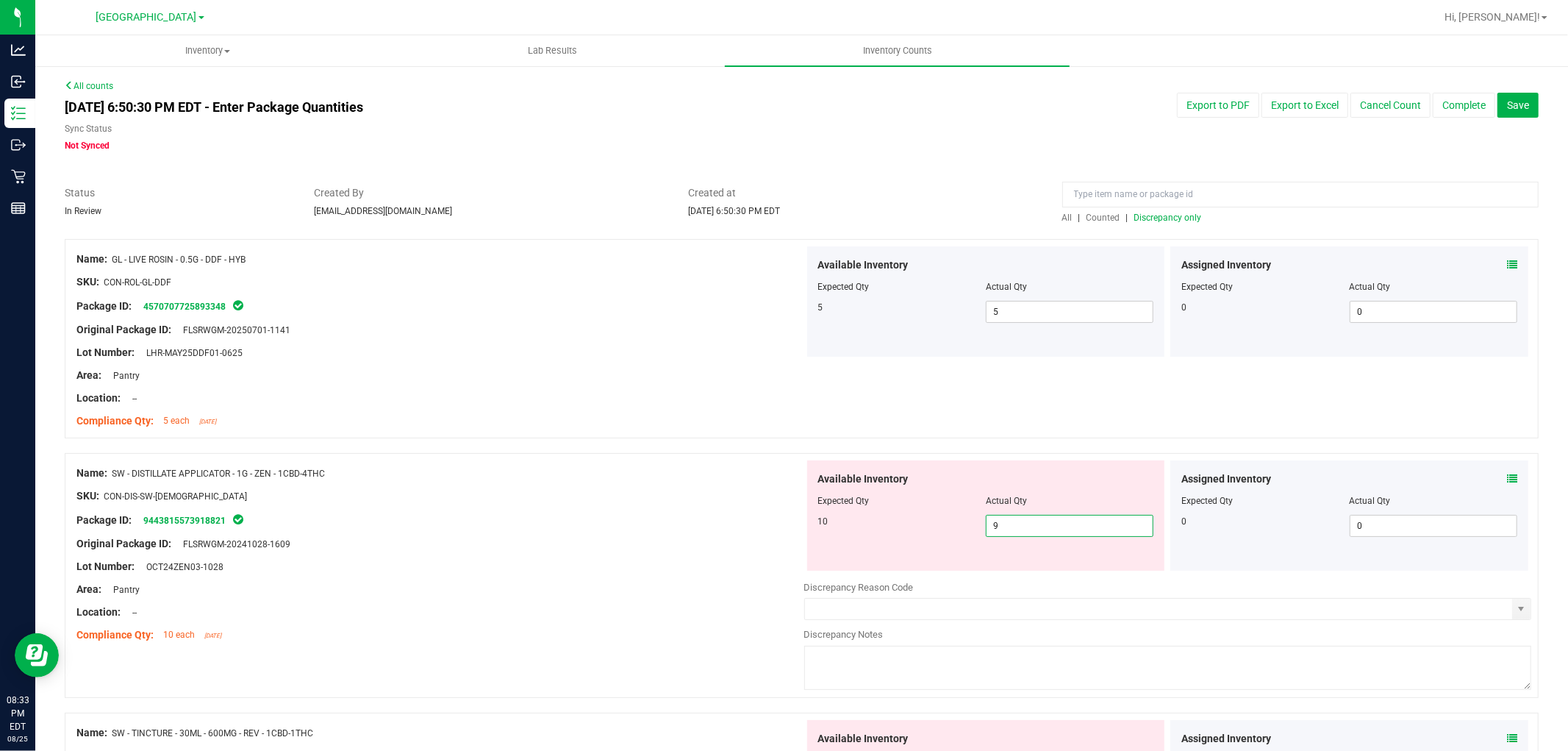
drag, startPoint x: 1027, startPoint y: 519, endPoint x: 633, endPoint y: 456, distance: 399.0
click at [634, 458] on div "Name: SW - DISTILLATE APPLICATOR - 1G - ZEN - 1CBD-4THC SKU: CON-DIS-SW-ZEN Pac…" at bounding box center [801, 576] width 1474 height 245
type input "10"
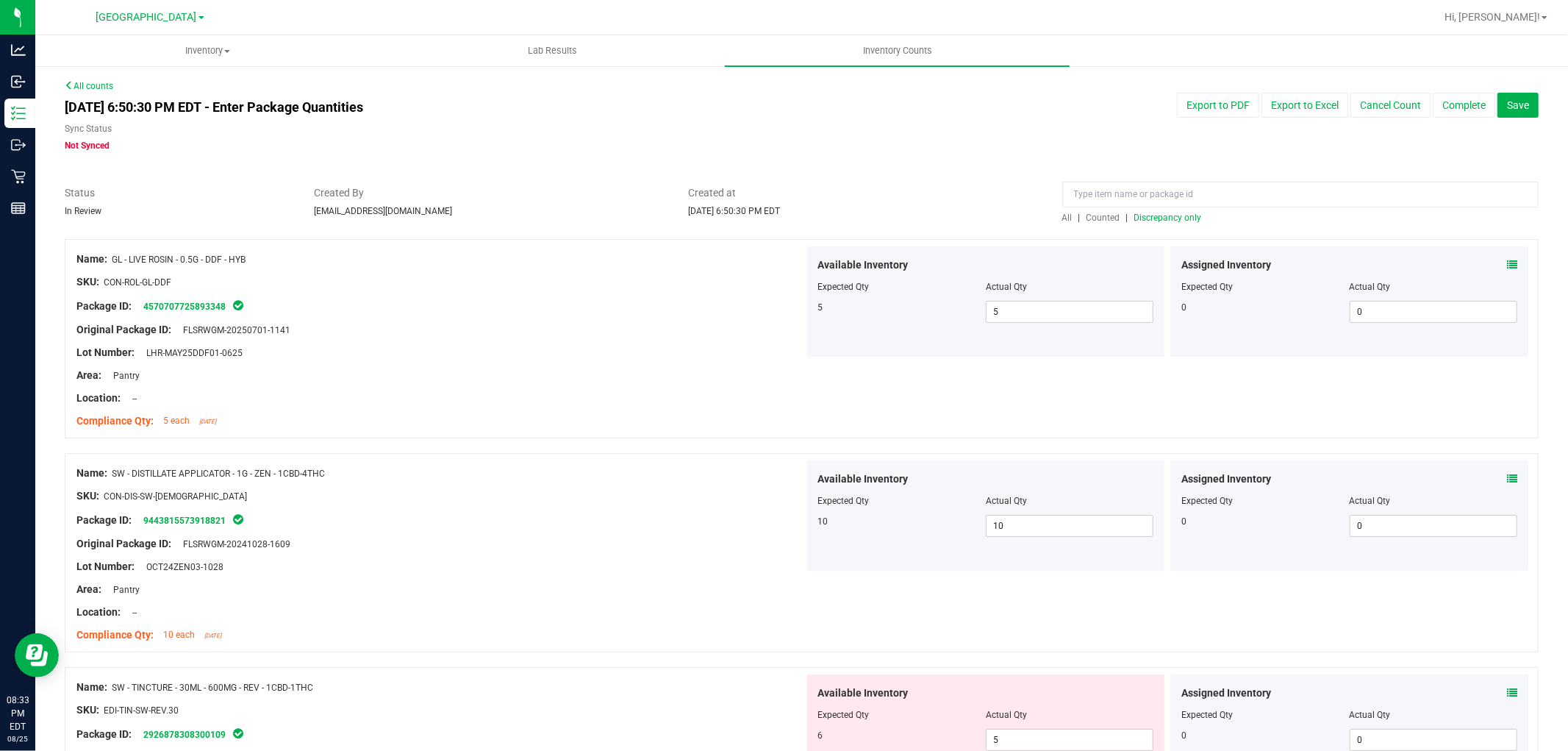
click at [1185, 221] on span "Discrepancy only" at bounding box center [1168, 217] width 68 height 10
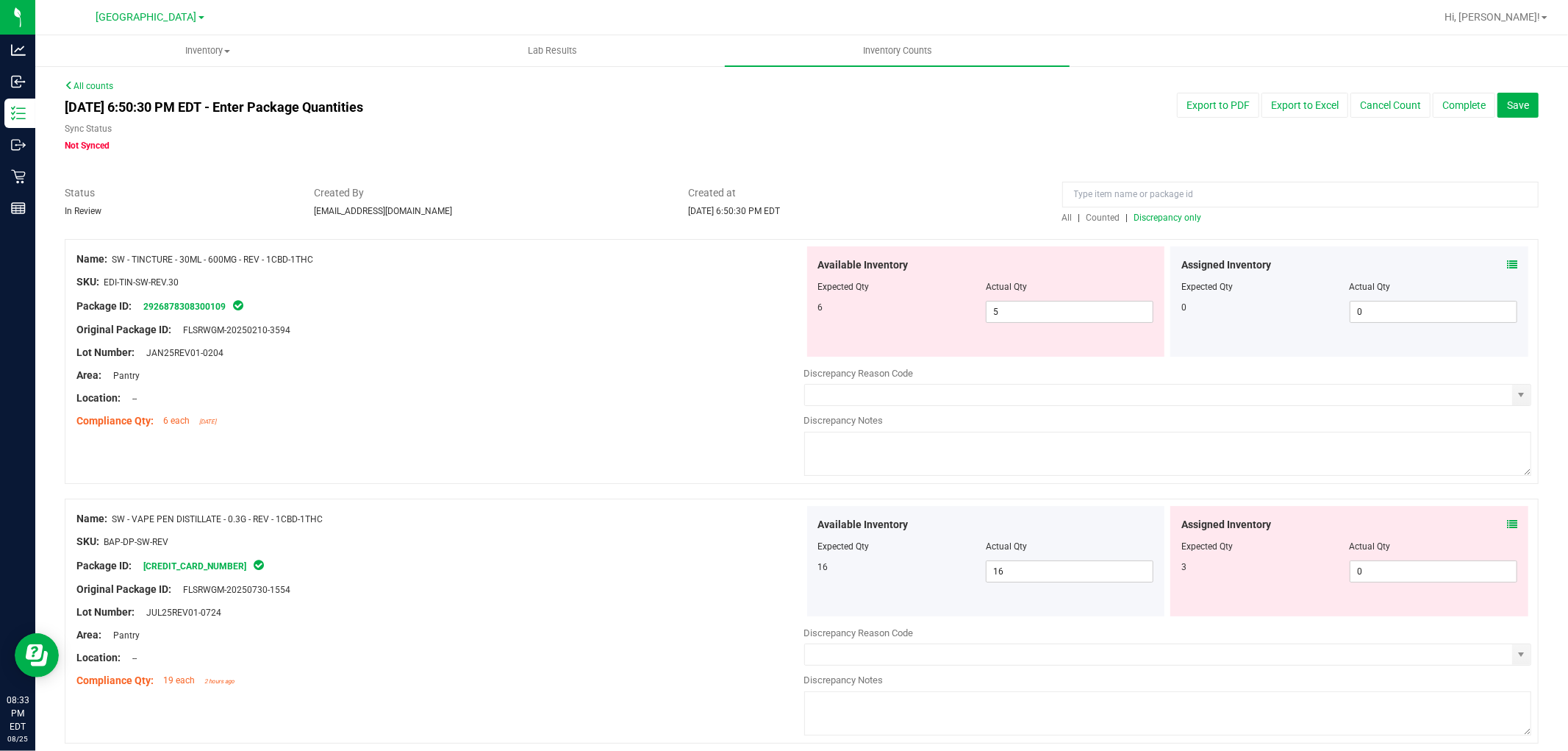
click at [1507, 264] on icon at bounding box center [1512, 264] width 10 height 10
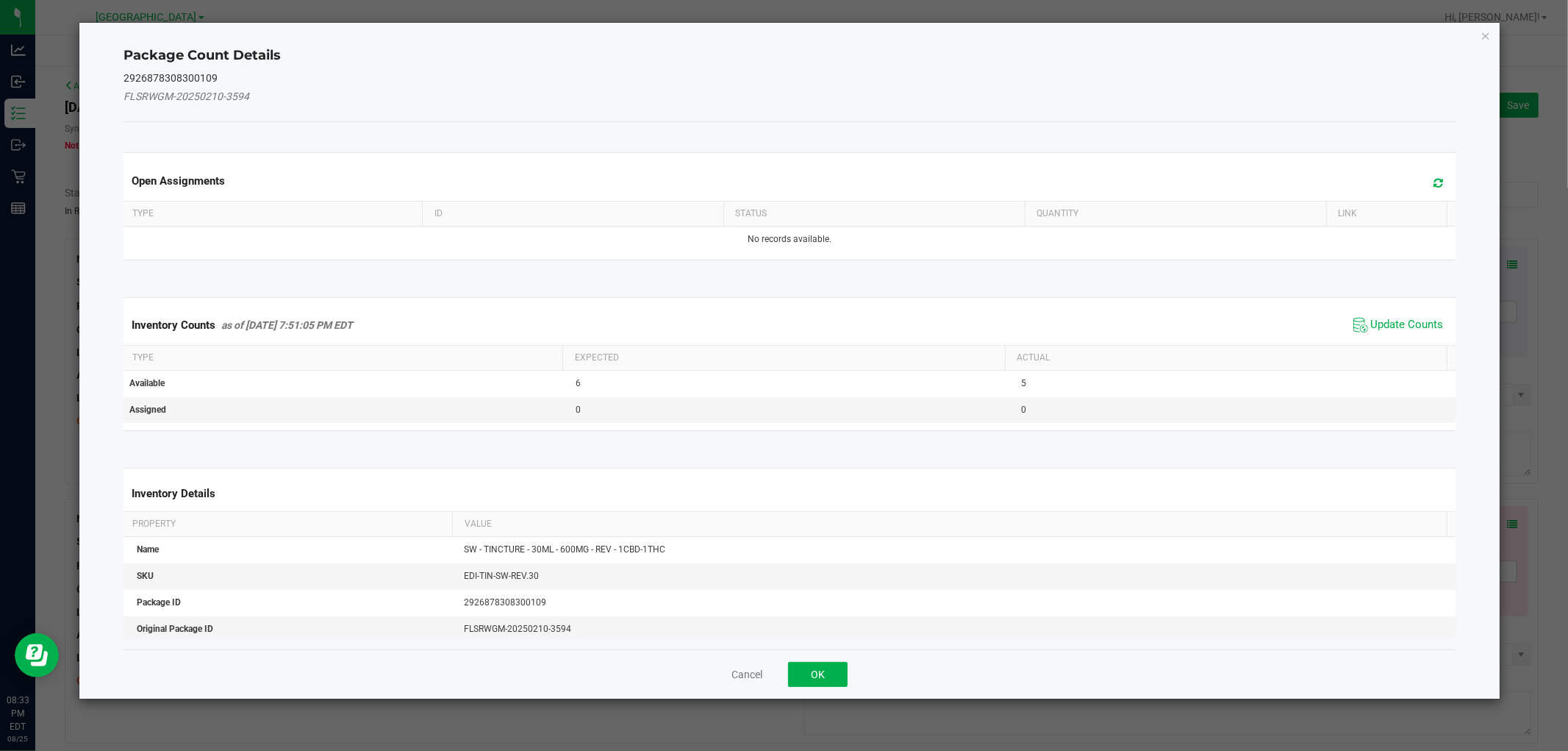
click at [1399, 314] on span "Update Counts" at bounding box center [1399, 325] width 98 height 22
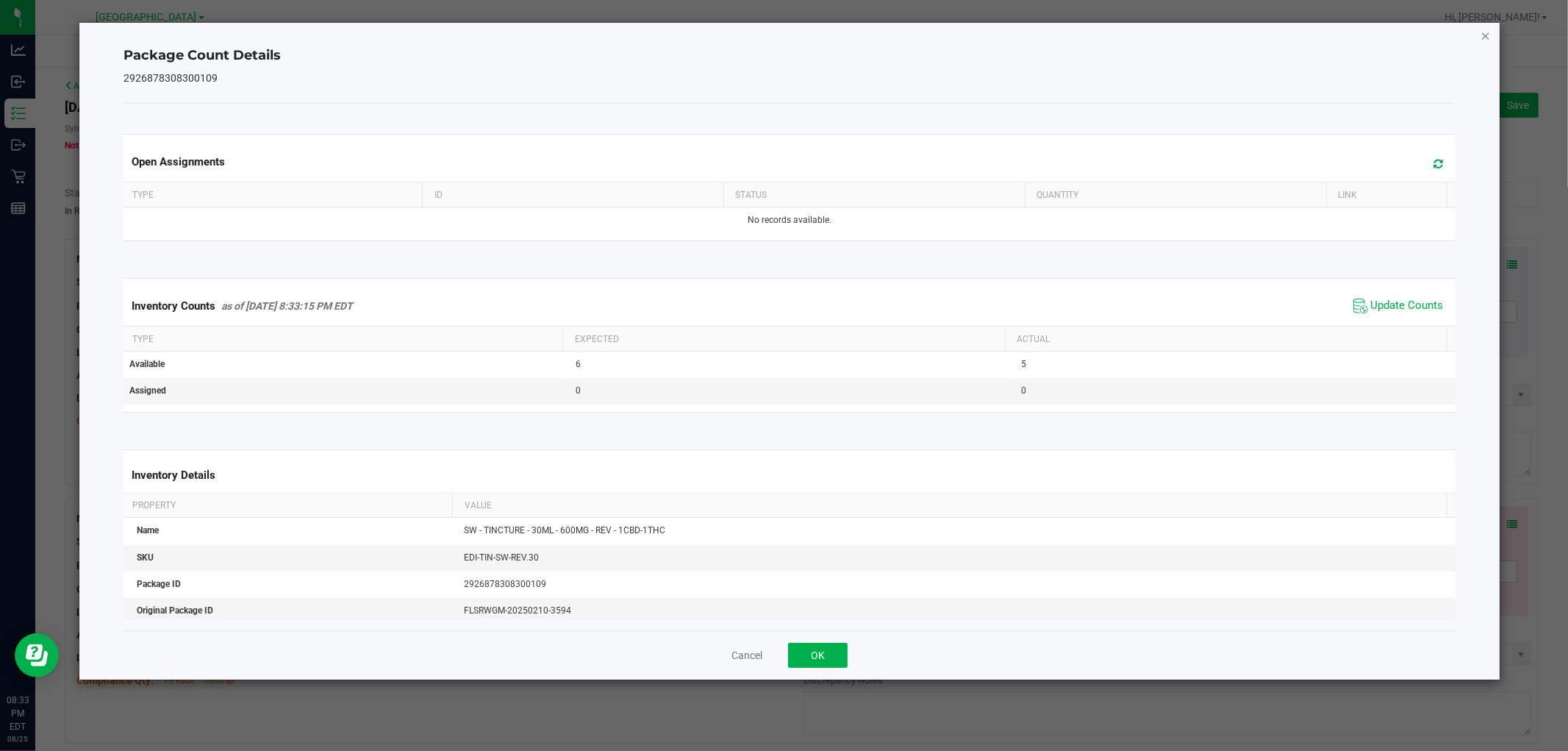
click at [1486, 39] on icon "Close" at bounding box center [1486, 35] width 10 height 18
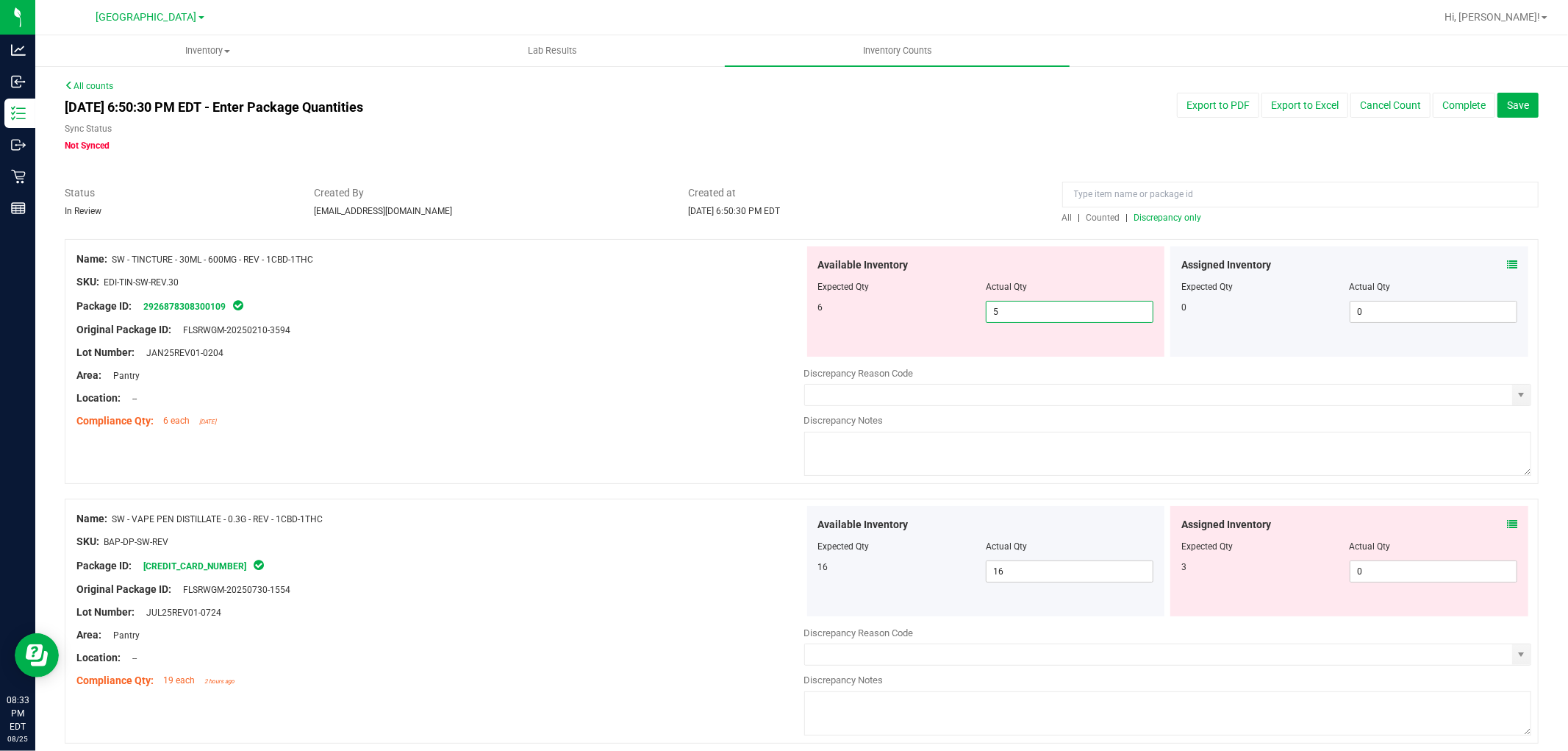
drag, startPoint x: 1032, startPoint y: 305, endPoint x: 602, endPoint y: 260, distance: 432.3
click at [669, 270] on div "Name: SW - TINCTURE - 30ML - 600MG - REV - 1CBD-1THC SKU: EDI-TIN-SW-REV.30 Pac…" at bounding box center [801, 362] width 1474 height 245
type input "6"
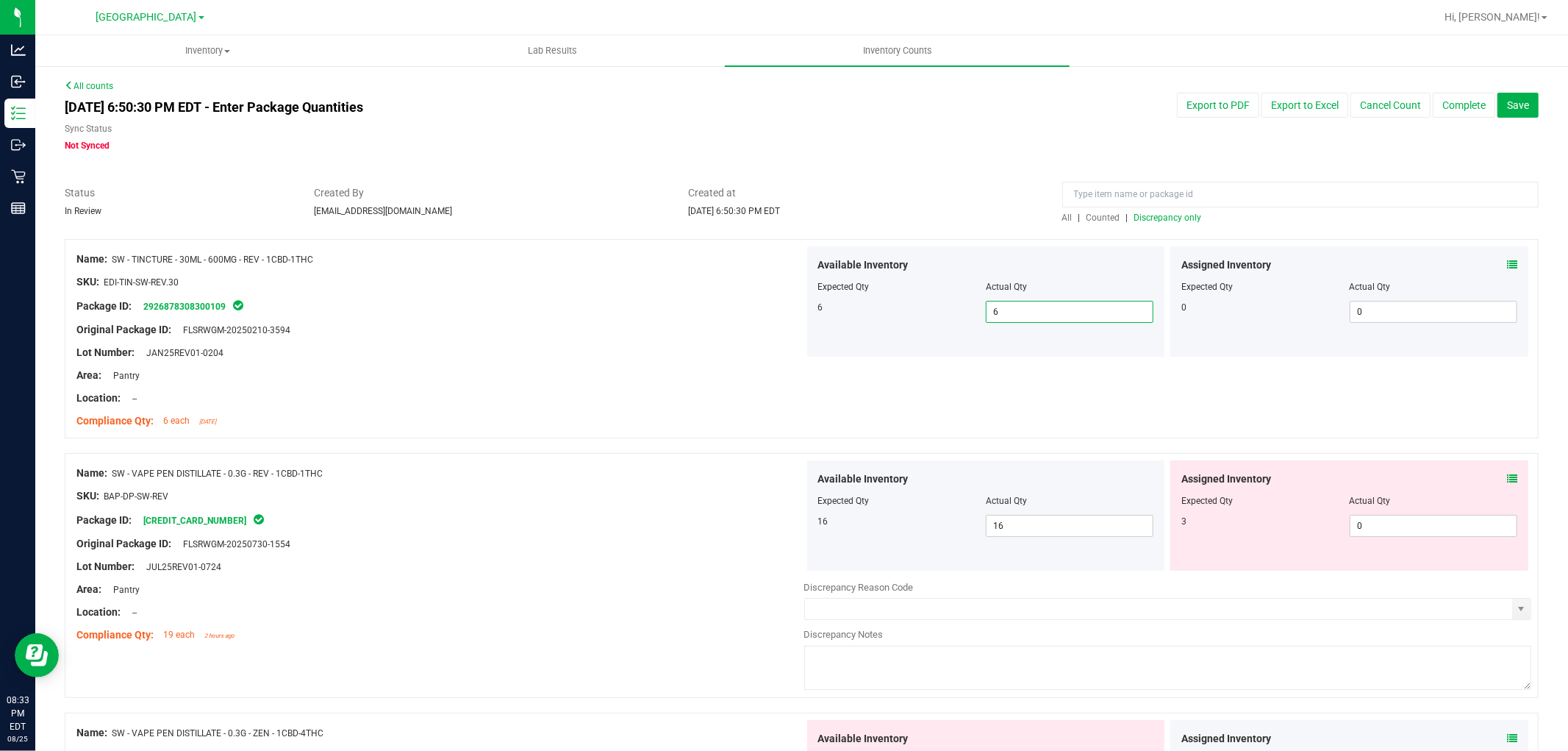
click at [1507, 477] on icon at bounding box center [1512, 478] width 10 height 10
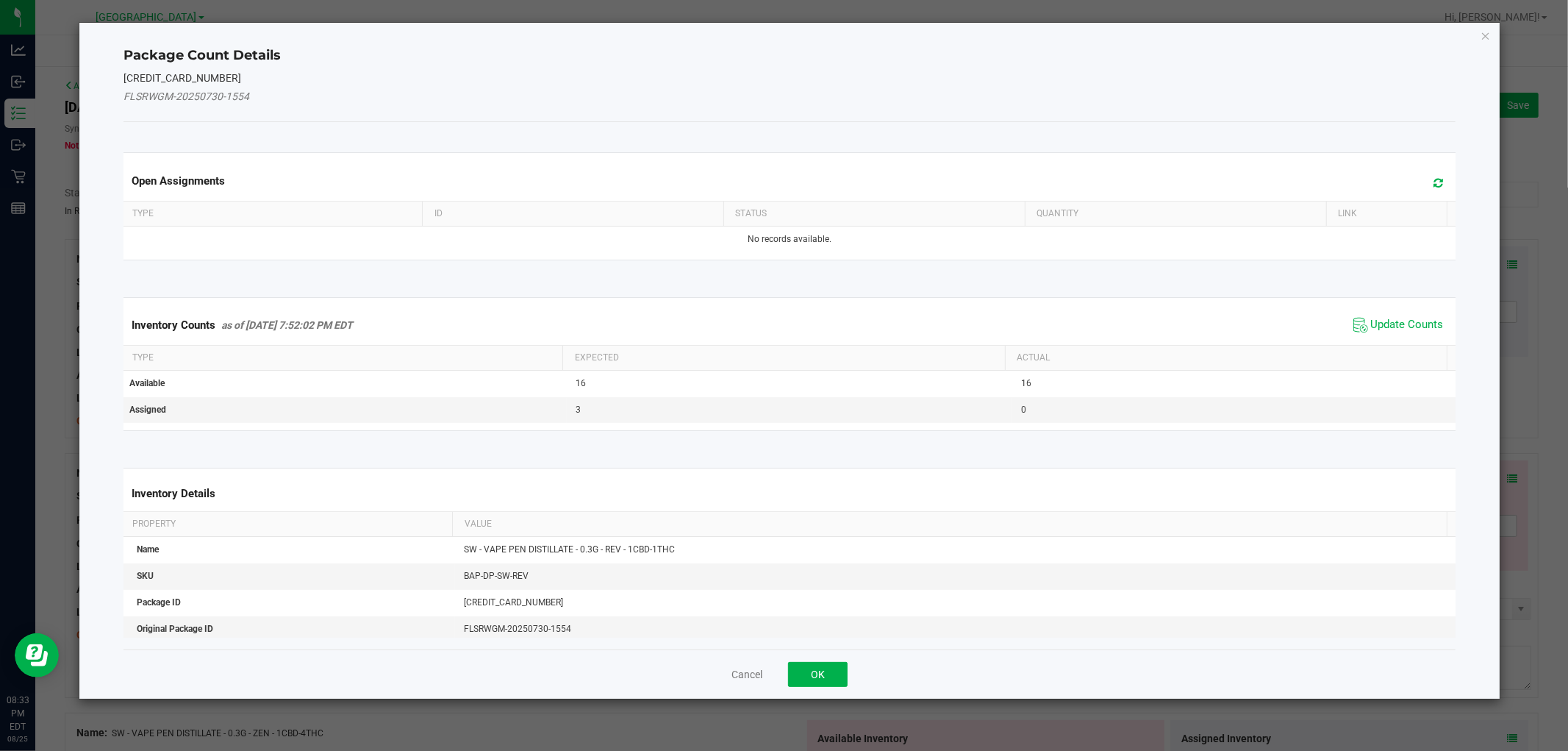
click at [1414, 319] on span "Update Counts" at bounding box center [1407, 326] width 73 height 15
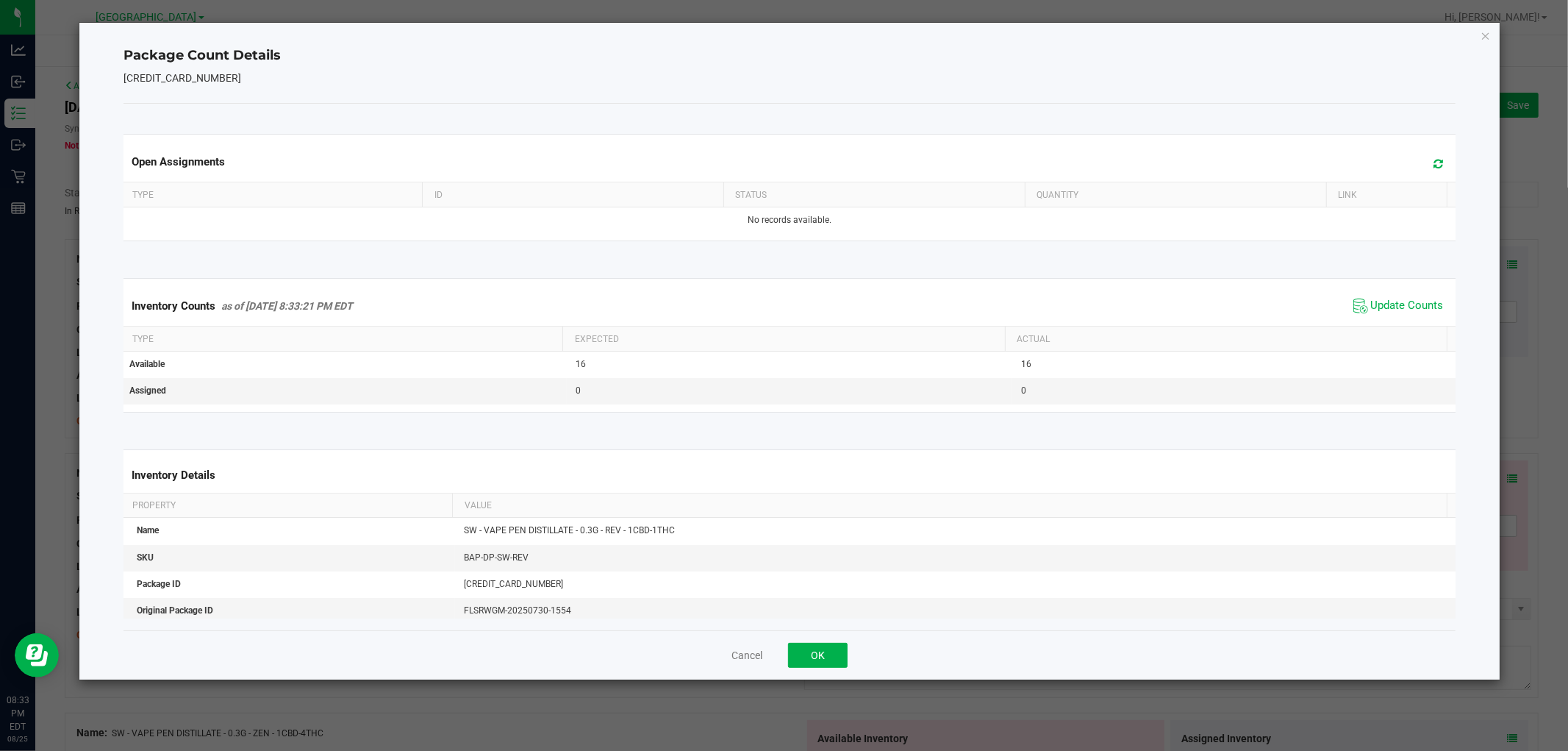
click at [1475, 38] on div "Package Count Details 6915896672543818 Open Assignments Type ID Status Quantity…" at bounding box center [789, 351] width 1420 height 656
click at [1482, 33] on icon "Close" at bounding box center [1486, 35] width 10 height 18
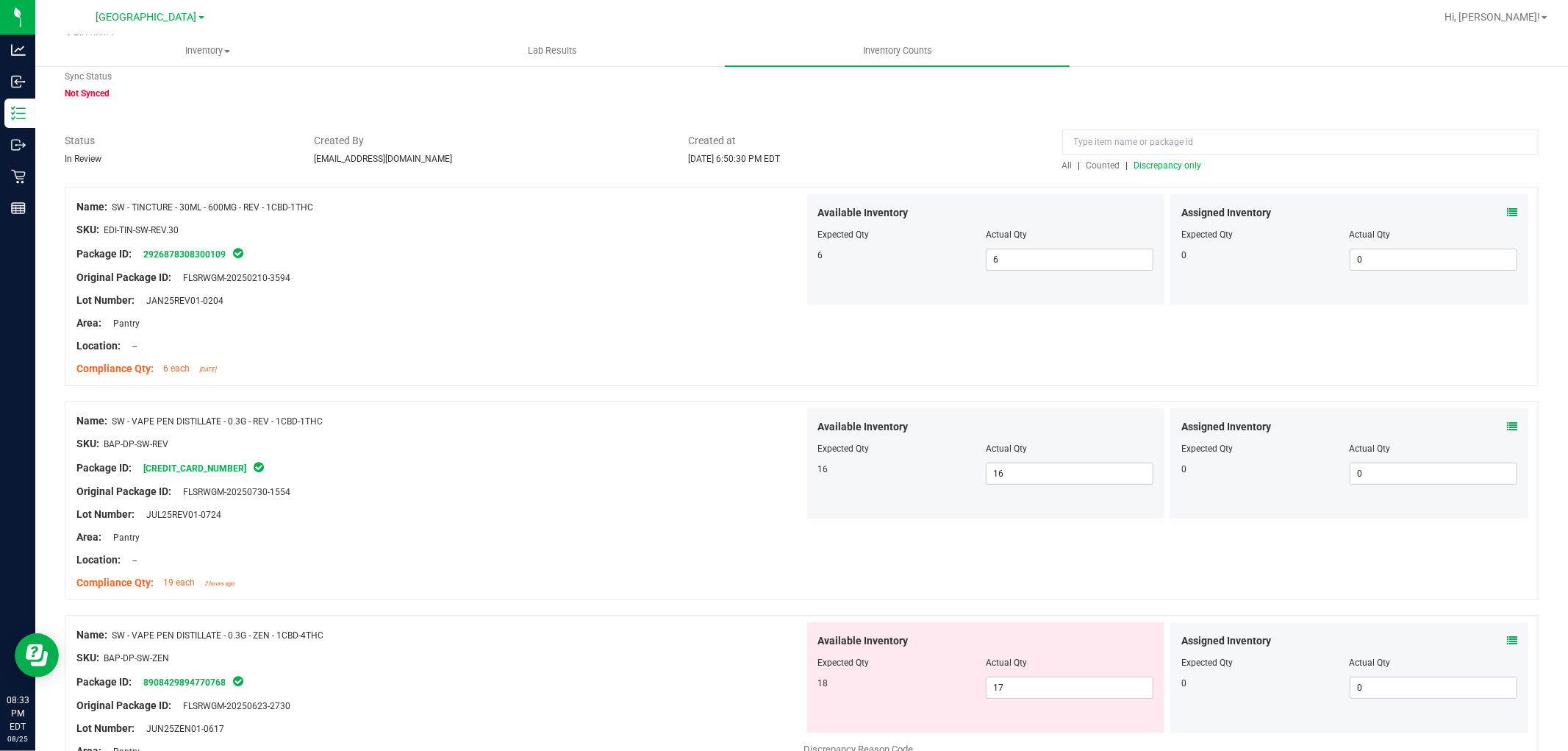
scroll to position [81, 0]
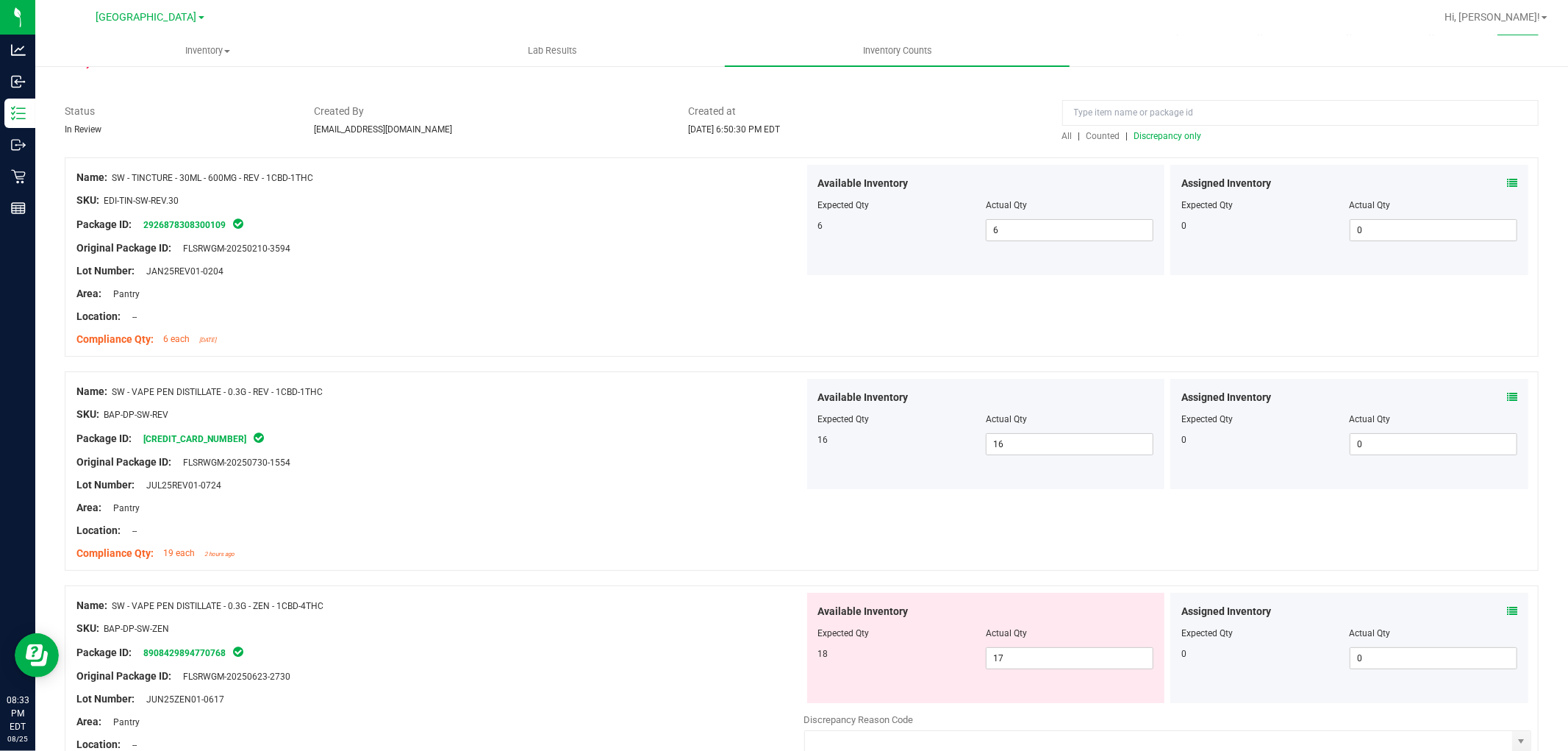
click at [1507, 612] on icon at bounding box center [1512, 611] width 10 height 10
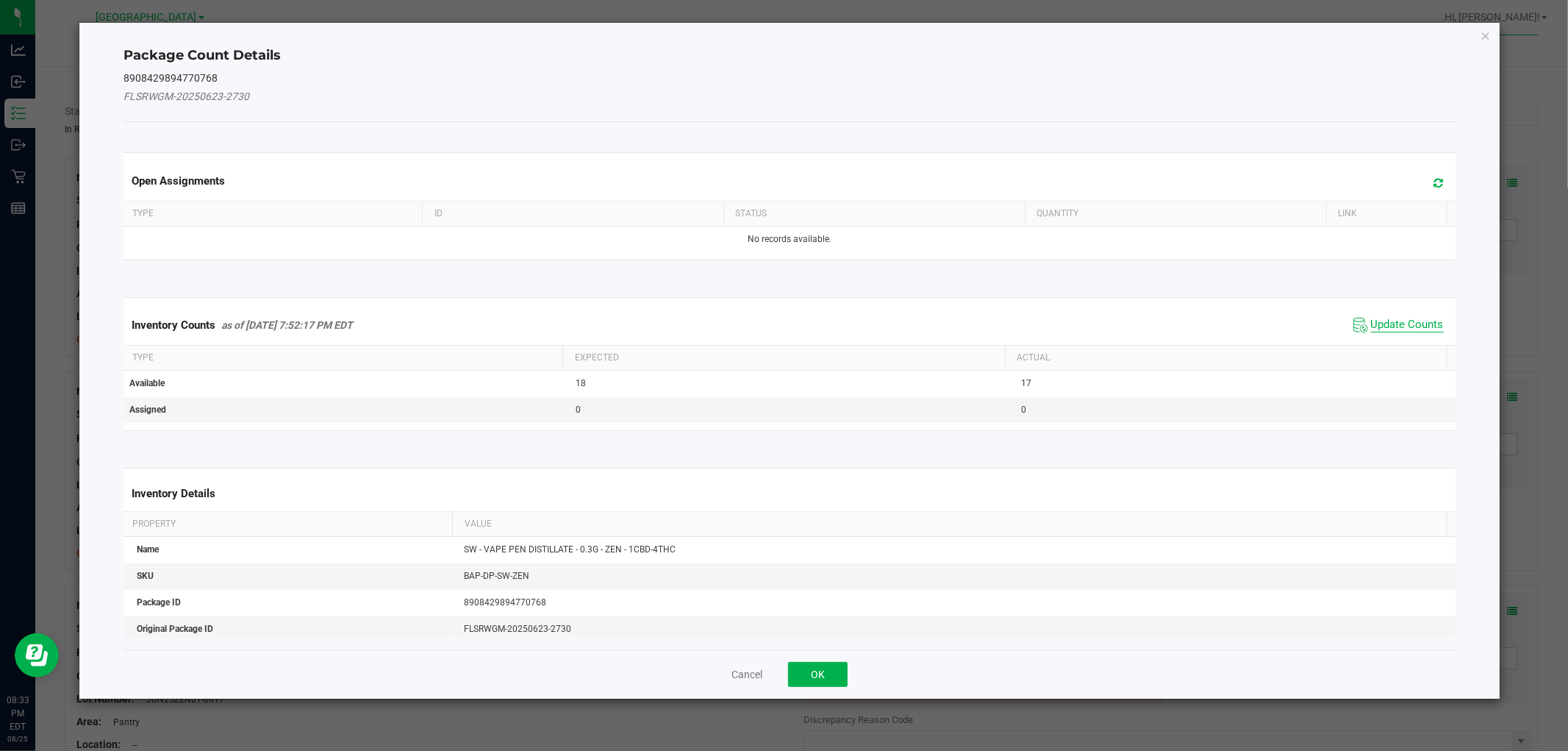
click at [1389, 321] on span "Update Counts" at bounding box center [1407, 326] width 73 height 15
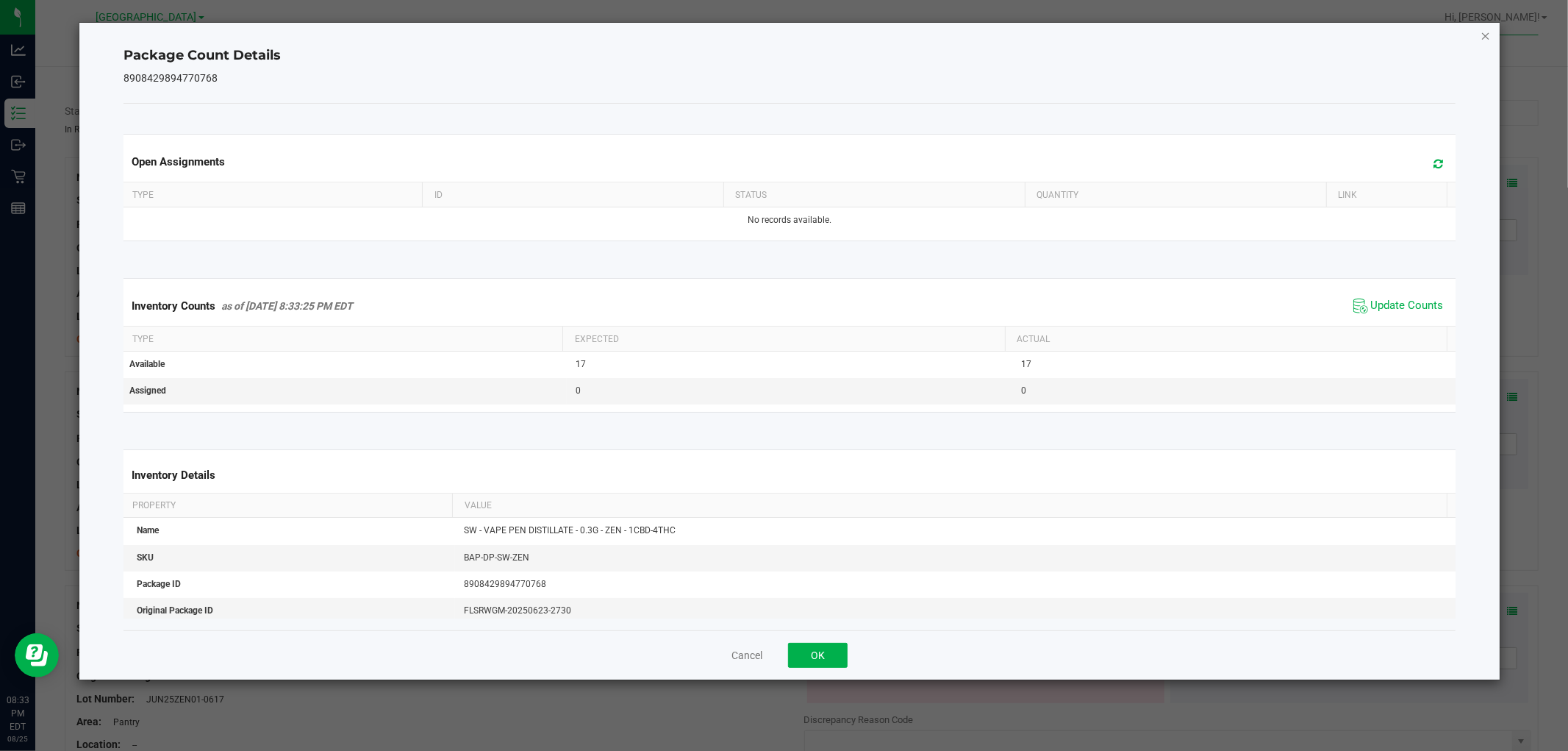
click at [1482, 34] on icon "Close" at bounding box center [1486, 35] width 10 height 18
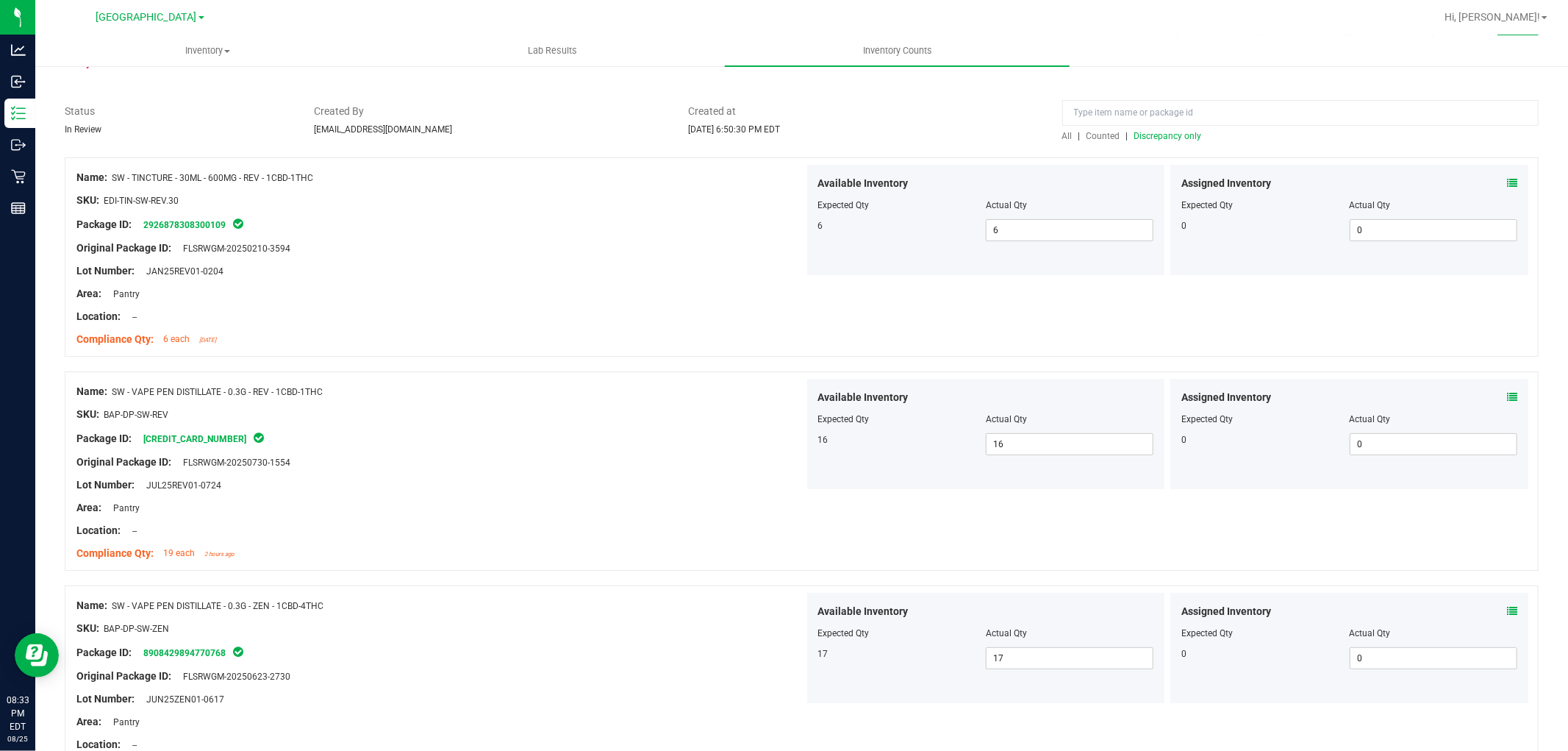
drag, startPoint x: 1166, startPoint y: 130, endPoint x: 1185, endPoint y: 144, distance: 23.6
click at [1166, 131] on span "Discrepancy only" at bounding box center [1168, 136] width 68 height 10
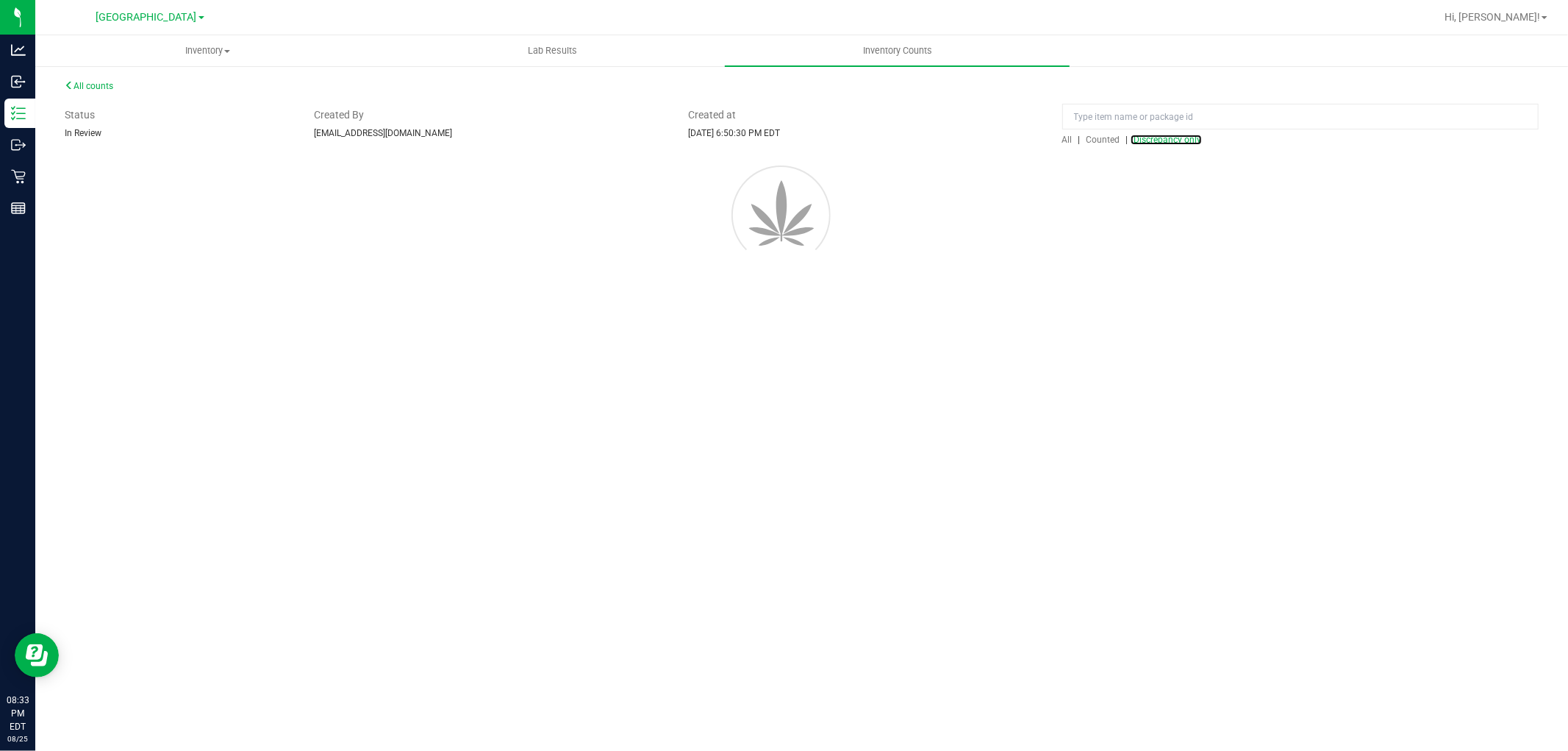
scroll to position [0, 0]
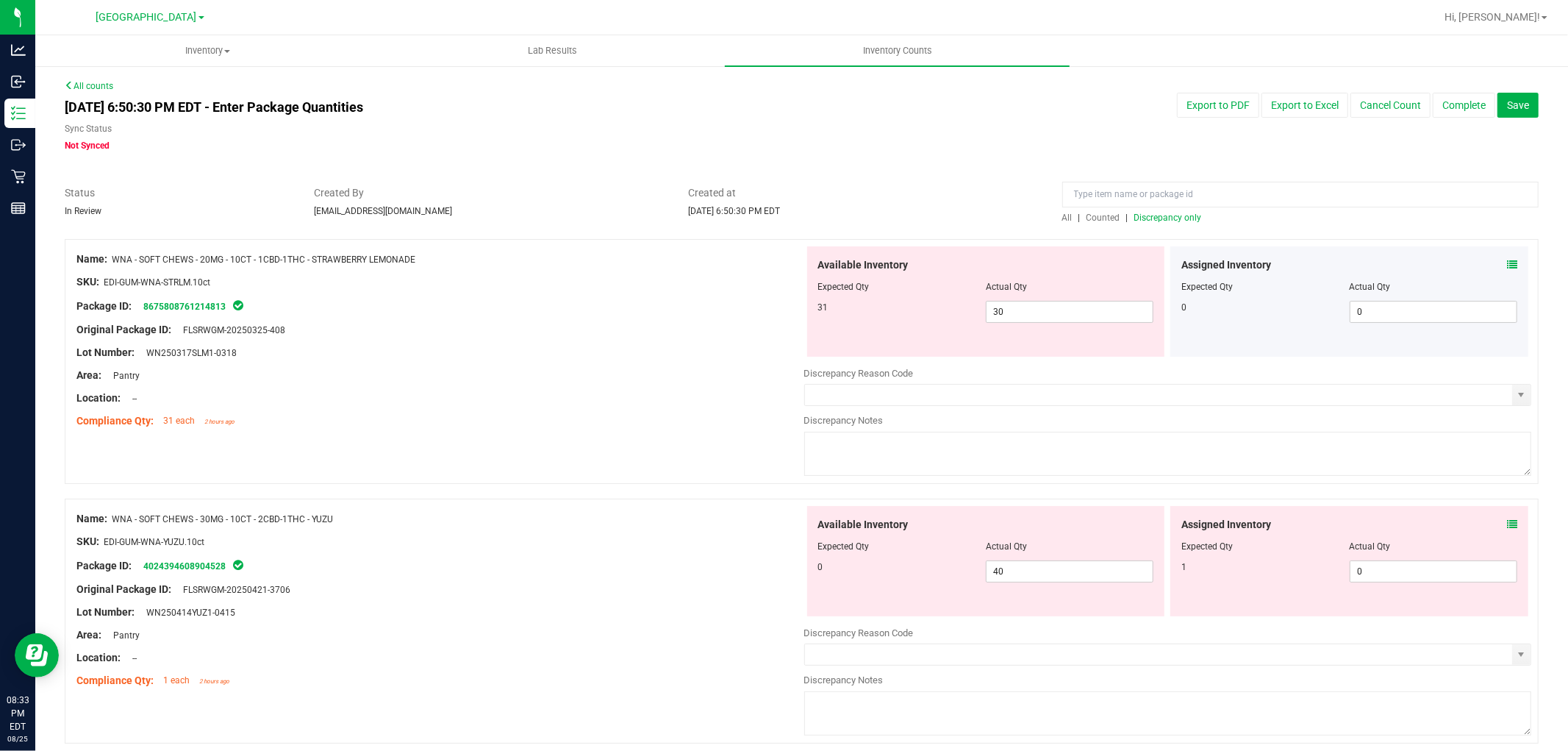
click at [1507, 263] on icon at bounding box center [1512, 264] width 10 height 10
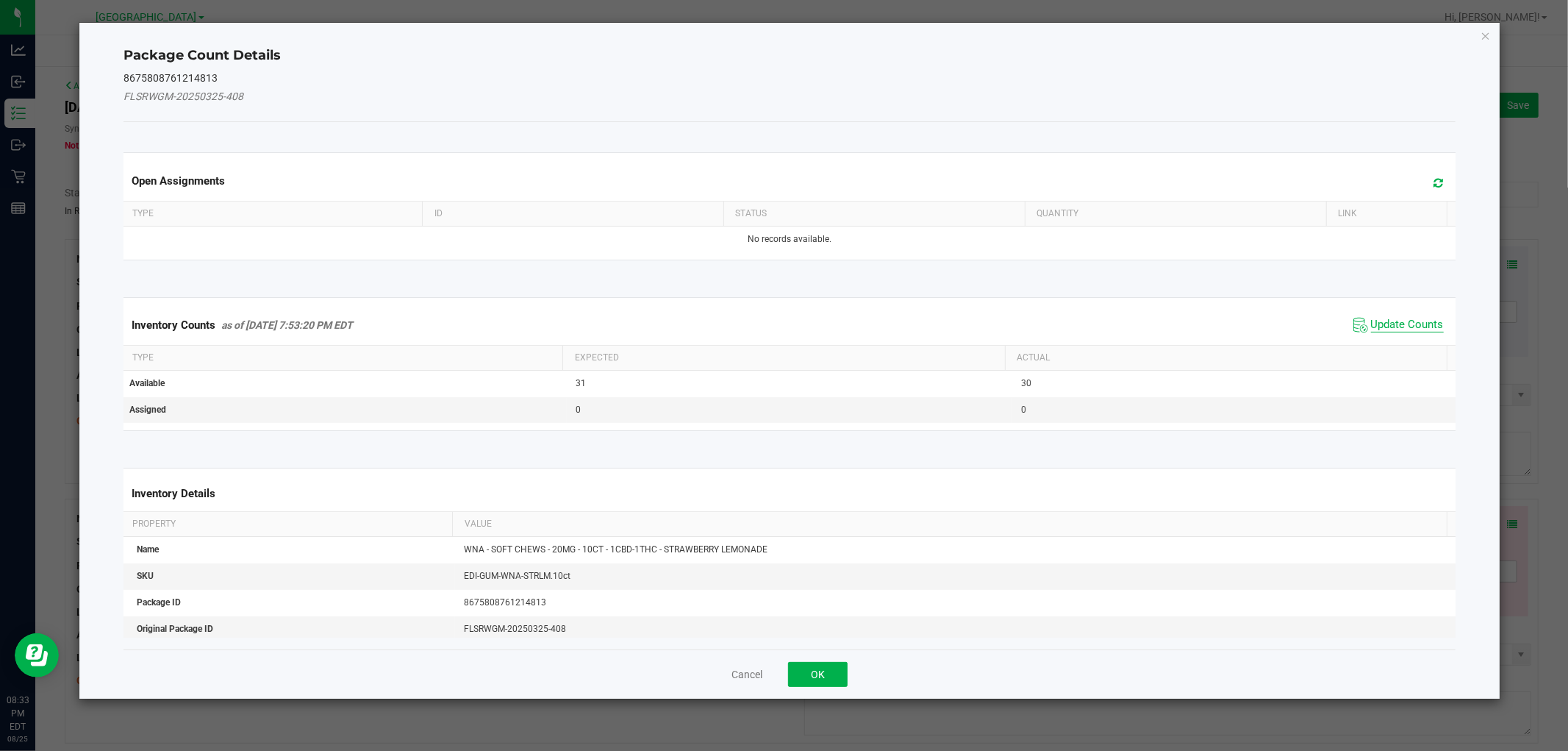
click at [1400, 319] on span "Update Counts" at bounding box center [1407, 326] width 73 height 15
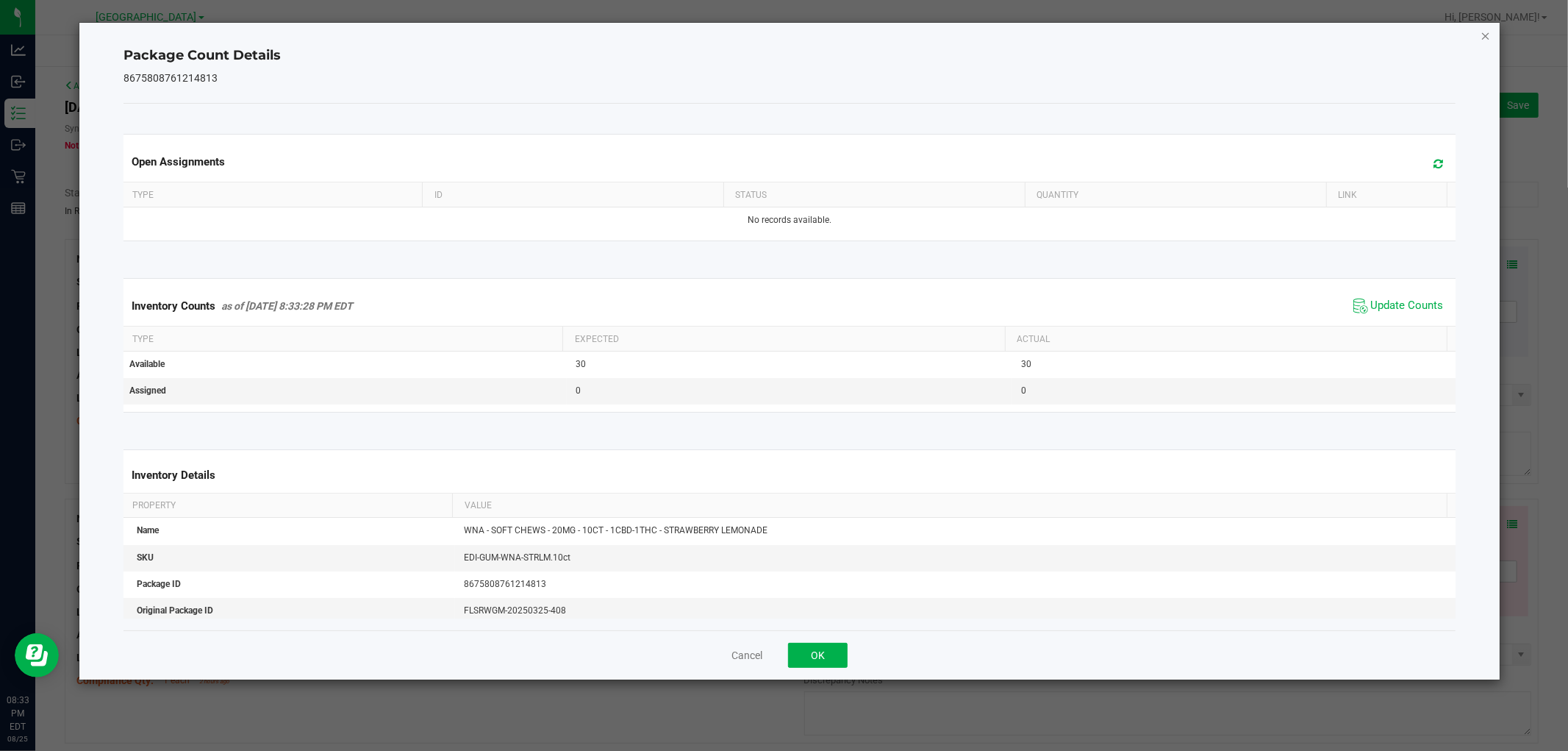
click at [1481, 35] on icon "Close" at bounding box center [1486, 35] width 10 height 18
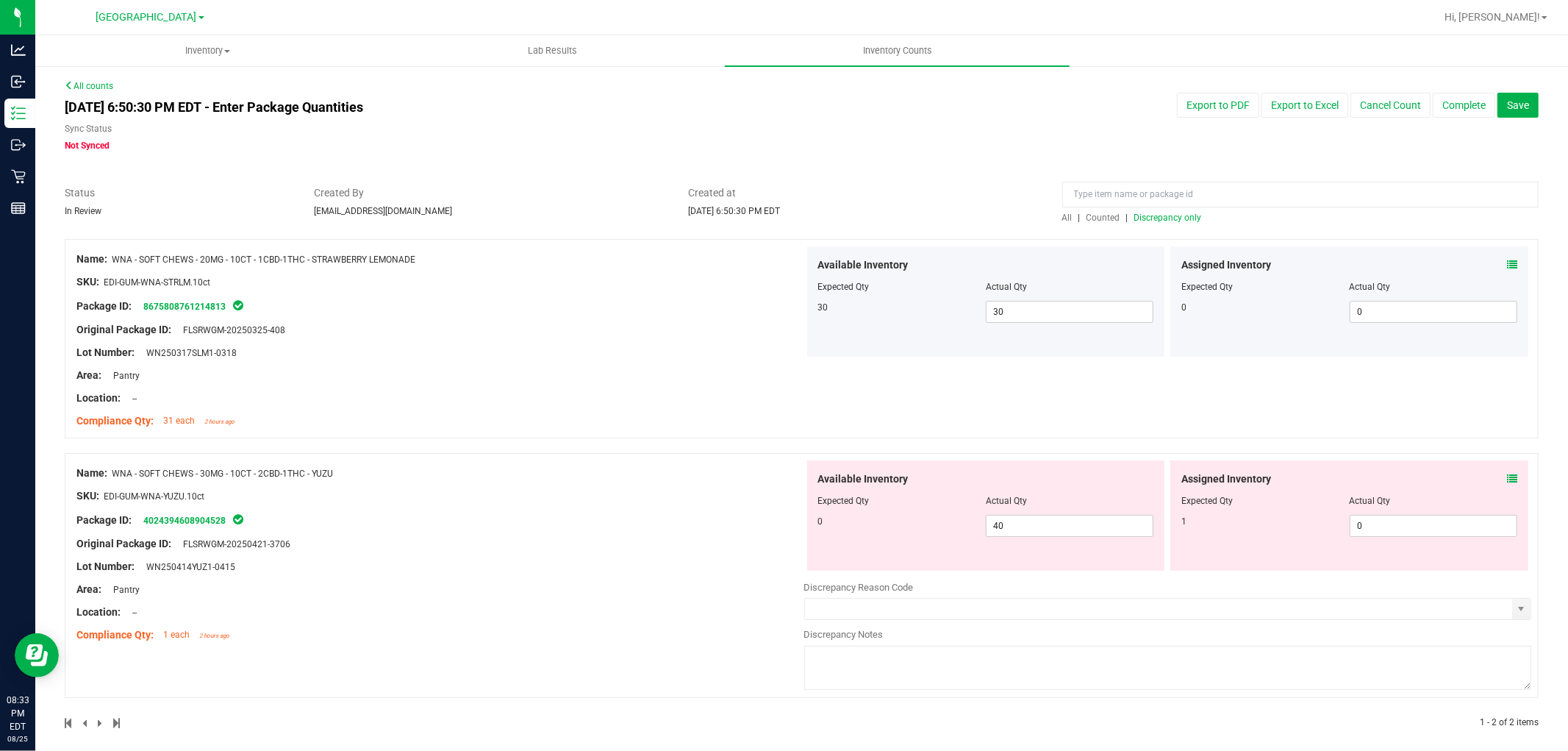
click at [1505, 472] on div "Assigned Inventory Expected Qty Actual Qty 1 0 0" at bounding box center [1349, 514] width 358 height 110
click at [1492, 472] on div "Assigned Inventory" at bounding box center [1349, 479] width 336 height 15
click at [1507, 478] on icon at bounding box center [1512, 478] width 10 height 10
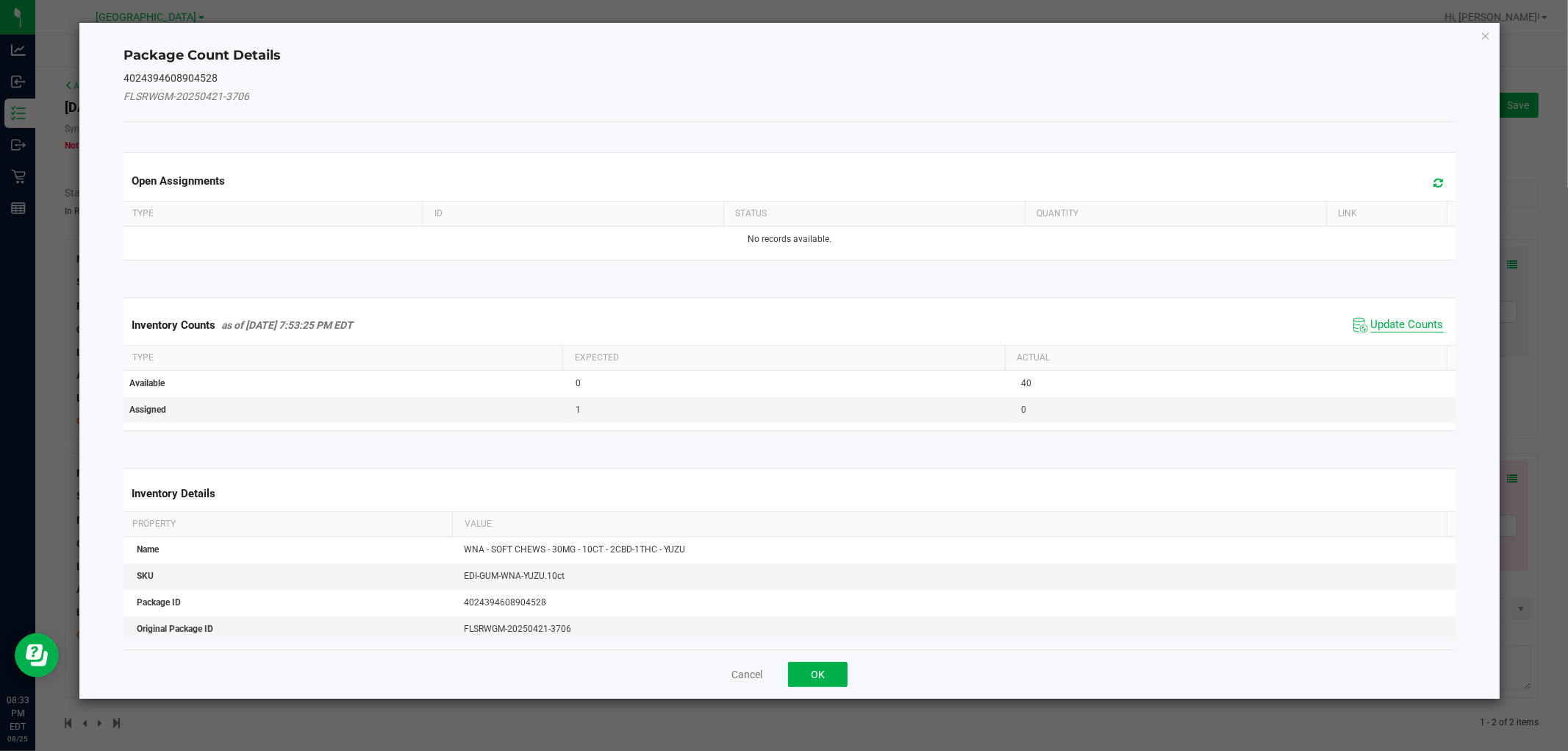
click at [1398, 318] on span "Update Counts" at bounding box center [1407, 326] width 73 height 15
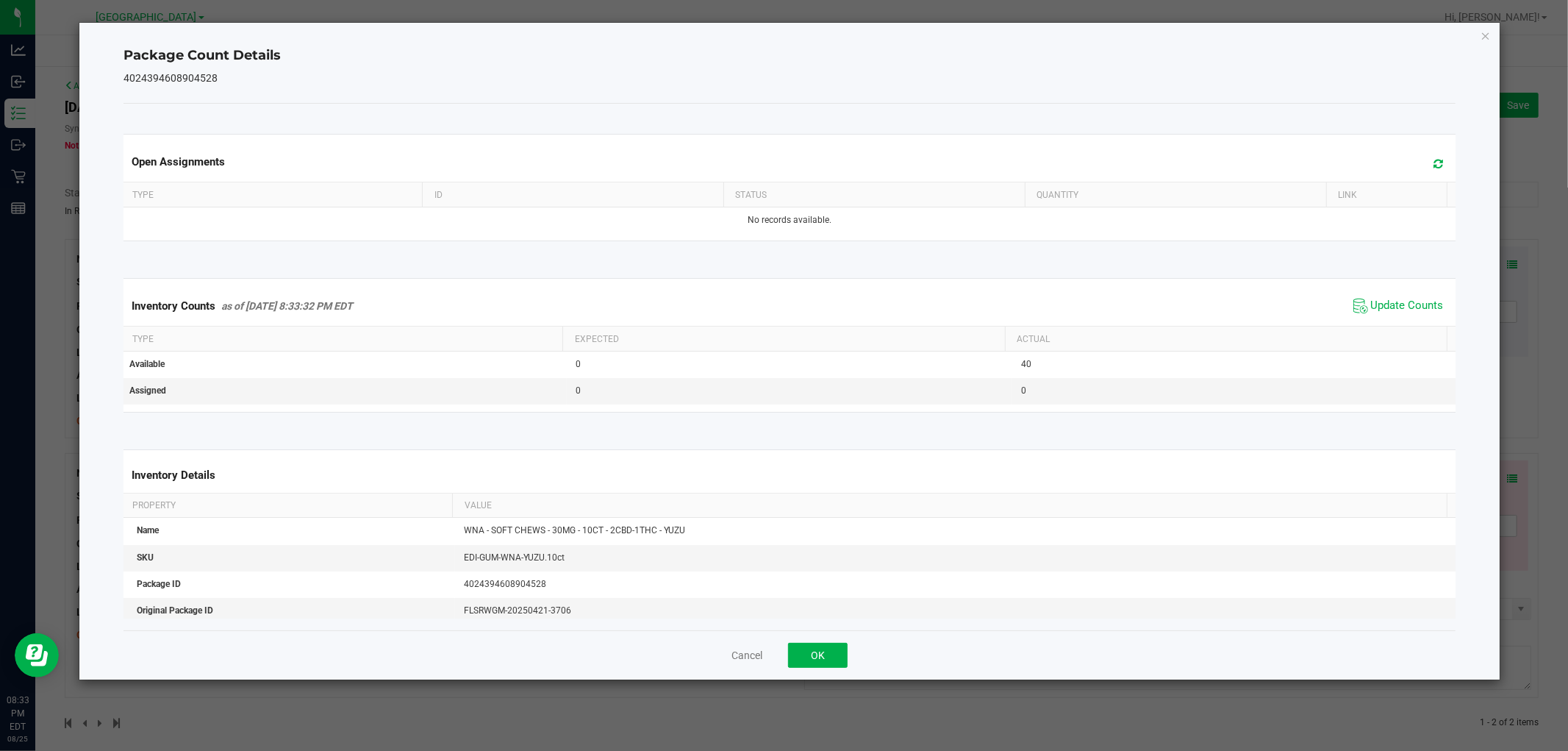
drag, startPoint x: 1485, startPoint y: 37, endPoint x: 1357, endPoint y: 149, distance: 170.1
click at [1483, 37] on icon "Close" at bounding box center [1486, 35] width 10 height 18
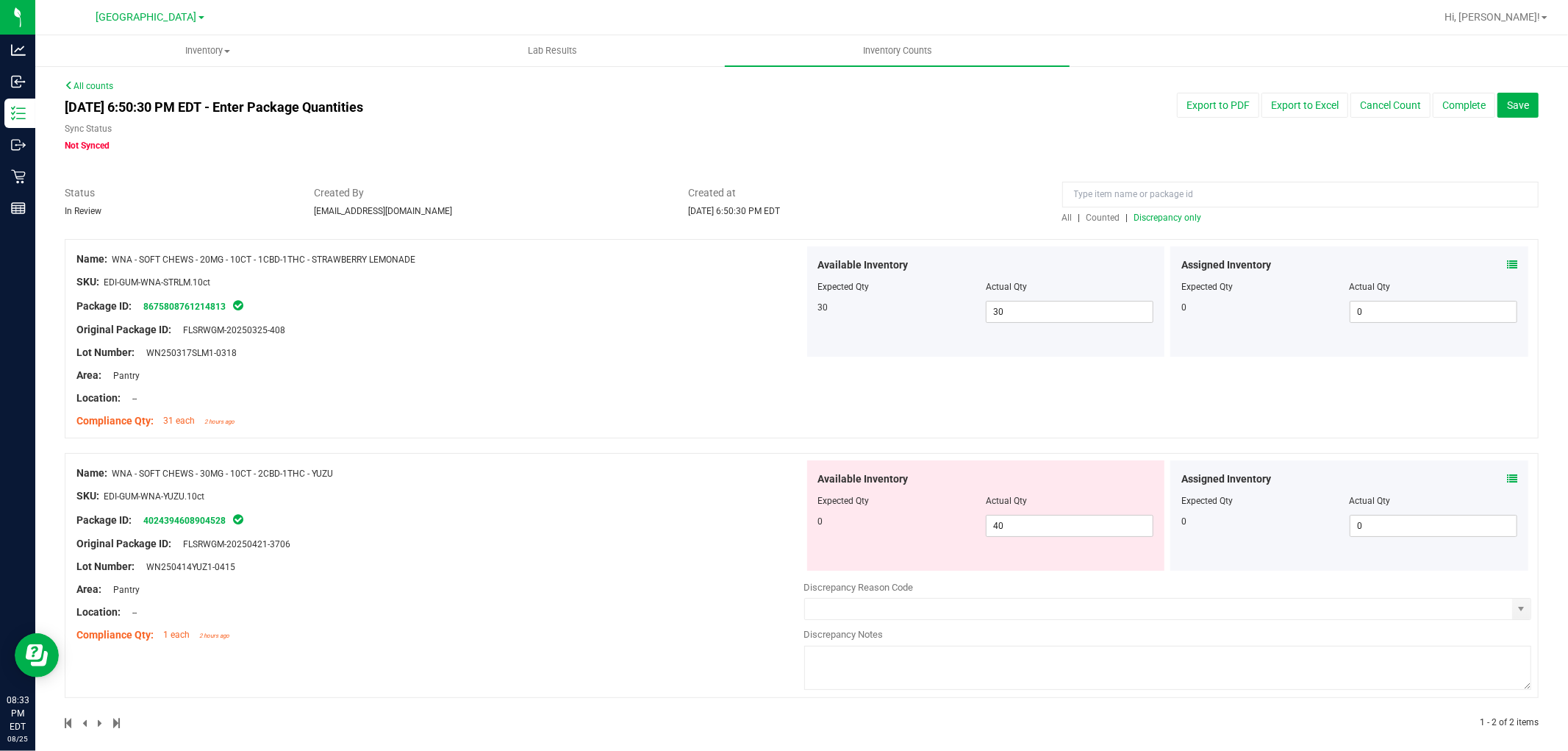
click at [1174, 212] on span "Discrepancy only" at bounding box center [1168, 217] width 68 height 10
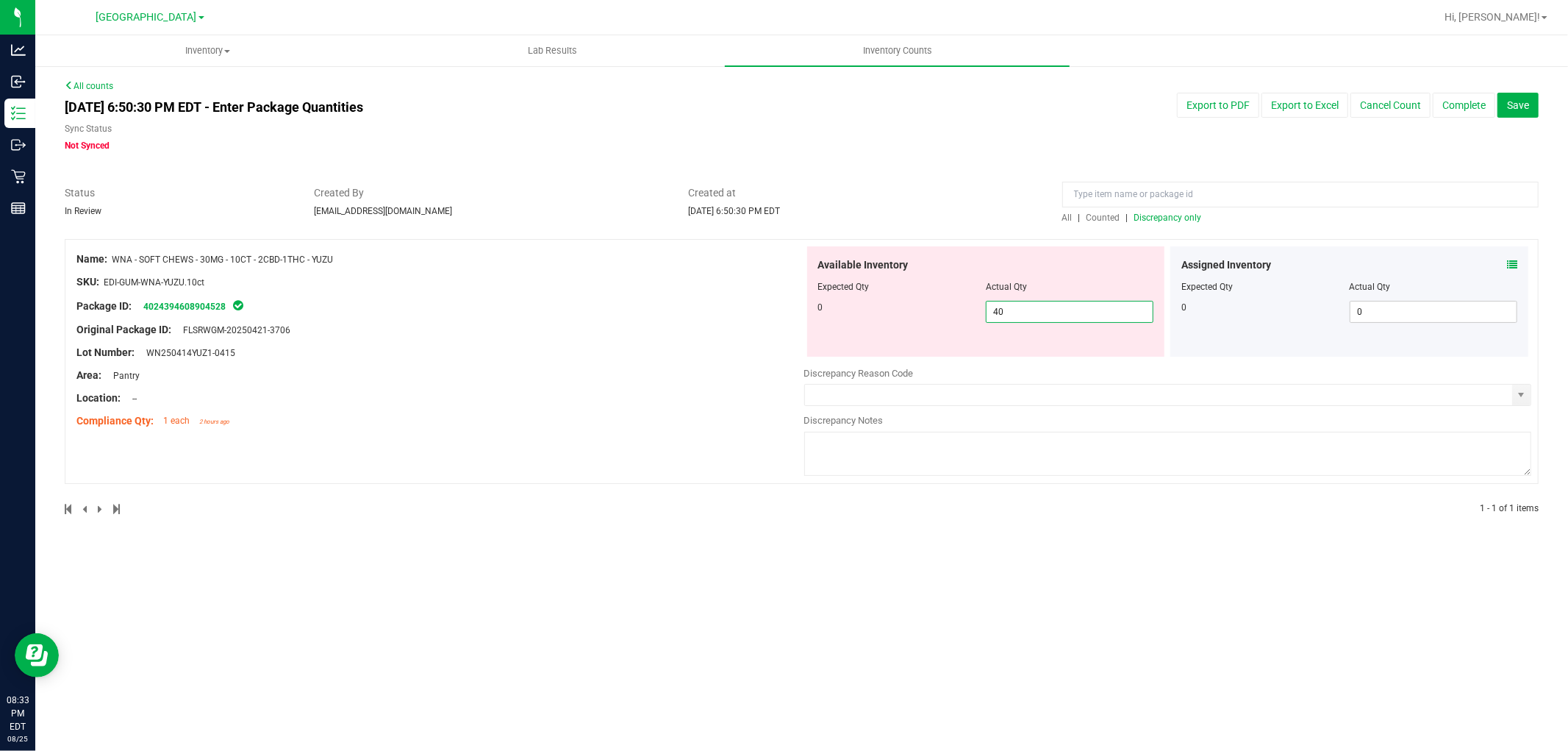
drag, startPoint x: 1081, startPoint y: 312, endPoint x: 544, endPoint y: 253, distance: 540.2
click at [527, 278] on div "Name: WNA - SOFT CHEWS - 30MG - 10CT - 2CBD-1THC - YUZU SKU: EDI-GUM-WNA-YUZU.1…" at bounding box center [801, 362] width 1474 height 245
type input "0"
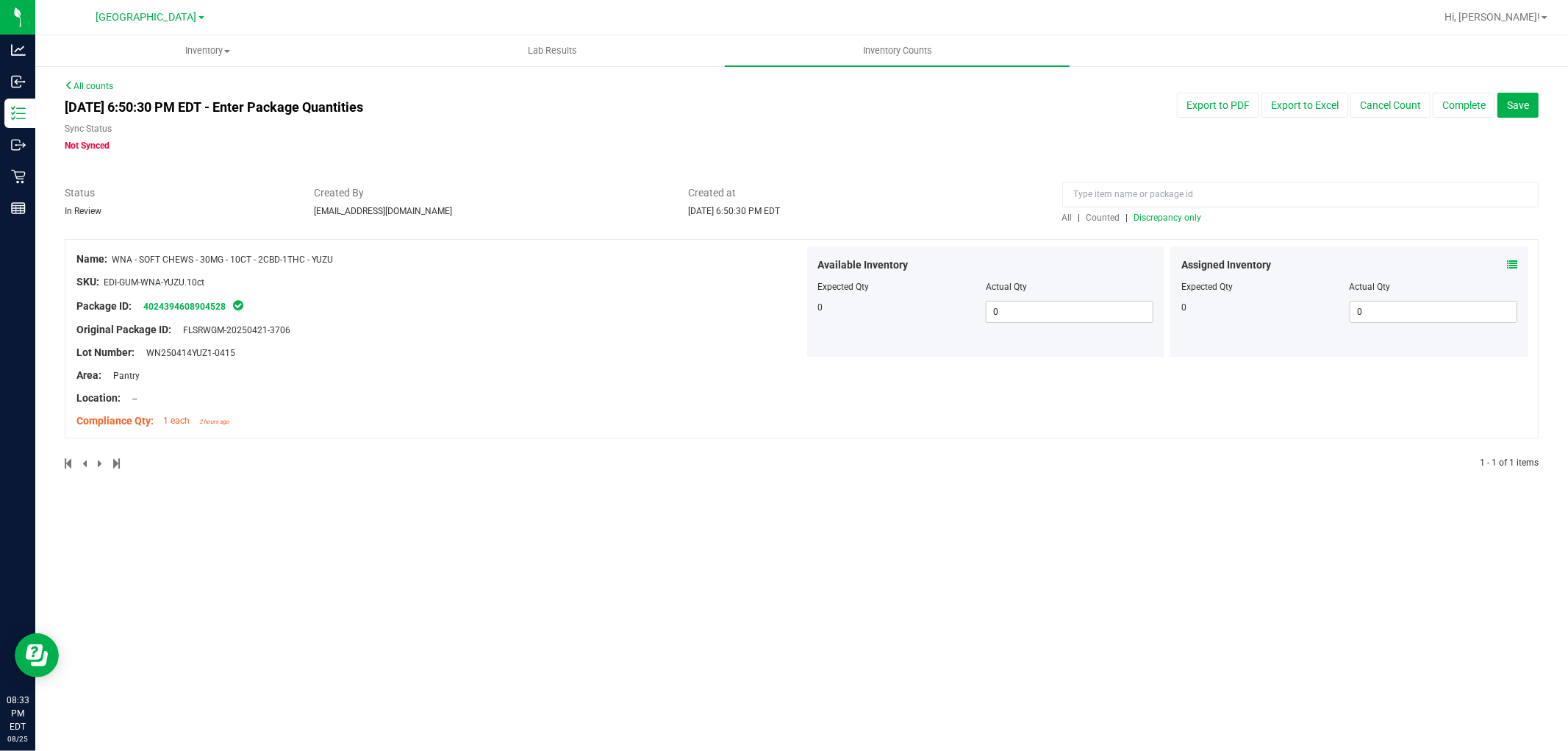
click at [1196, 217] on span "Discrepancy only" at bounding box center [1168, 217] width 68 height 10
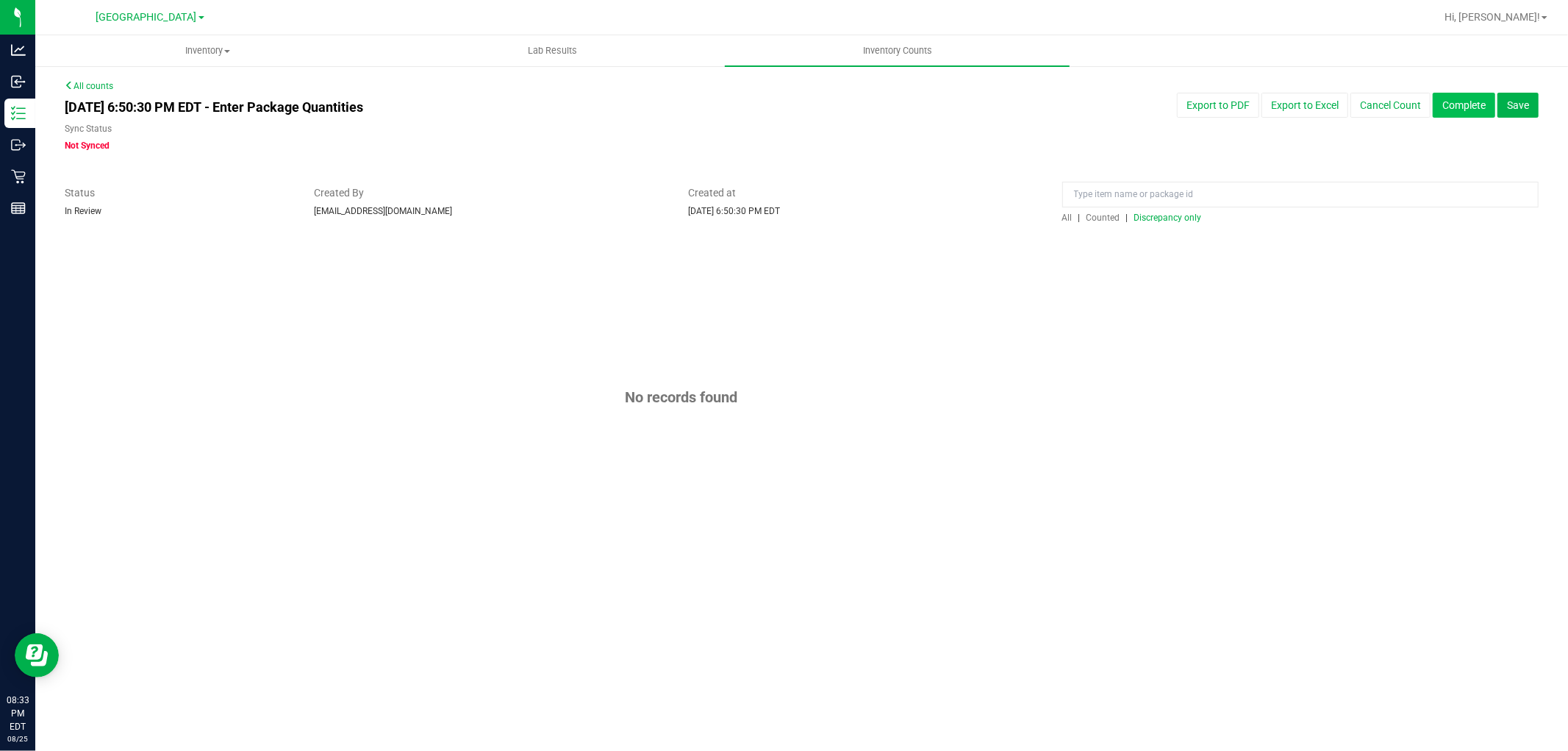
click at [1453, 110] on button "Complete" at bounding box center [1464, 105] width 62 height 25
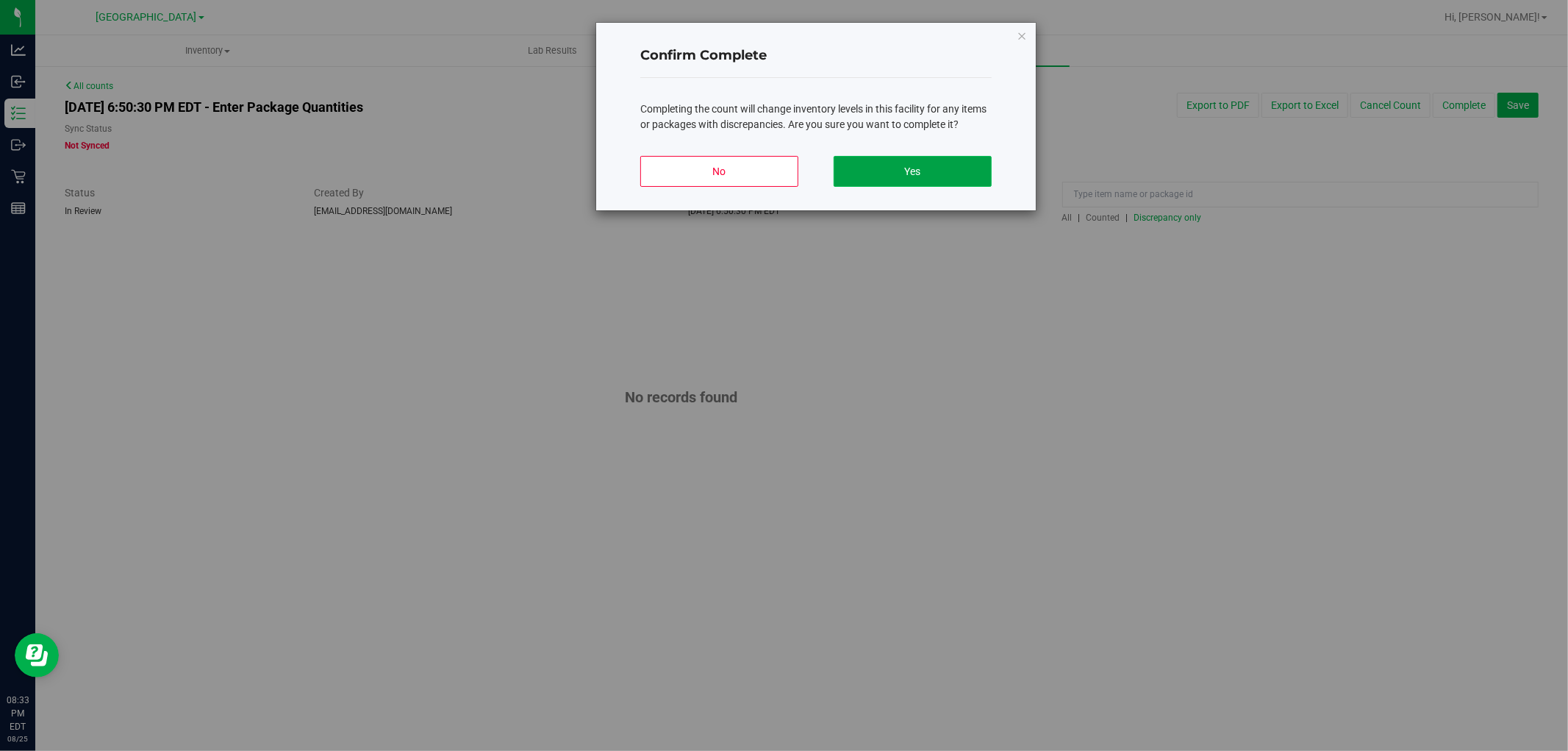
click at [949, 169] on button "Yes" at bounding box center [913, 171] width 158 height 31
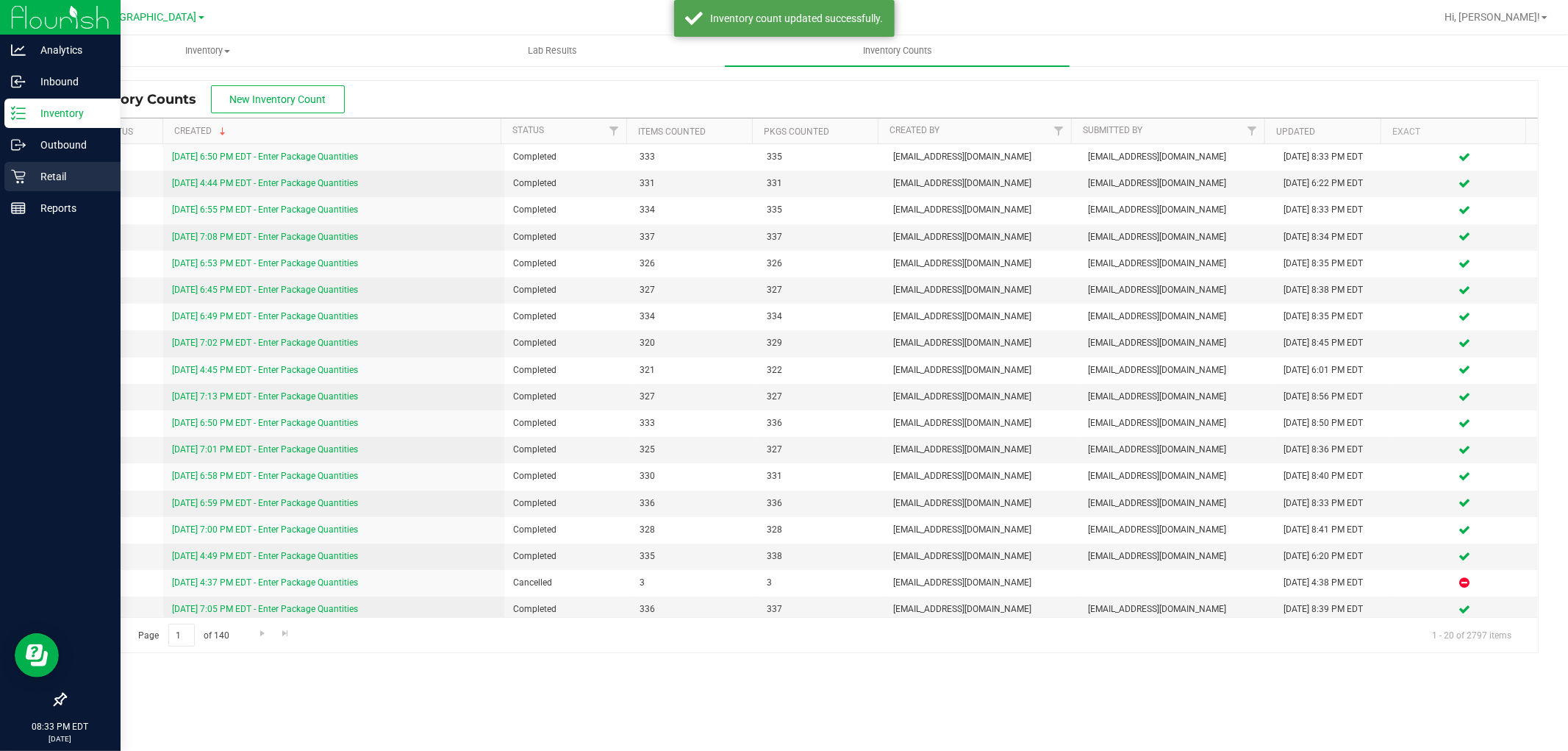
click at [66, 174] on p "Retail" at bounding box center [70, 176] width 88 height 18
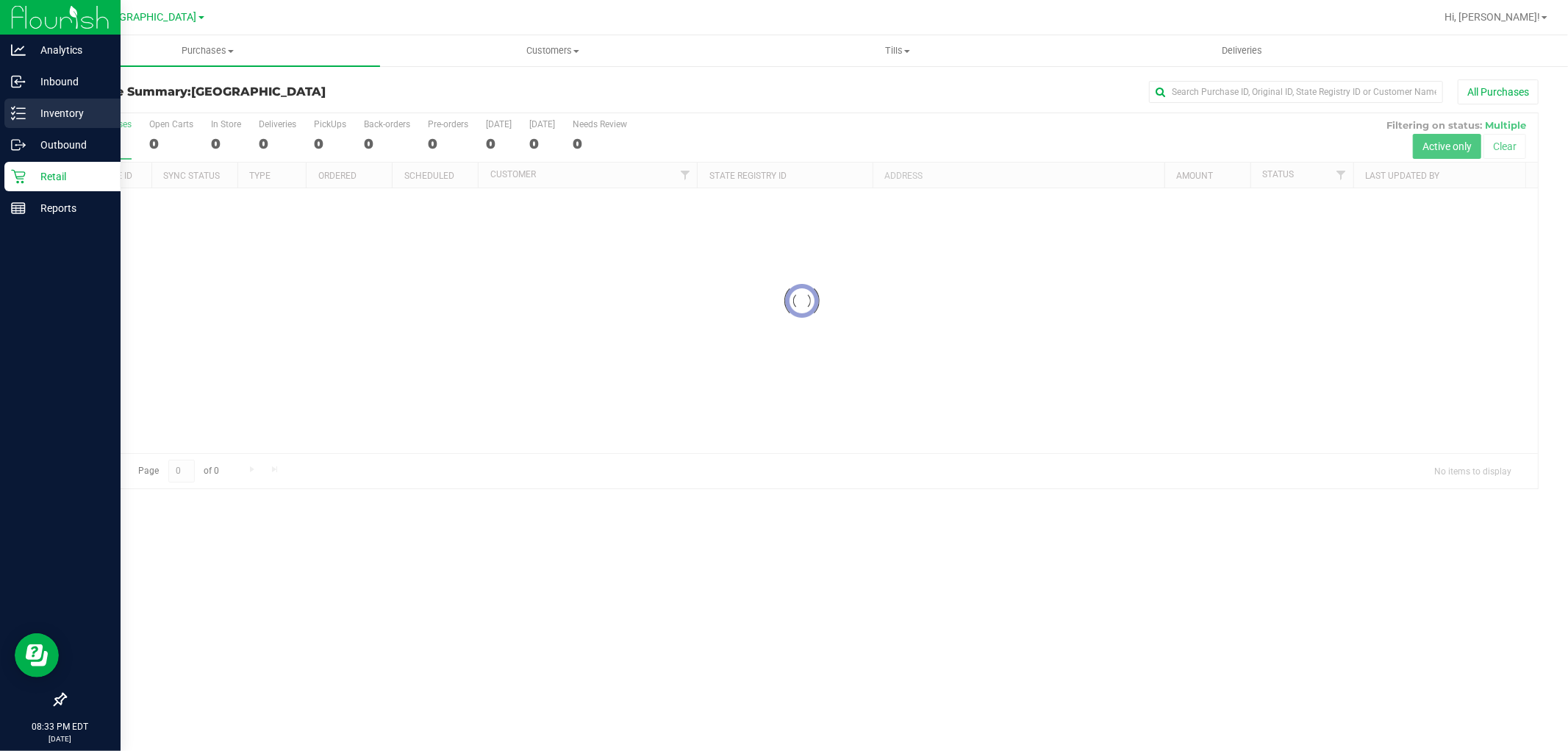
click at [40, 102] on div "Inventory" at bounding box center [62, 112] width 116 height 29
click at [41, 121] on p "Inventory" at bounding box center [70, 112] width 88 height 18
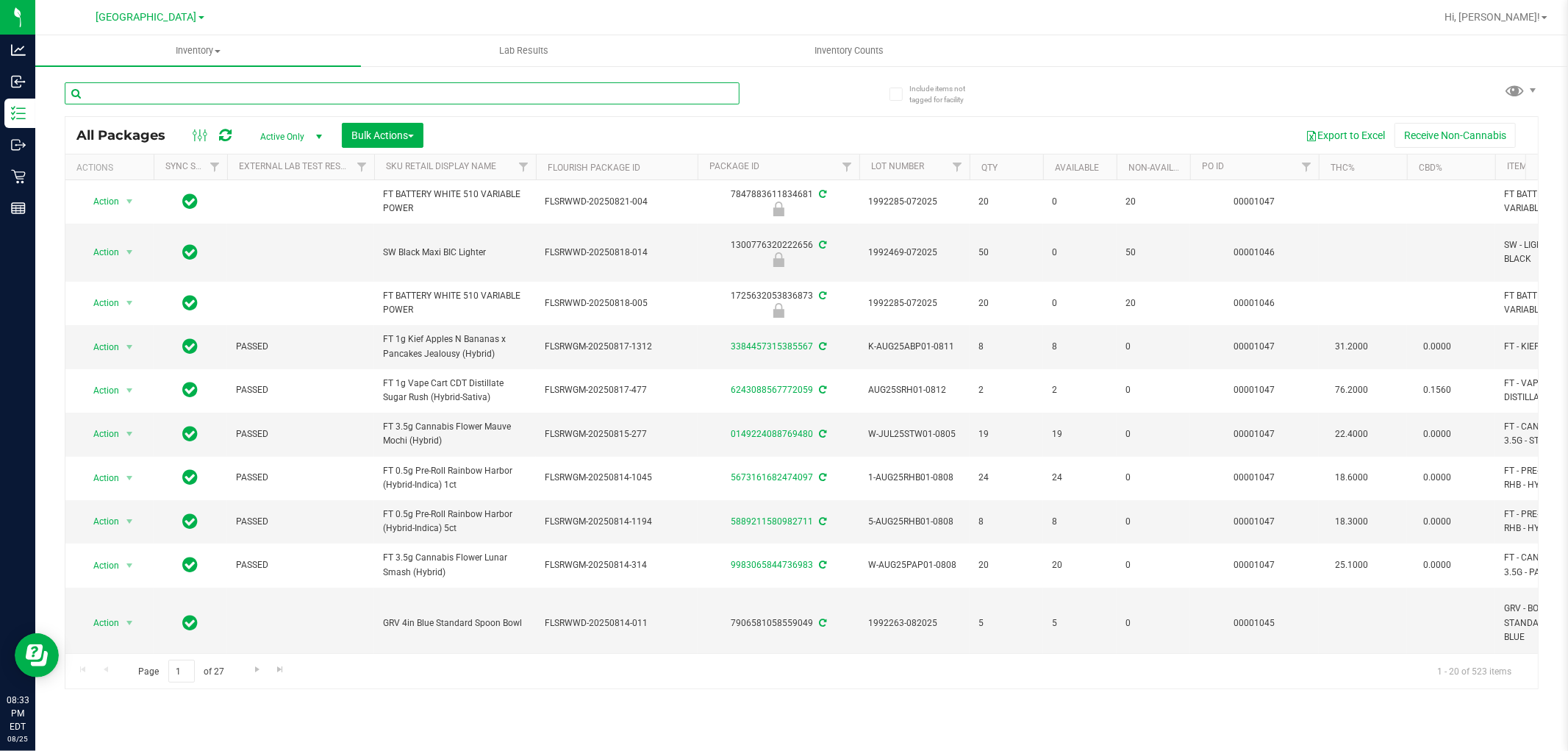
click at [175, 90] on input "text" at bounding box center [402, 93] width 675 height 22
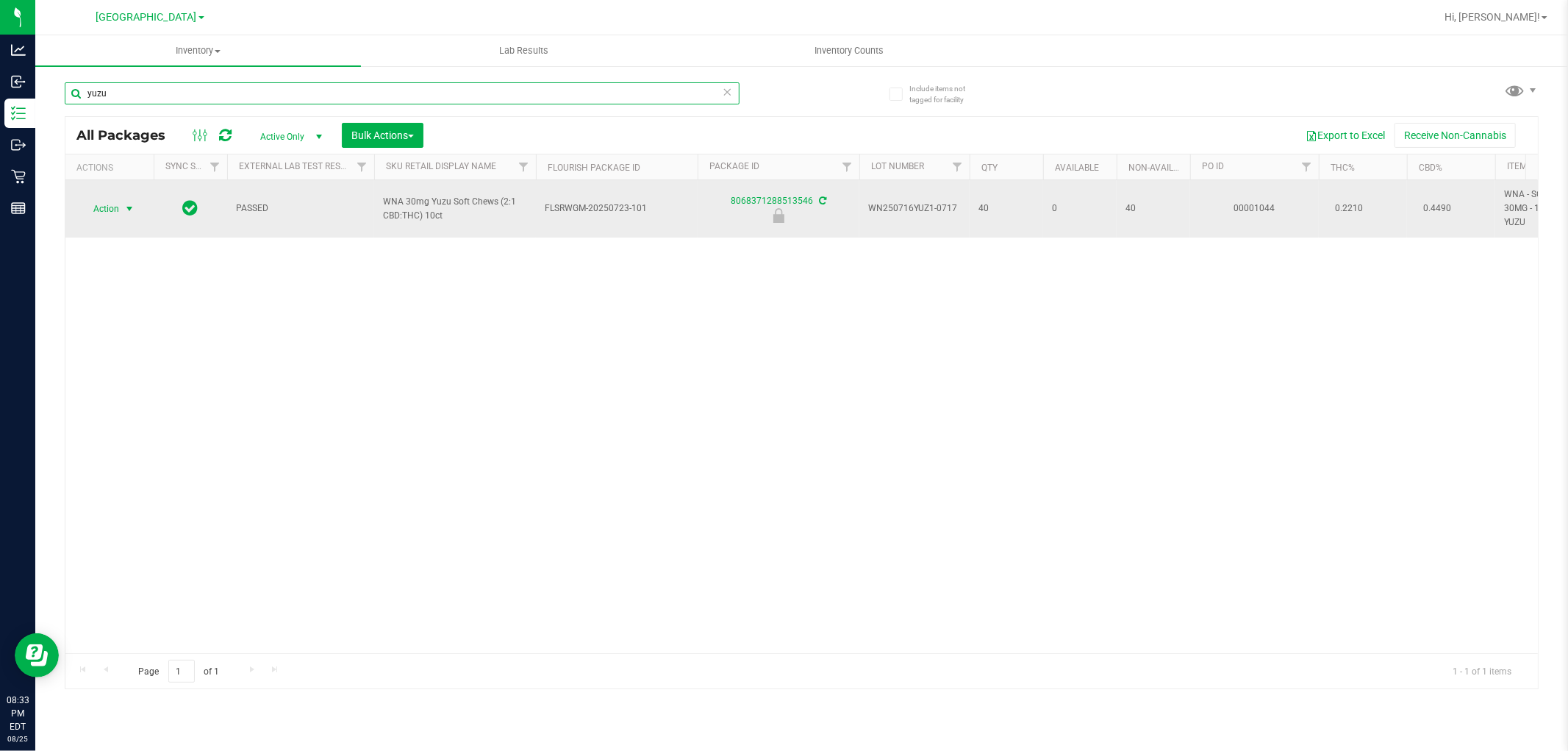
type input "yuzu"
click at [130, 200] on span "select" at bounding box center [130, 209] width 18 height 21
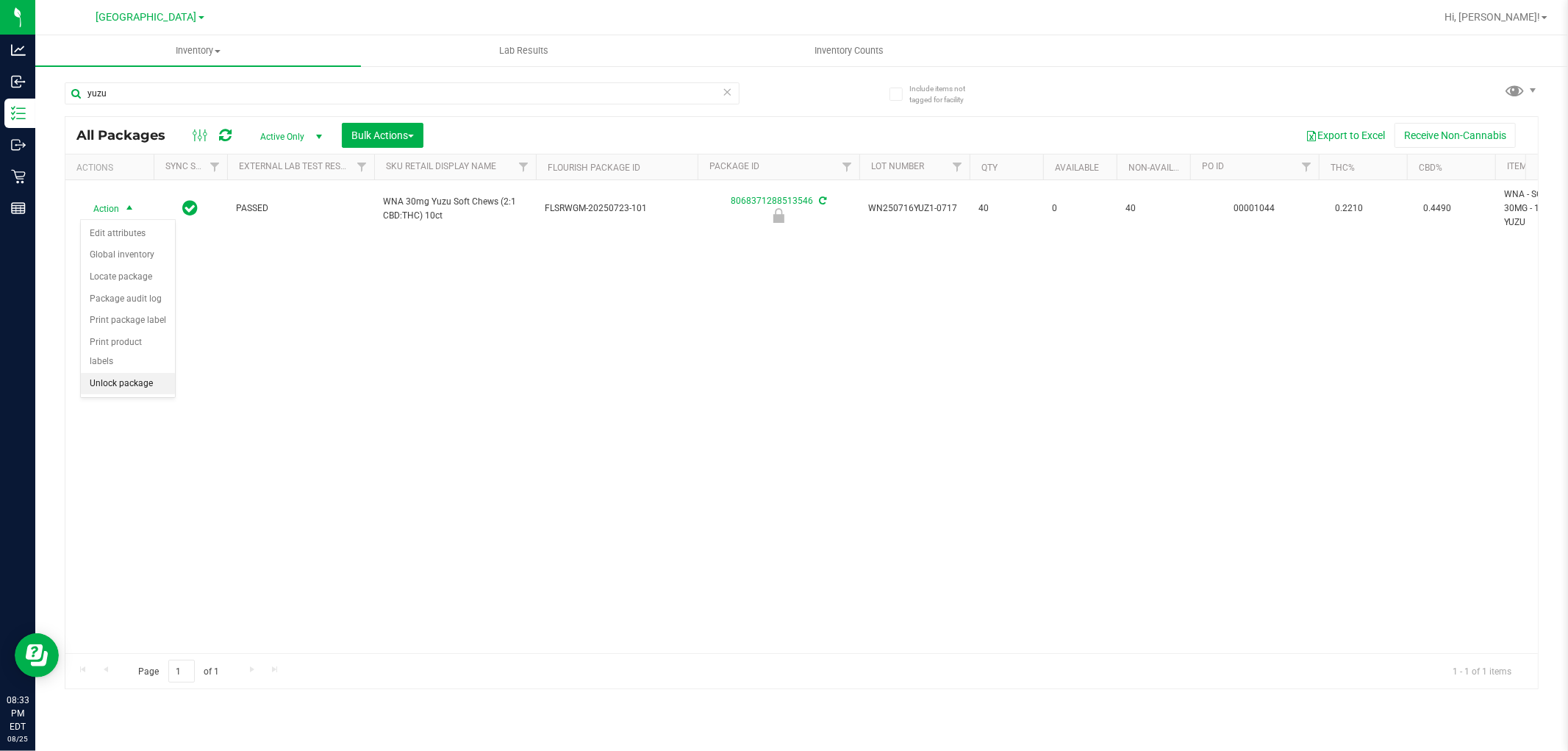
click at [119, 389] on li "Unlock package" at bounding box center [128, 383] width 94 height 22
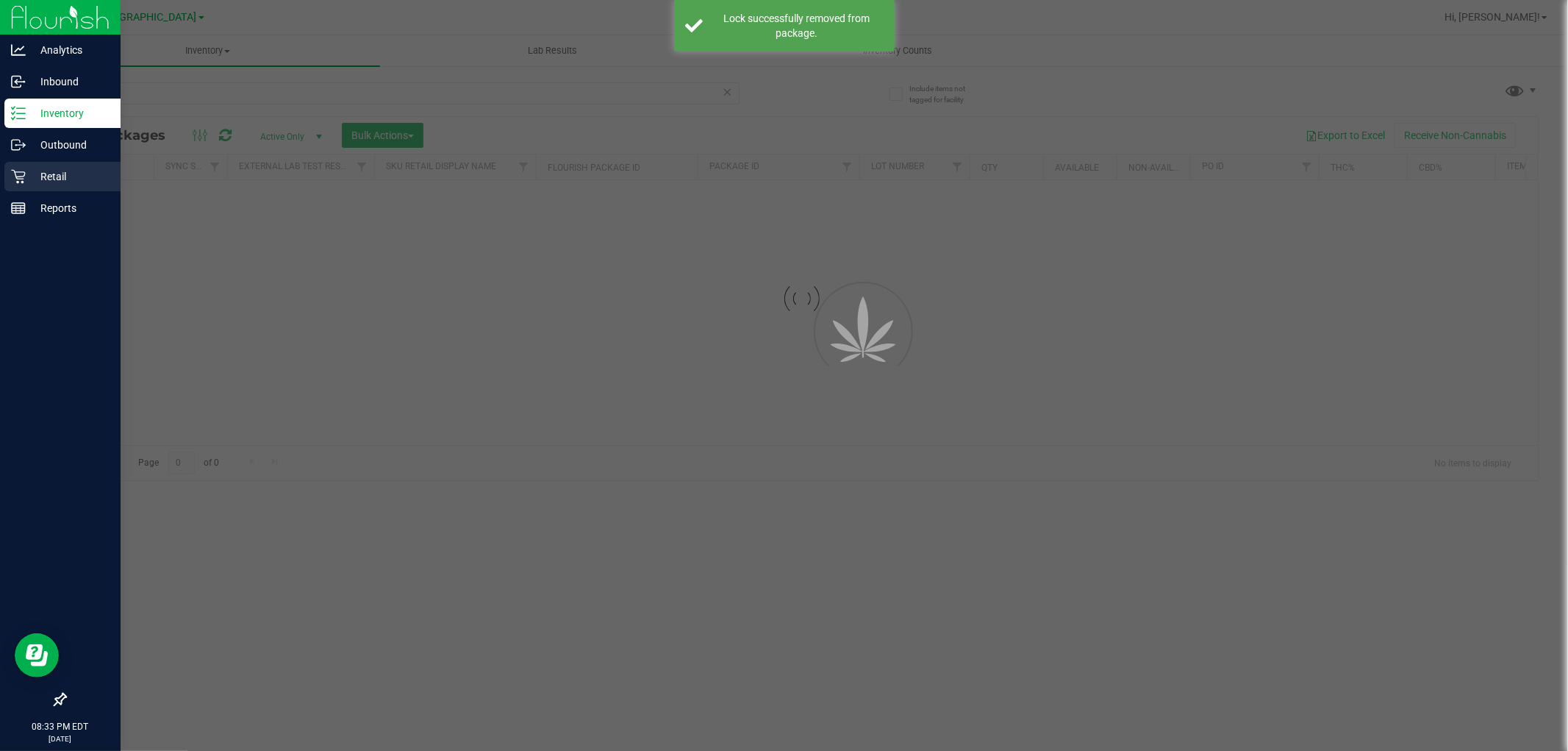
drag, startPoint x: 20, startPoint y: 182, endPoint x: 74, endPoint y: 167, distance: 56.0
click at [22, 181] on icon at bounding box center [18, 177] width 15 height 15
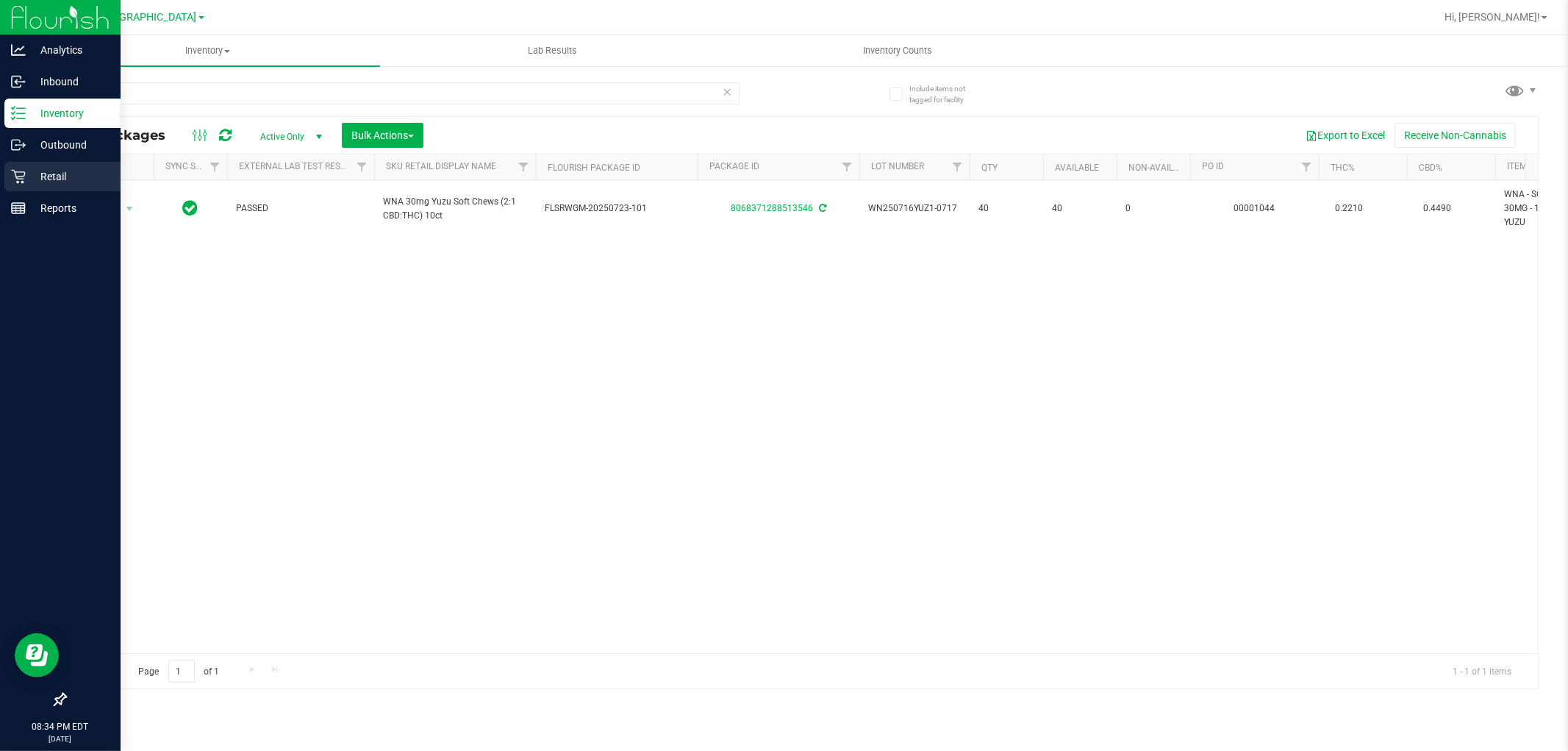
click at [45, 177] on p "Retail" at bounding box center [70, 176] width 88 height 18
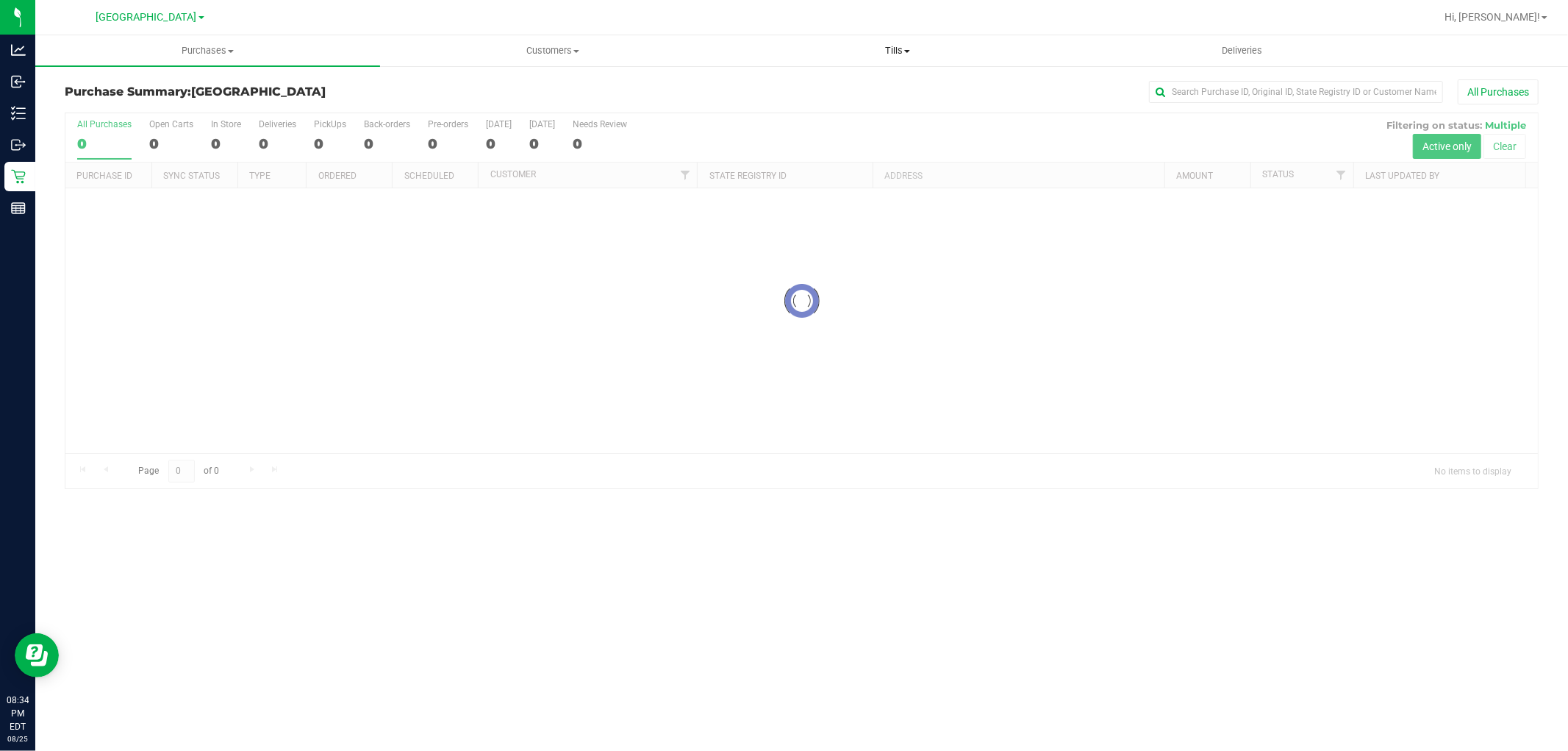
click at [893, 51] on span "Tills" at bounding box center [897, 51] width 343 height 13
click at [799, 106] on span "Reconcile e-payments" at bounding box center [798, 106] width 146 height 13
click at [814, 96] on li "Manage tills" at bounding box center [897, 89] width 345 height 18
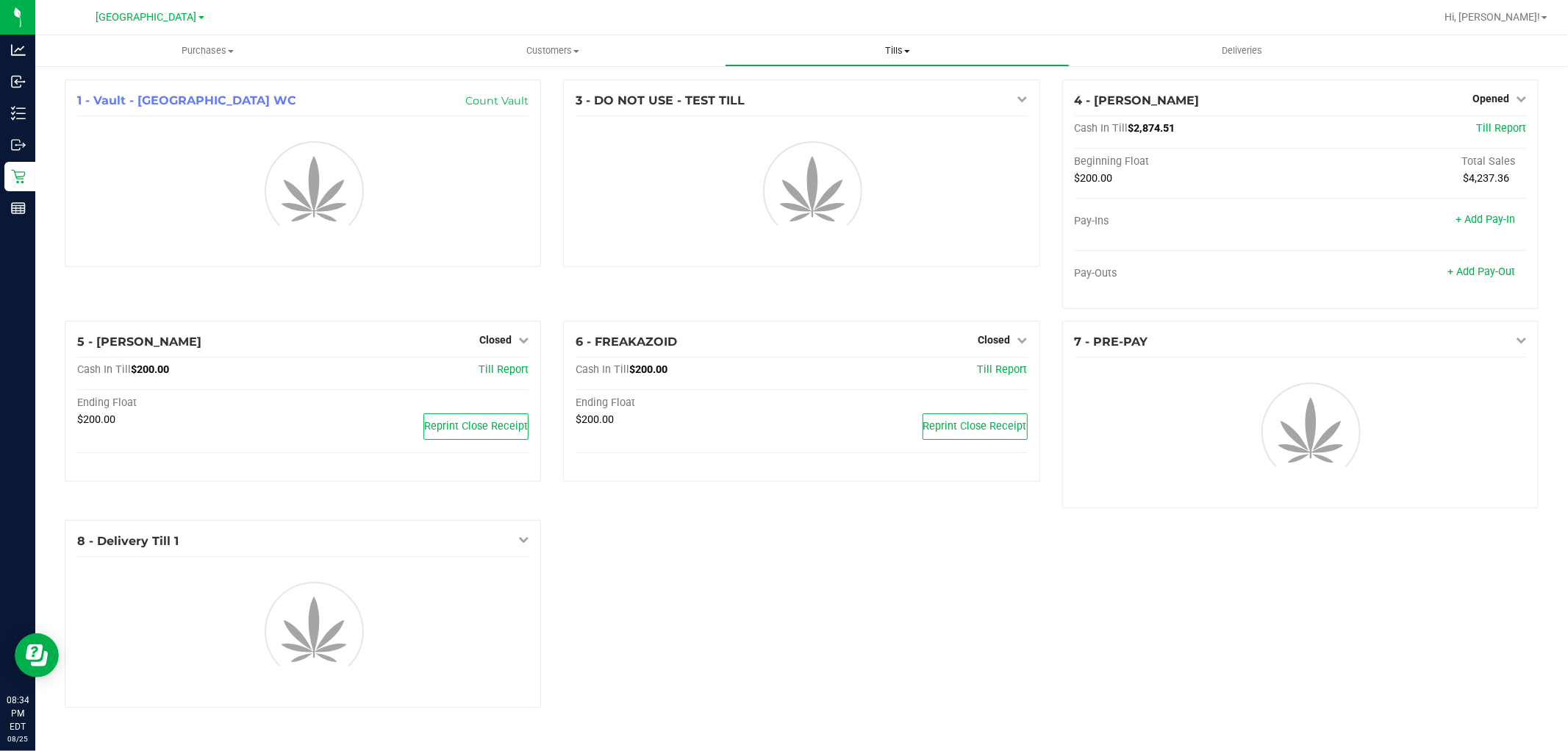
click at [890, 52] on span "Tills" at bounding box center [897, 51] width 343 height 13
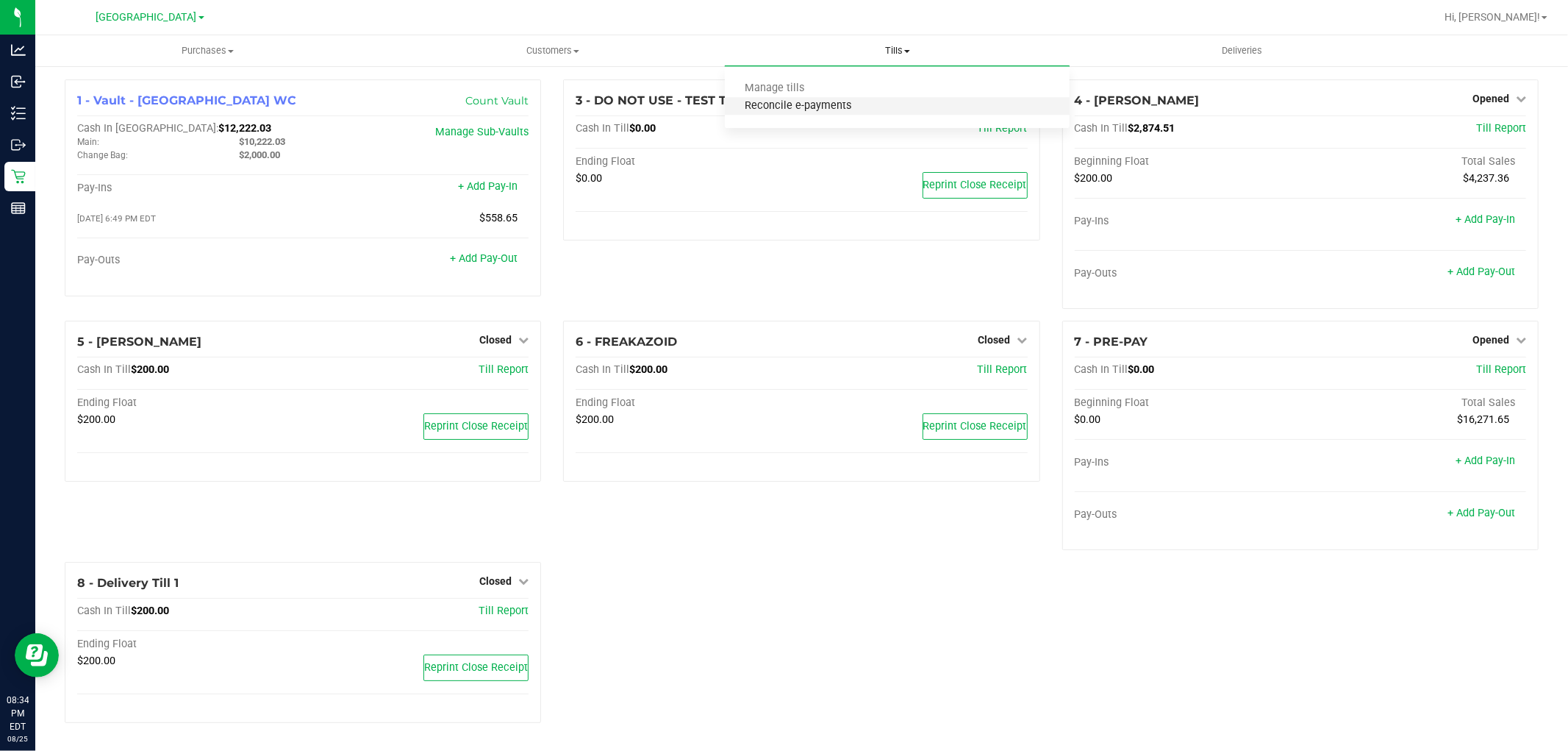
click at [866, 108] on span "Reconcile e-payments" at bounding box center [798, 106] width 146 height 13
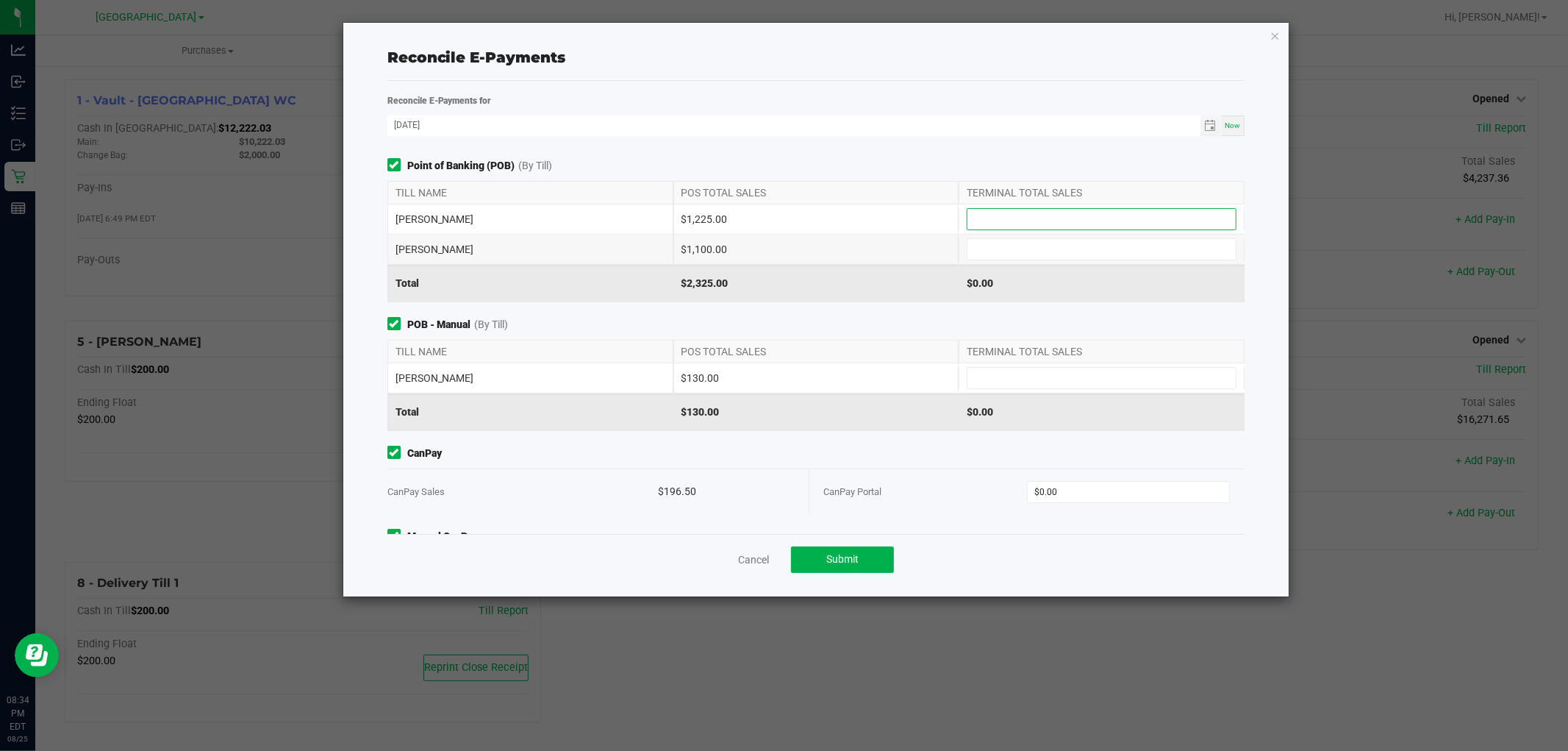
click at [1076, 222] on input at bounding box center [1102, 219] width 268 height 21
click at [1048, 253] on input at bounding box center [1102, 249] width 268 height 21
type input "$1,225.00"
click at [967, 262] on div "FRANKLIN-PIERCE $1,100.00" at bounding box center [816, 248] width 857 height 29
click at [974, 258] on input at bounding box center [1102, 249] width 268 height 21
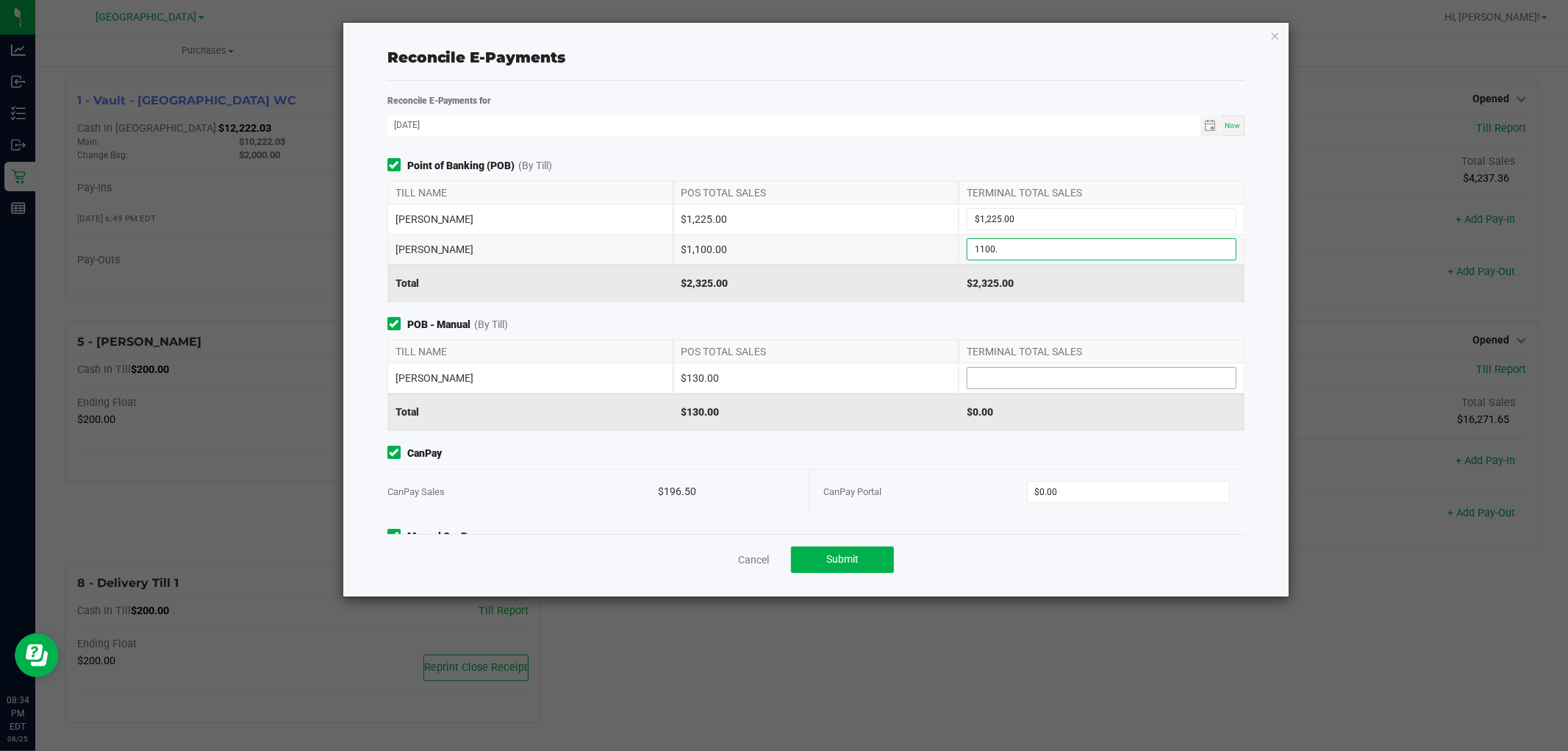
type input "$1,100.00"
click at [1013, 377] on input at bounding box center [1102, 378] width 268 height 21
type input "$130.00"
click at [1104, 500] on input "0" at bounding box center [1128, 492] width 201 height 21
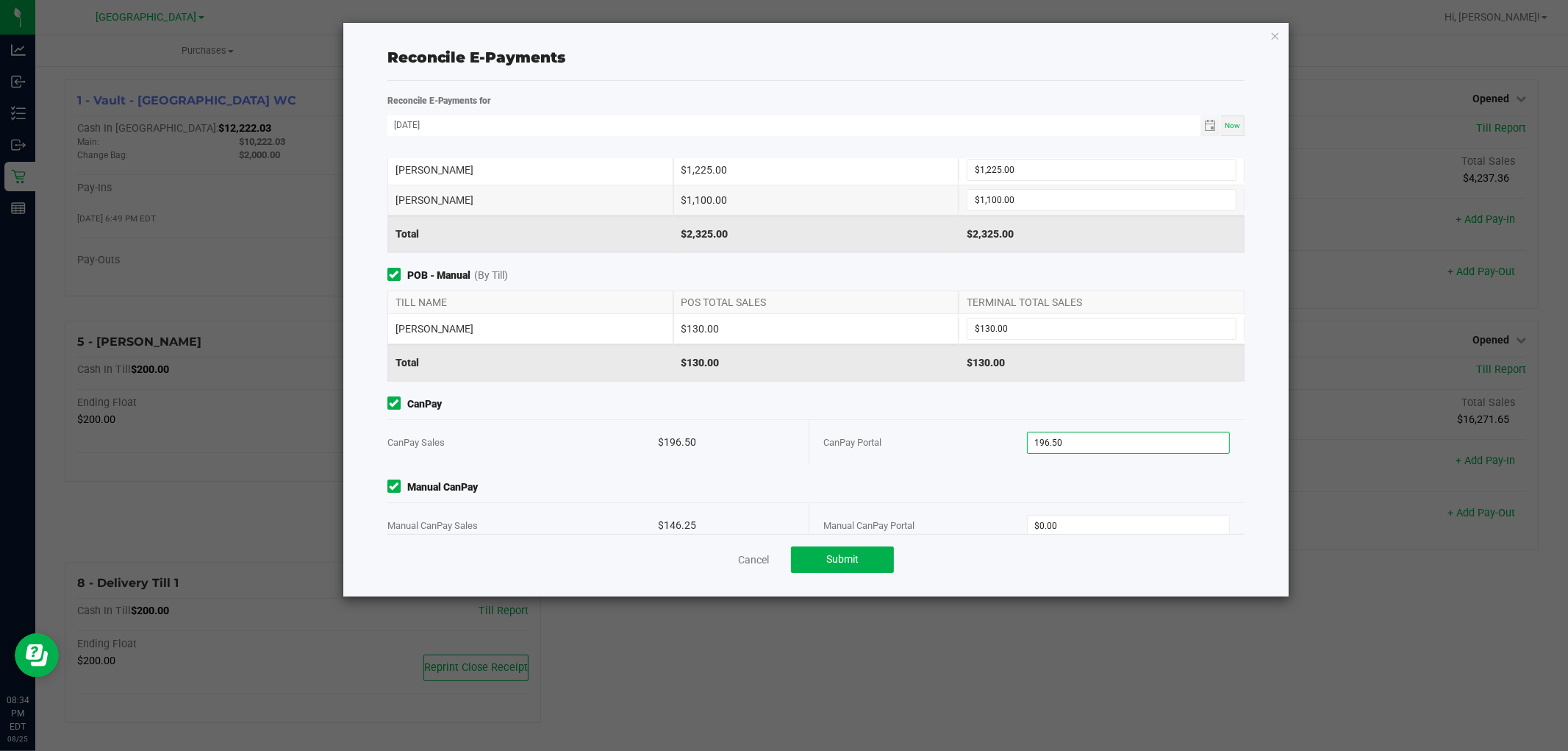
scroll to position [77, 0]
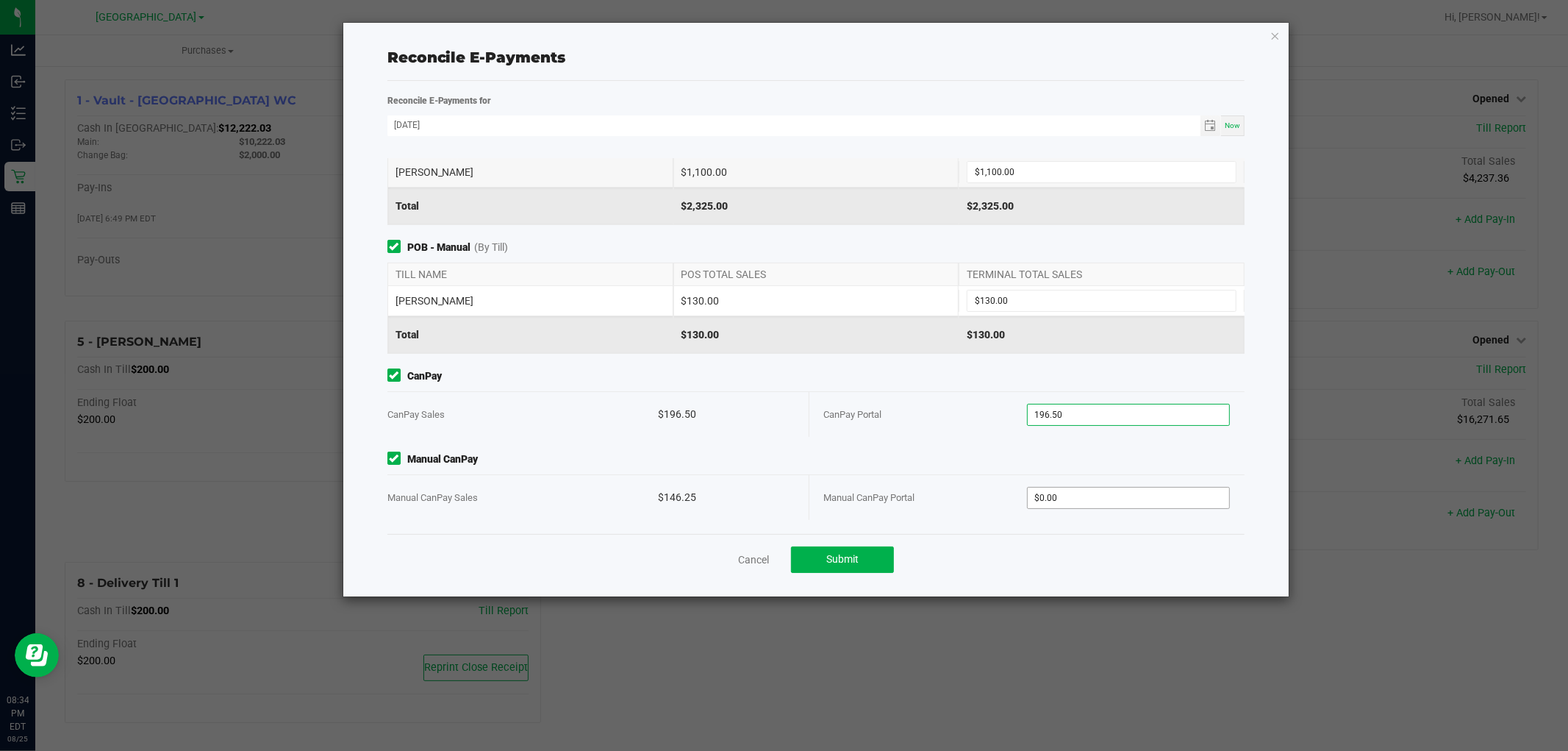
type input "$196.50"
click at [1104, 491] on input "0" at bounding box center [1128, 498] width 201 height 21
type input "$146.25"
click at [861, 567] on button "Submit" at bounding box center [842, 560] width 103 height 27
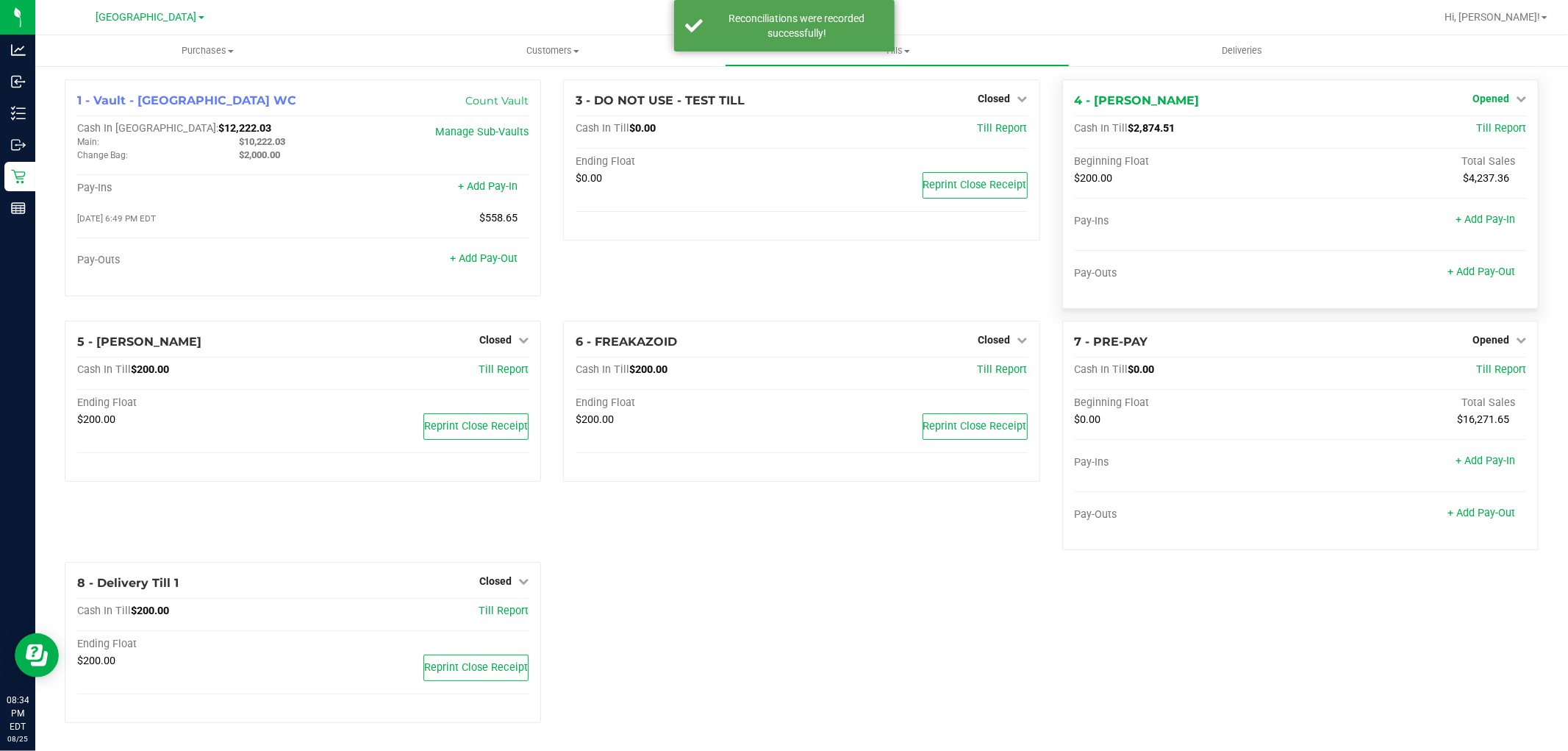
click at [1475, 93] on span "Opened" at bounding box center [1491, 98] width 37 height 12
click at [1478, 127] on link "Close Till" at bounding box center [1492, 129] width 39 height 12
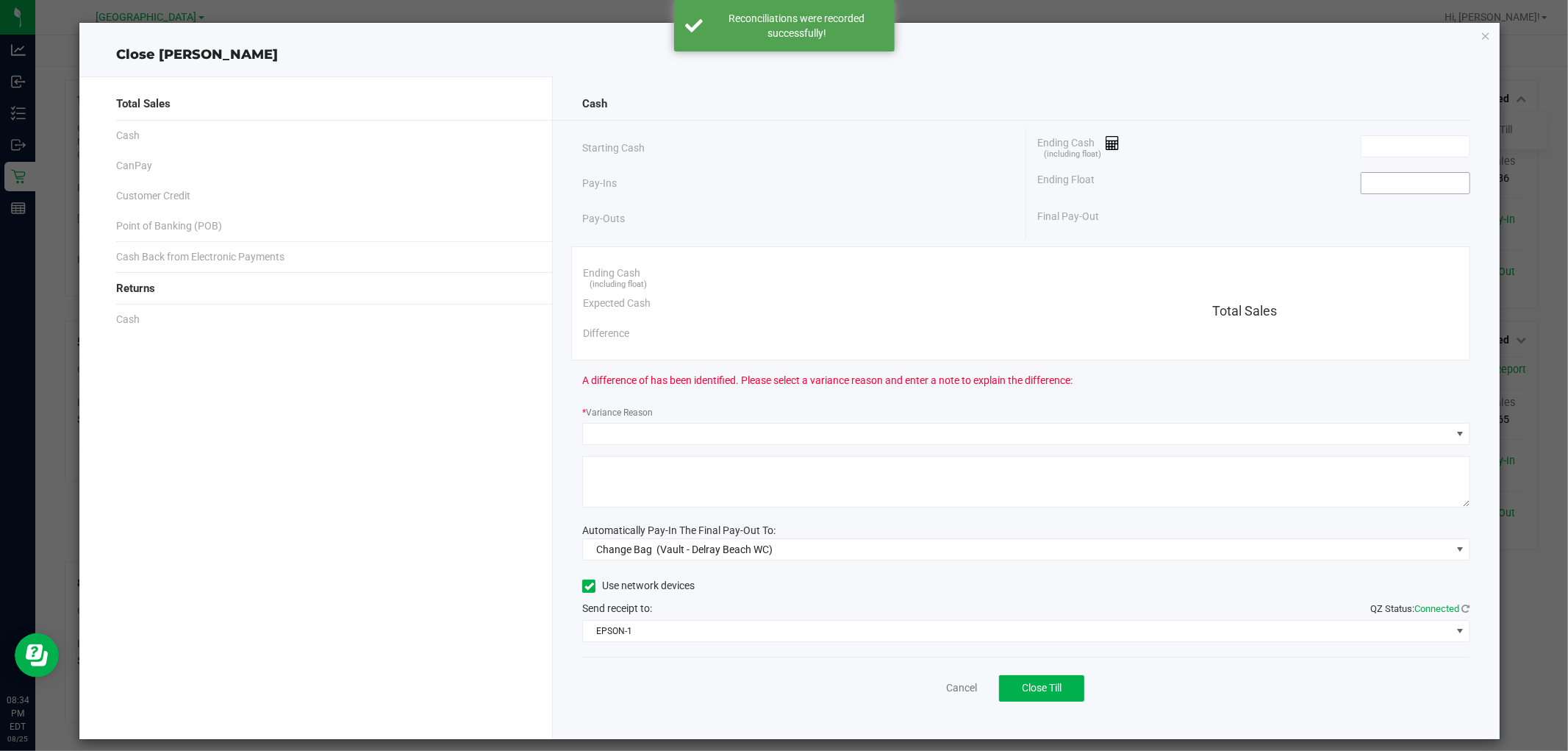
drag, startPoint x: 1428, startPoint y: 185, endPoint x: 1413, endPoint y: 175, distance: 18.0
click at [1426, 184] on input at bounding box center [1415, 183] width 108 height 21
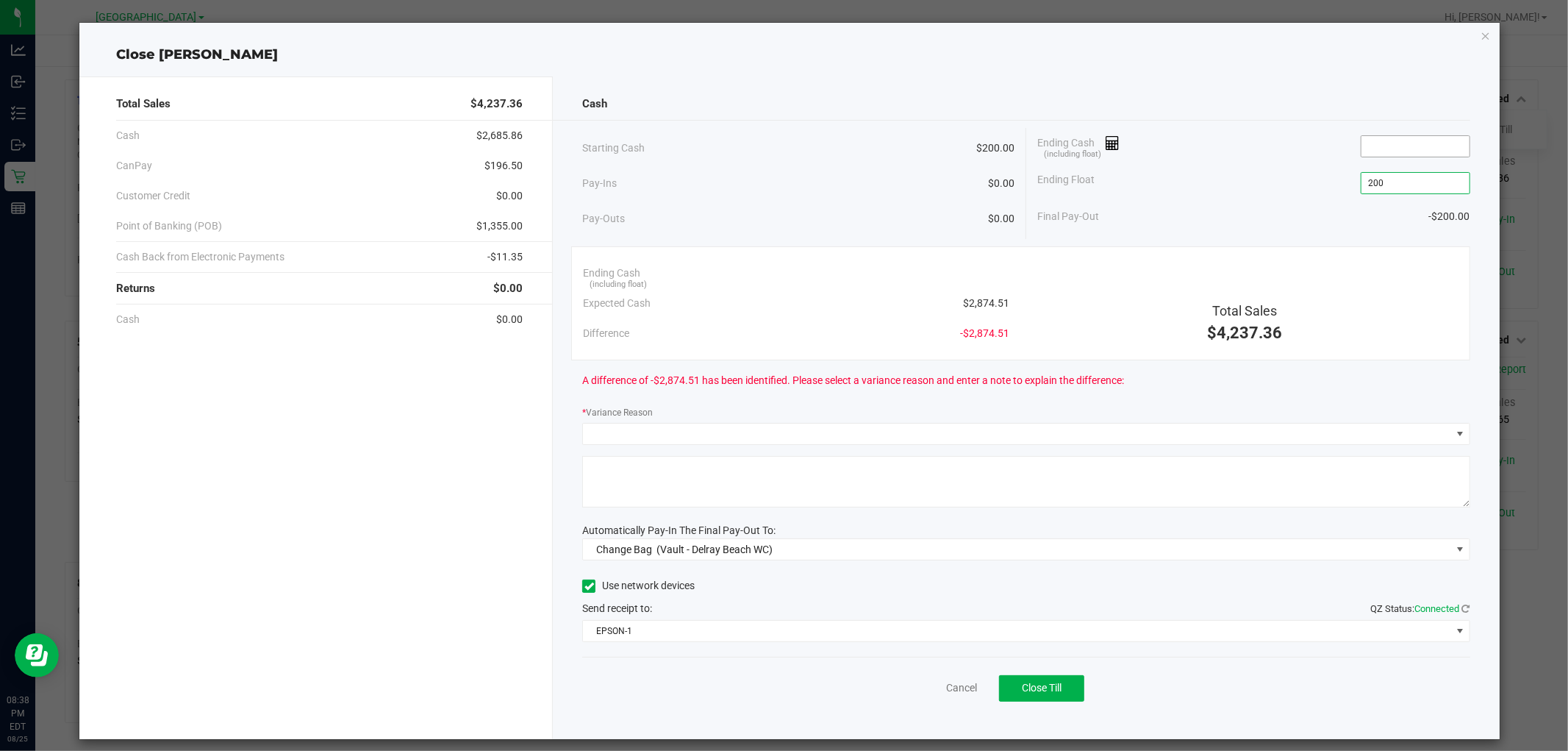
type input "$200.00"
click at [1409, 142] on input at bounding box center [1415, 146] width 108 height 21
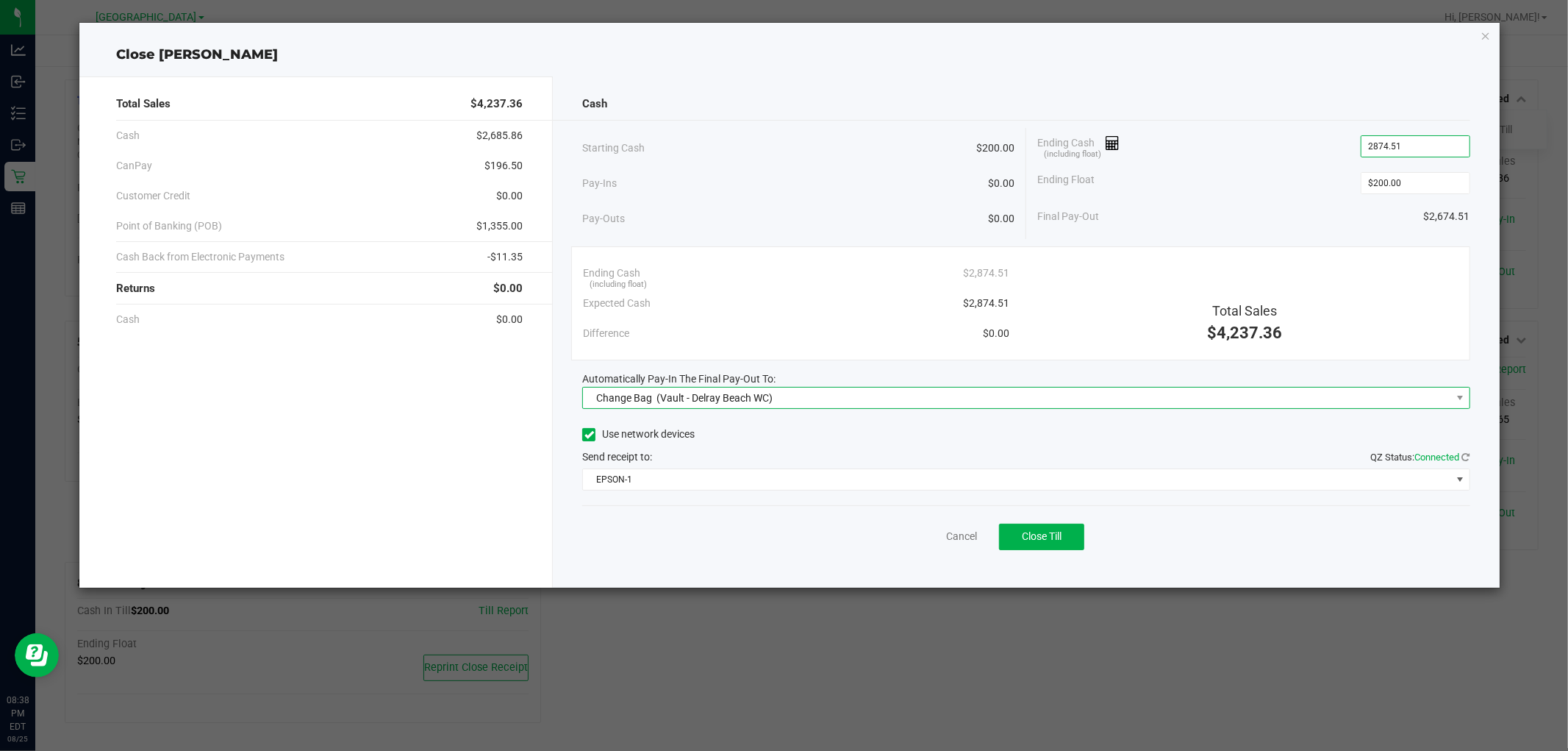
type input "$2,874.51"
click at [956, 395] on span "Change Bag (Vault - Delray Beach WC)" at bounding box center [1017, 398] width 867 height 21
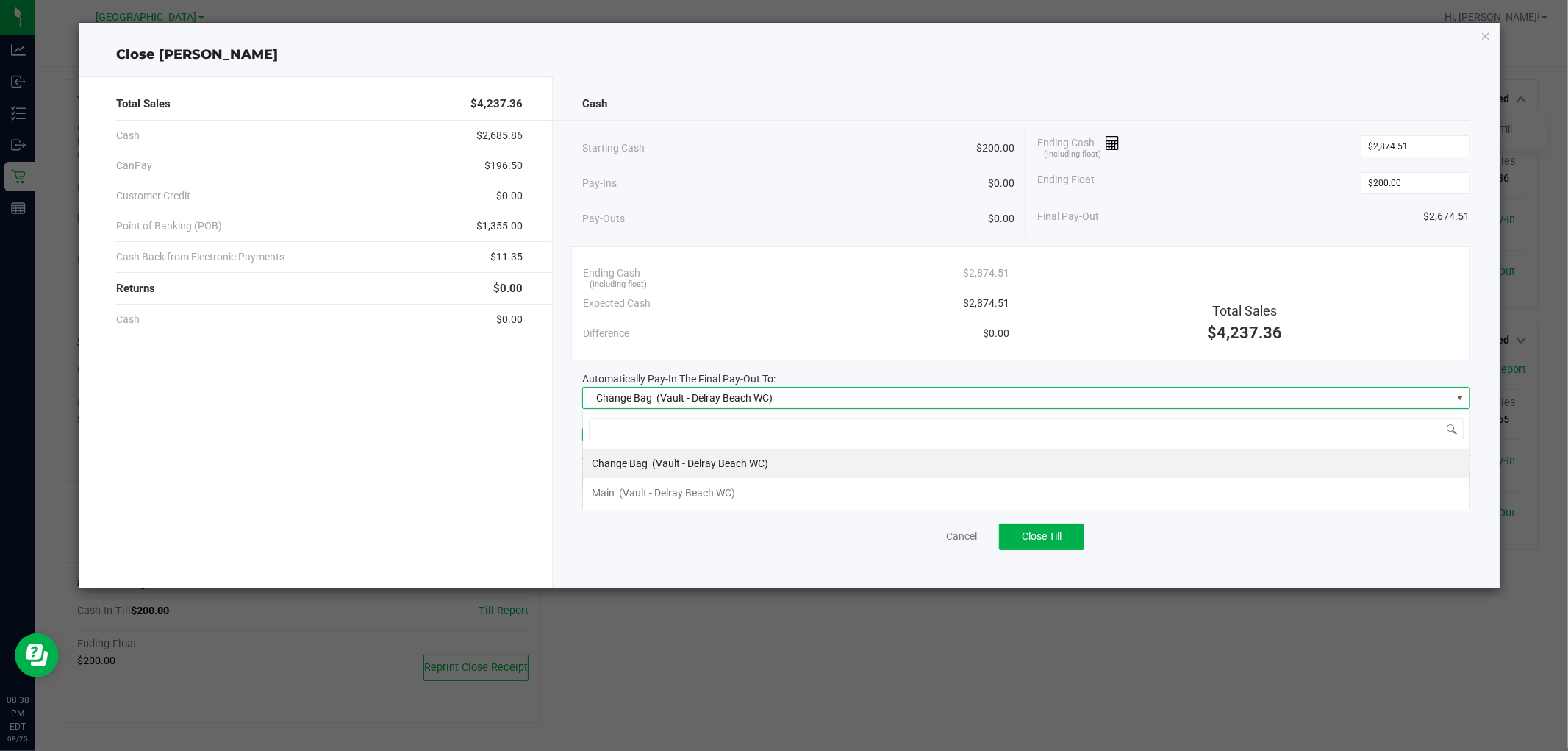
scroll to position [22, 888]
click at [727, 487] on span "(Vault - Delray Beach WC)" at bounding box center [677, 493] width 116 height 12
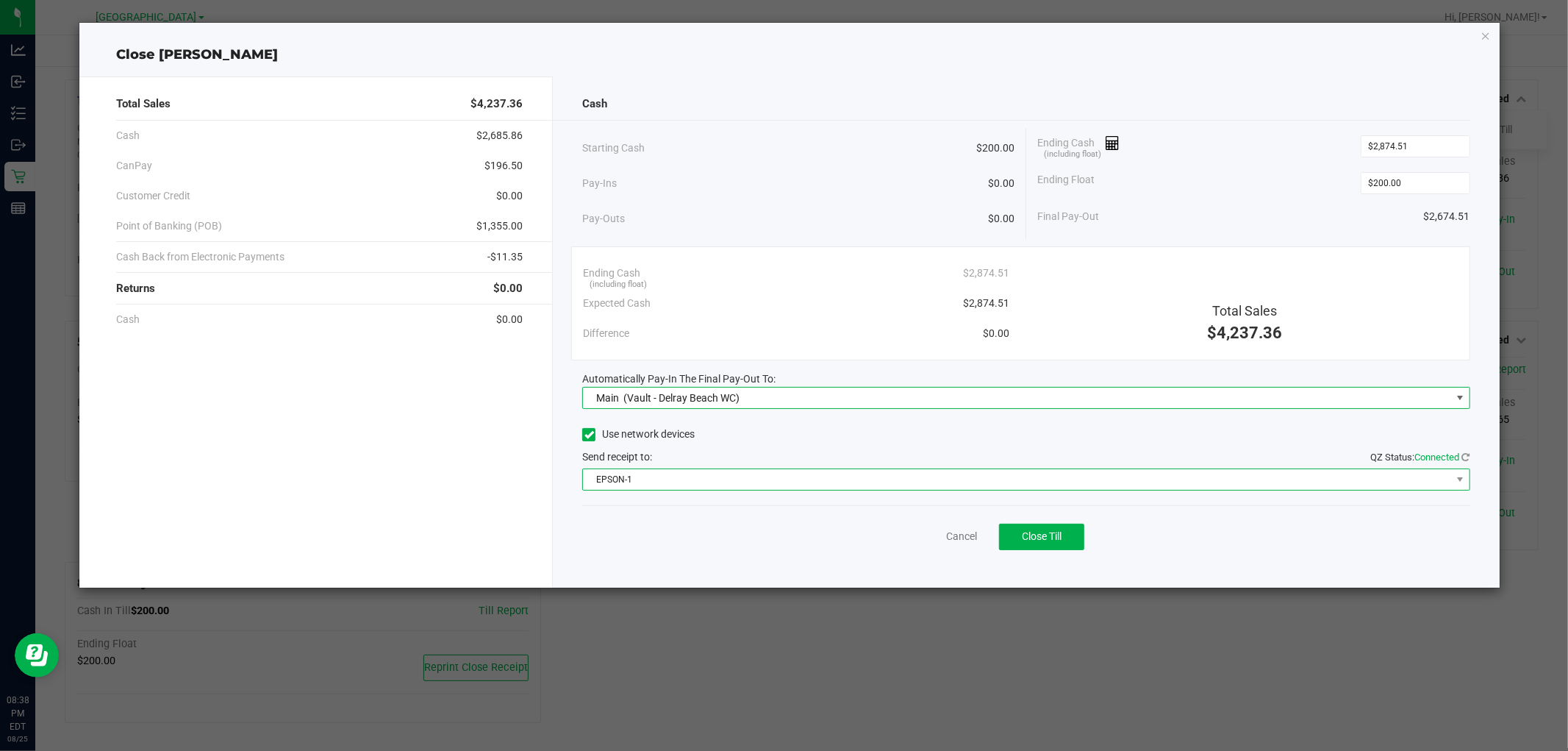
click at [753, 475] on span "EPSON-1" at bounding box center [1017, 479] width 867 height 21
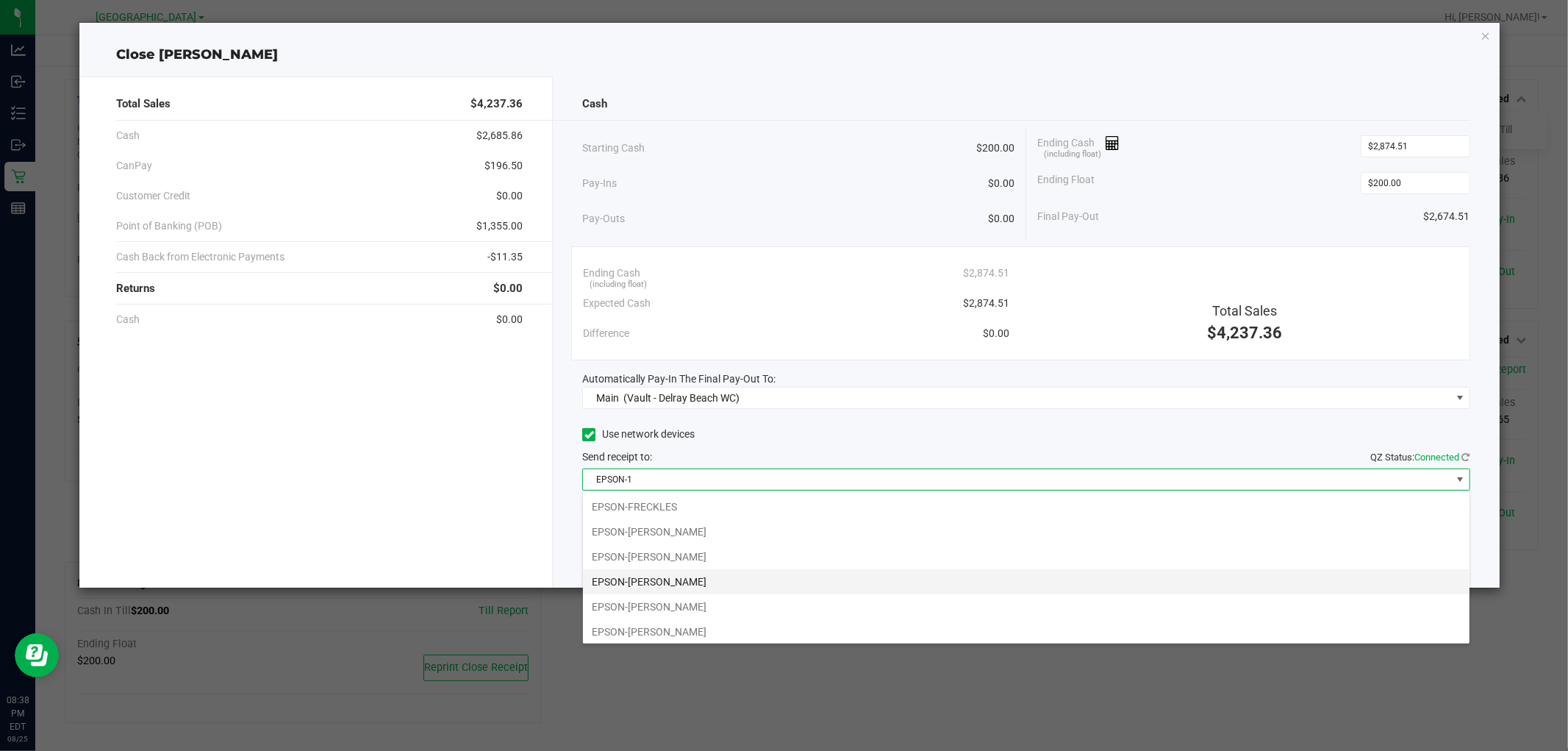
scroll to position [104, 0]
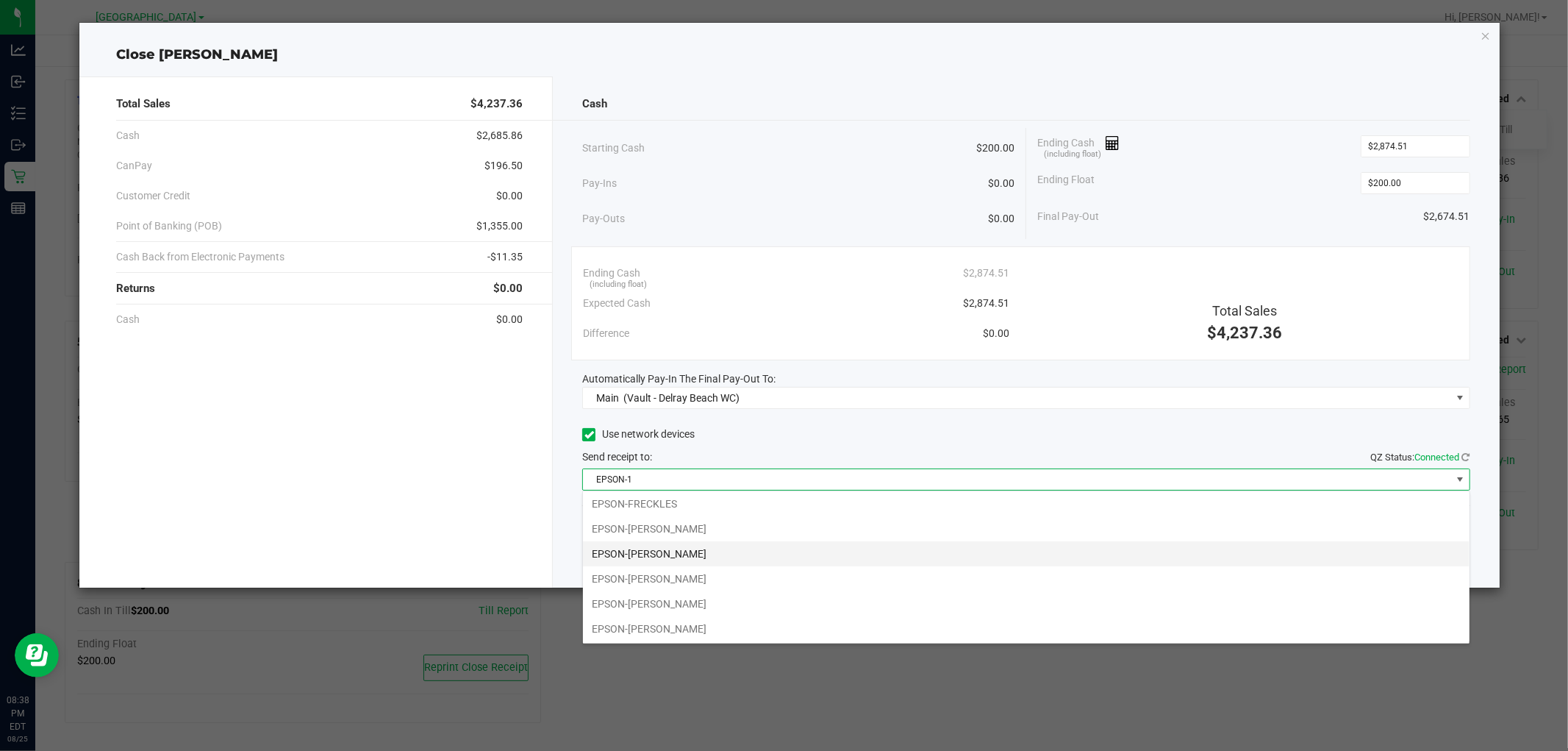
click at [721, 555] on li "EPSON-FRED HAMMOND" at bounding box center [1026, 554] width 887 height 25
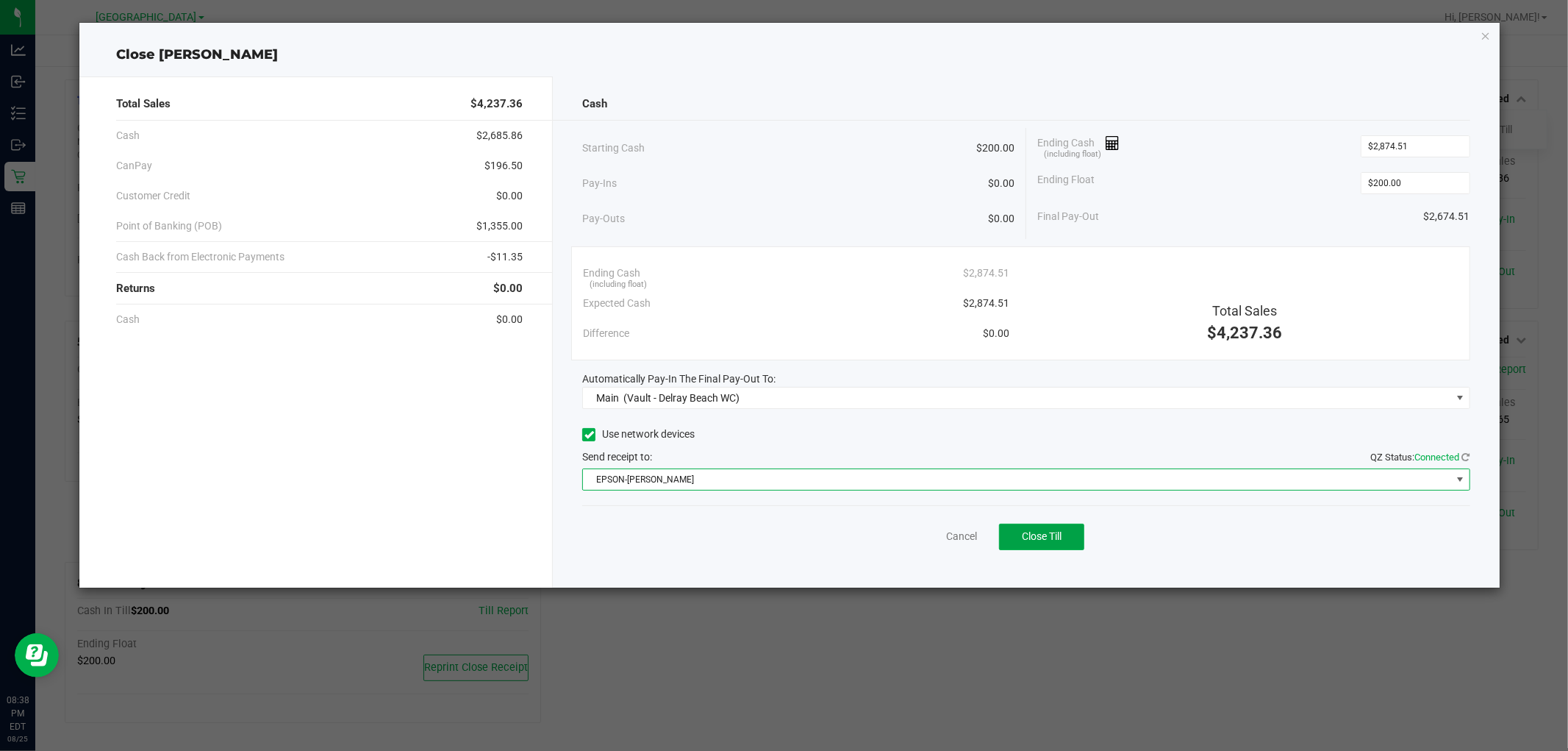
drag, startPoint x: 1018, startPoint y: 545, endPoint x: 1038, endPoint y: 498, distance: 51.1
click at [1018, 545] on button "Close Till" at bounding box center [1042, 537] width 86 height 27
